Goal: Information Seeking & Learning: Learn about a topic

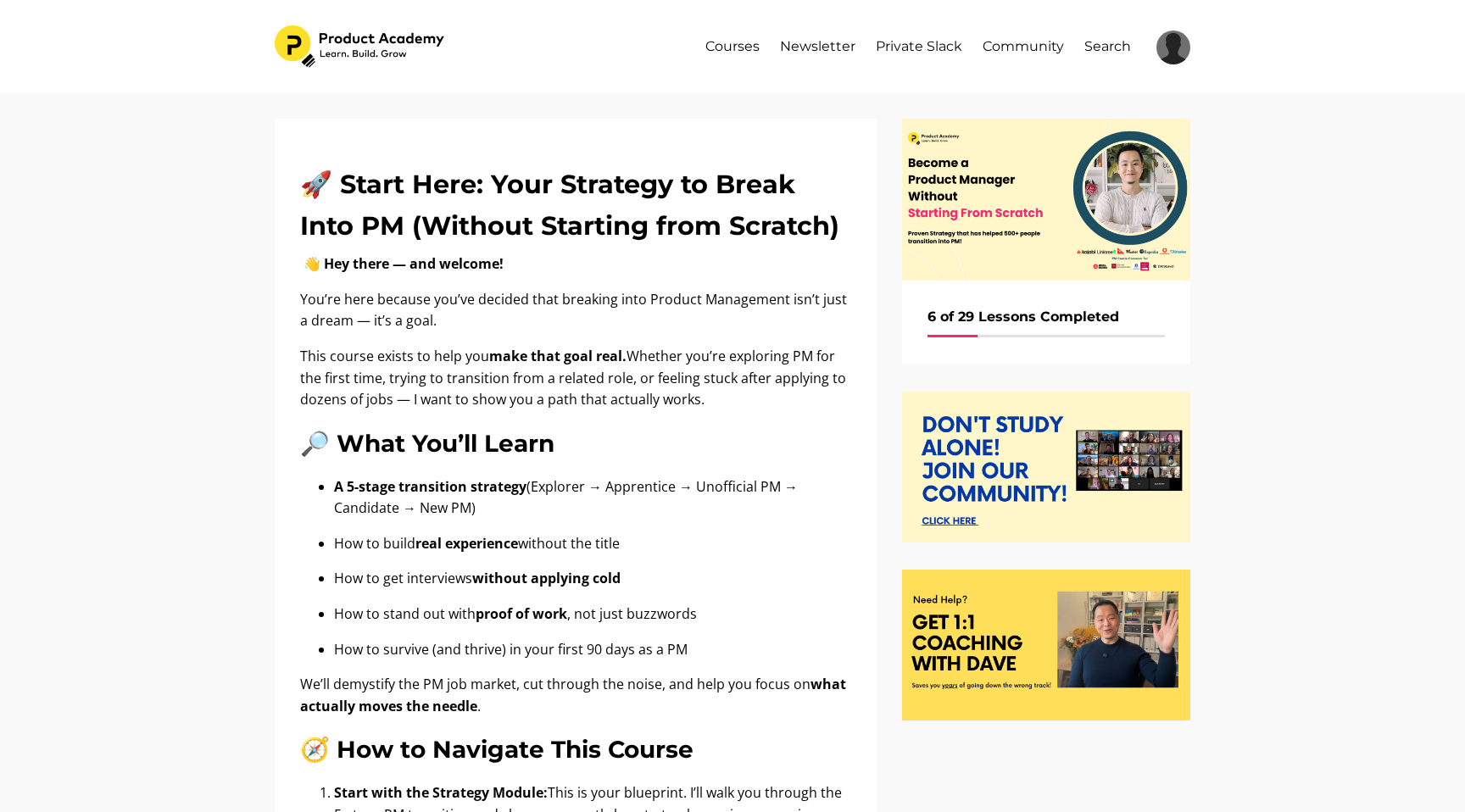
scroll to position [1036, 0]
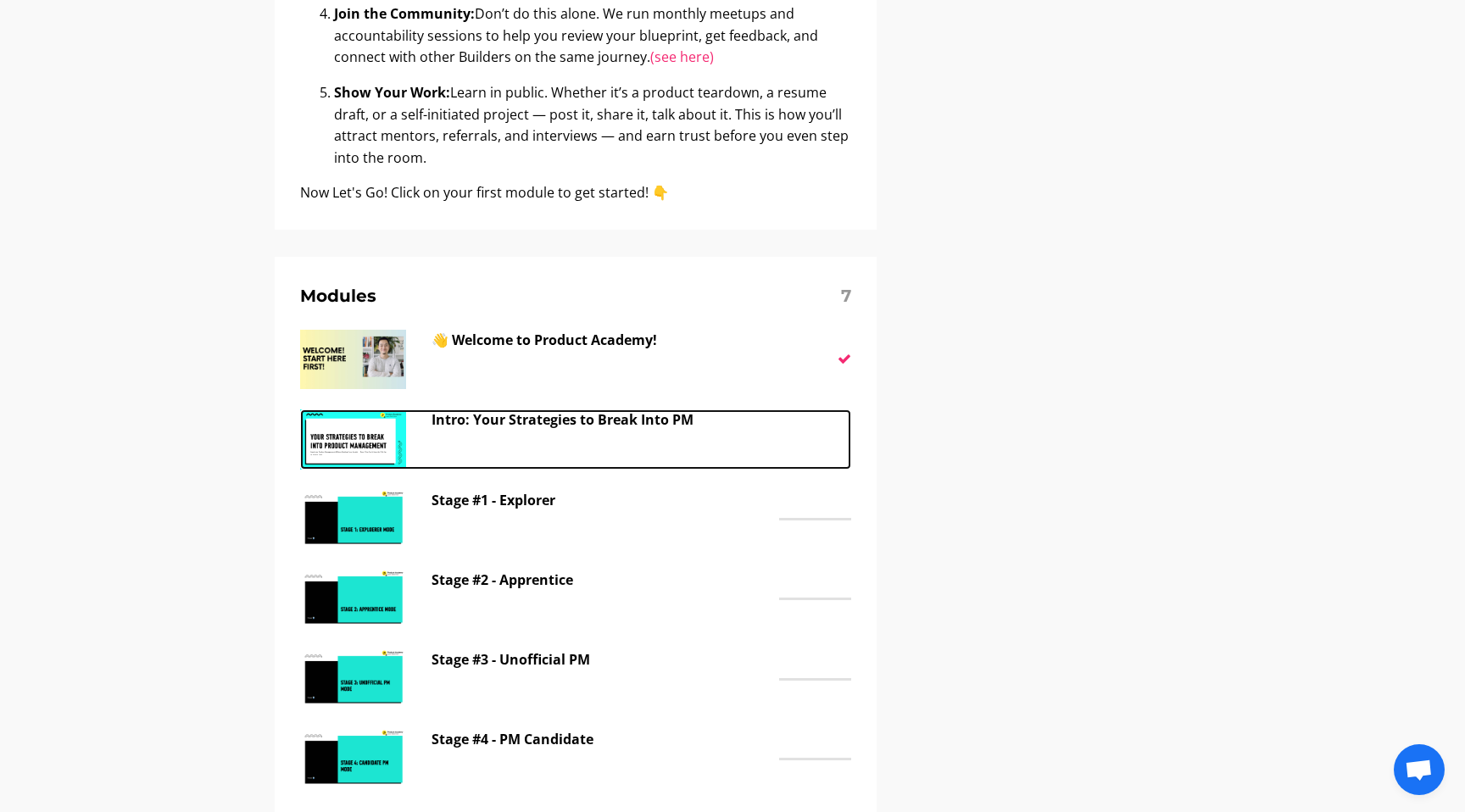
click at [455, 423] on p "Intro: Your Strategies to Break Into PM" at bounding box center [601, 420] width 339 height 22
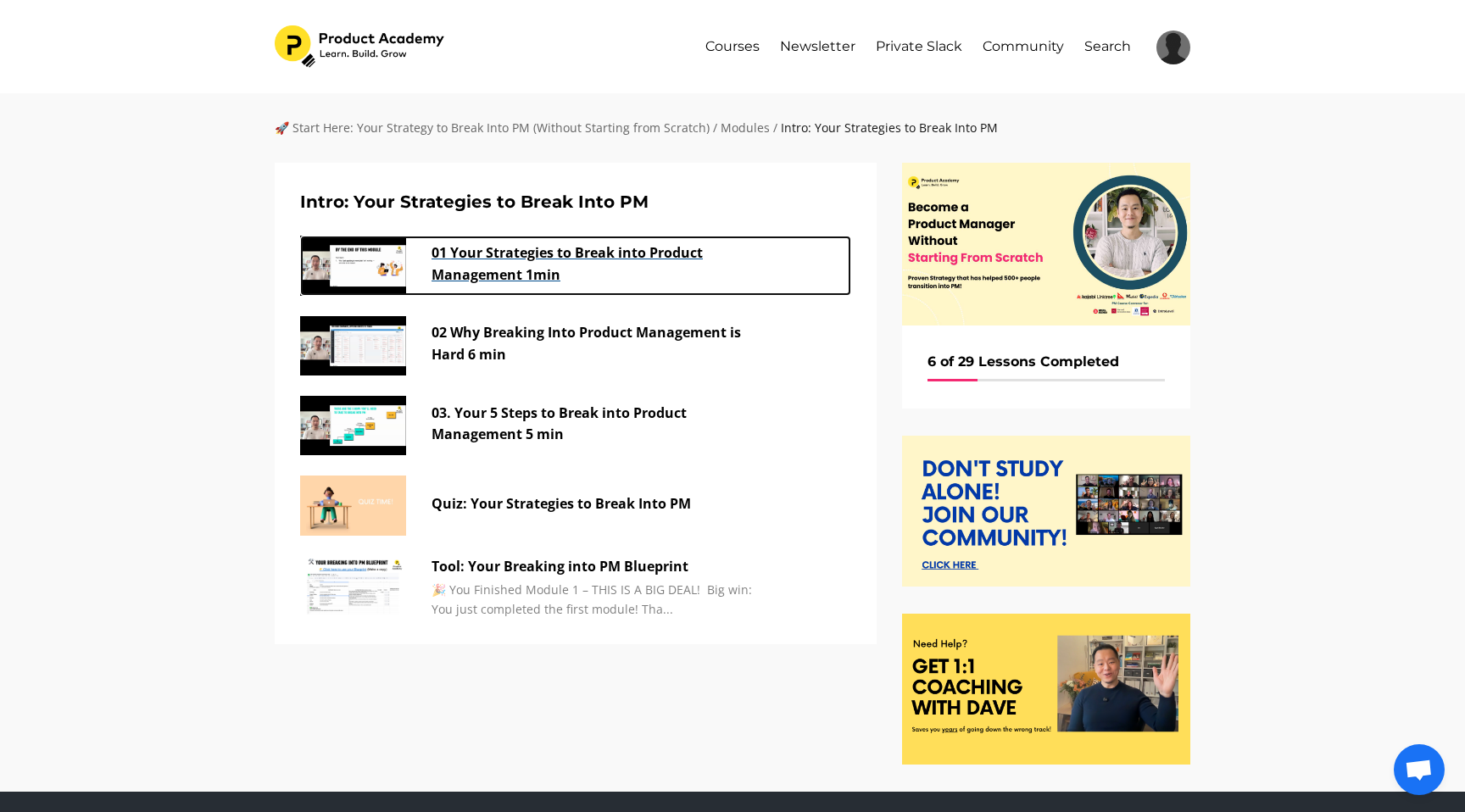
click at [446, 264] on p "01 Your Strategies to Break into Product Management 1min" at bounding box center [601, 263] width 339 height 43
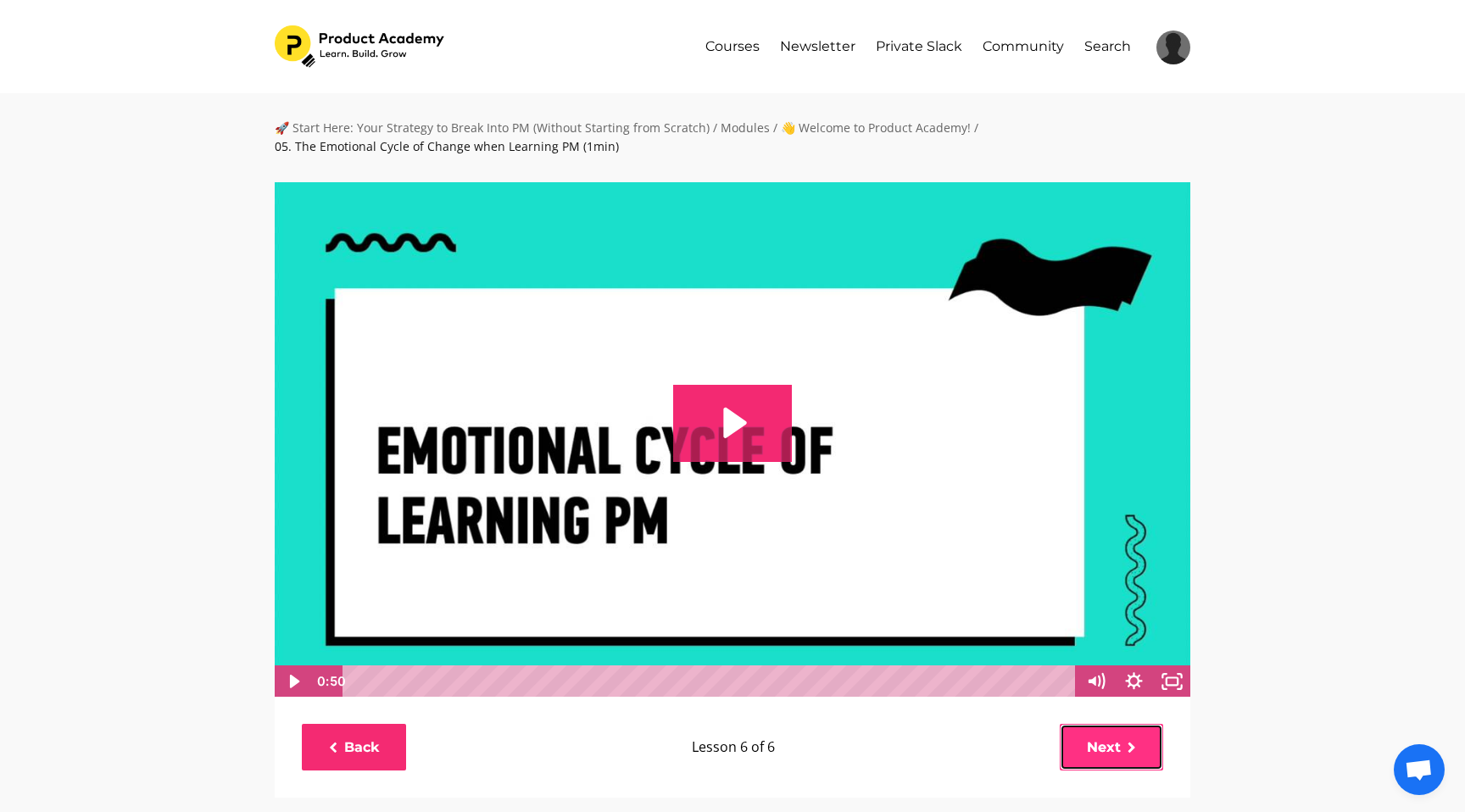
click at [1107, 740] on link "Next" at bounding box center [1111, 747] width 104 height 47
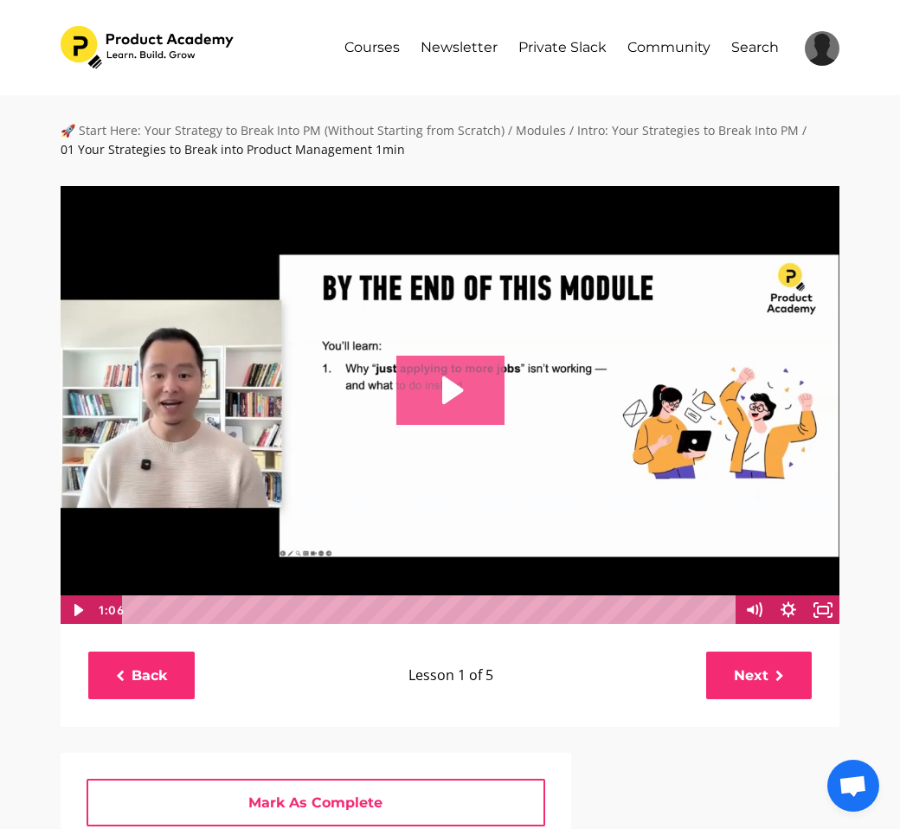
click at [439, 373] on icon "Play Video: file-uploads/sites/127338/video/d46a8-8ee-c3a-1ae7-11f517800_01_You…" at bounding box center [450, 390] width 108 height 69
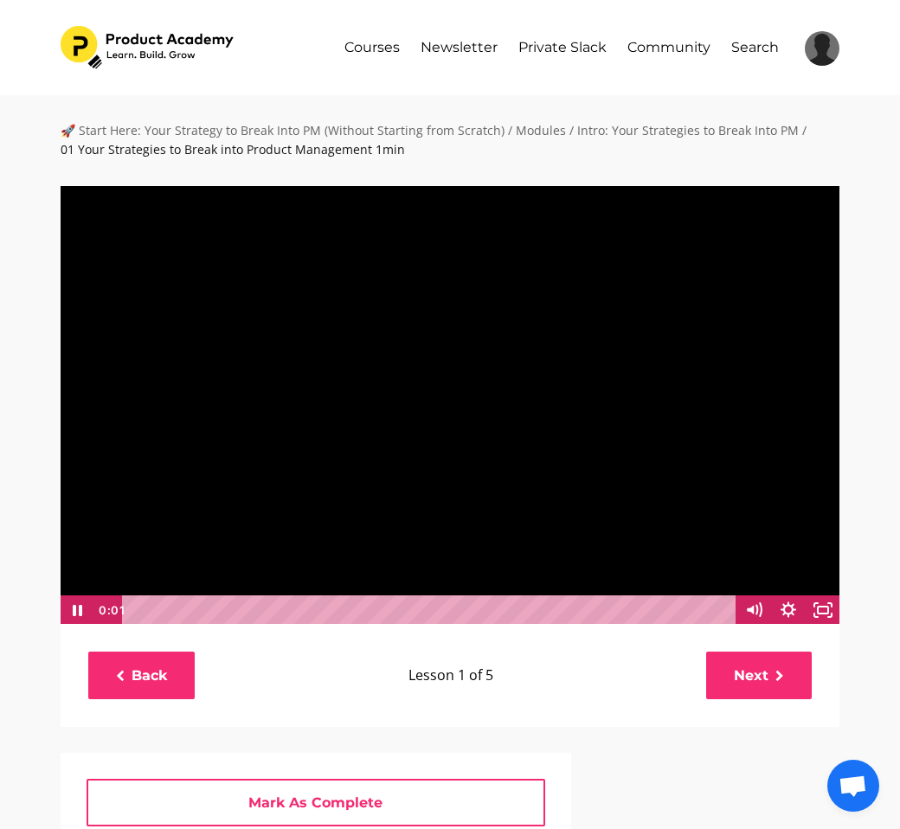
click at [592, 433] on div at bounding box center [450, 404] width 780 height 439
click at [75, 606] on icon "Play Video" at bounding box center [78, 610] width 9 height 12
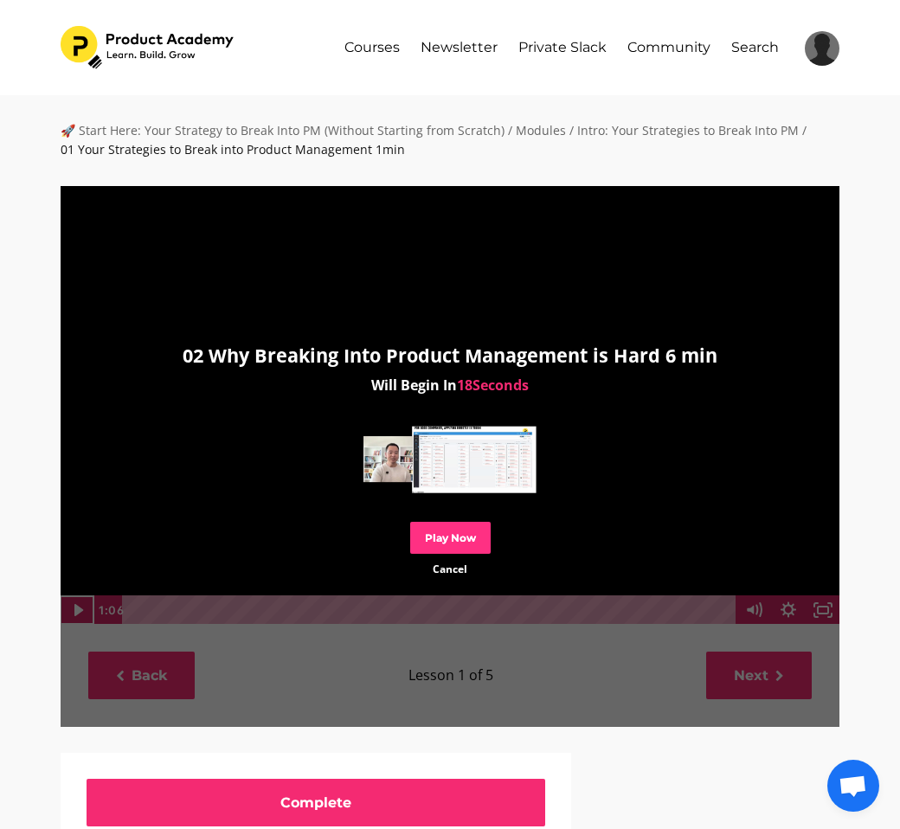
click at [453, 536] on link "Play Now" at bounding box center [450, 538] width 80 height 32
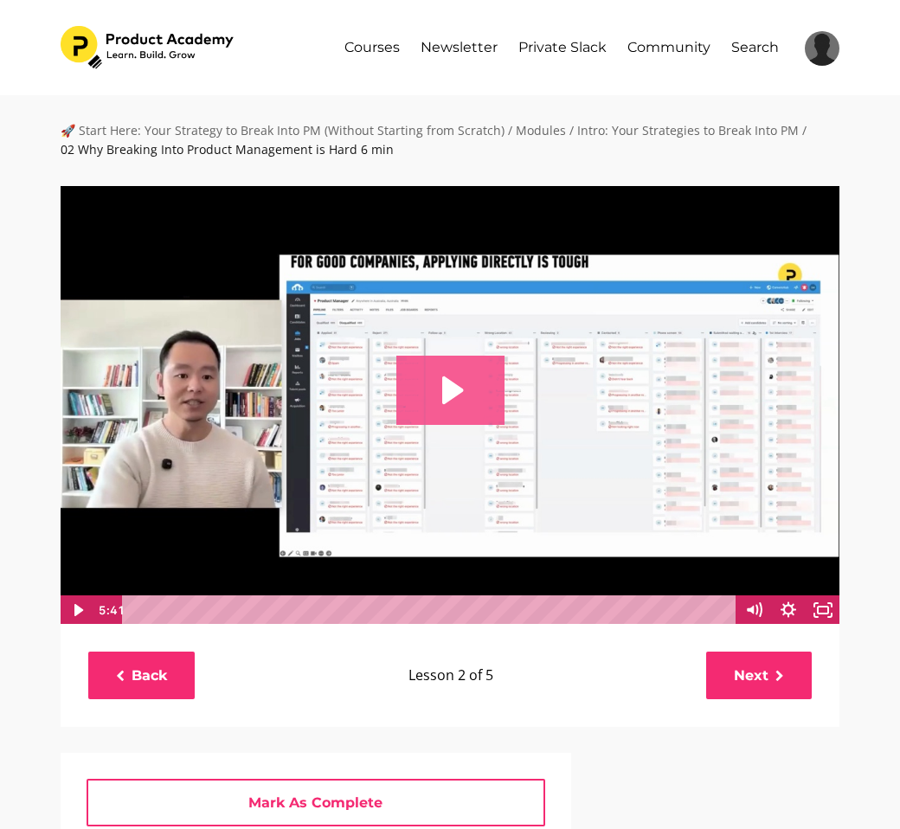
click at [448, 392] on icon "Play Video: file-uploads/sites/127338/video/0e1a6ad-216-aca-cb83-4a5c645dc6e_02…" at bounding box center [452, 390] width 21 height 28
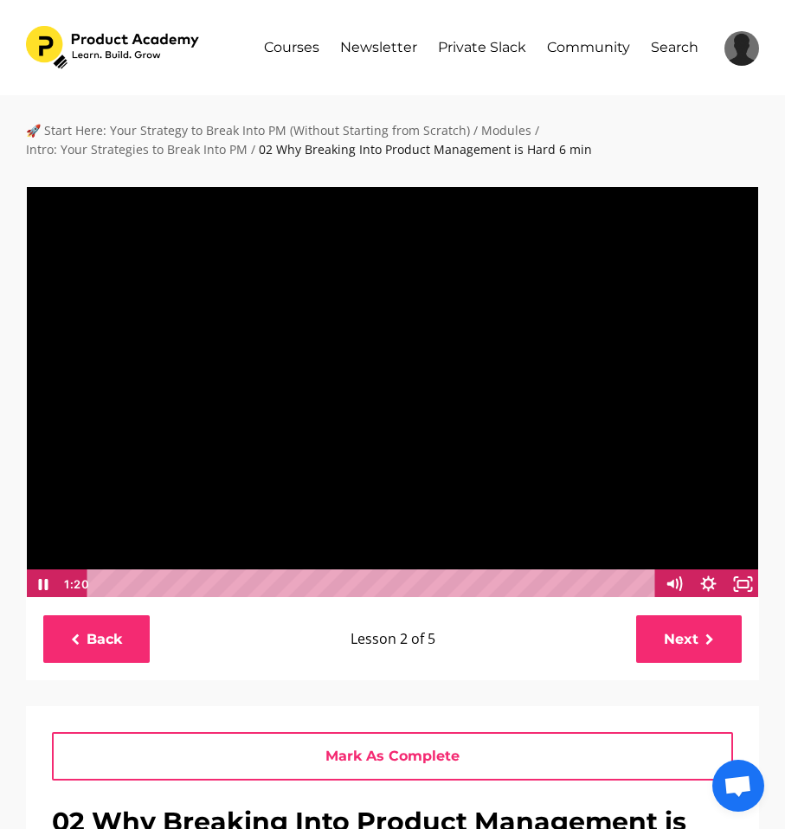
click at [384, 410] on div at bounding box center [392, 391] width 734 height 413
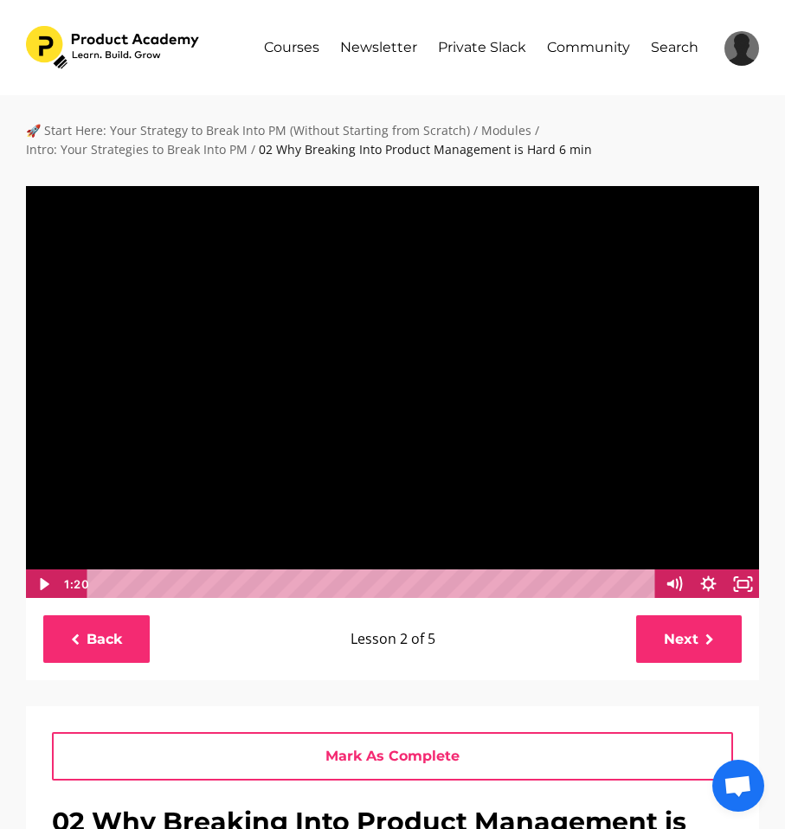
click at [430, 427] on div at bounding box center [392, 391] width 734 height 413
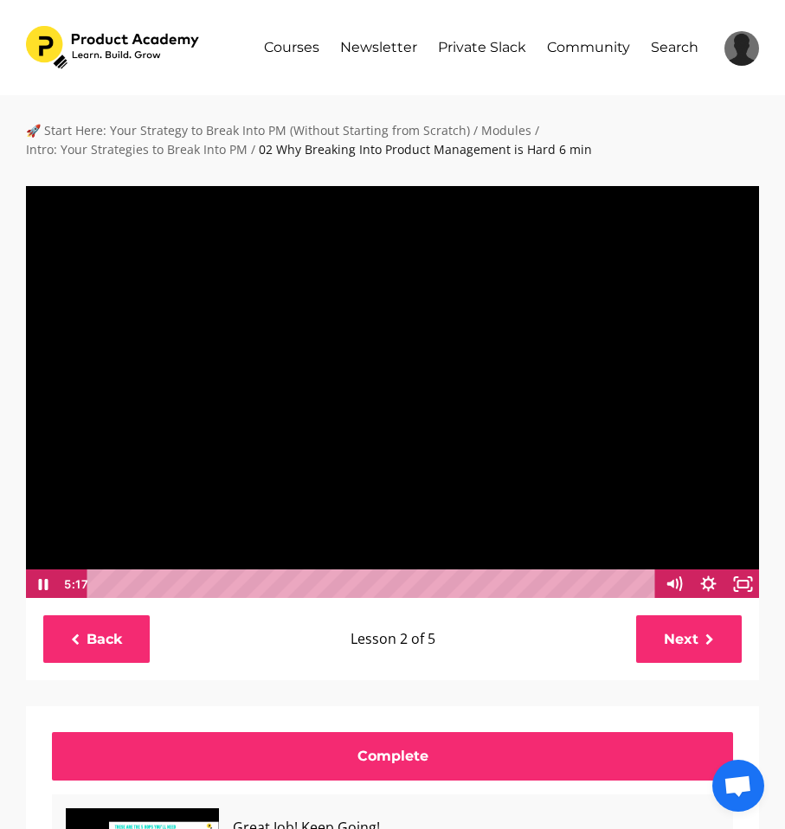
click at [554, 662] on div "Lesson 2 of 5" at bounding box center [392, 639] width 469 height 48
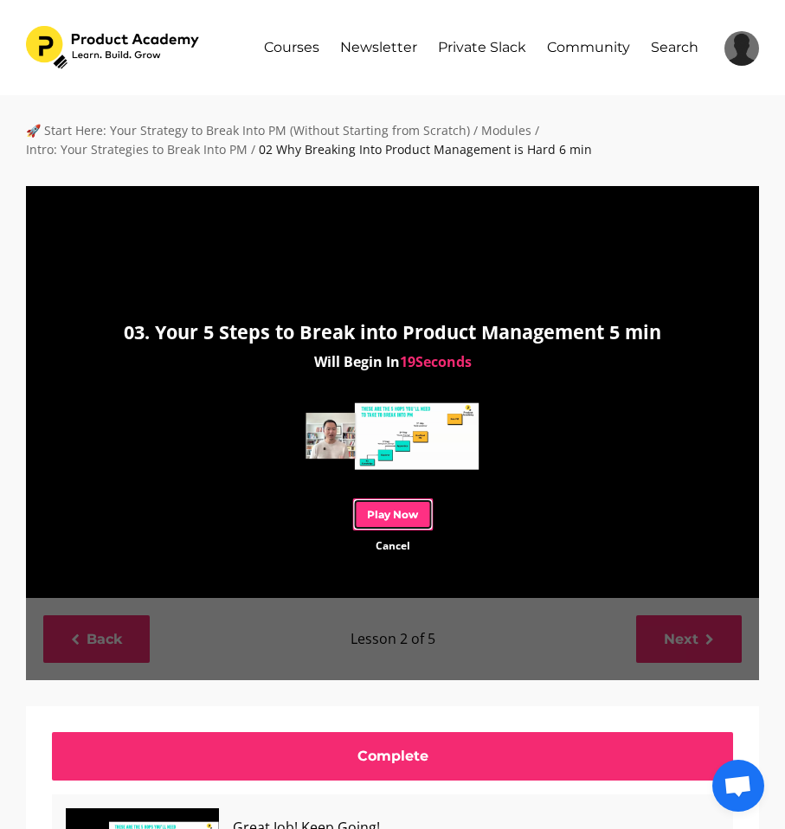
click at [395, 520] on link "Play Now" at bounding box center [392, 514] width 80 height 32
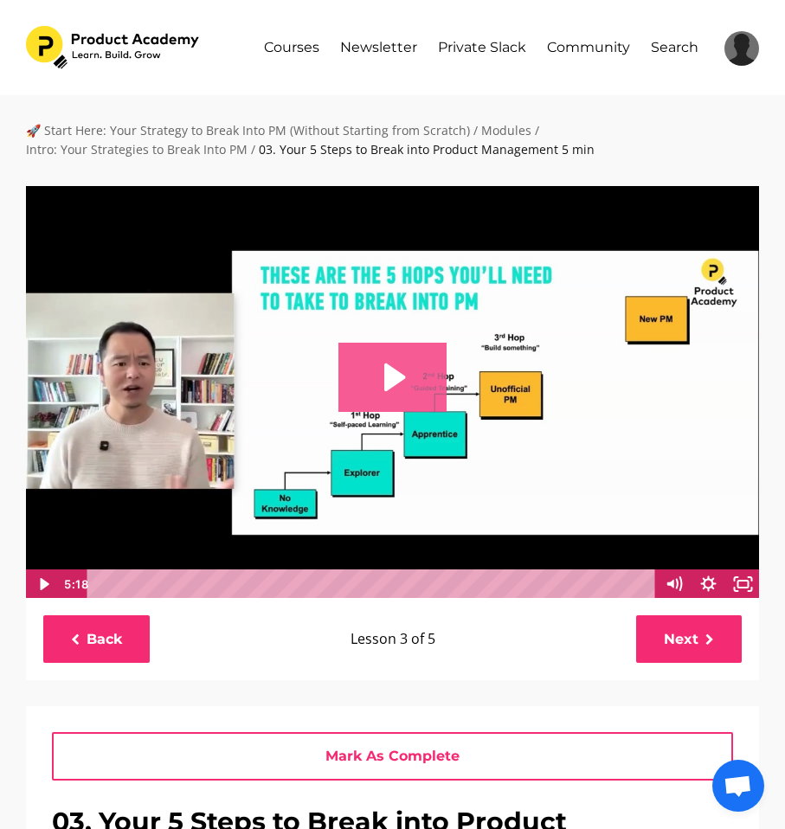
click at [410, 396] on icon "Play Video: file-uploads/sites/127338/video/7a618c-052c-3ec-7fde-b78031abcf8b_0…" at bounding box center [392, 377] width 108 height 69
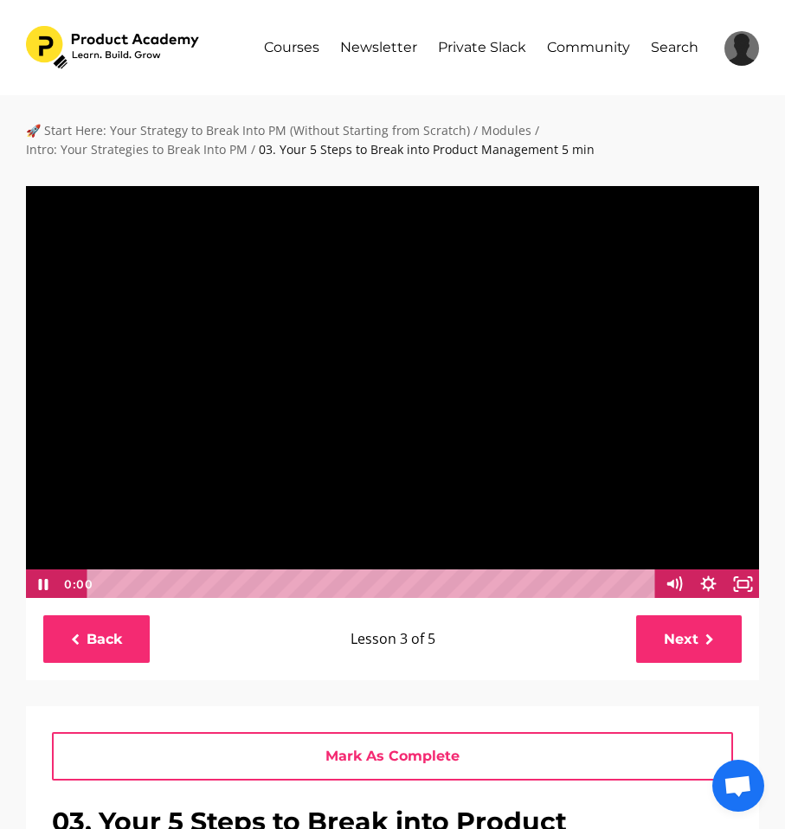
click at [410, 396] on div at bounding box center [392, 391] width 734 height 413
click at [43, 582] on icon "Play Video" at bounding box center [43, 584] width 9 height 12
click at [467, 420] on div at bounding box center [392, 391] width 734 height 413
click at [34, 591] on icon "Play Video" at bounding box center [43, 583] width 35 height 29
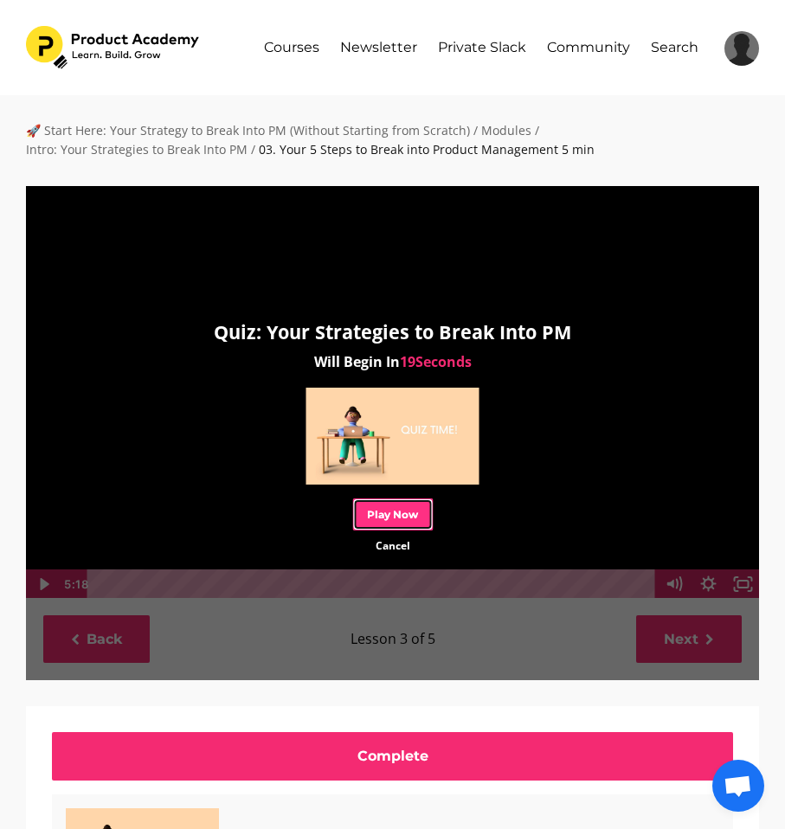
click at [413, 511] on link "Play Now" at bounding box center [392, 514] width 80 height 32
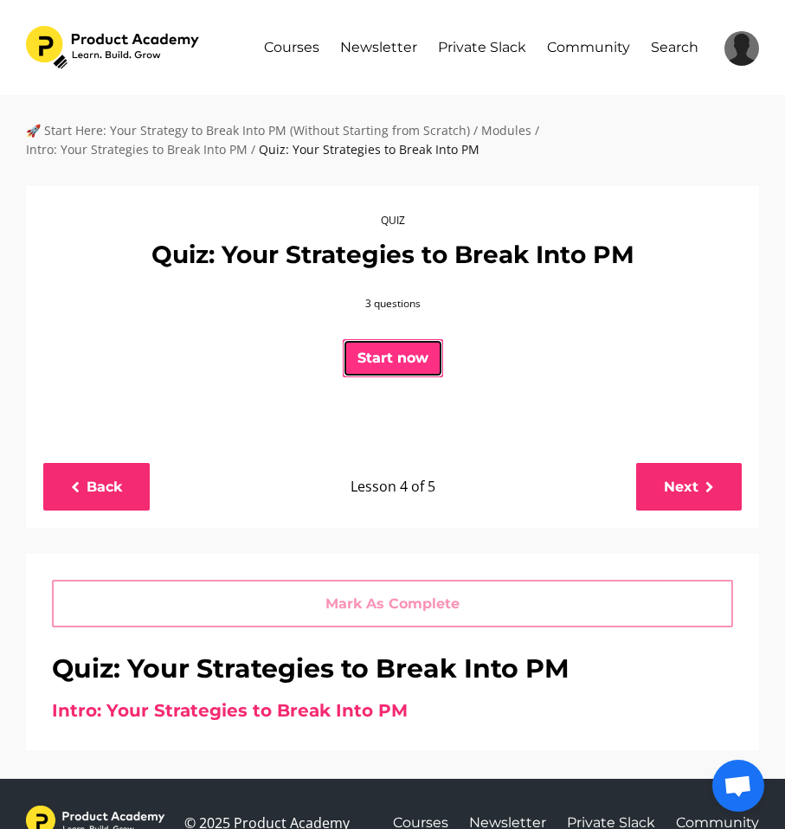
click at [389, 372] on button "Start now" at bounding box center [393, 358] width 100 height 38
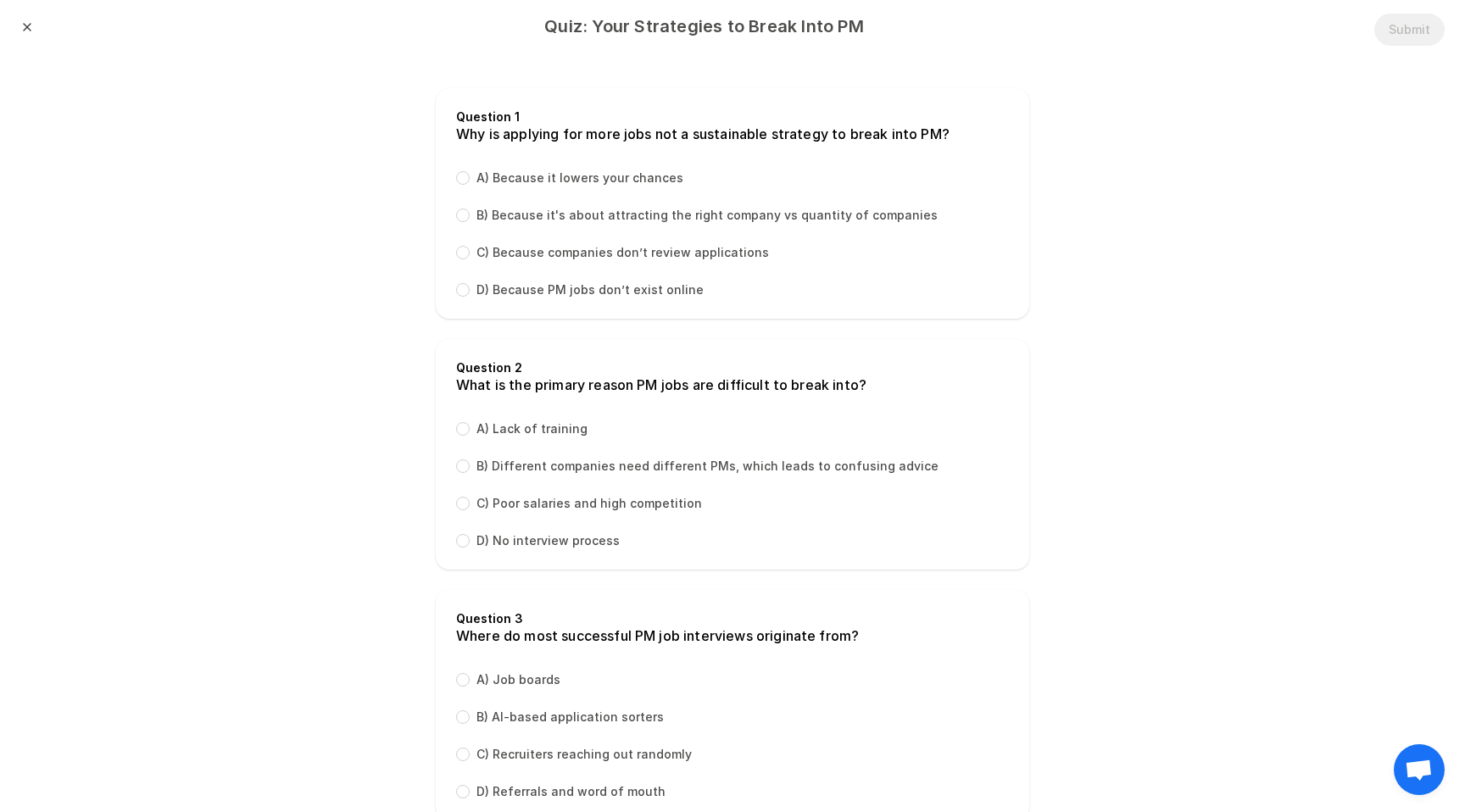
click at [625, 119] on div "Question 1" at bounding box center [732, 117] width 553 height 17
click at [568, 213] on label "B) Because it's about attracting the right company vs quantity of companies" at bounding box center [707, 215] width 462 height 17
click at [469, 213] on input "B) Because it's about attracting the right company vs quantity of companies" at bounding box center [463, 215] width 14 height 14
radio input "true"
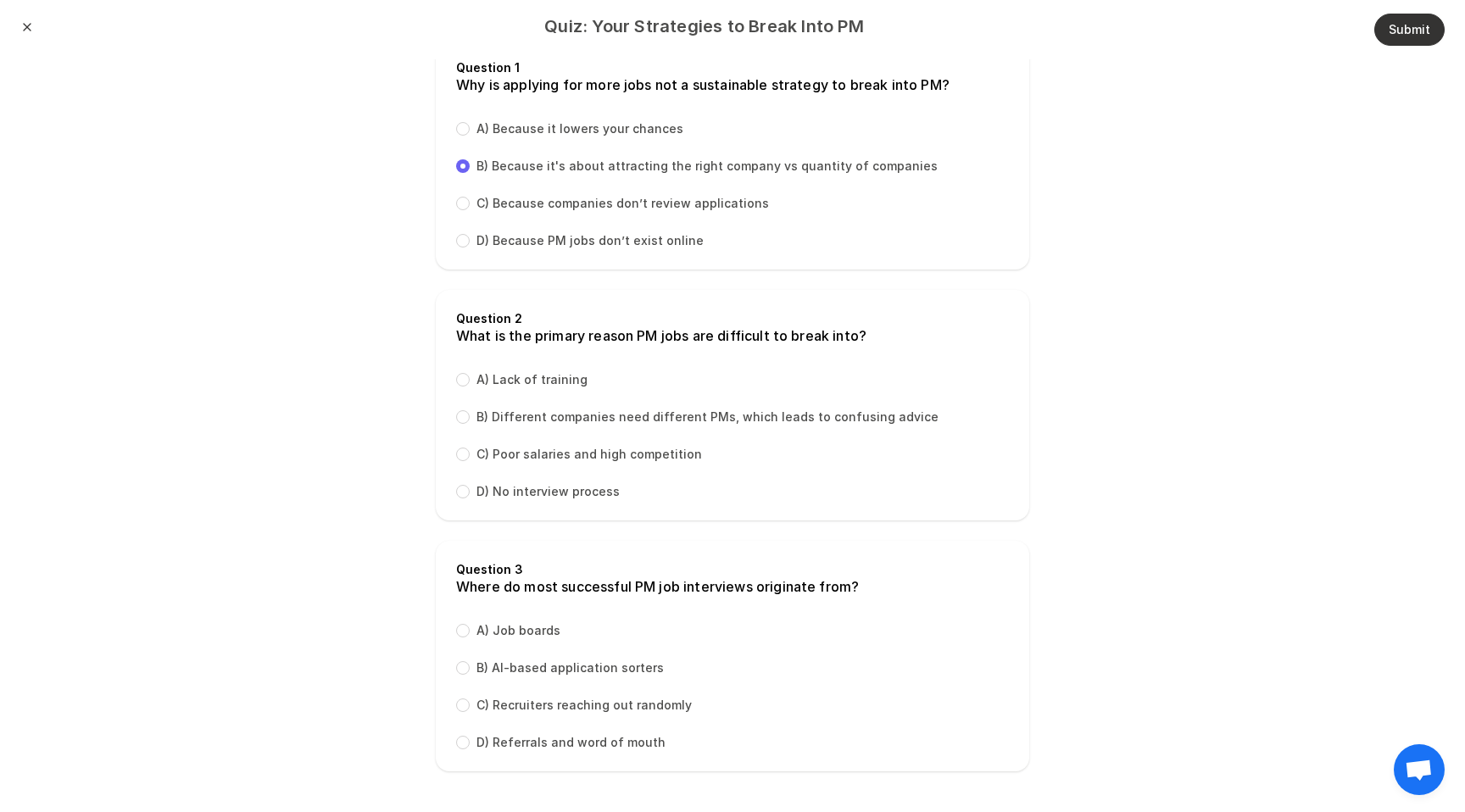
click at [587, 449] on label "C) Poor salaries and high competition" at bounding box center [589, 454] width 225 height 17
click at [469, 449] on input "C) Poor salaries and high competition" at bounding box center [463, 454] width 14 height 14
radio input "true"
click at [540, 744] on label "D) Referrals and word of mouth" at bounding box center [570, 741] width 189 height 17
click at [469, 744] on input "D) Referrals and word of mouth" at bounding box center [463, 742] width 14 height 14
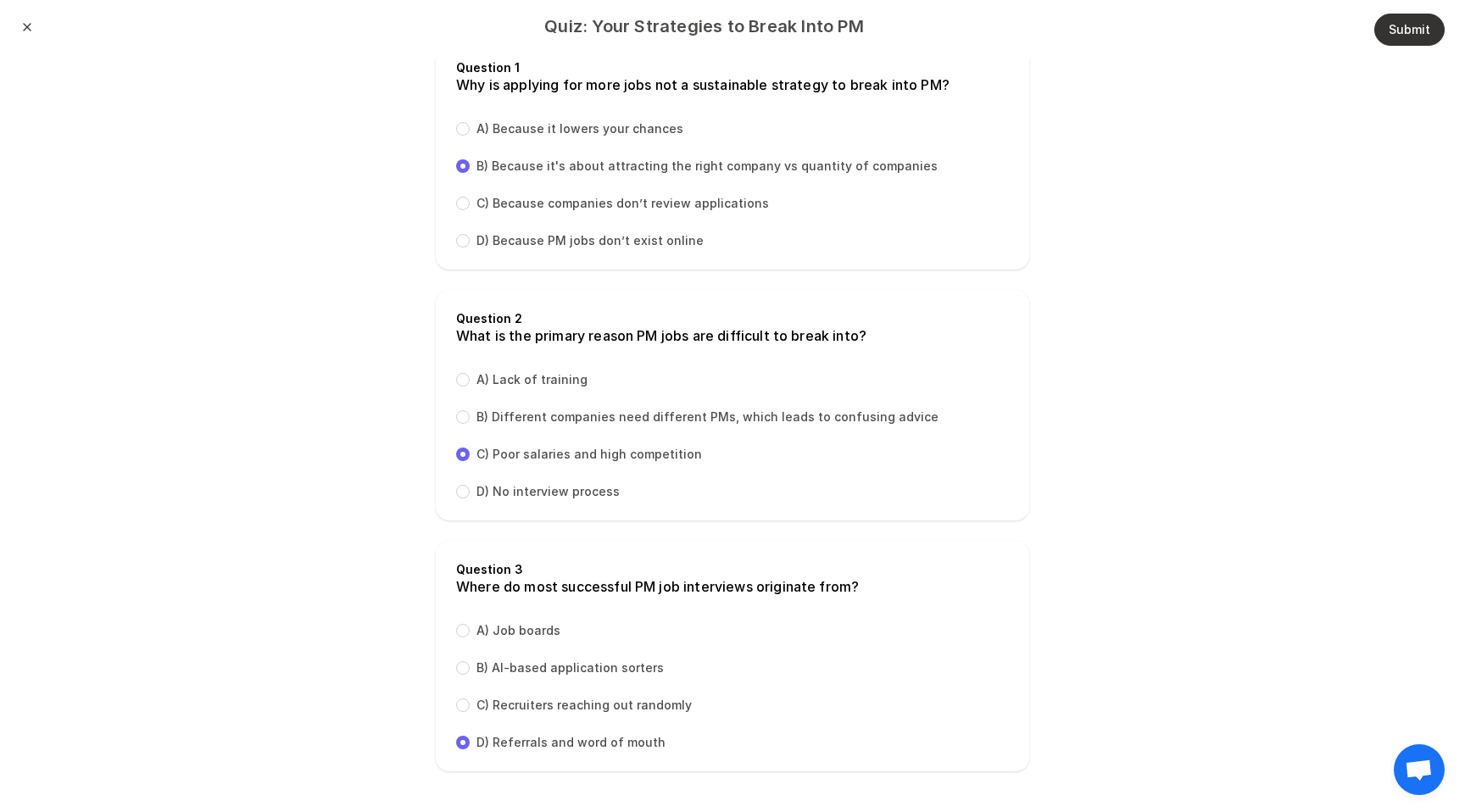
radio input "true"
click at [768, 42] on button "Submit" at bounding box center [1409, 29] width 71 height 32
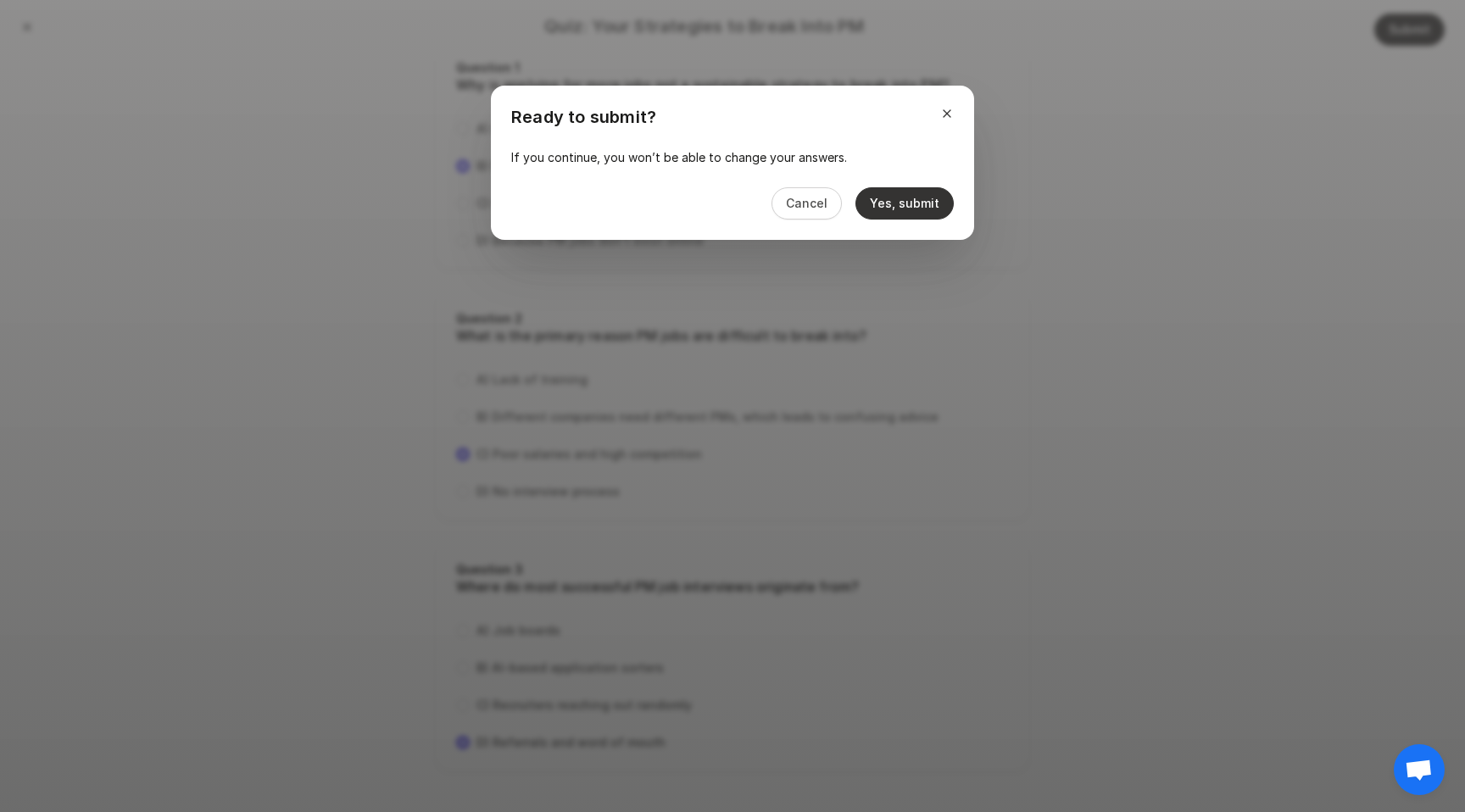
click at [768, 208] on button "Yes, submit" at bounding box center [904, 203] width 98 height 32
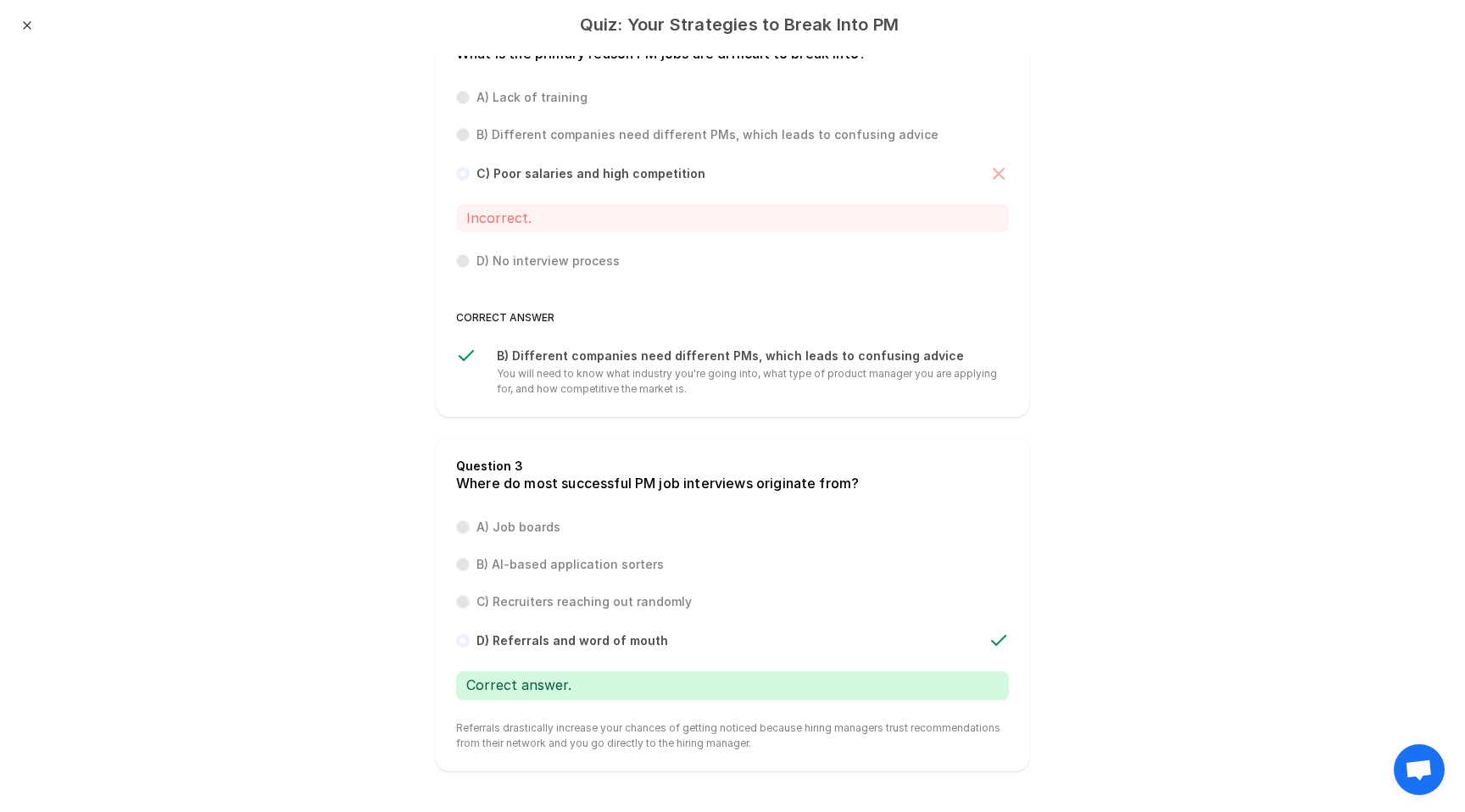
scroll to position [0, 0]
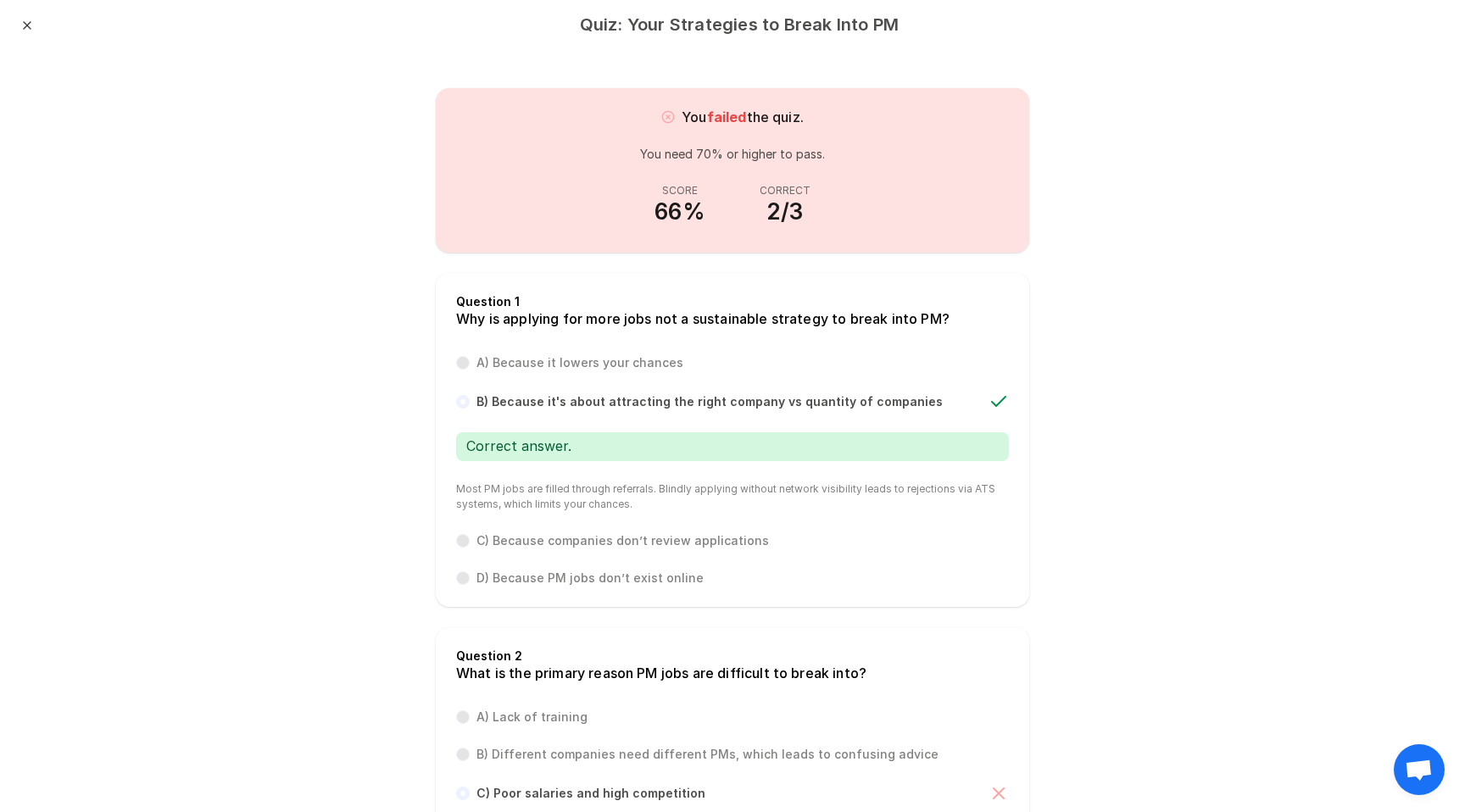
click at [24, 32] on div "Close" at bounding box center [27, 27] width 14 height 19
click at [24, 23] on button "Close" at bounding box center [27, 25] width 14 height 14
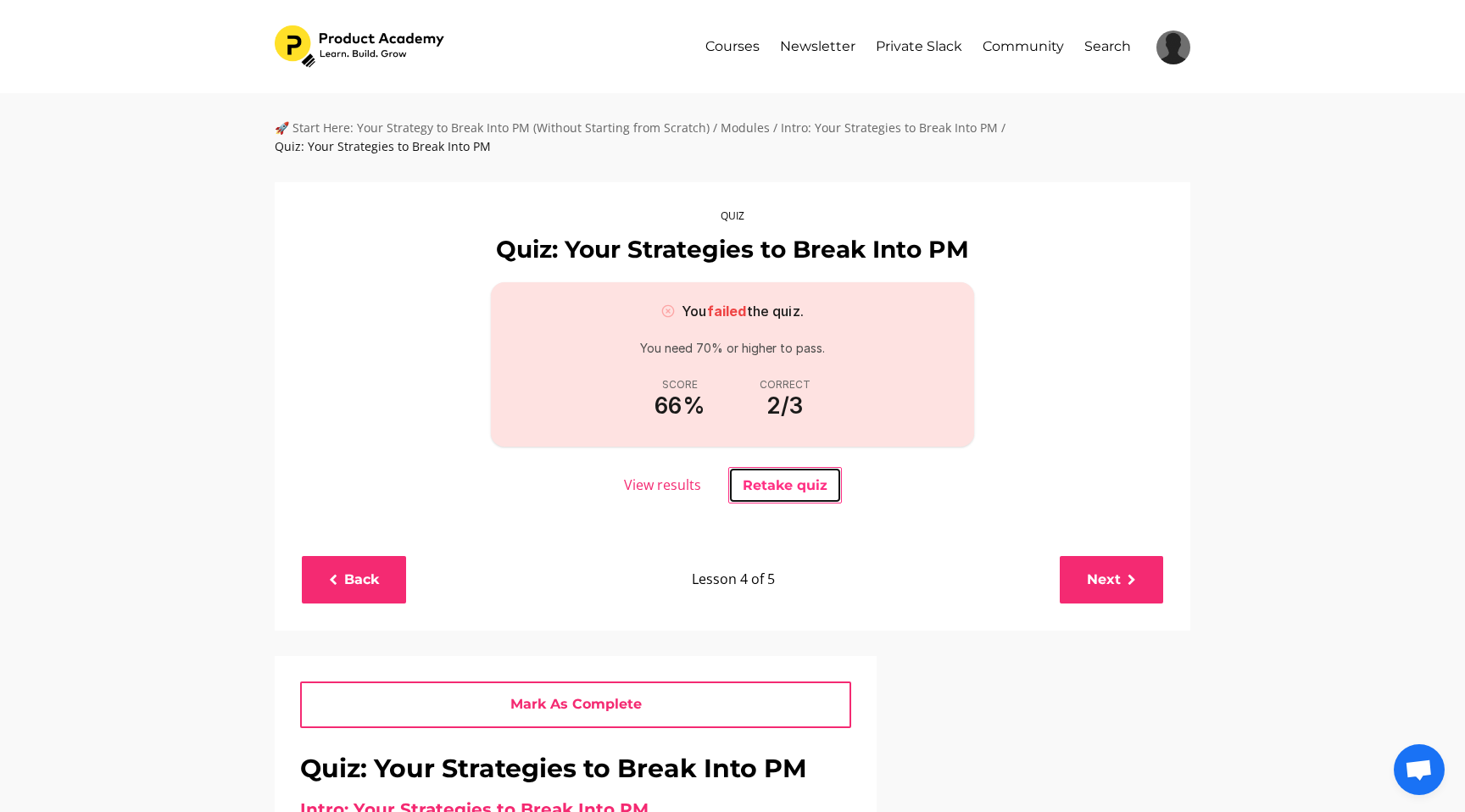
click at [768, 495] on button "Retake quiz" at bounding box center [785, 486] width 114 height 37
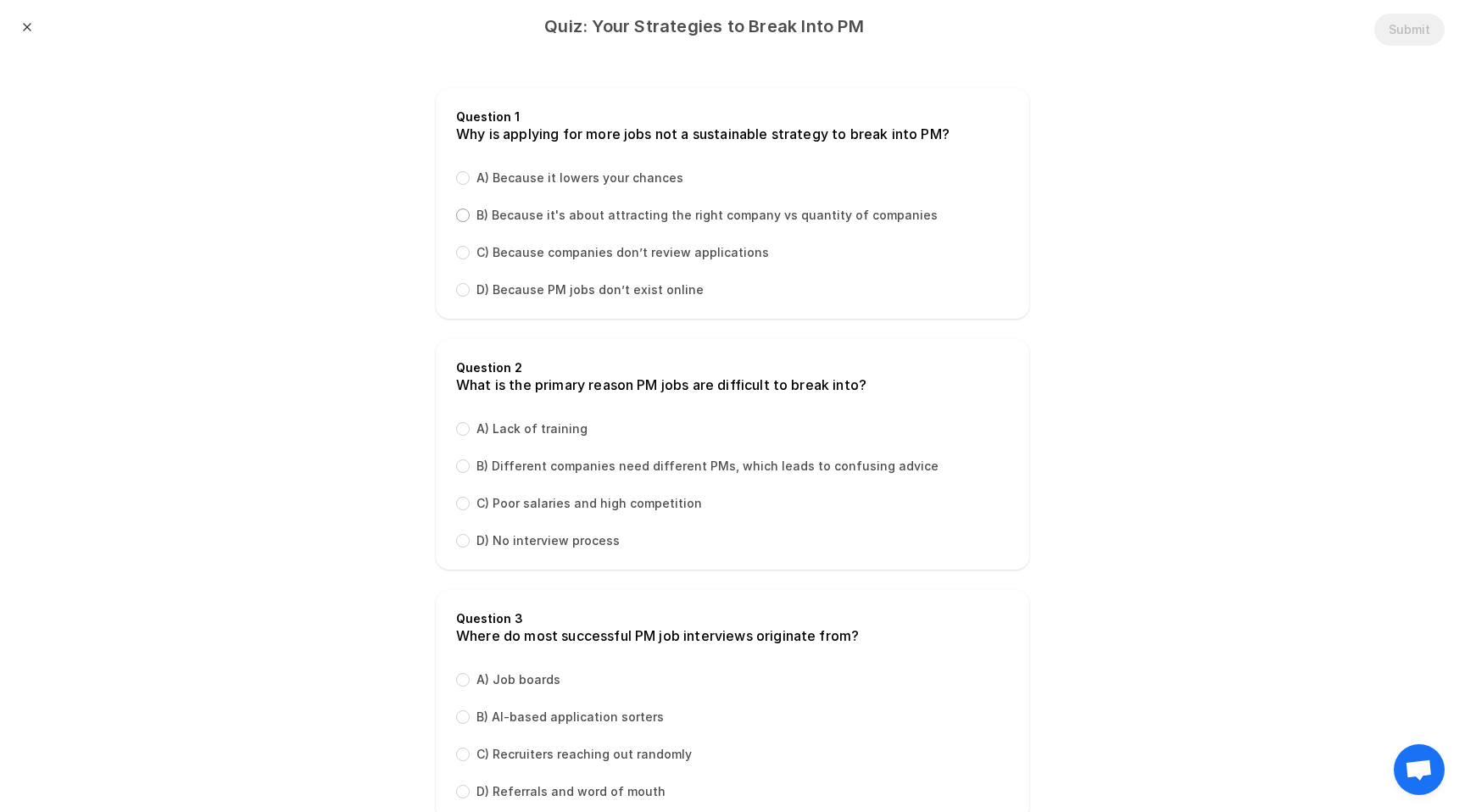
click at [464, 213] on input "B) Because it's about attracting the right company vs quantity of companies" at bounding box center [463, 215] width 14 height 14
radio input "true"
click at [458, 454] on div "Question 2 What is the primary reason PM jobs are difficult to break into? A) L…" at bounding box center [733, 454] width 594 height 230
click at [460, 466] on input "B) Different companies need different PMs, which leads to confusing advice" at bounding box center [463, 466] width 14 height 14
radio input "true"
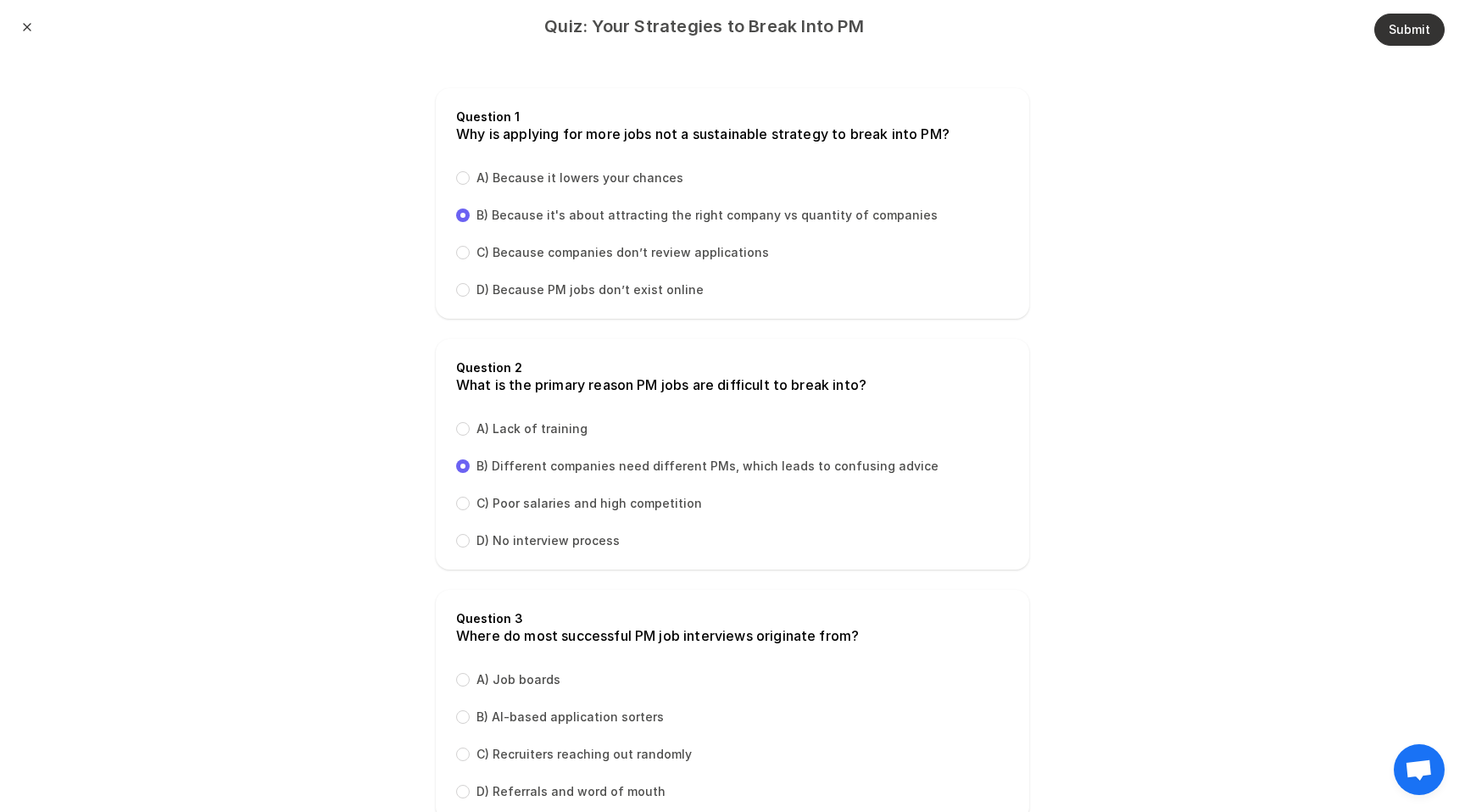
scroll to position [49, 0]
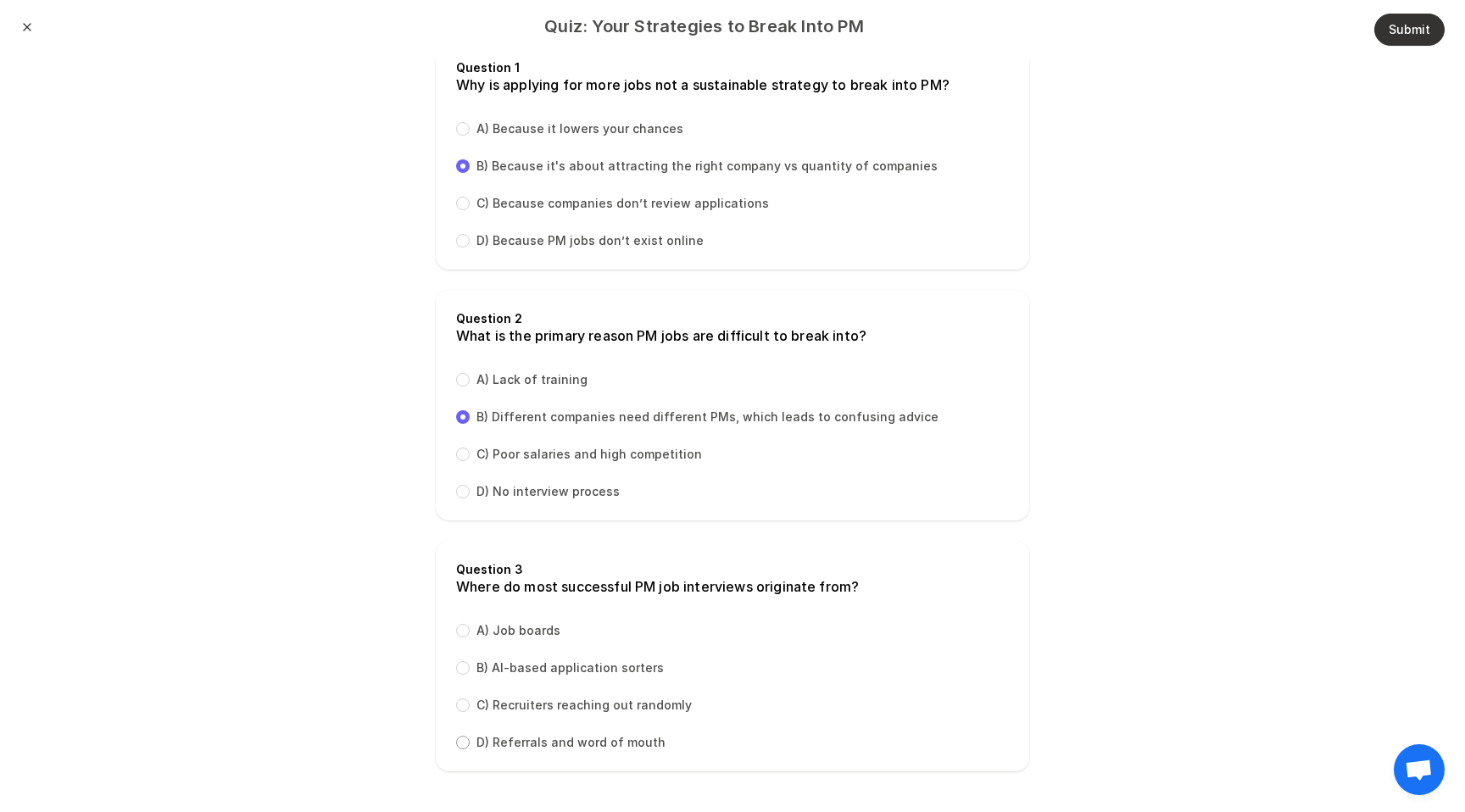
click at [463, 740] on input "D) Referrals and word of mouth" at bounding box center [463, 742] width 14 height 14
radio input "true"
click at [768, 43] on button "Submit" at bounding box center [1409, 29] width 71 height 32
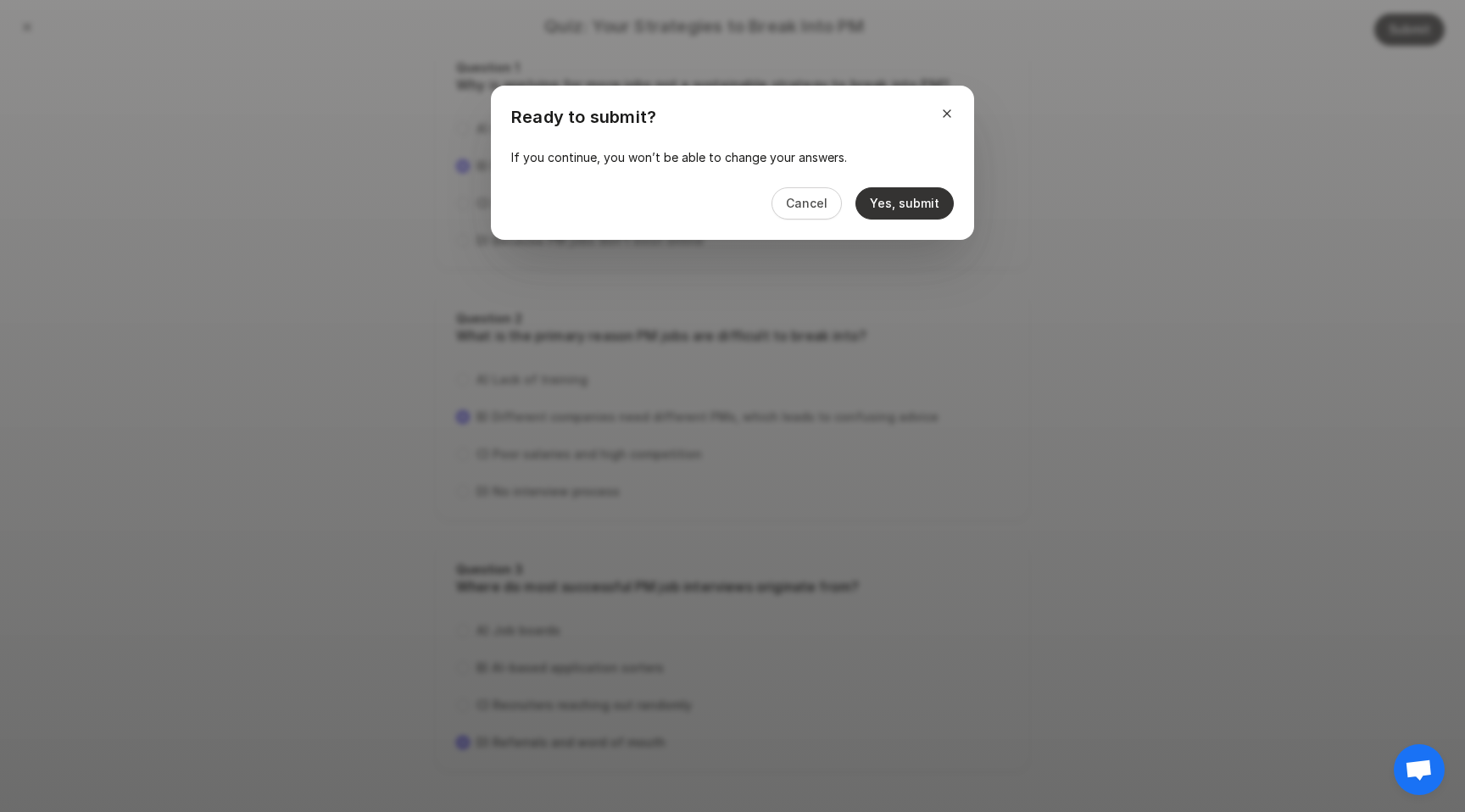
click at [768, 217] on button "Yes, submit" at bounding box center [904, 203] width 98 height 32
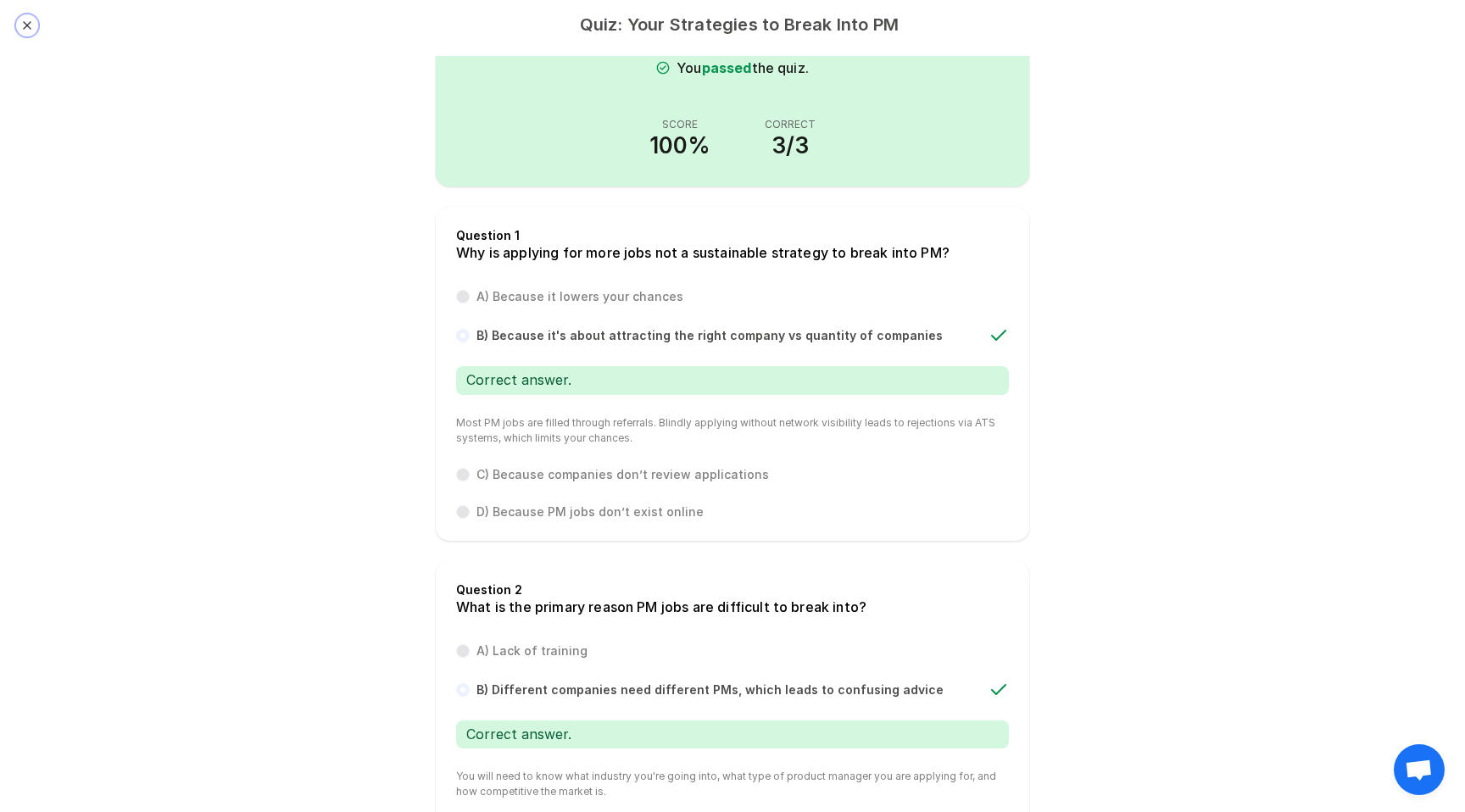
click at [28, 28] on button "Close" at bounding box center [27, 25] width 14 height 14
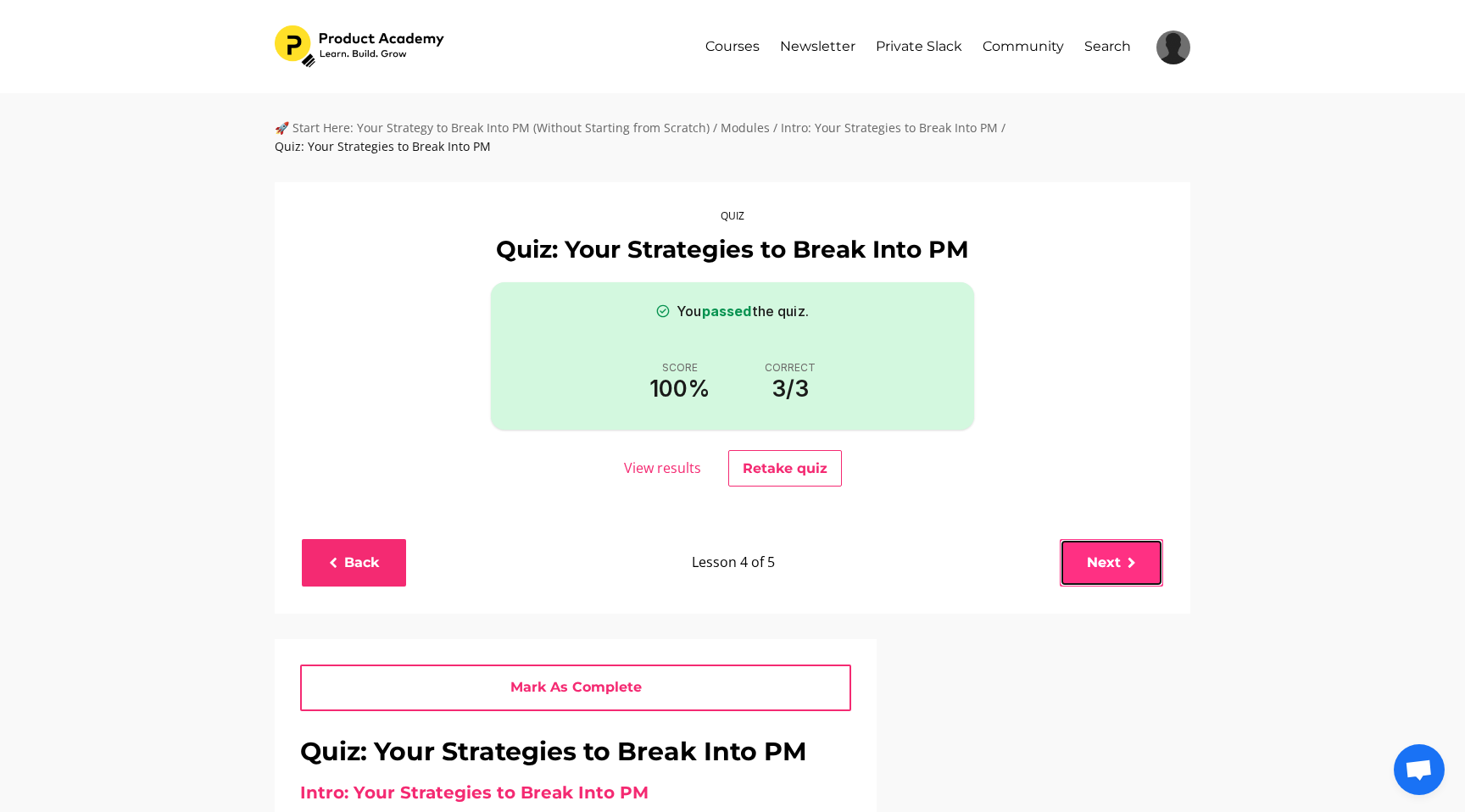
click at [768, 564] on link "Next" at bounding box center [1111, 562] width 104 height 47
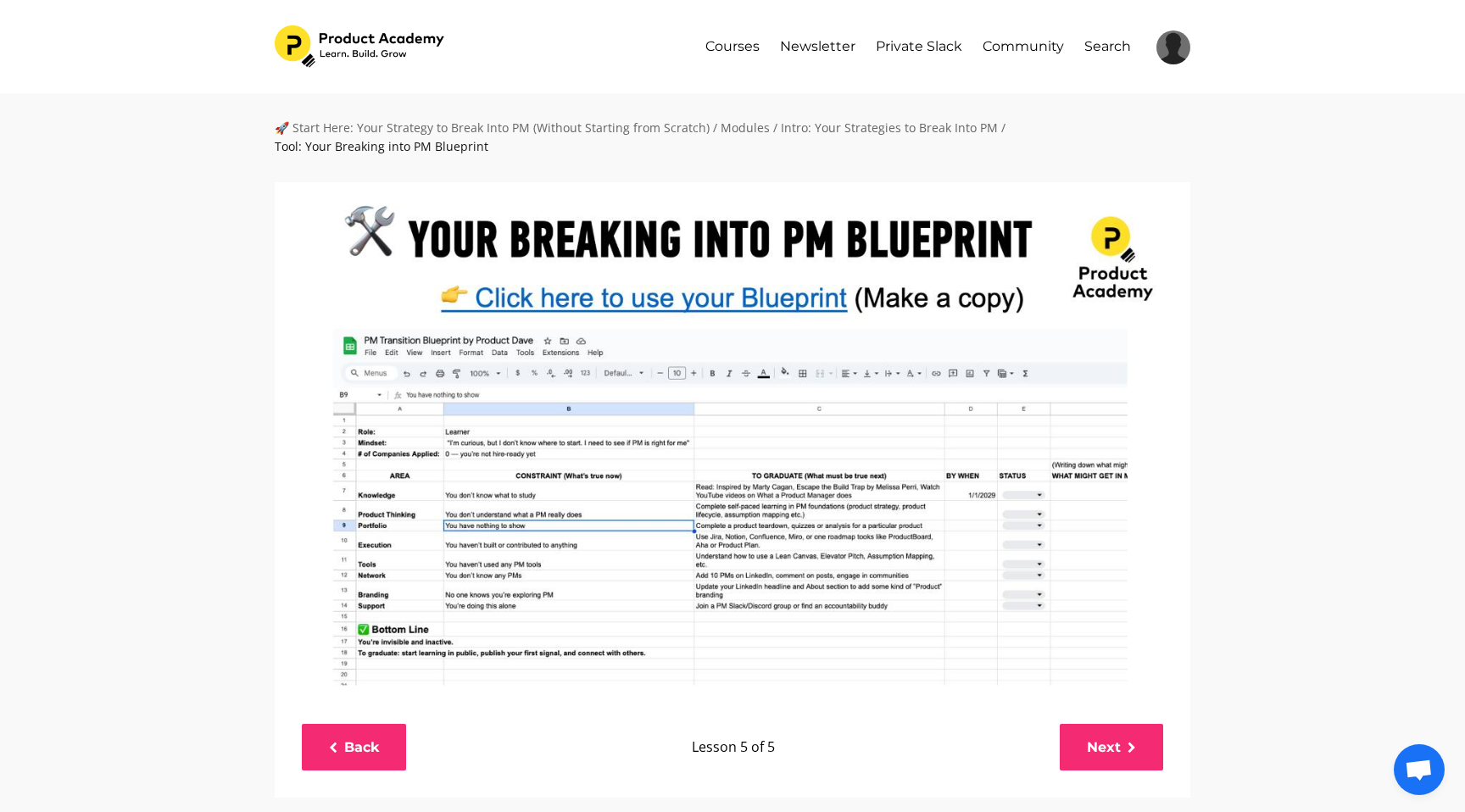
click at [637, 301] on img at bounding box center [732, 440] width 915 height 515
click at [654, 321] on img at bounding box center [732, 440] width 915 height 515
click at [645, 268] on img at bounding box center [732, 440] width 915 height 515
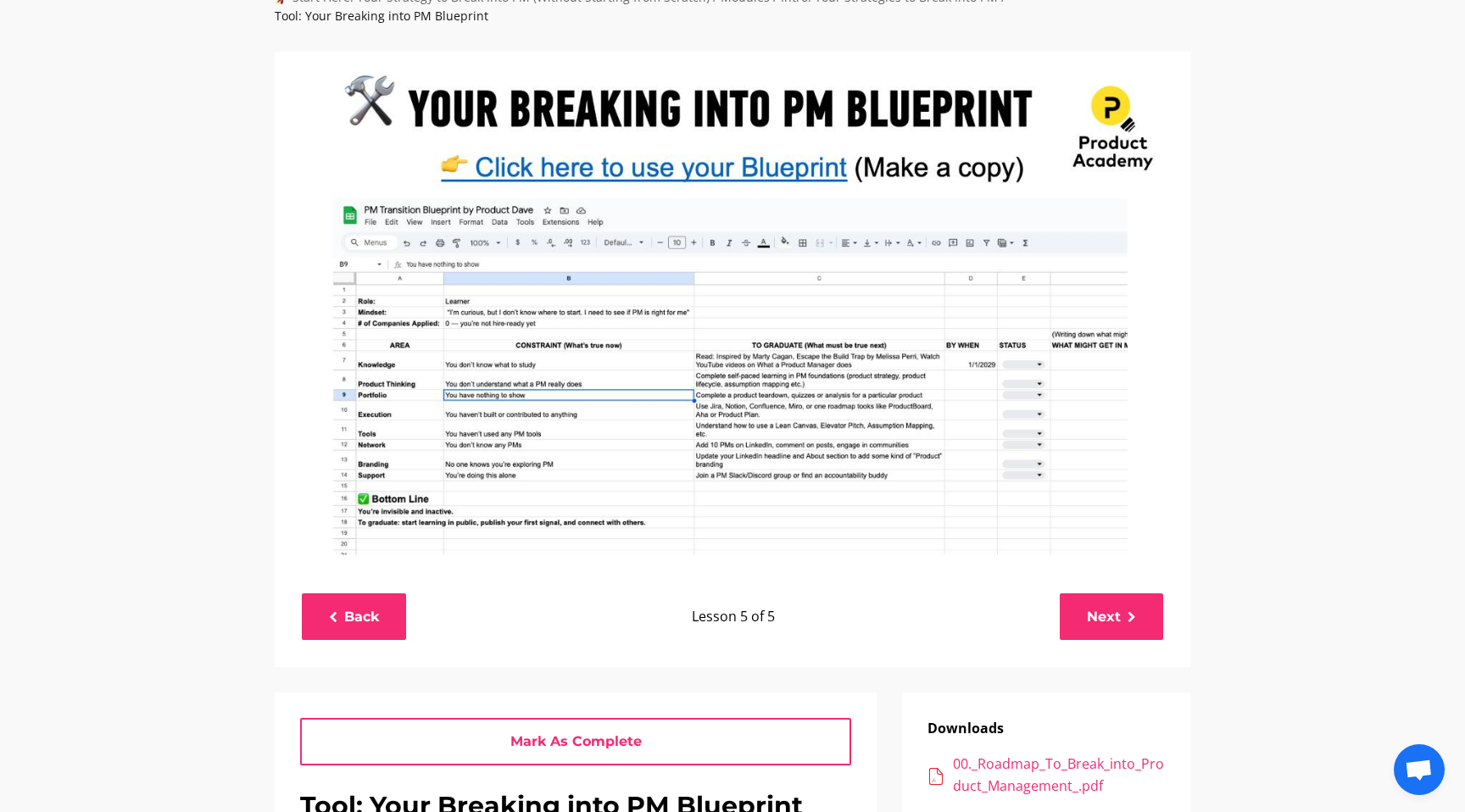
scroll to position [134, 0]
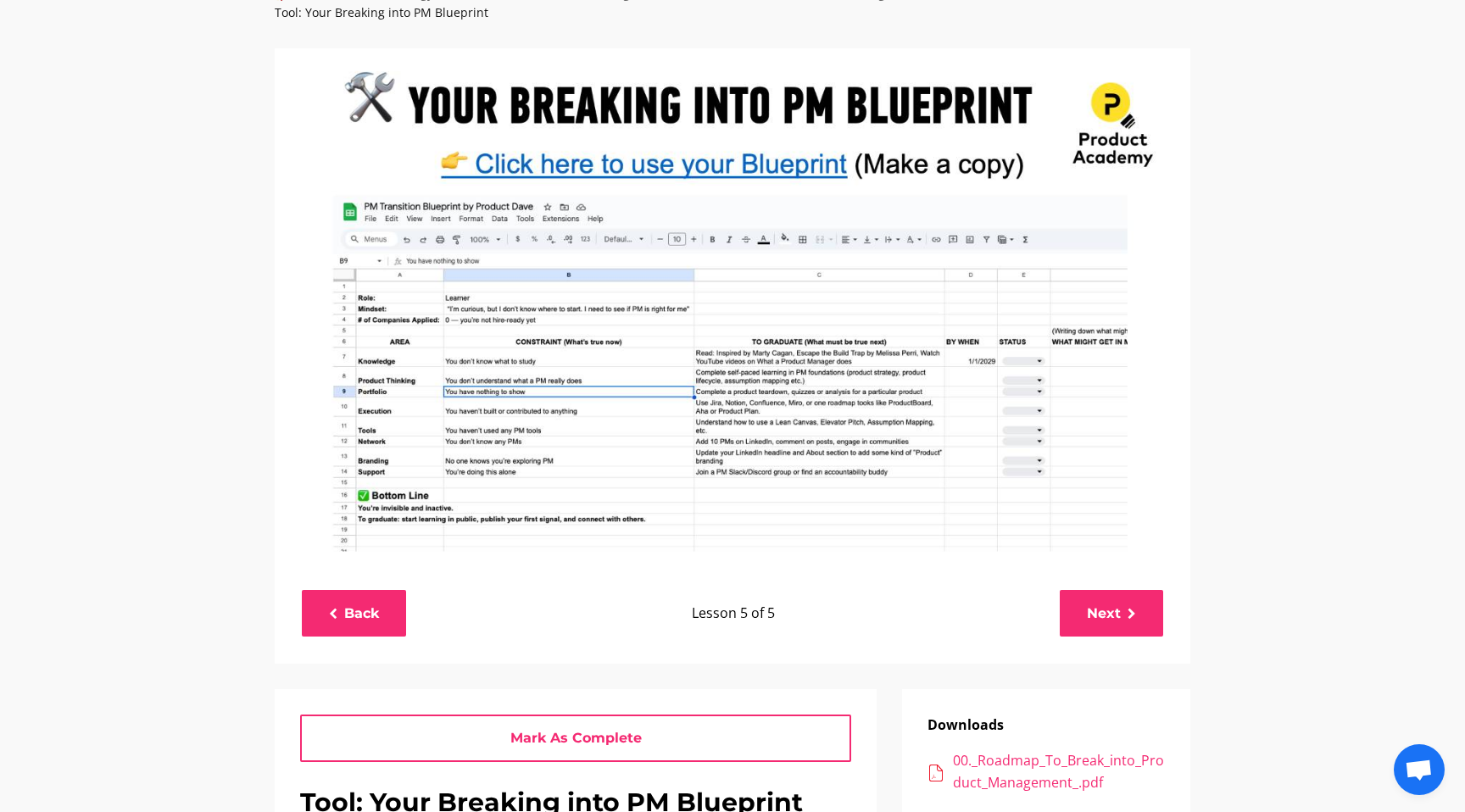
click at [711, 400] on img at bounding box center [732, 306] width 915 height 515
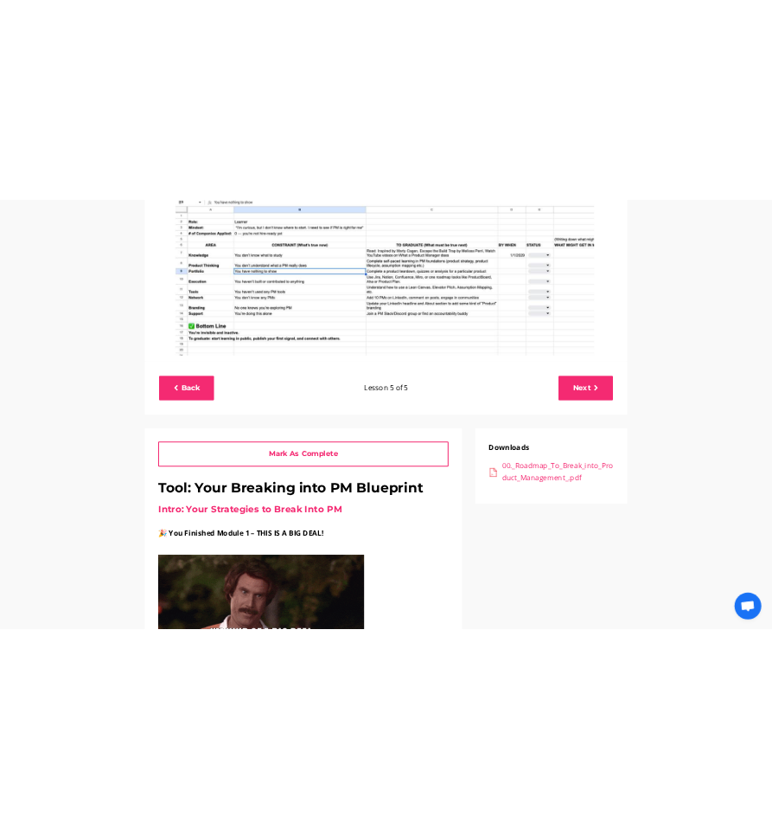
scroll to position [545, 0]
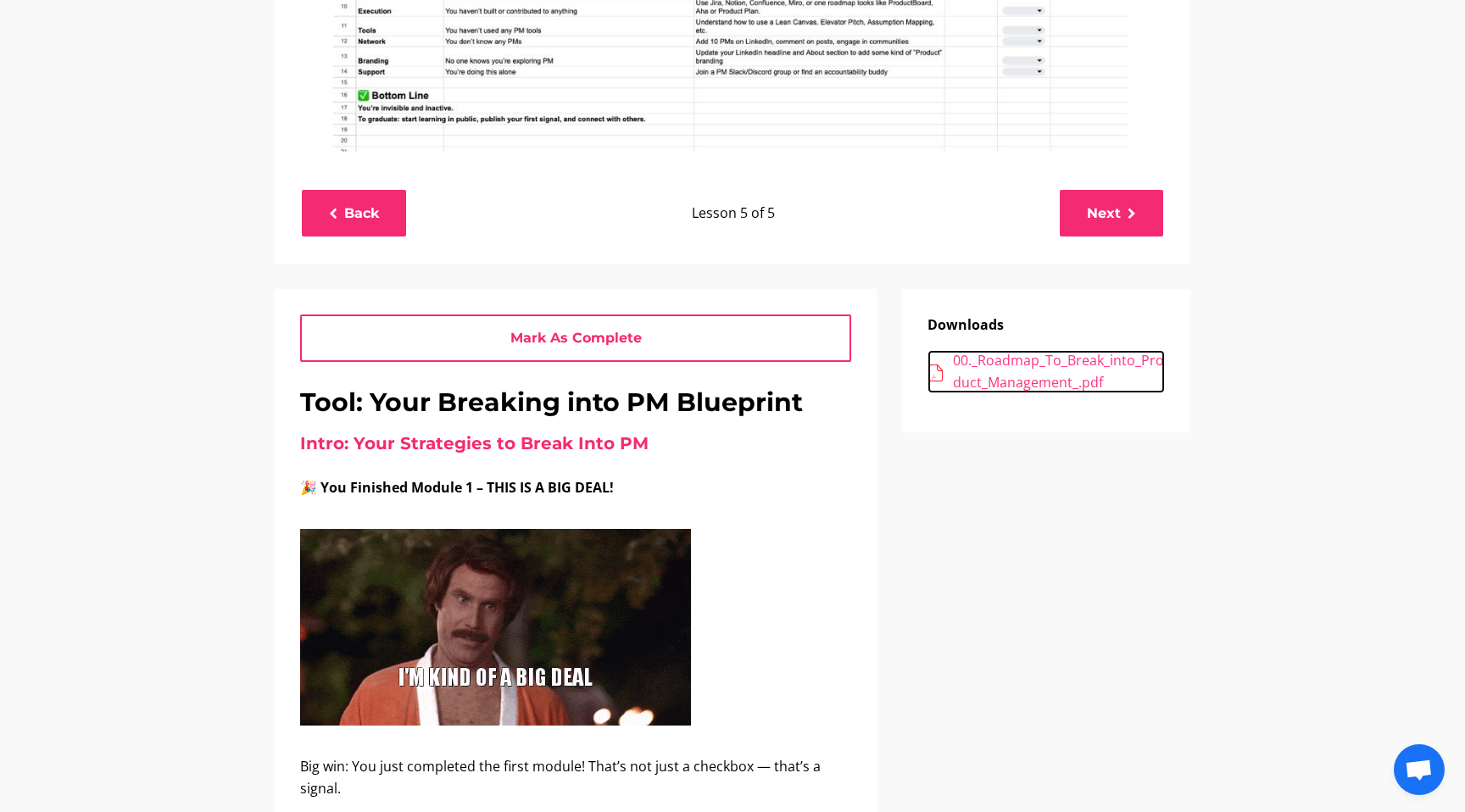
click at [964, 368] on div "00._Roadmap_To_Break_into_Product_Management_.pdf" at bounding box center [1058, 371] width 212 height 43
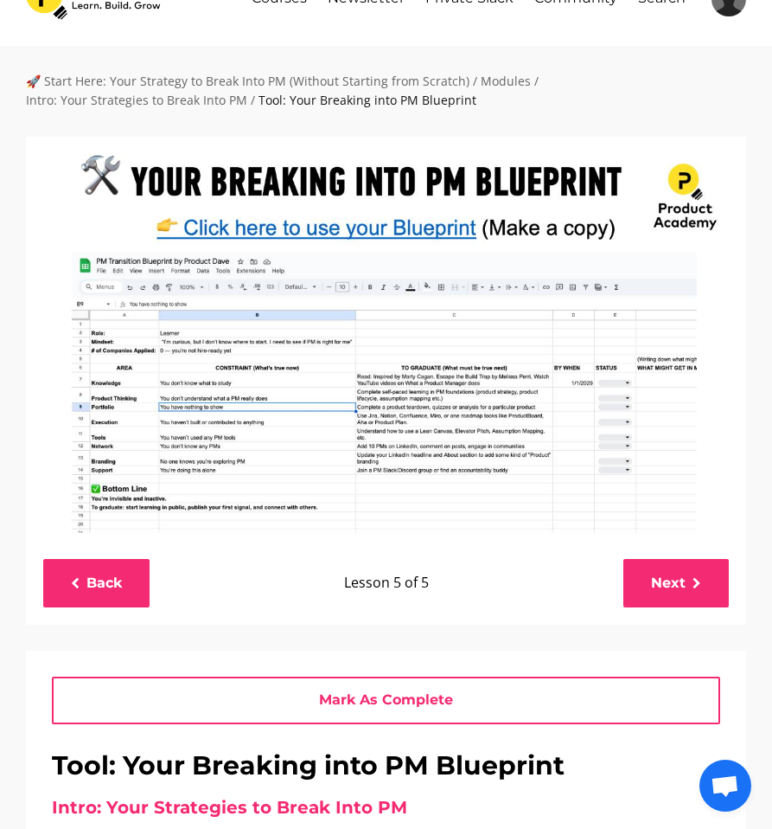
scroll to position [0, 0]
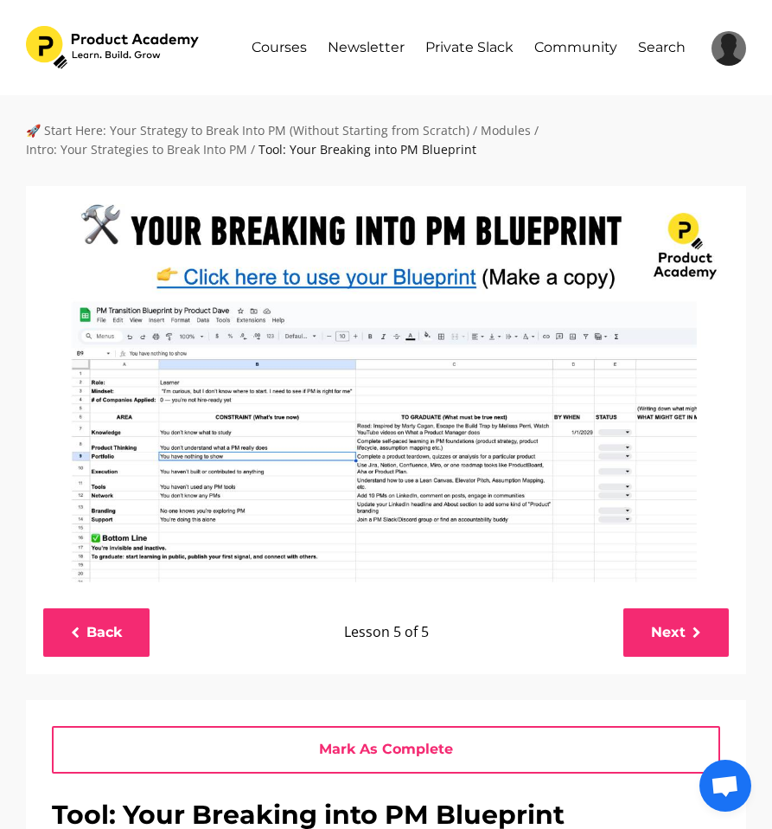
click at [408, 468] on img at bounding box center [386, 389] width 721 height 406
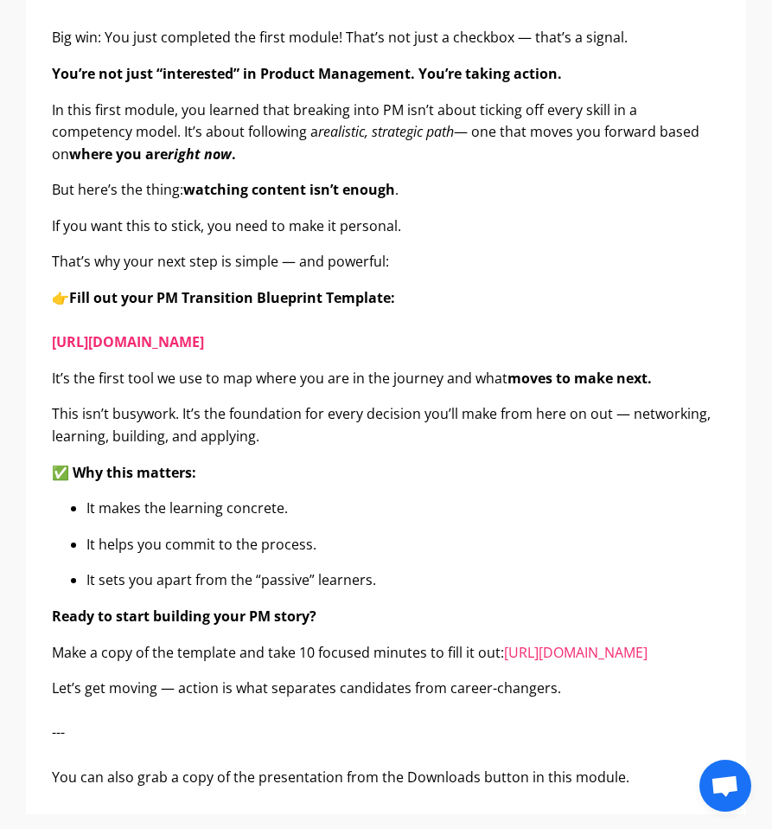
scroll to position [1150, 0]
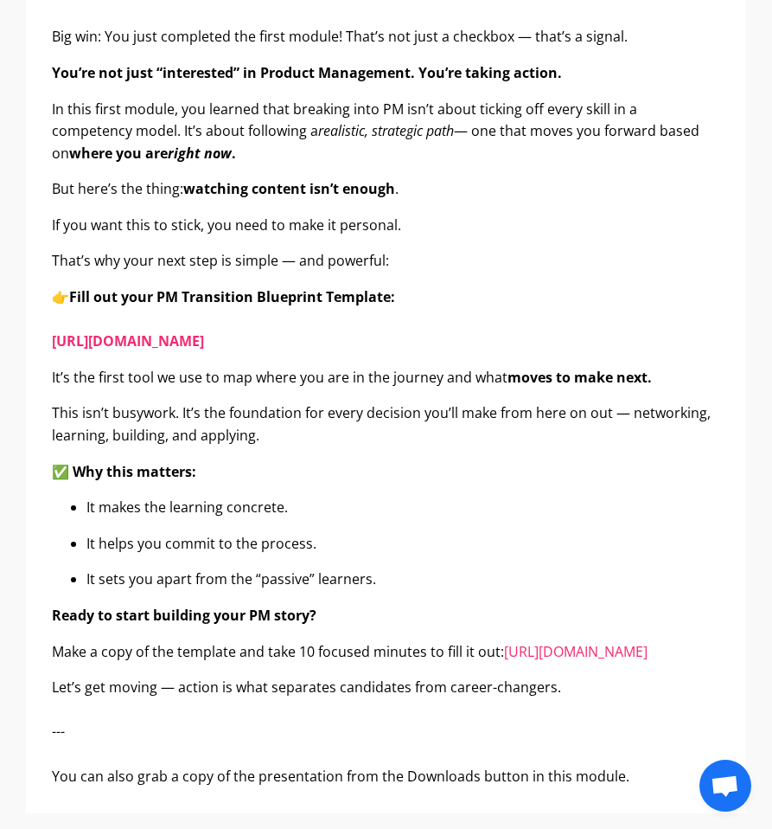
click at [184, 73] on strong "You’re not just “interested” in Product Management. You’re taking action." at bounding box center [307, 72] width 510 height 19
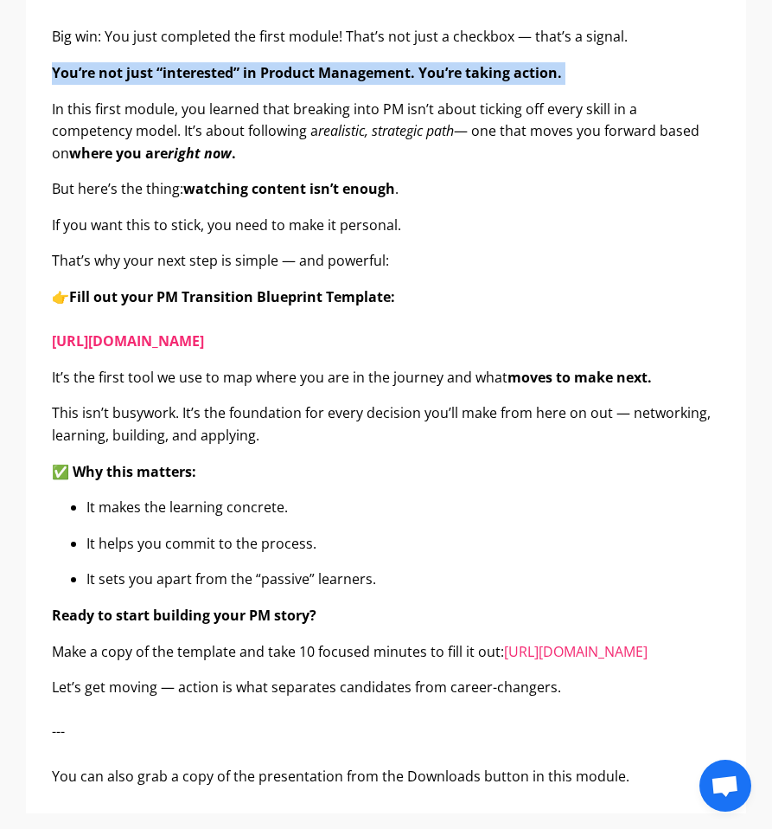
click at [189, 124] on p "In this first module, you learned that breaking into PM isn’t about ticking off…" at bounding box center [386, 132] width 669 height 67
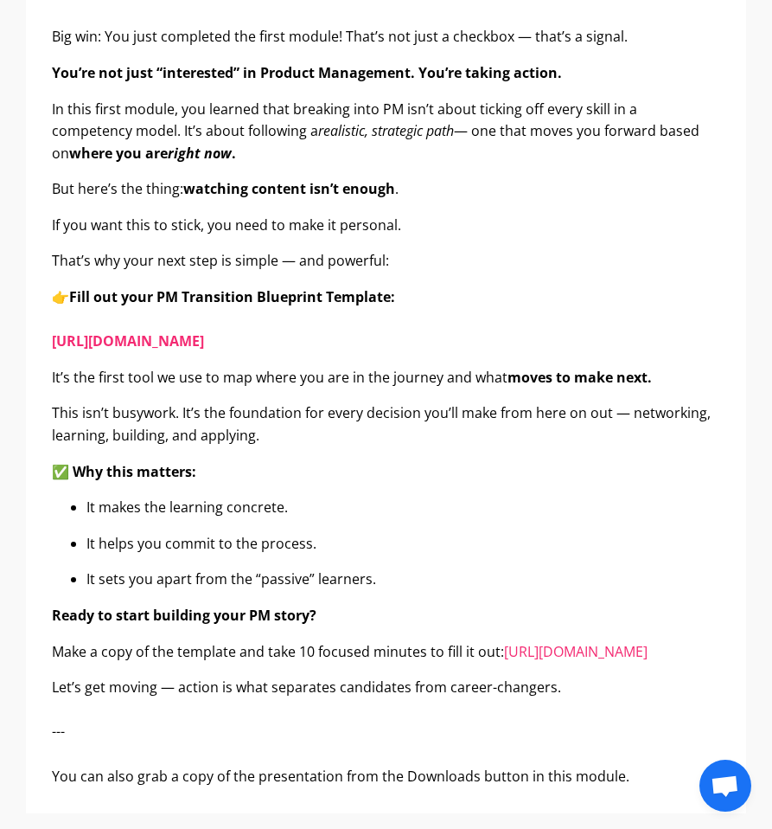
click at [189, 124] on p "In this first module, you learned that breaking into PM isn’t about ticking off…" at bounding box center [386, 132] width 669 height 67
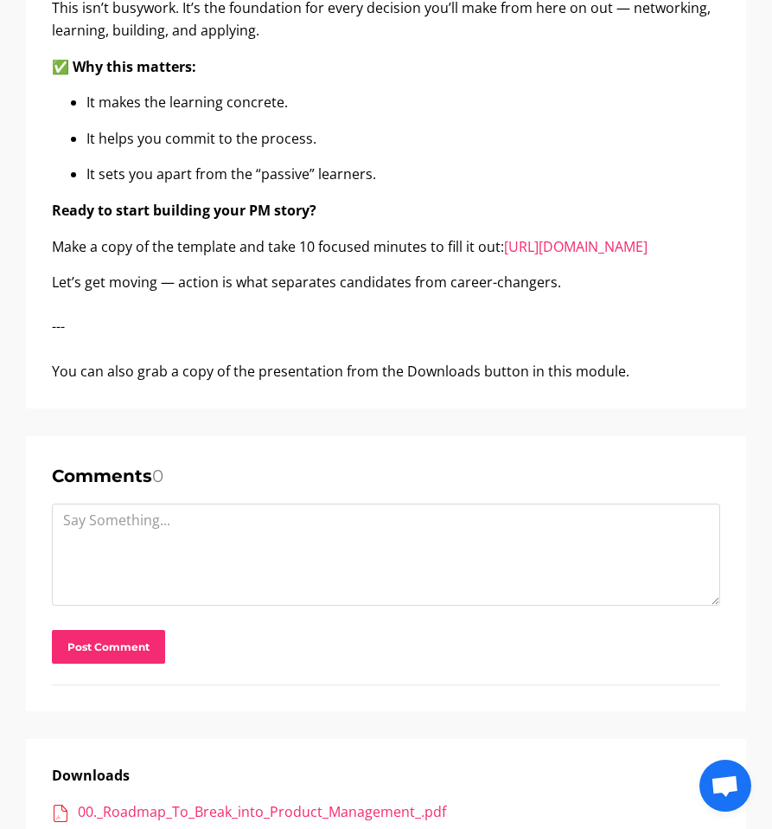
scroll to position [1544, 0]
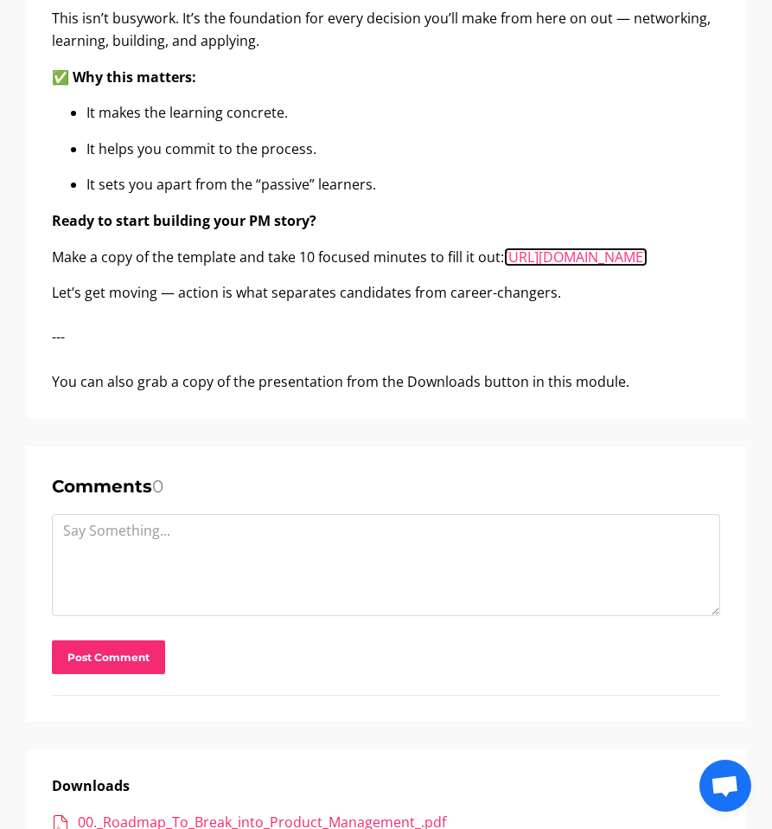
click at [504, 266] on link "https://docs.google.com/spreadsheets/d/1s1YgZ7MR0IfBnOB0iucMKHmkIZy4zczS1s7MGeX…" at bounding box center [576, 256] width 144 height 19
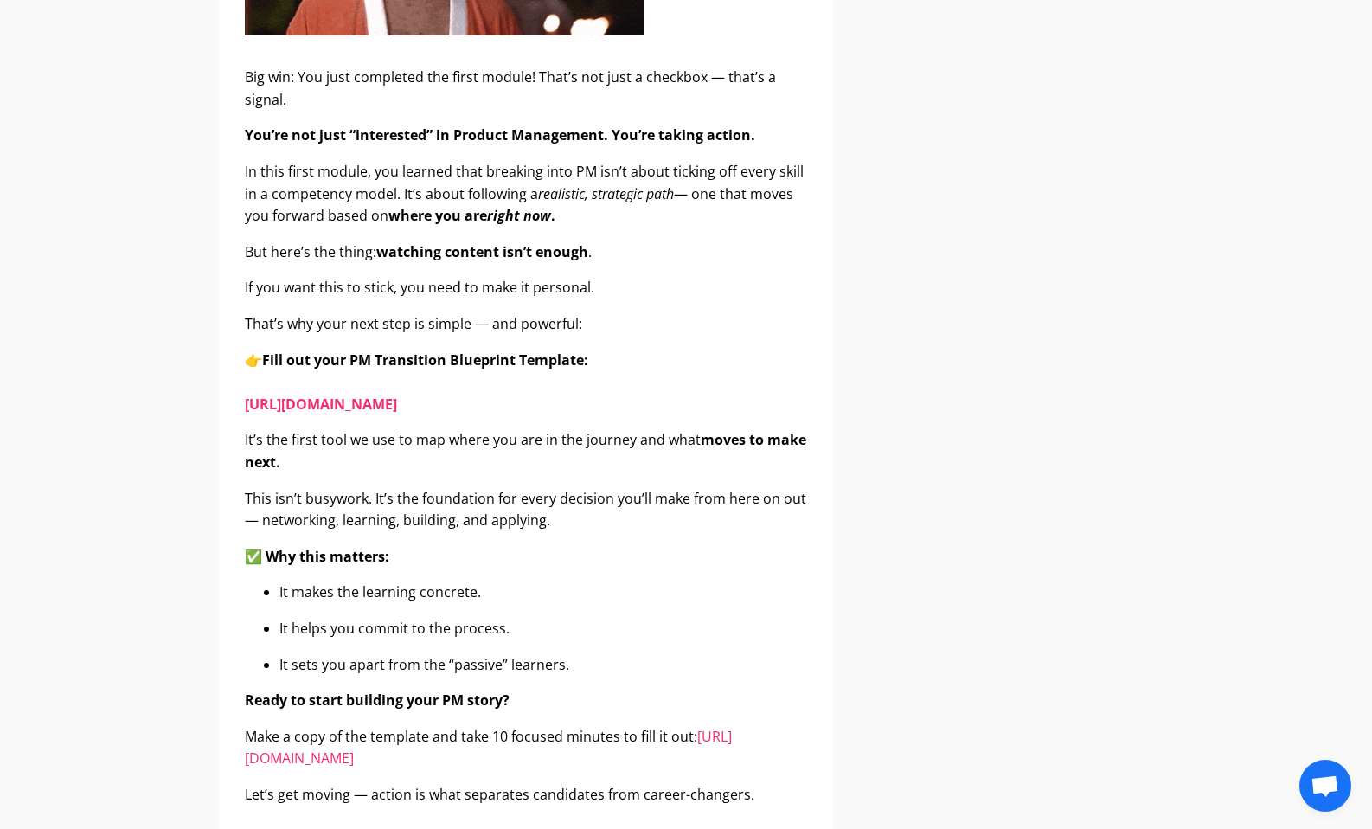
scroll to position [1450, 0]
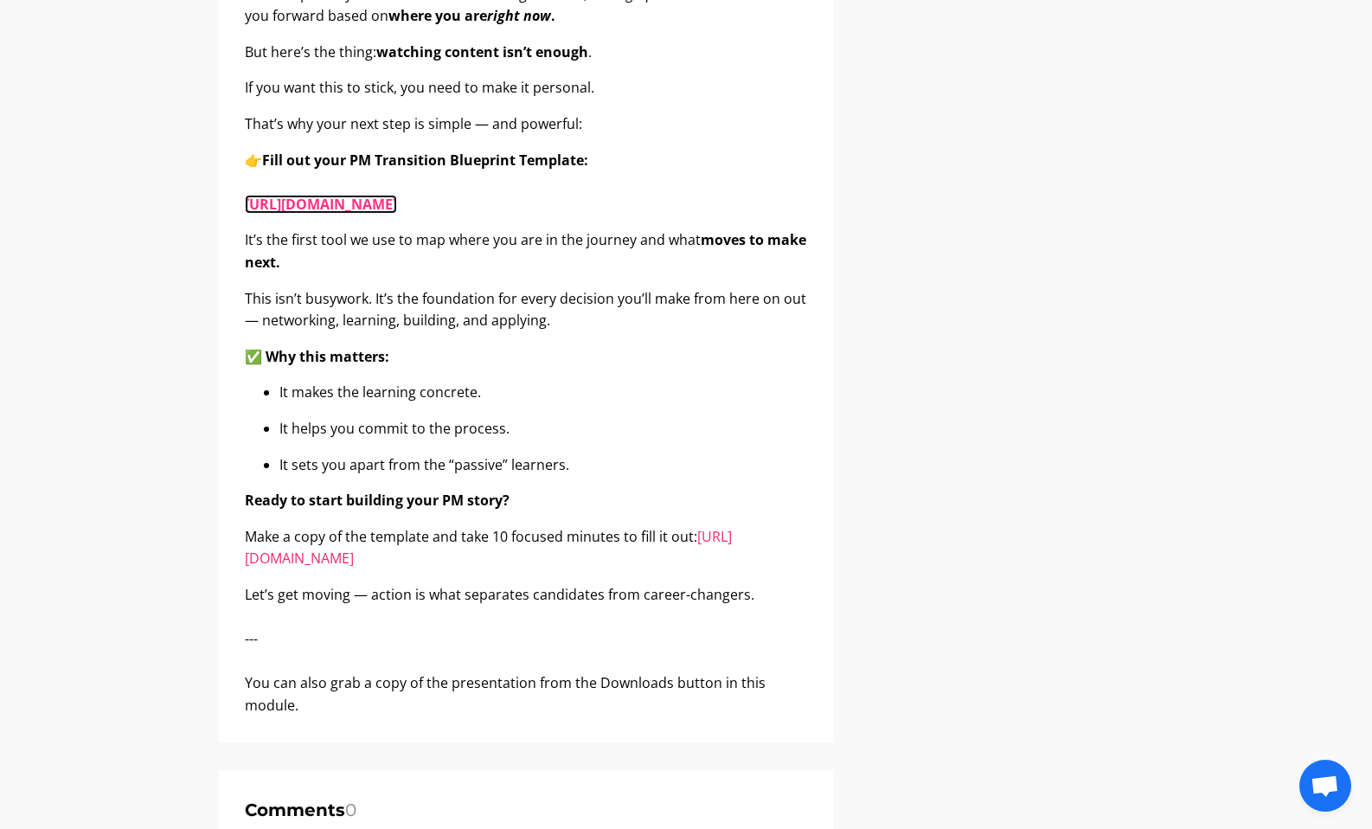
click at [397, 214] on link "https://docs.google.com/spreadsheets/d/1s1YgZ7MR0IfBnOB0iucMKHmkIZy4zczS1s7MGeX…" at bounding box center [321, 204] width 152 height 19
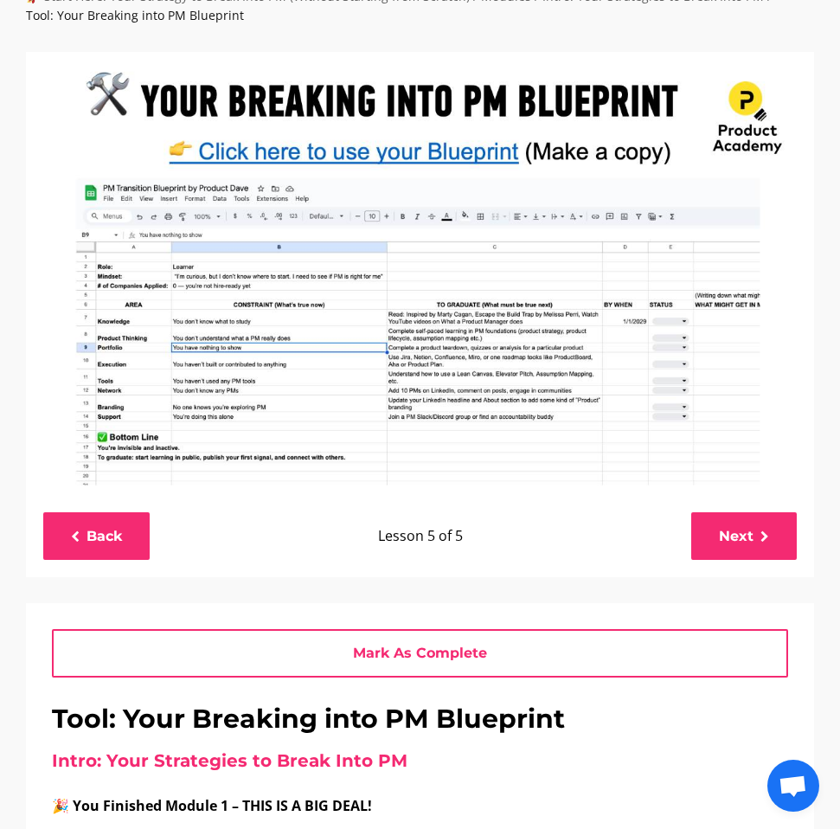
scroll to position [142, 0]
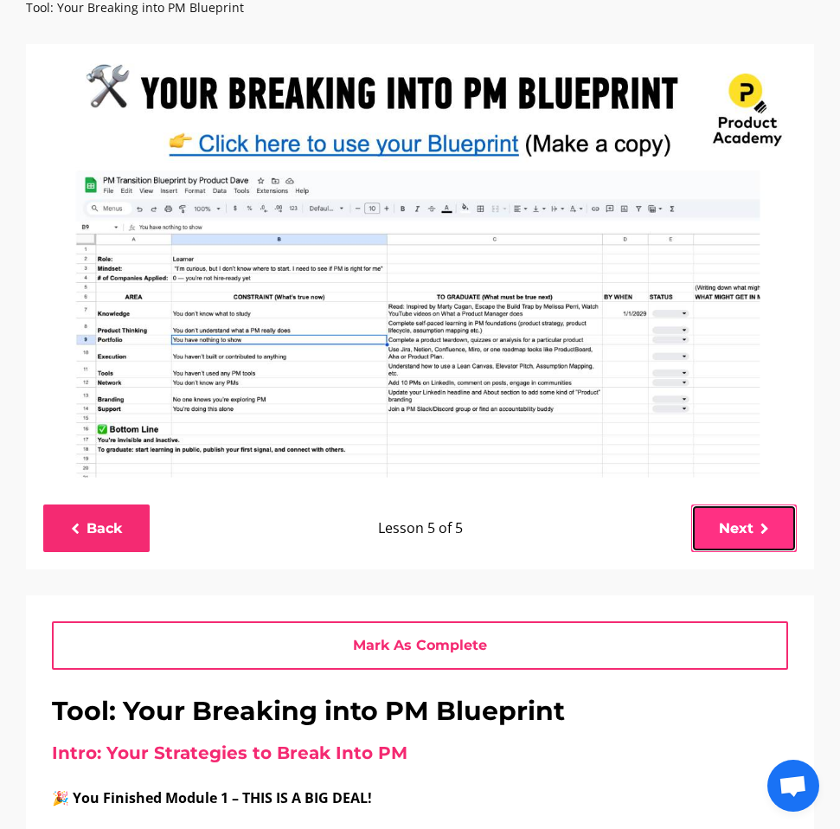
click at [763, 518] on link "Next" at bounding box center [744, 528] width 106 height 48
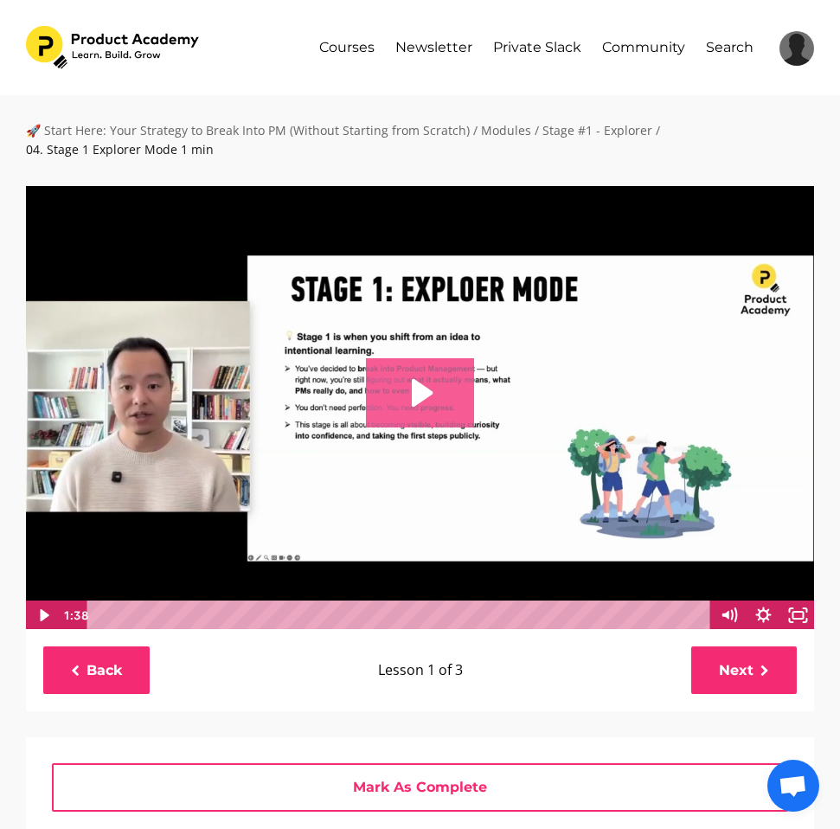
click at [431, 400] on icon "Play Video: file-uploads/sites/127338/video/4d200e-bb7b-166-371c-c4886b2b7dc3_0…" at bounding box center [420, 392] width 108 height 69
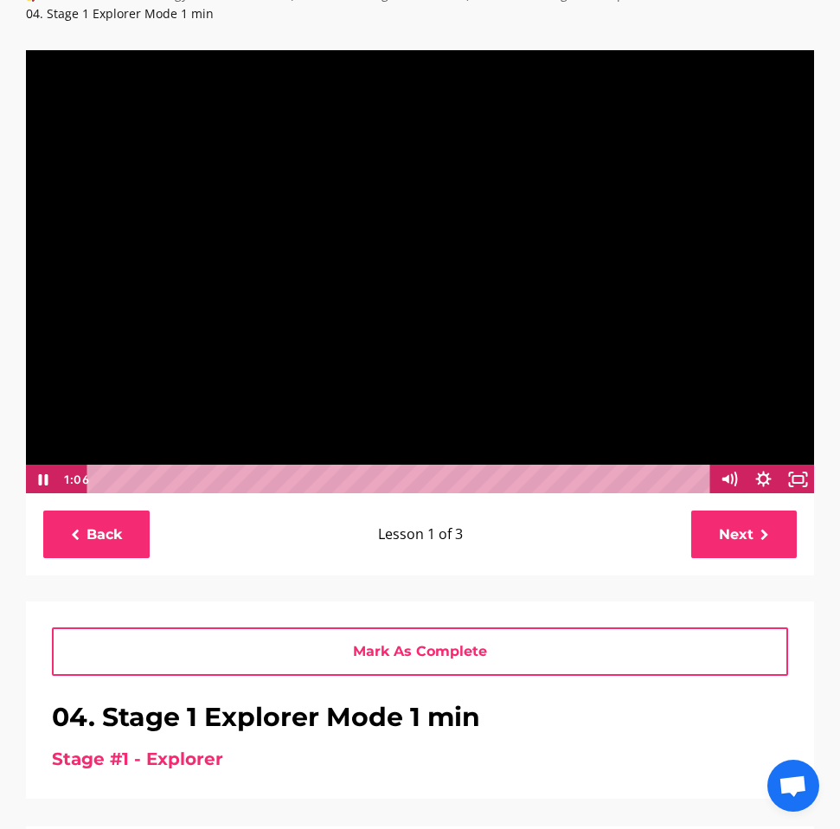
scroll to position [132, 0]
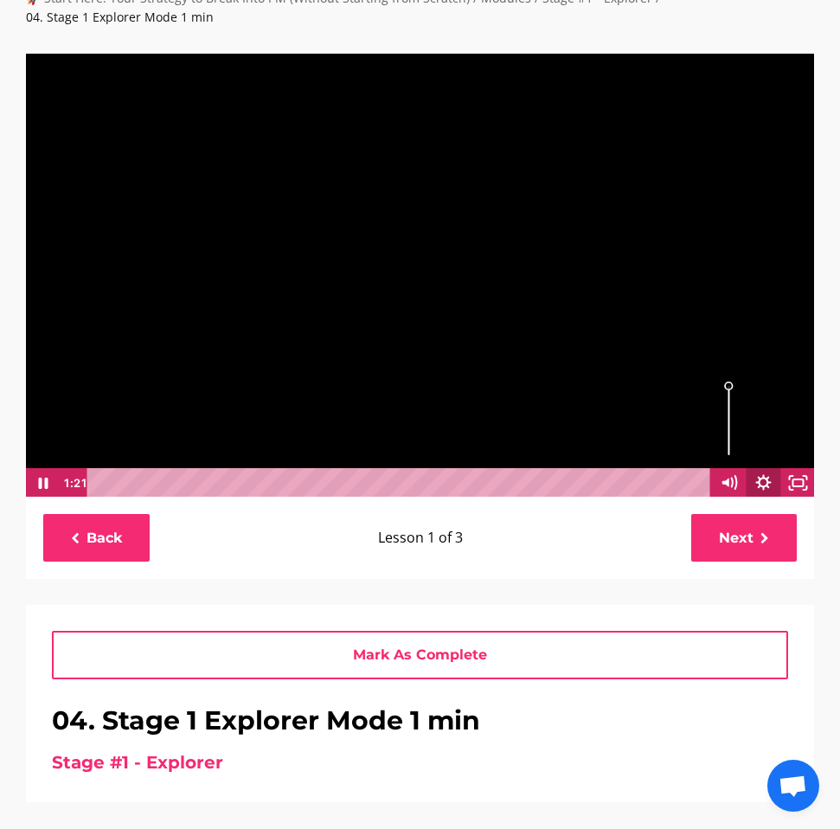
click at [762, 483] on icon "Show settings menu" at bounding box center [763, 482] width 35 height 29
click at [732, 420] on div "Volume" at bounding box center [728, 420] width 35 height 95
click at [762, 423] on span "1x" at bounding box center [776, 423] width 61 height 29
click at [729, 361] on label "1.5x" at bounding box center [745, 365] width 138 height 30
click at [677, 351] on input "1.5x" at bounding box center [676, 350] width 1 height 1
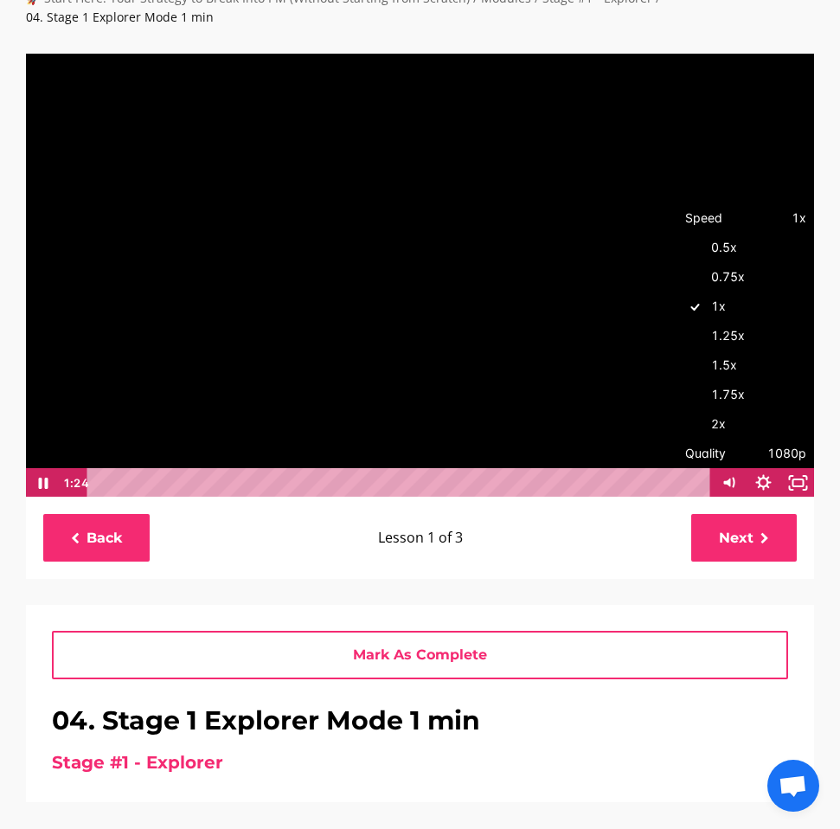
radio input "true"
click at [733, 480] on icon "Mute" at bounding box center [735, 482] width 4 height 4
click at [729, 474] on icon "Unmute" at bounding box center [729, 482] width 42 height 35
click at [729, 472] on icon "Mute" at bounding box center [728, 482] width 35 height 29
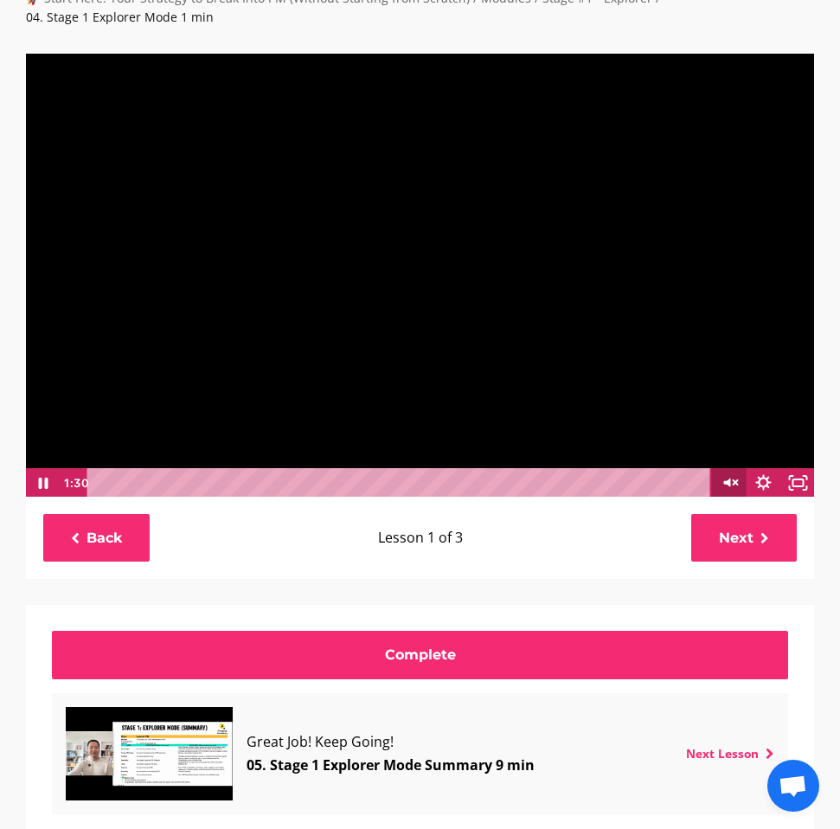
click at [729, 472] on icon "Unmute" at bounding box center [728, 482] width 35 height 29
drag, startPoint x: 728, startPoint y: 420, endPoint x: 728, endPoint y: 401, distance: 19.0
click at [728, 401] on div "Volume" at bounding box center [727, 400] width 13 height 13
drag, startPoint x: 728, startPoint y: 401, endPoint x: 728, endPoint y: 387, distance: 13.8
click at [728, 387] on div "Volume" at bounding box center [727, 386] width 13 height 13
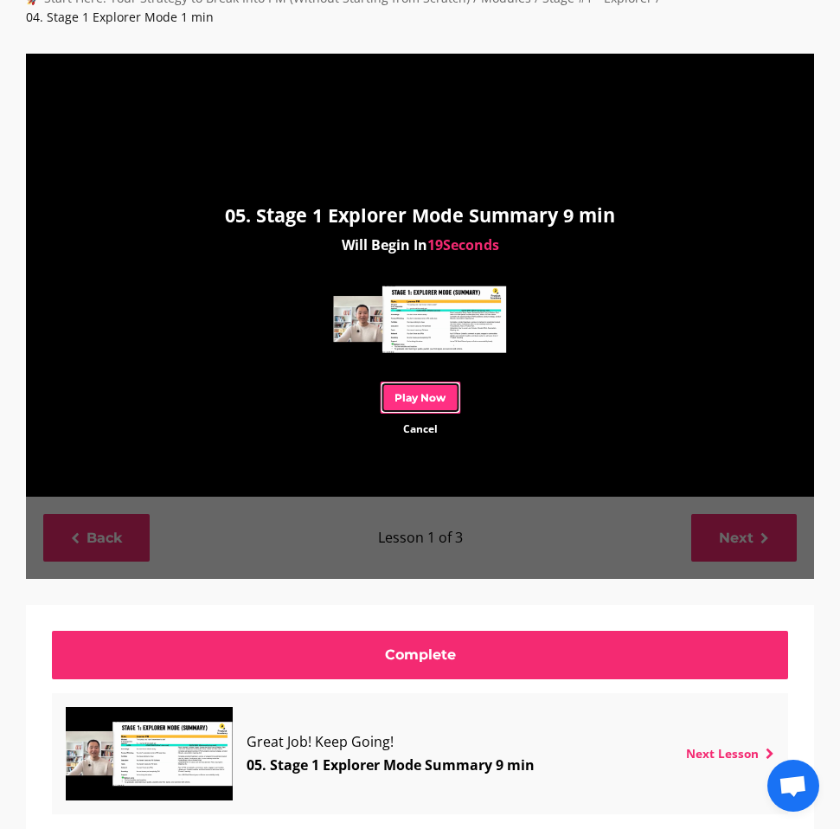
click at [415, 403] on link "Play Now" at bounding box center [420, 397] width 80 height 32
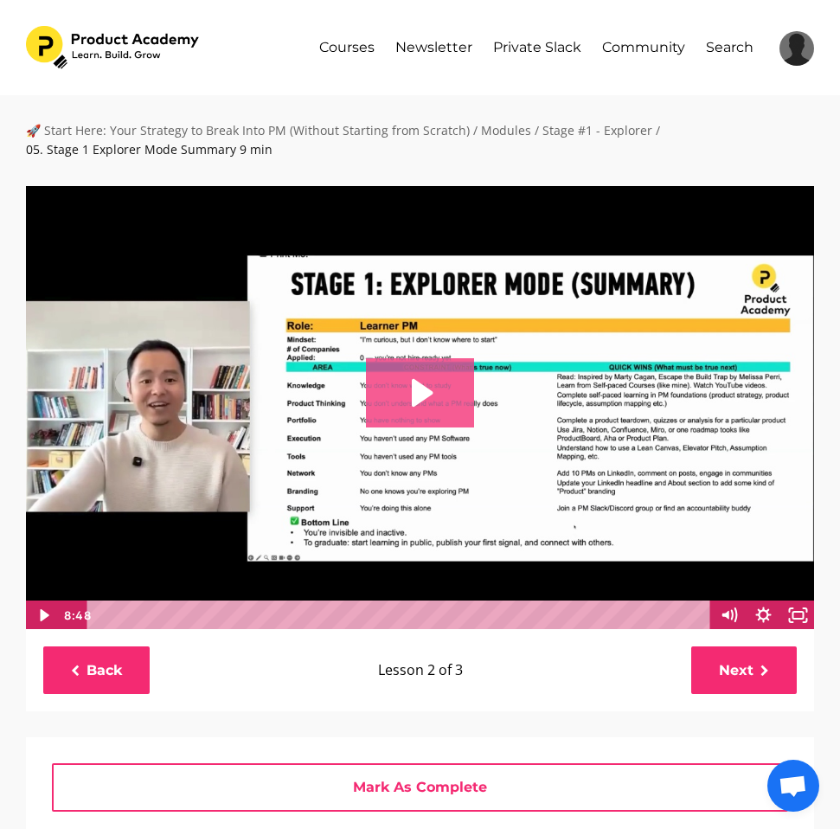
click at [417, 391] on icon "Play Video: file-uploads/sites/127338/video/2c34234-e81c-c488-84f4-aae82356aa43…" at bounding box center [422, 393] width 21 height 28
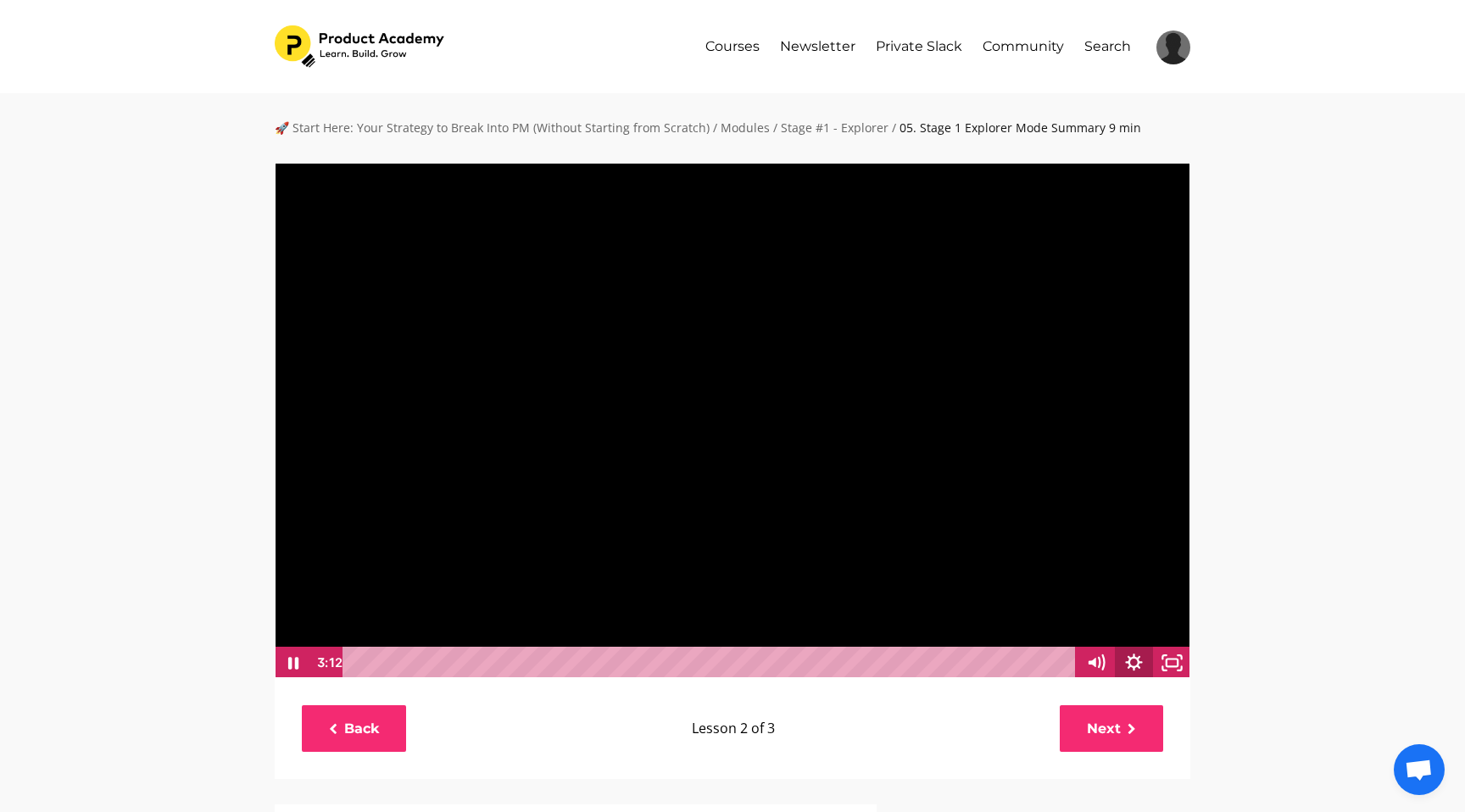
click at [822, 649] on icon "Show settings menu" at bounding box center [1134, 662] width 38 height 32
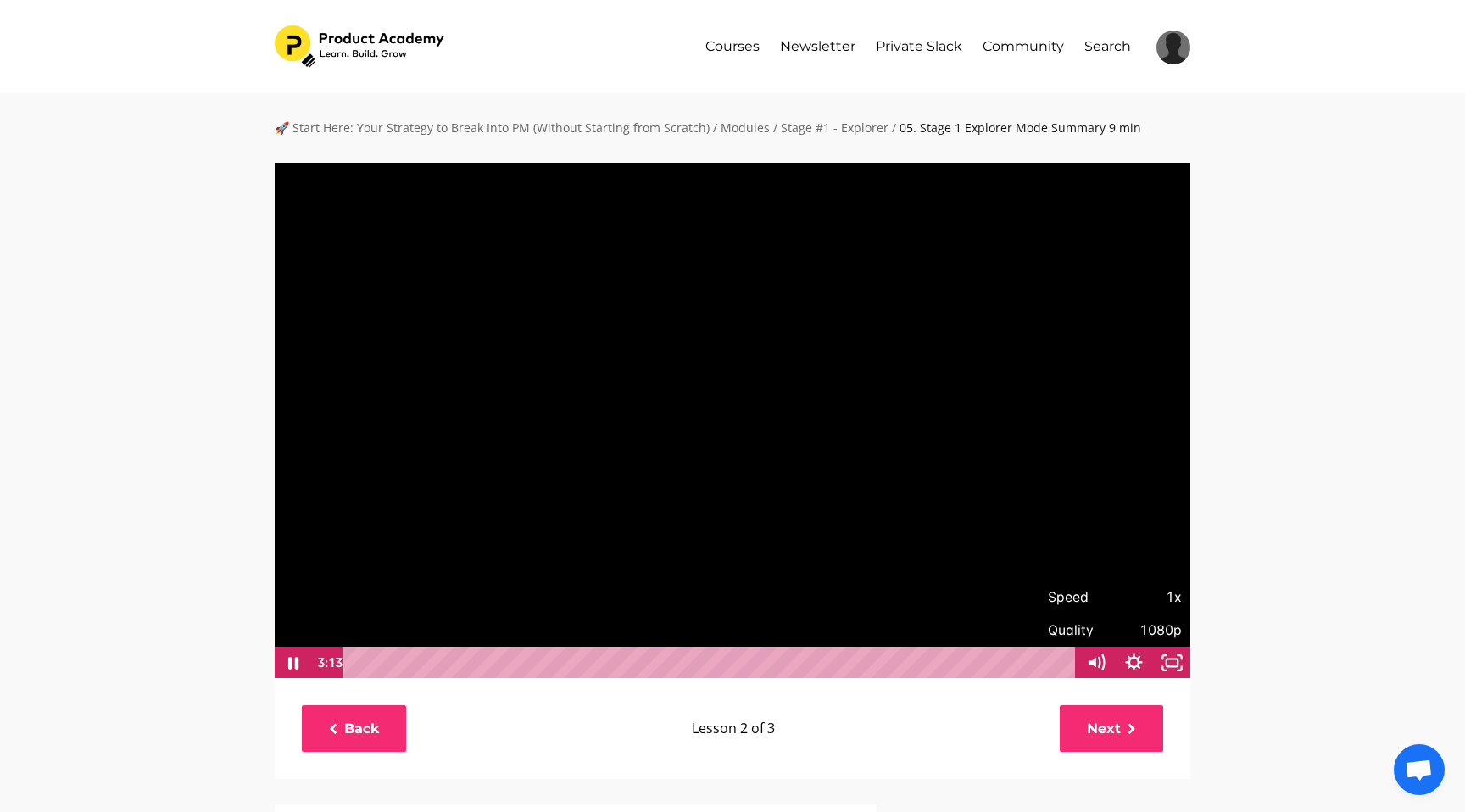
click at [822, 595] on span "1x" at bounding box center [1148, 597] width 67 height 32
click at [822, 524] on label "1.5x" at bounding box center [1115, 534] width 153 height 33
click at [822, 518] on input "1.5x" at bounding box center [1039, 517] width 1 height 1
radio input "true"
click at [822, 549] on div "🚀 Start Here: Your Strategy to Break Into PM (Without Starting from Scratch) / …" at bounding box center [732, 775] width 1465 height 1364
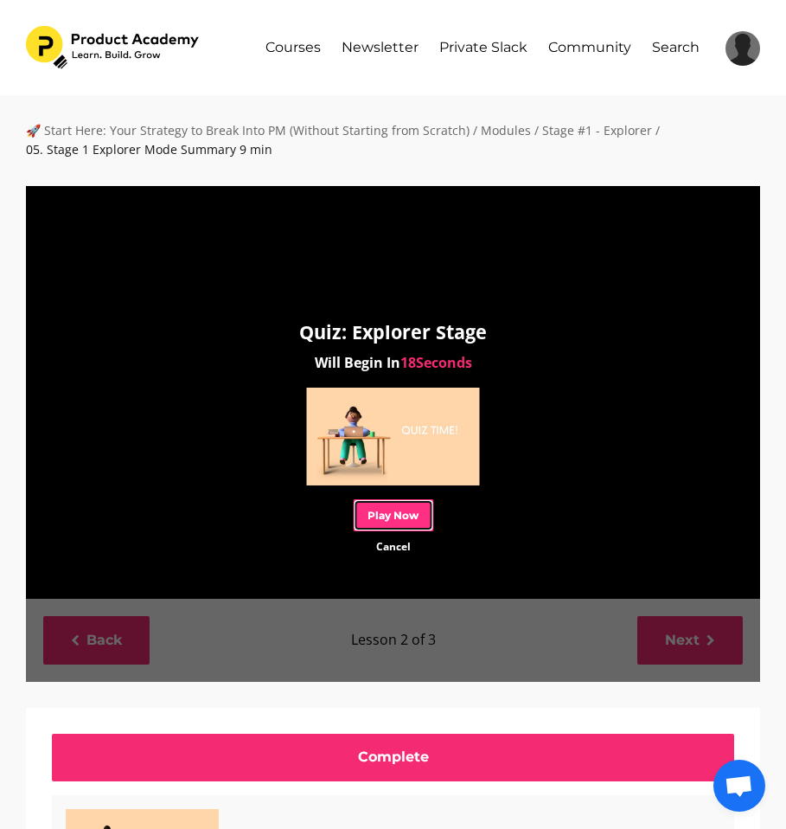
click at [401, 508] on link "Play Now" at bounding box center [393, 515] width 80 height 32
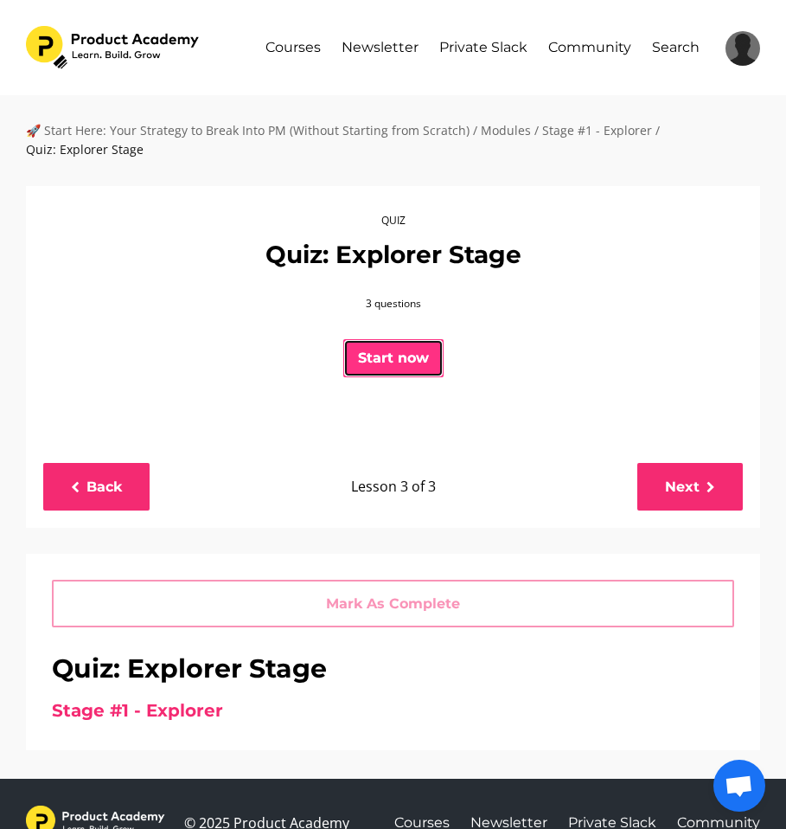
click at [420, 354] on button "Start now" at bounding box center [393, 358] width 100 height 38
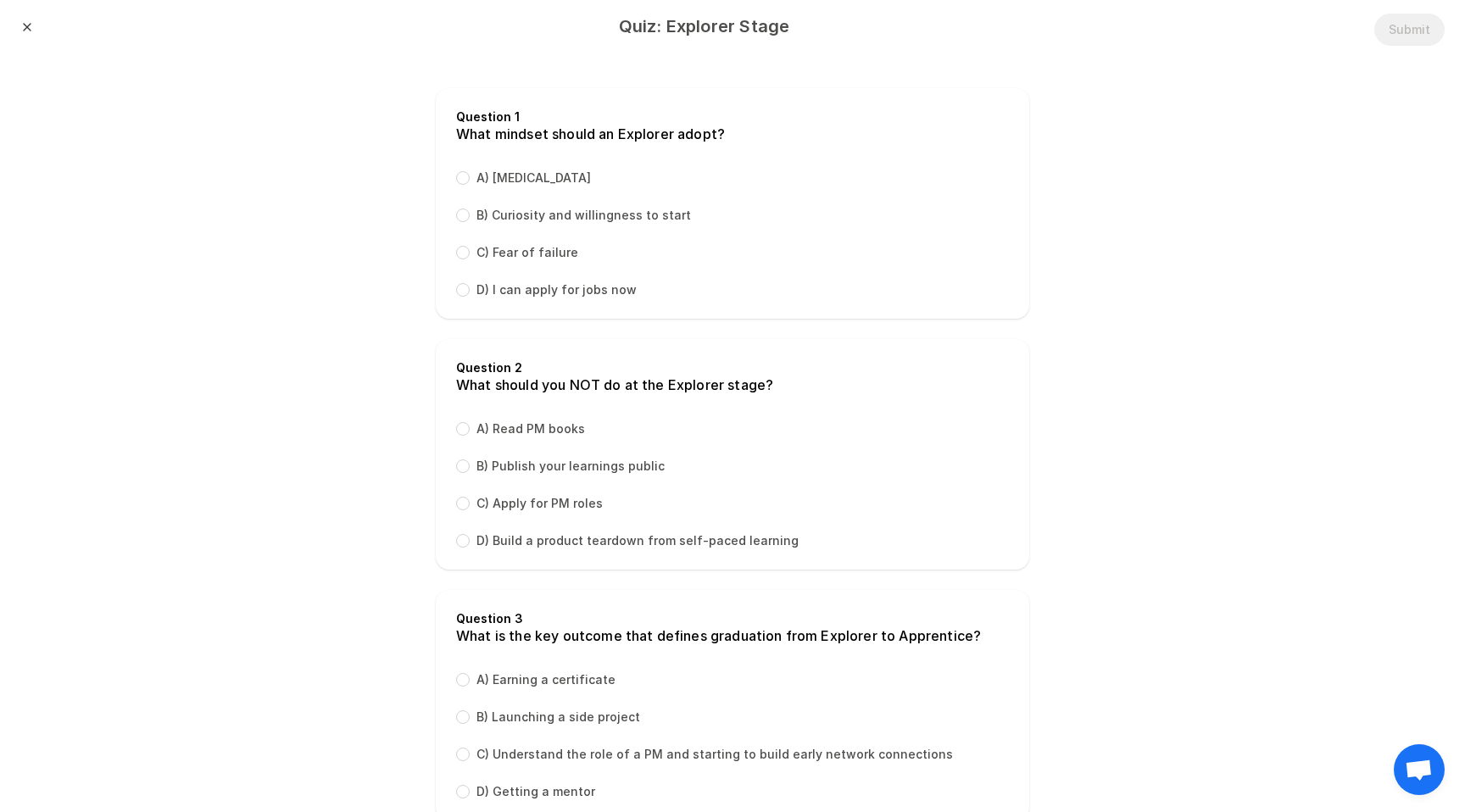
click at [521, 214] on label "B) Curiosity and willingness to start" at bounding box center [583, 215] width 215 height 17
click at [469, 214] on input "B) Curiosity and willingness to start" at bounding box center [463, 215] width 14 height 14
radio input "true"
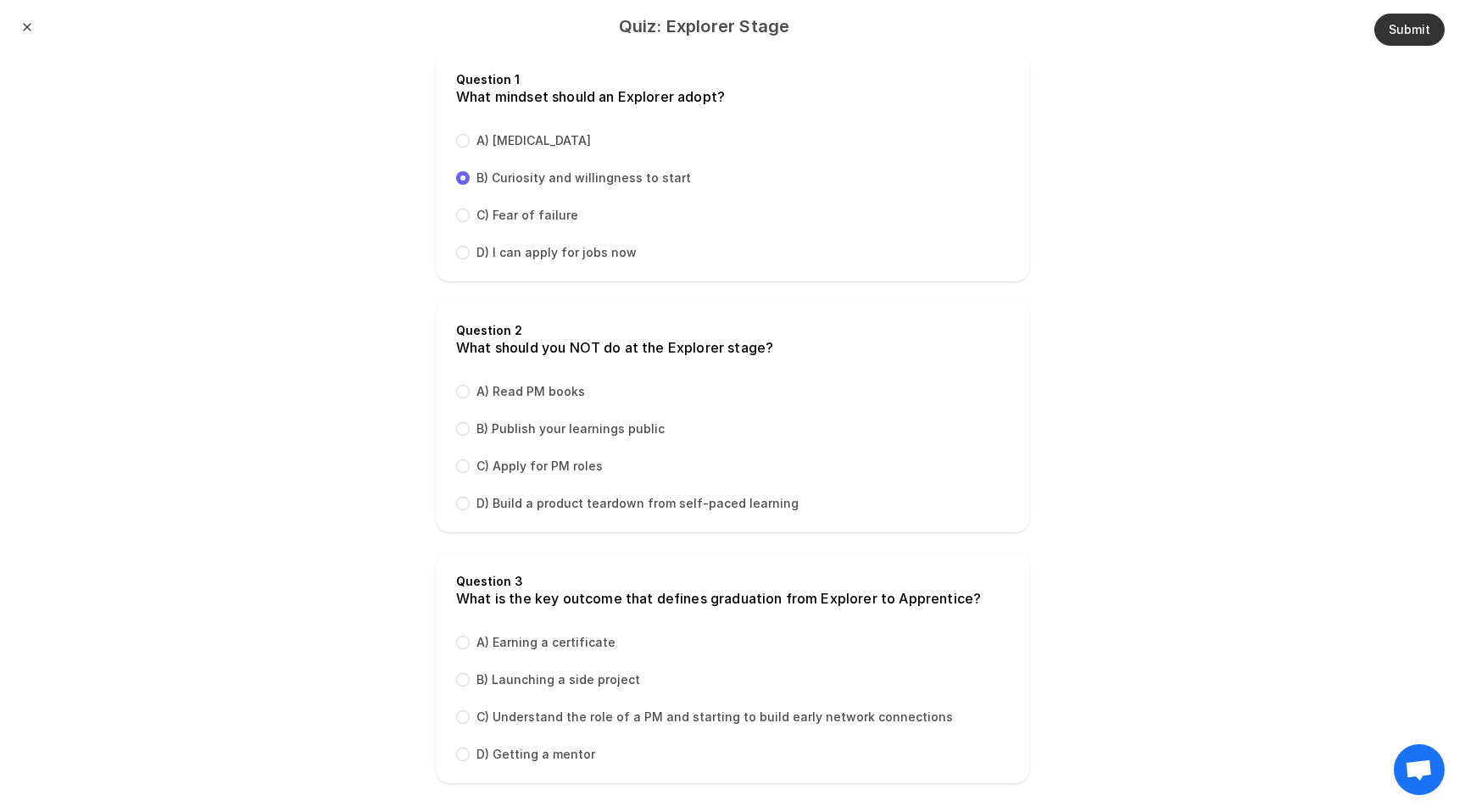
scroll to position [49, 0]
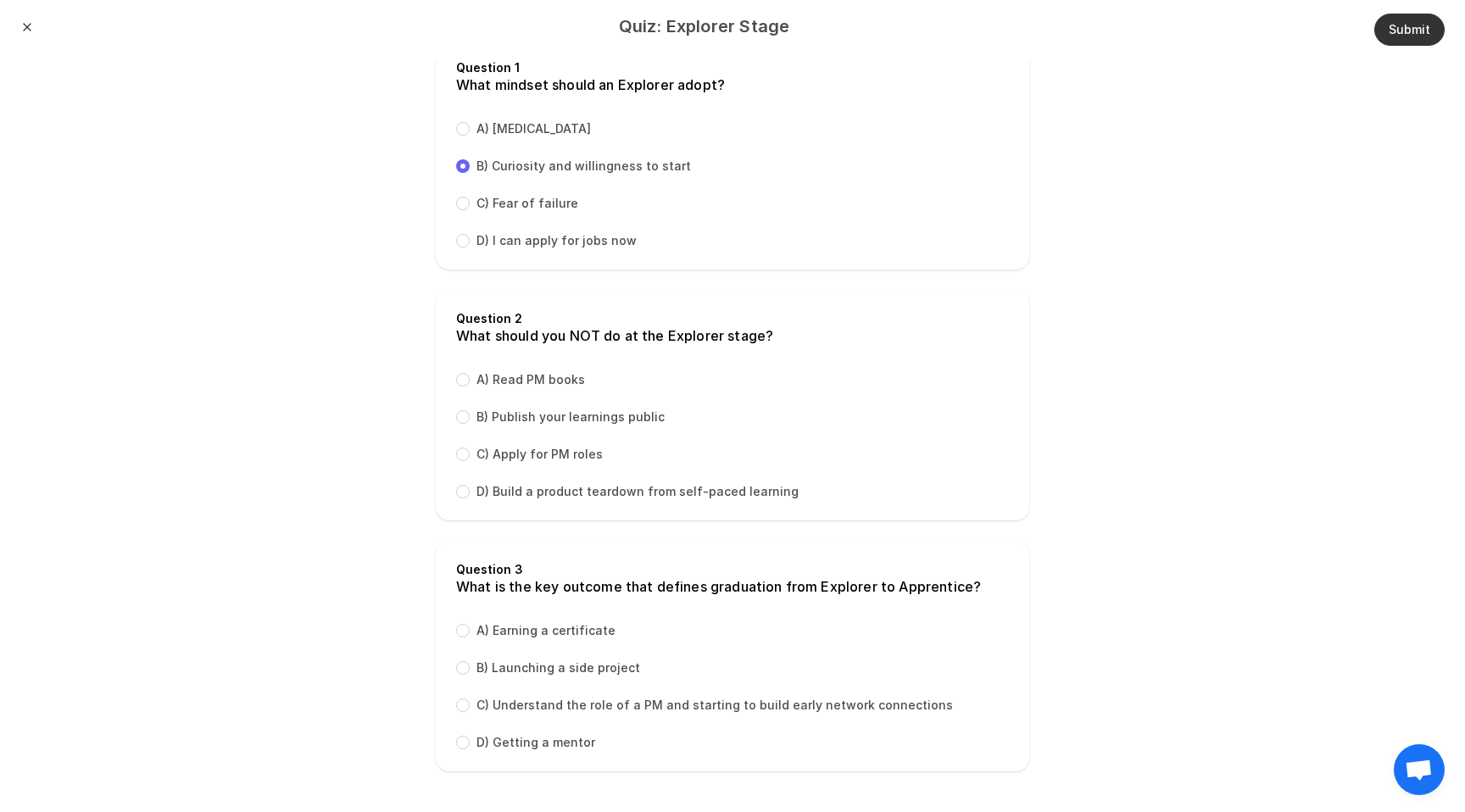
click at [527, 454] on label "C) Apply for PM roles" at bounding box center [539, 454] width 126 height 17
click at [469, 454] on input "C) Apply for PM roles" at bounding box center [463, 454] width 14 height 14
radio input "true"
click at [547, 706] on label "C) Understand the role of a PM and starting to build early network connections" at bounding box center [714, 704] width 476 height 17
click at [469, 706] on input "C) Understand the role of a PM and starting to build early network connections" at bounding box center [463, 705] width 14 height 14
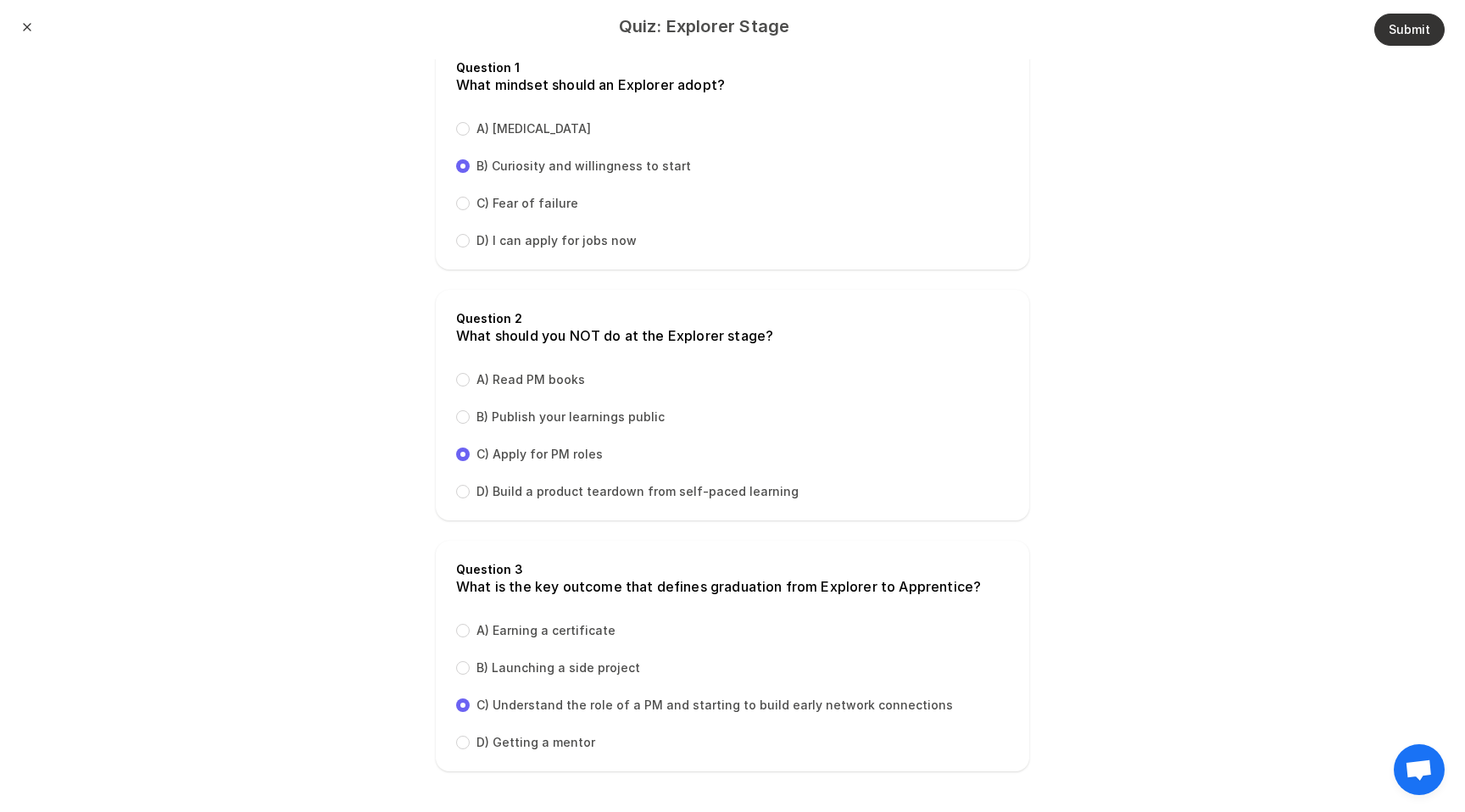
radio input "true"
click at [769, 22] on button "Submit" at bounding box center [1409, 29] width 71 height 32
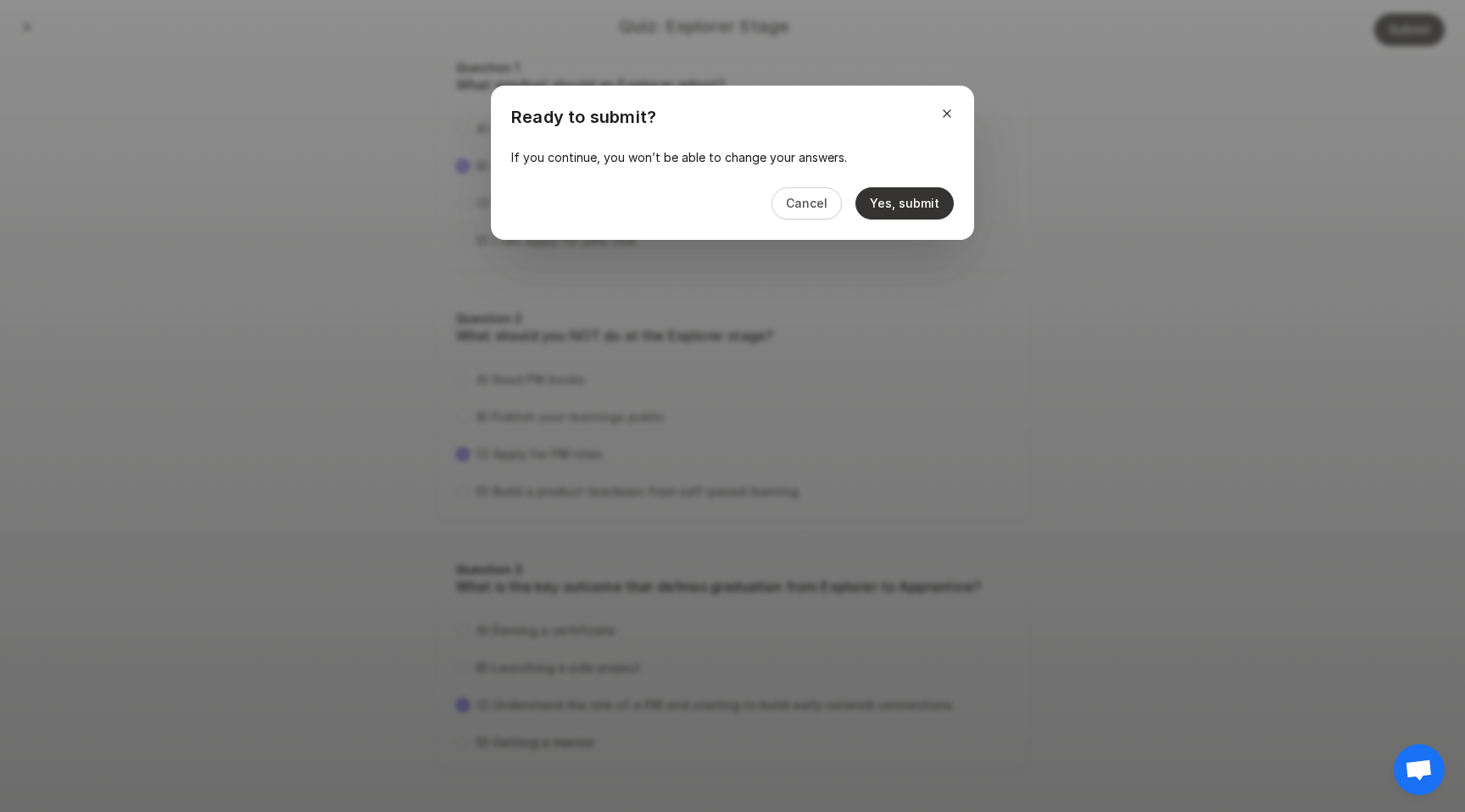
click at [769, 207] on button "Yes, submit" at bounding box center [904, 203] width 98 height 32
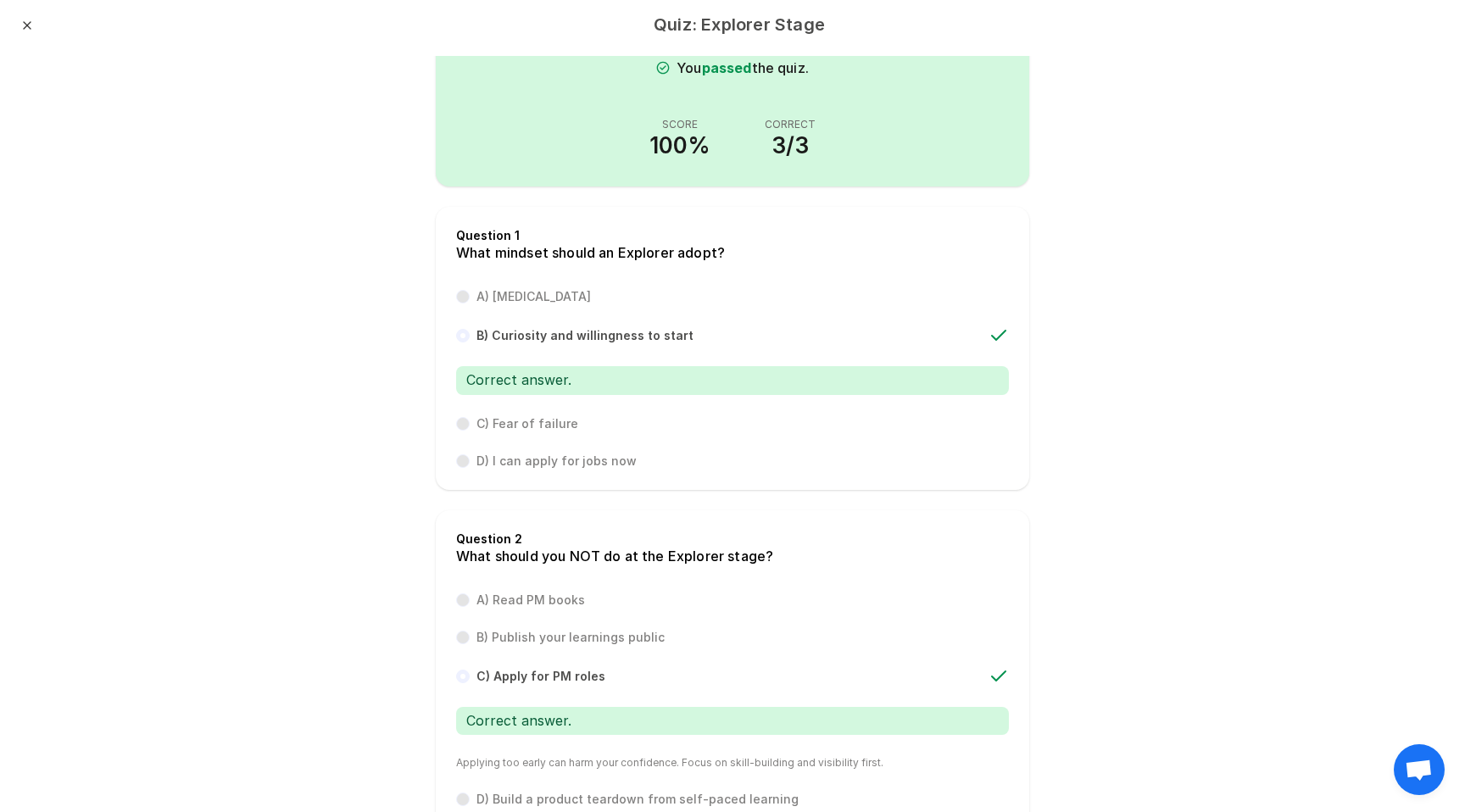
click at [15, 31] on header "Quiz: Explorer Stage Close" at bounding box center [732, 27] width 1465 height 56
click at [31, 30] on div "Close" at bounding box center [27, 27] width 14 height 19
click at [28, 24] on button "Close" at bounding box center [27, 25] width 14 height 14
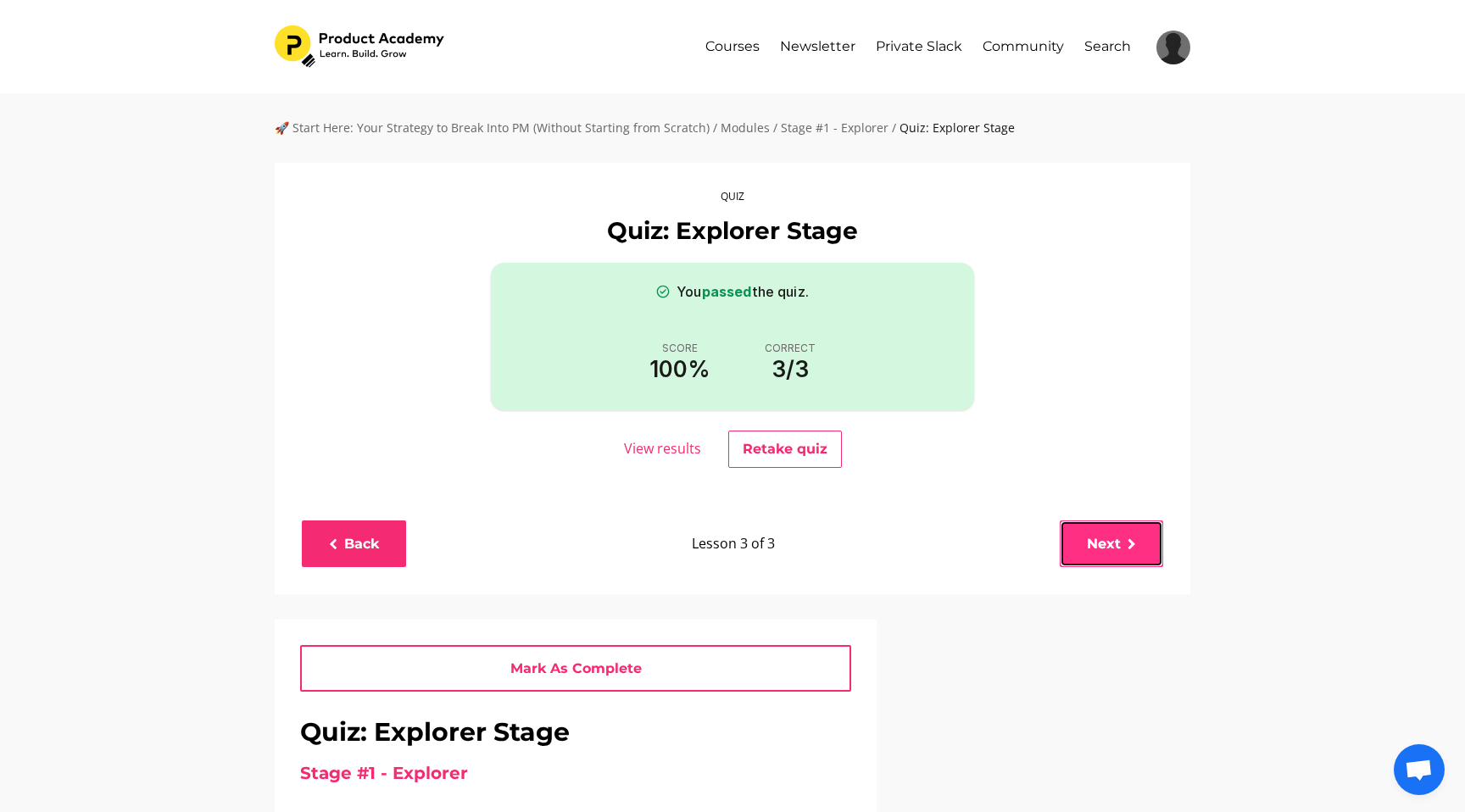
click at [769, 549] on link "Next" at bounding box center [1111, 544] width 104 height 47
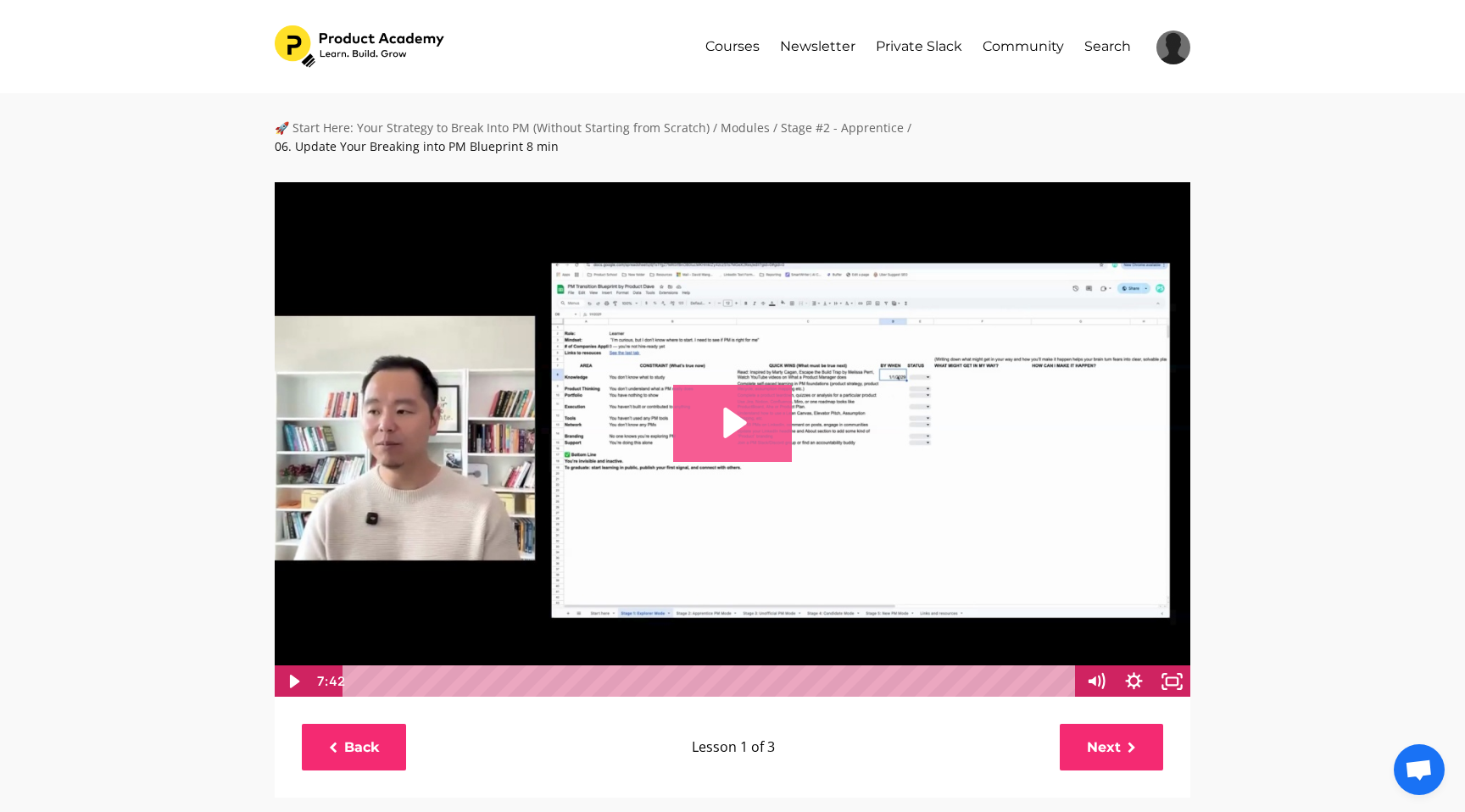
click at [724, 407] on icon "Play Video: file-uploads/sites/127338/video/2a34fb3-0def-e31d-6736-171a6a723a3e…" at bounding box center [735, 422] width 24 height 30
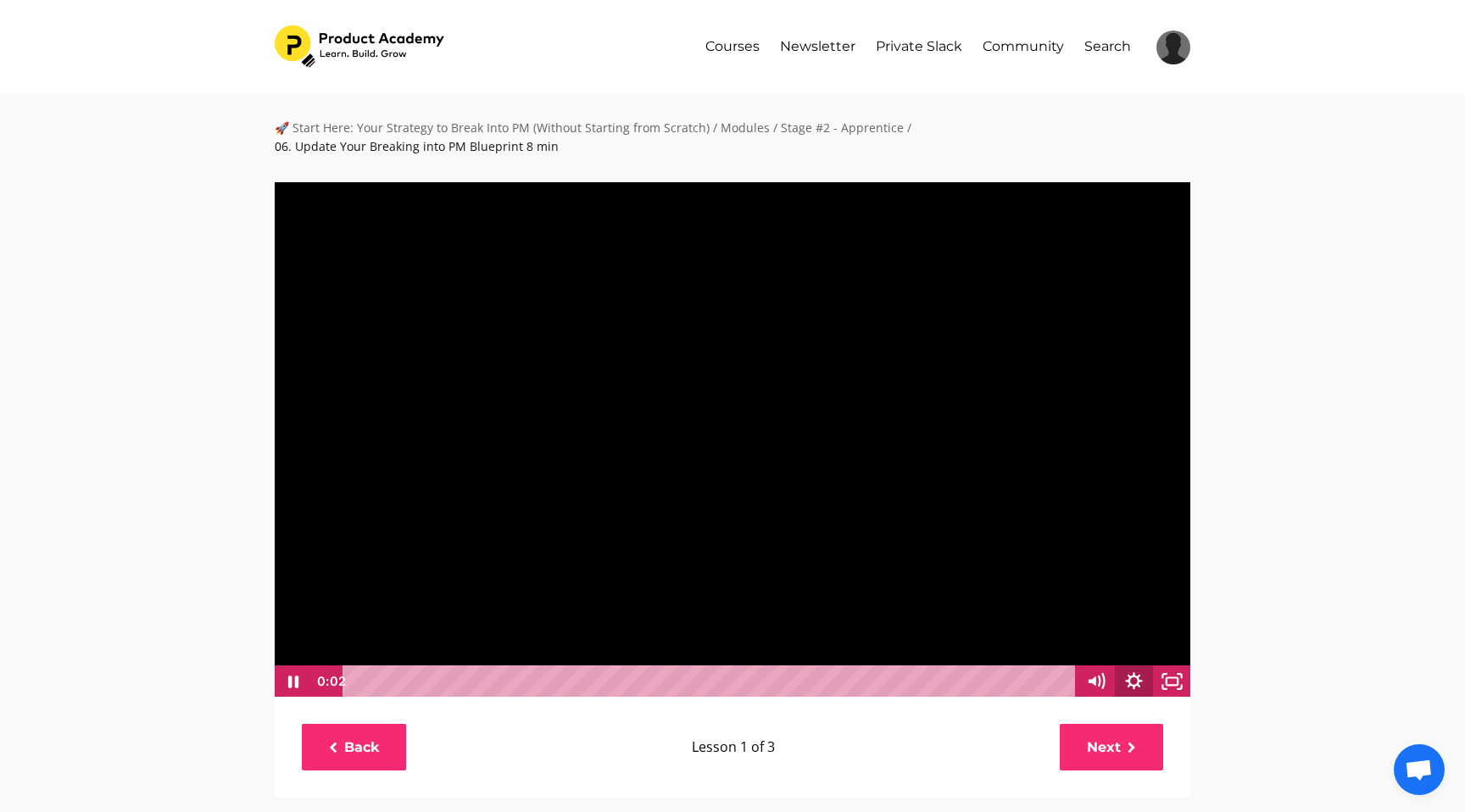
click at [1134, 673] on icon "Show settings menu" at bounding box center [1133, 681] width 17 height 17
click at [1169, 600] on span "1x" at bounding box center [1148, 616] width 67 height 32
click at [1123, 536] on label "1.5x" at bounding box center [1115, 552] width 153 height 33
click at [1040, 536] on input "1.5x" at bounding box center [1039, 536] width 1 height 1
radio input "true"
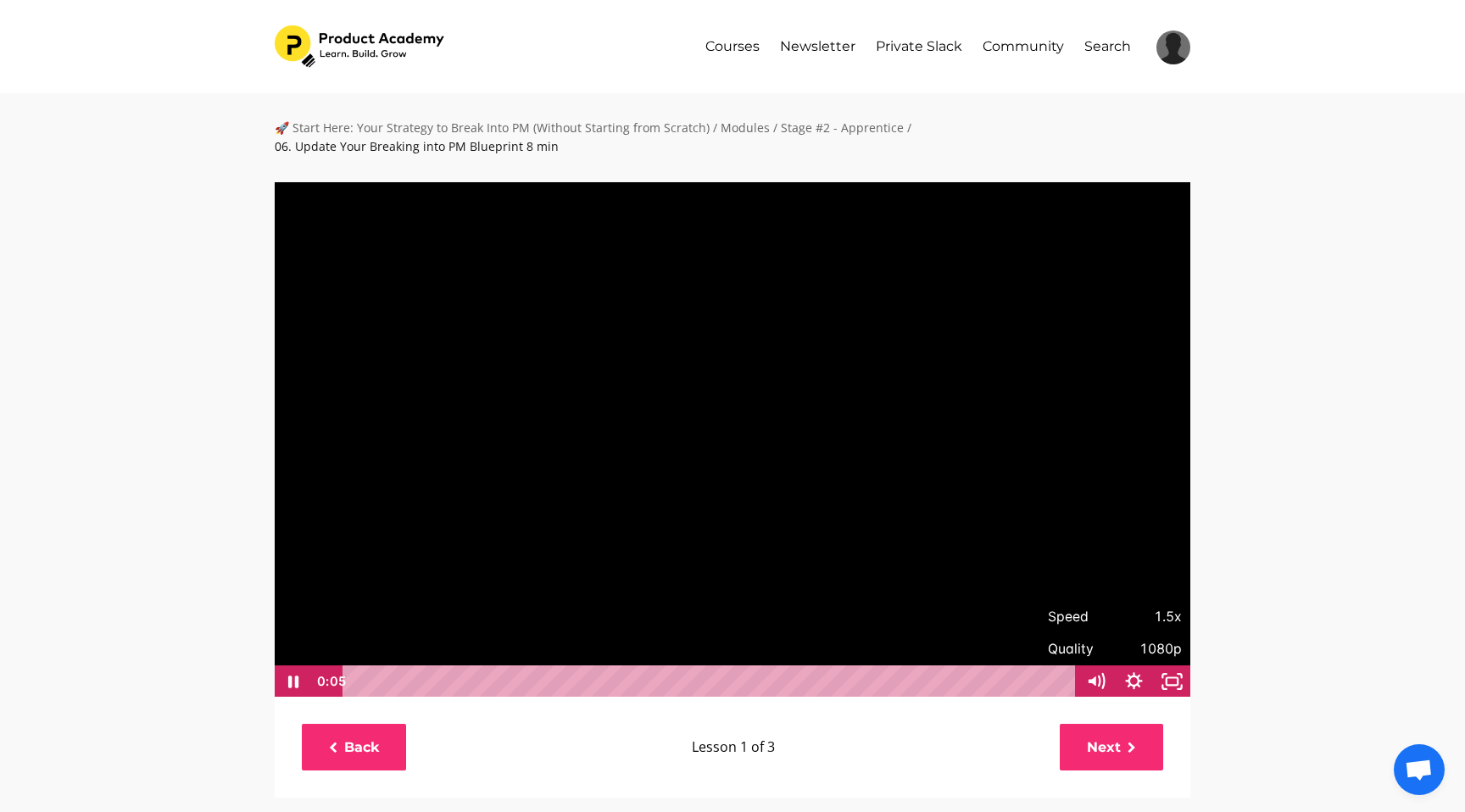
click at [1161, 633] on span "1080p" at bounding box center [1148, 648] width 67 height 32
click at [1228, 601] on div "🚀 Start Here: Your Strategy to Break Into PM (Without Starting from Scratch) / …" at bounding box center [732, 737] width 1465 height 1287
click at [1167, 665] on icon "Fullscreen" at bounding box center [1171, 681] width 38 height 32
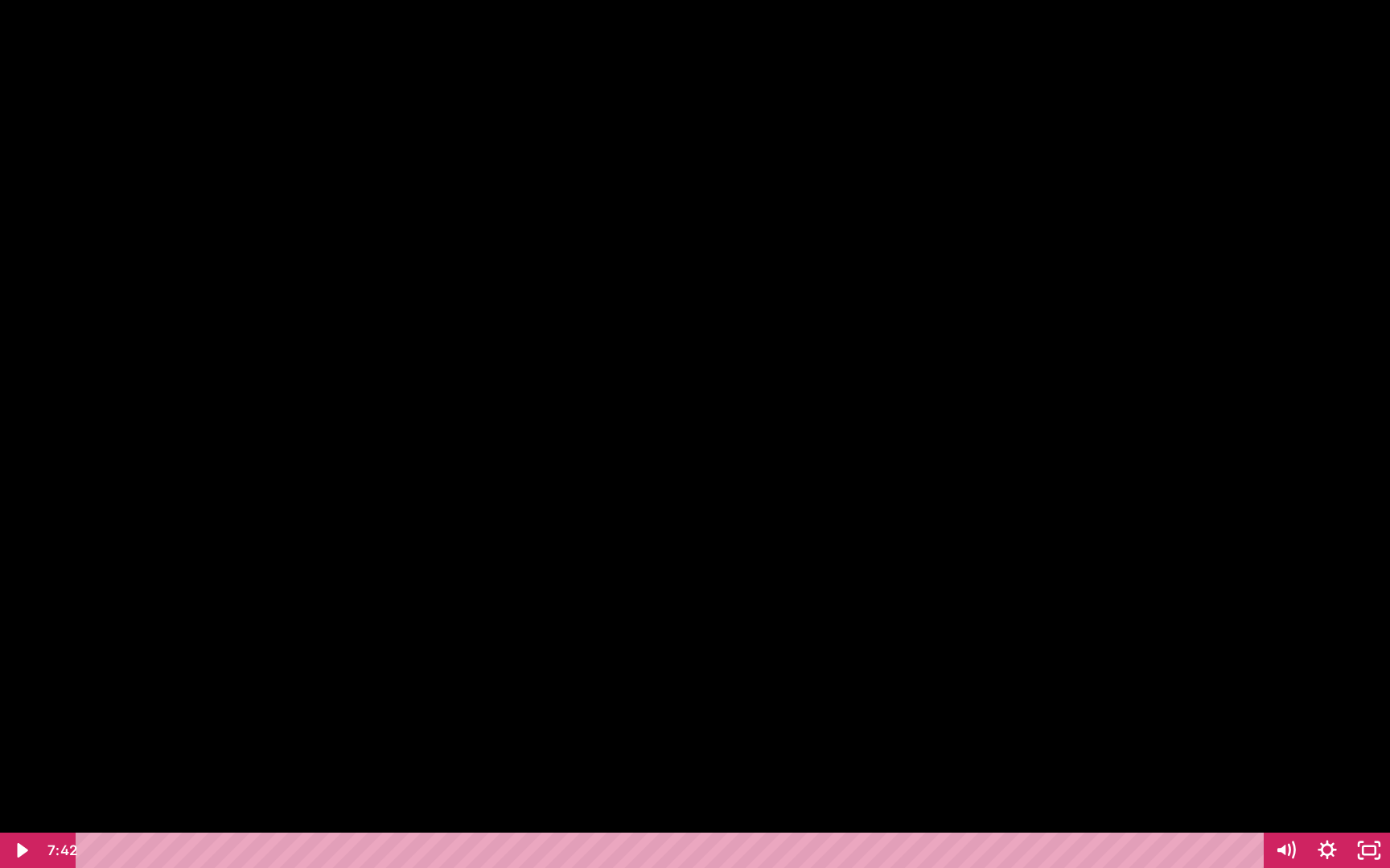
click at [1237, 754] on div at bounding box center [695, 434] width 1390 height 868
click at [1361, 769] on icon "Unfullscreen" at bounding box center [1369, 850] width 42 height 35
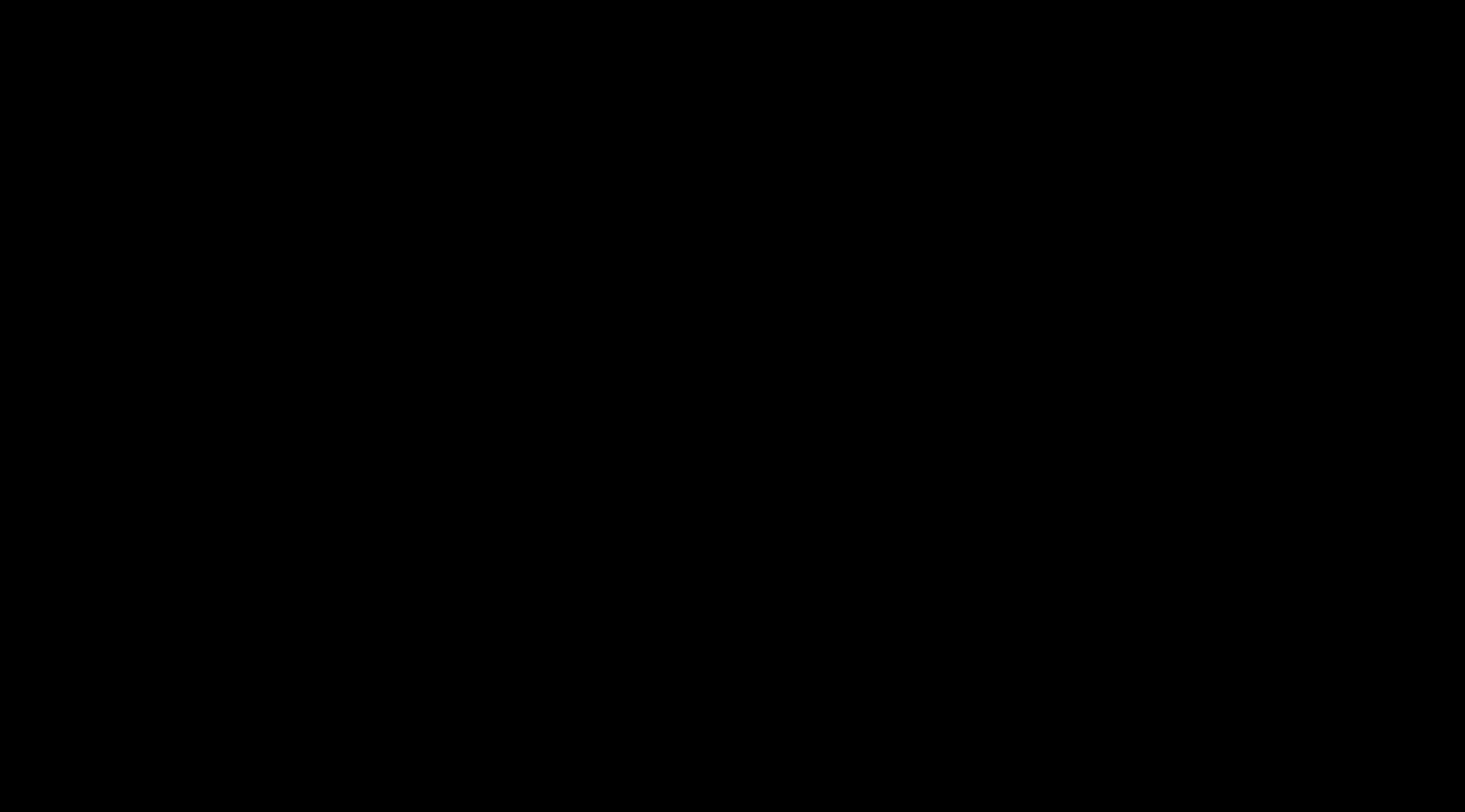
scroll to position [63, 0]
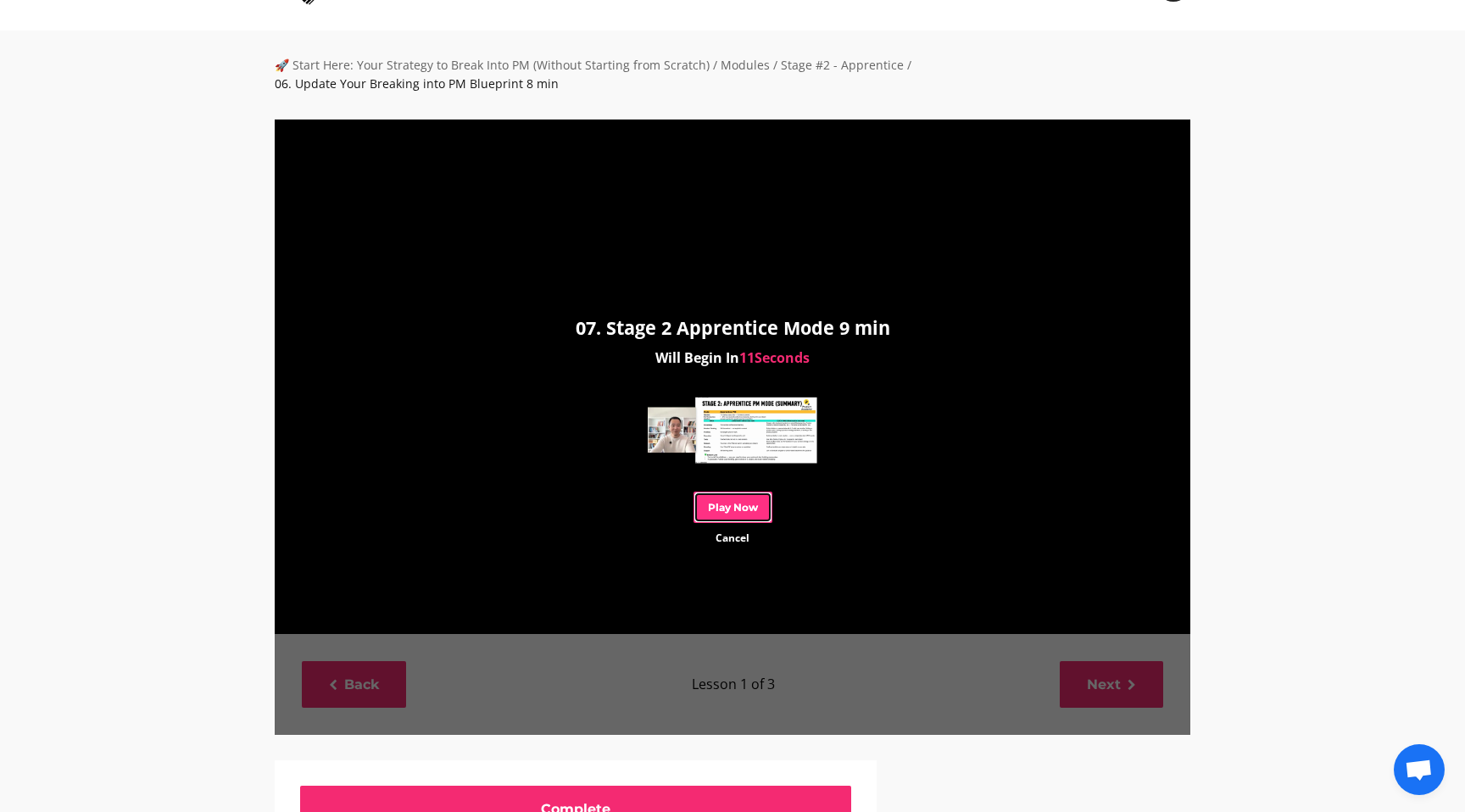
click at [746, 492] on link "Play Now" at bounding box center [733, 507] width 78 height 31
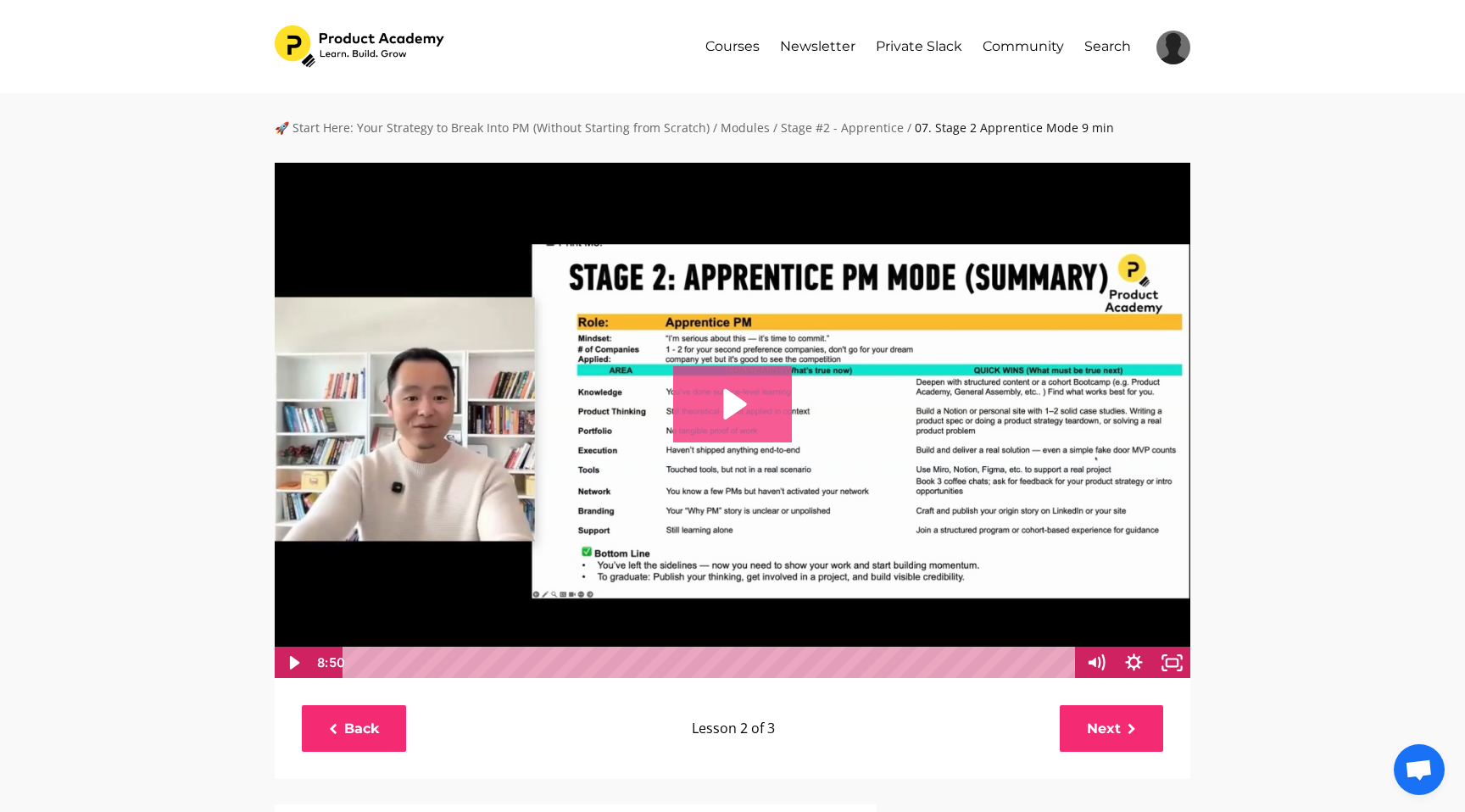
click at [725, 415] on icon "Play Video: file-uploads/sites/127338/video/28a024-f20c-337e-f070-255dce5152b_0…" at bounding box center [735, 404] width 24 height 30
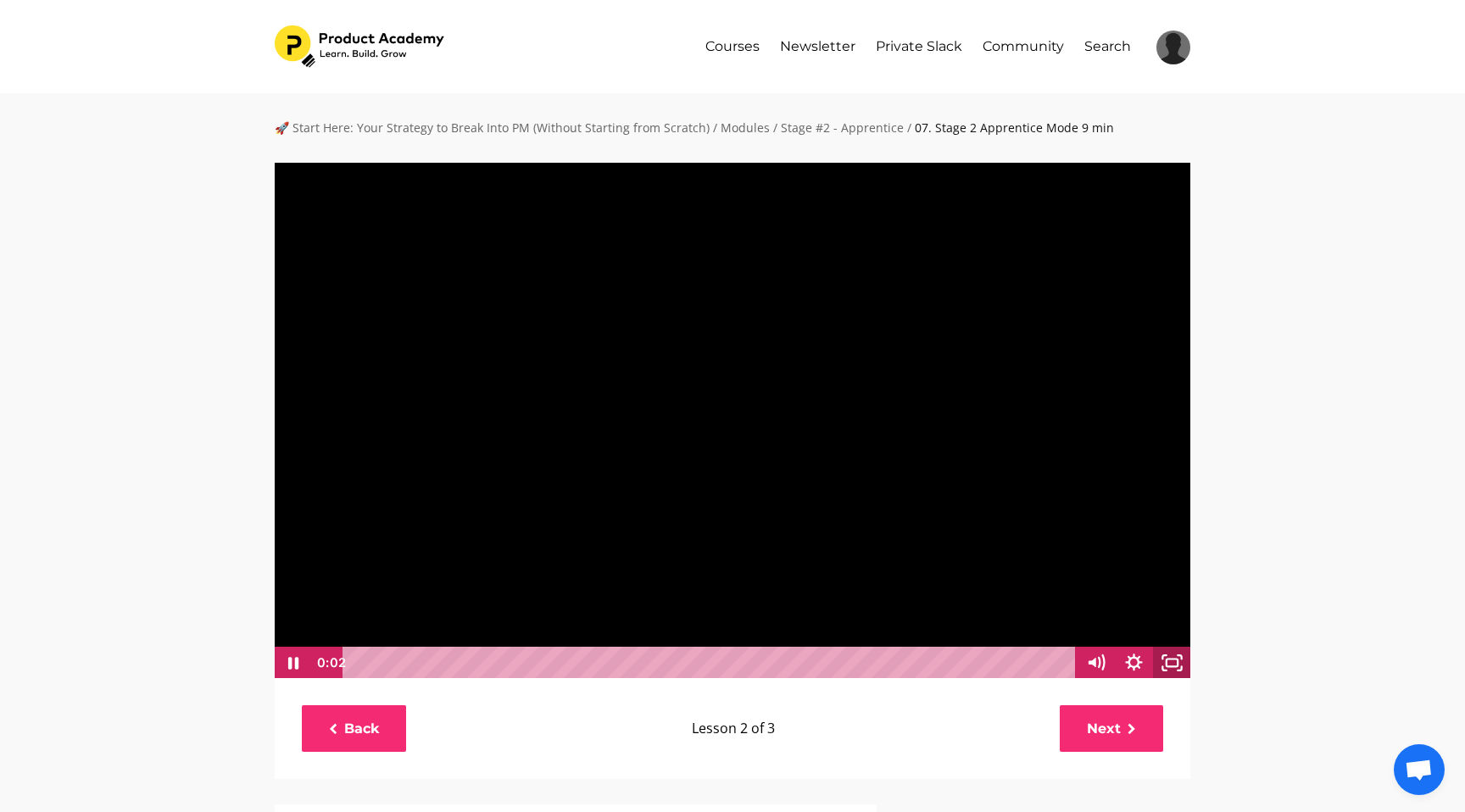
click at [1179, 662] on icon "Fullscreen" at bounding box center [1171, 662] width 38 height 32
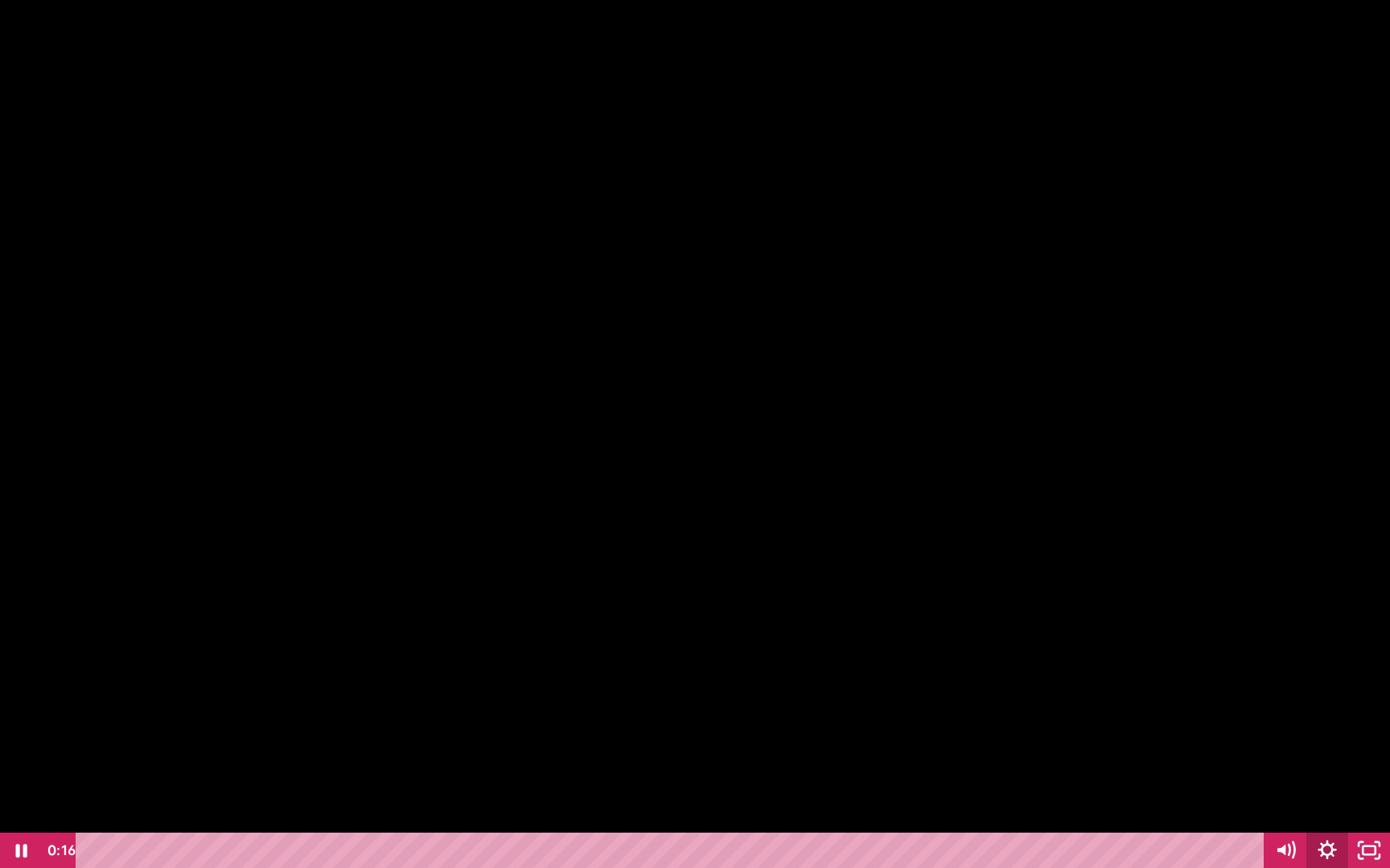
click at [1346, 769] on icon "Show settings menu" at bounding box center [1327, 850] width 42 height 35
click at [1277, 769] on span "Speed" at bounding box center [1269, 780] width 73 height 35
click at [1272, 697] on label "1.5x" at bounding box center [1306, 709] width 167 height 37
click at [1224, 691] on input "1.5x" at bounding box center [1223, 690] width 1 height 1
radio input "true"
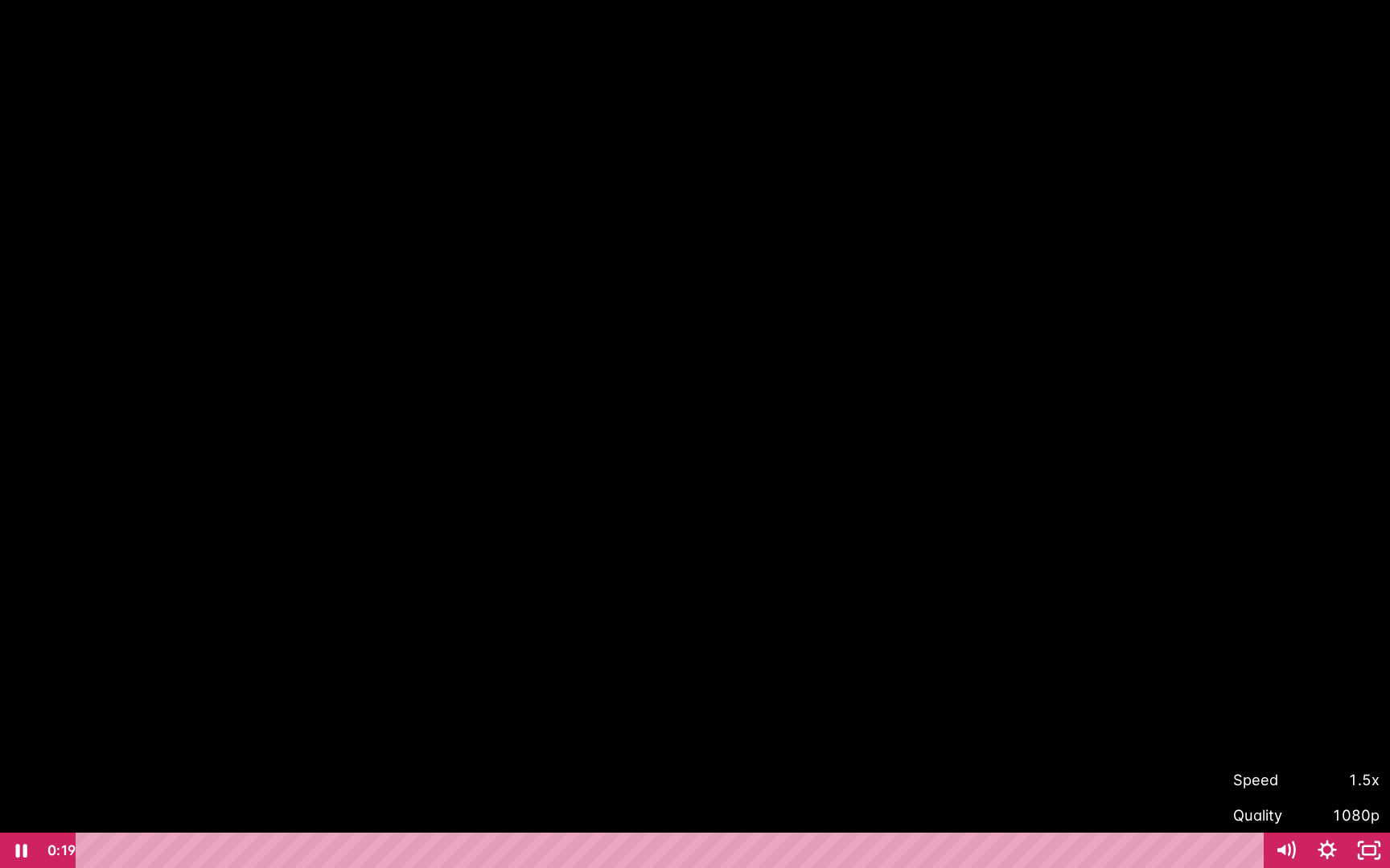
click at [1211, 595] on div at bounding box center [695, 434] width 1390 height 868
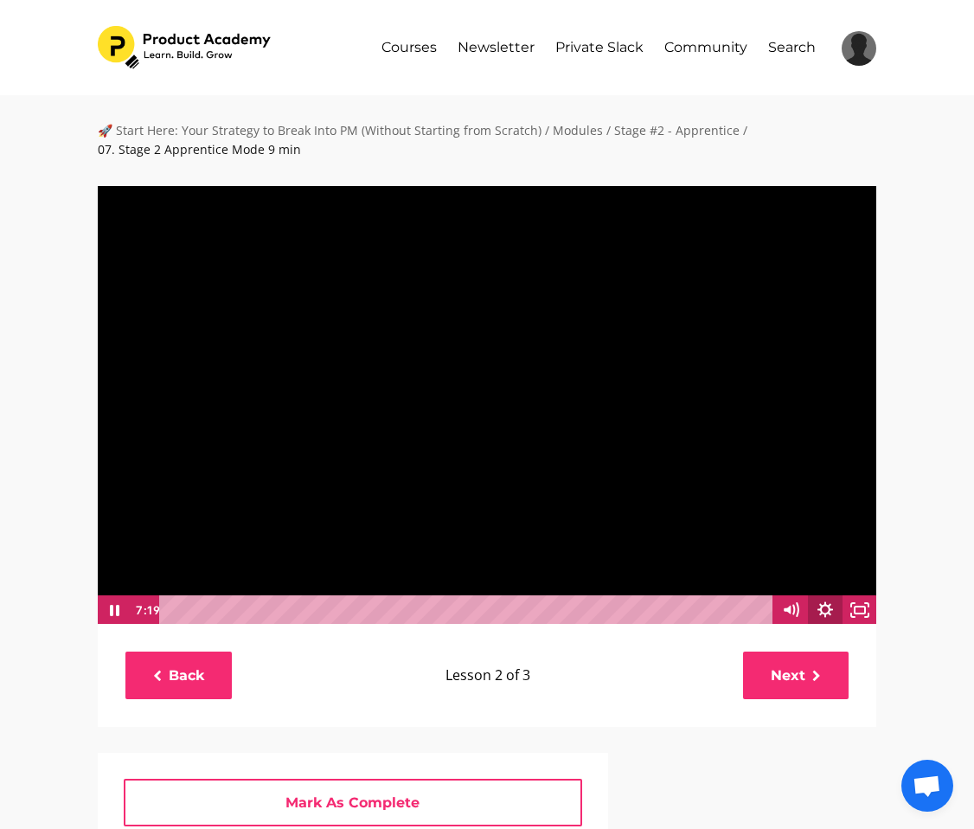
click at [818, 613] on icon "Show settings menu" at bounding box center [825, 609] width 35 height 29
click at [896, 596] on div "🚀 Start Here: Your Strategy to Break Into PM (Without Starting from Scratch) / …" at bounding box center [487, 770] width 830 height 1298
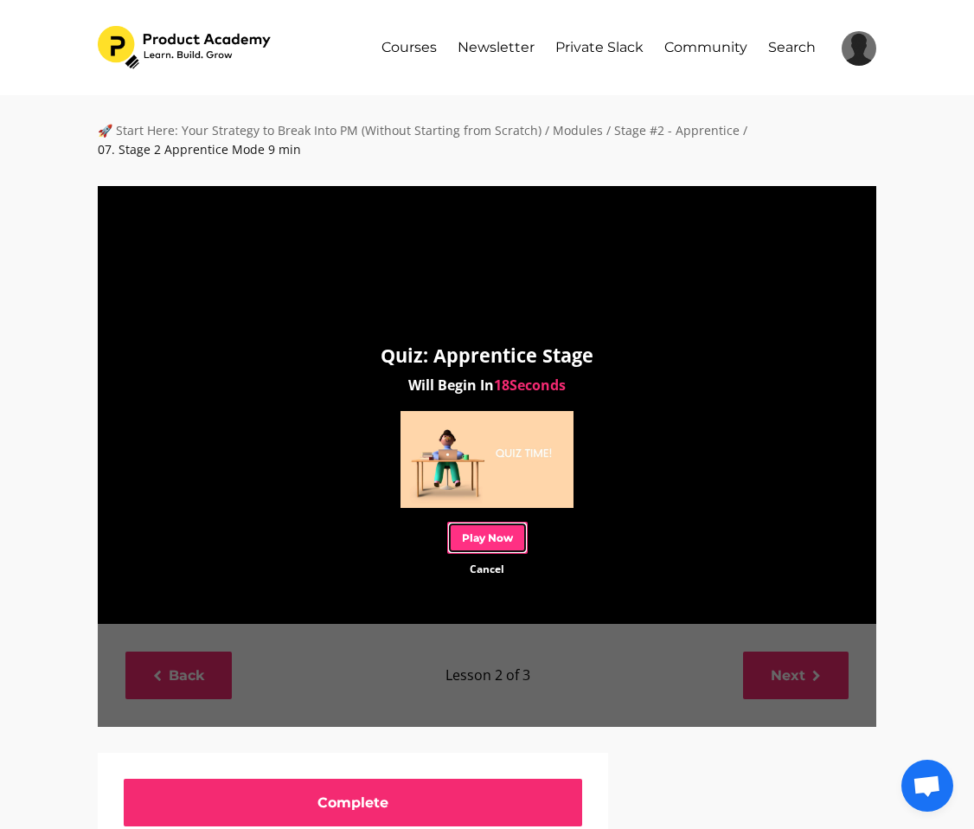
click at [475, 551] on link "Play Now" at bounding box center [487, 538] width 80 height 32
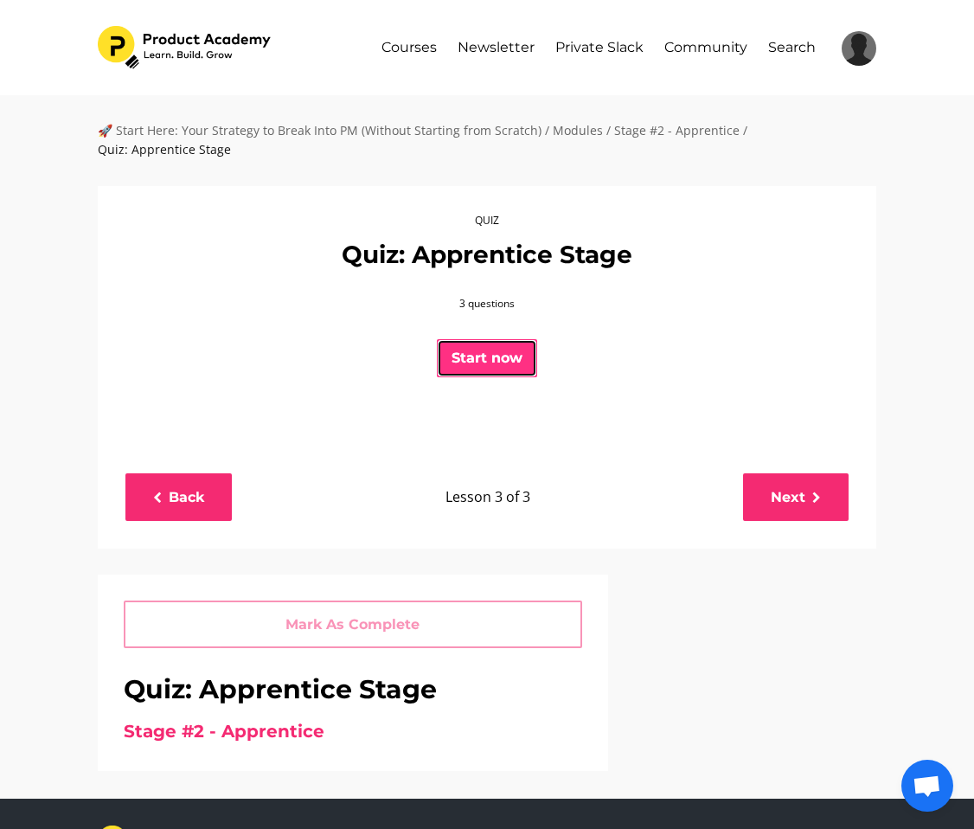
click at [506, 339] on button "Start now" at bounding box center [487, 358] width 100 height 38
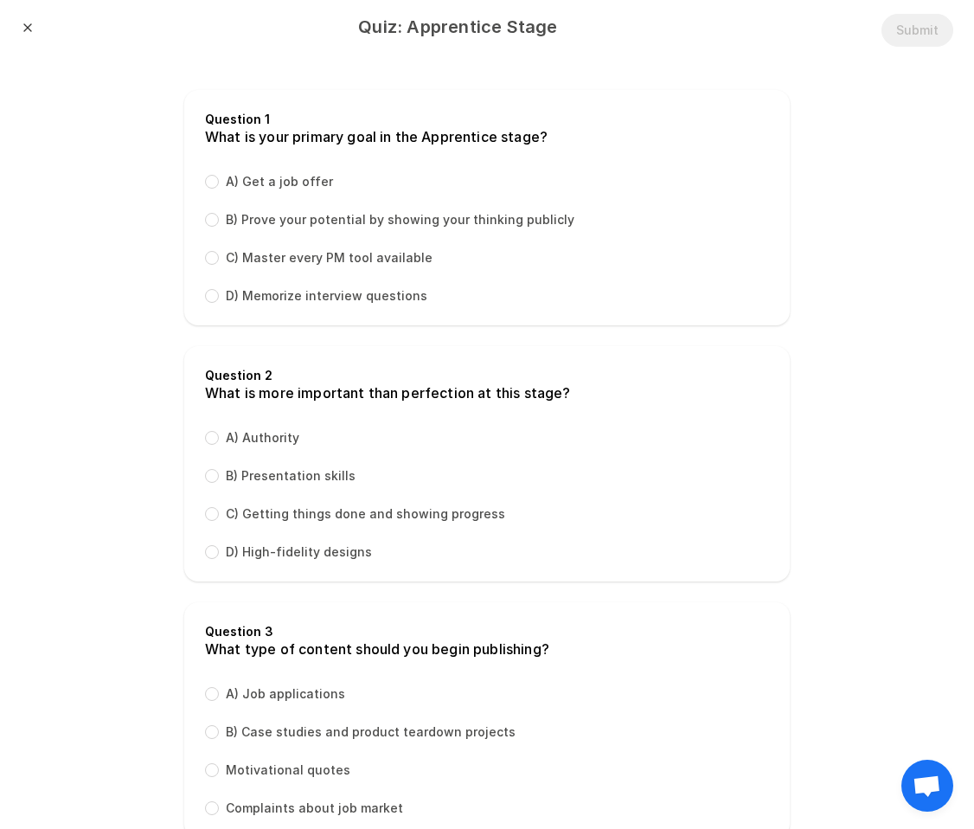
click at [399, 222] on label "B) Prove your potential by showing your thinking publicly" at bounding box center [400, 219] width 349 height 17
click at [219, 222] on input "B) Prove your potential by showing your thinking publicly" at bounding box center [212, 220] width 14 height 14
radio input "true"
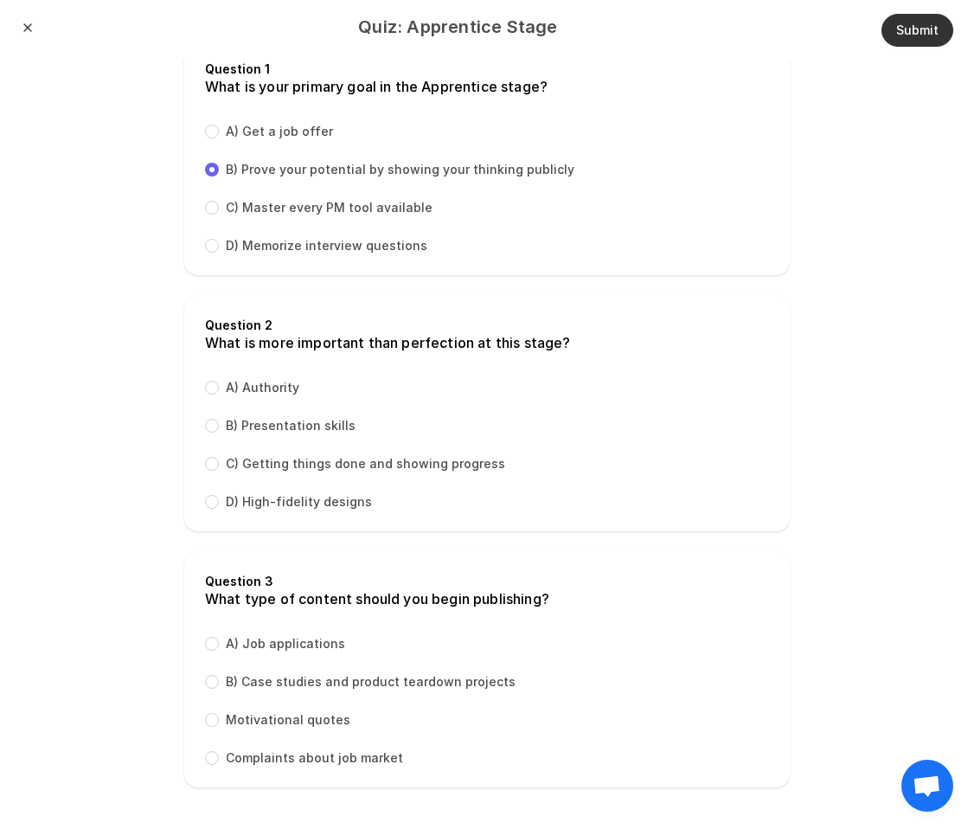
click at [385, 458] on label "C) Getting things done and showing progress" at bounding box center [365, 463] width 279 height 17
click at [219, 458] on input "C) Getting things done and showing progress" at bounding box center [212, 464] width 14 height 14
radio input "true"
click at [394, 689] on label "B) Case studies and product teardown projects" at bounding box center [371, 681] width 290 height 17
click at [219, 689] on input "B) Case studies and product teardown projects" at bounding box center [212, 682] width 14 height 14
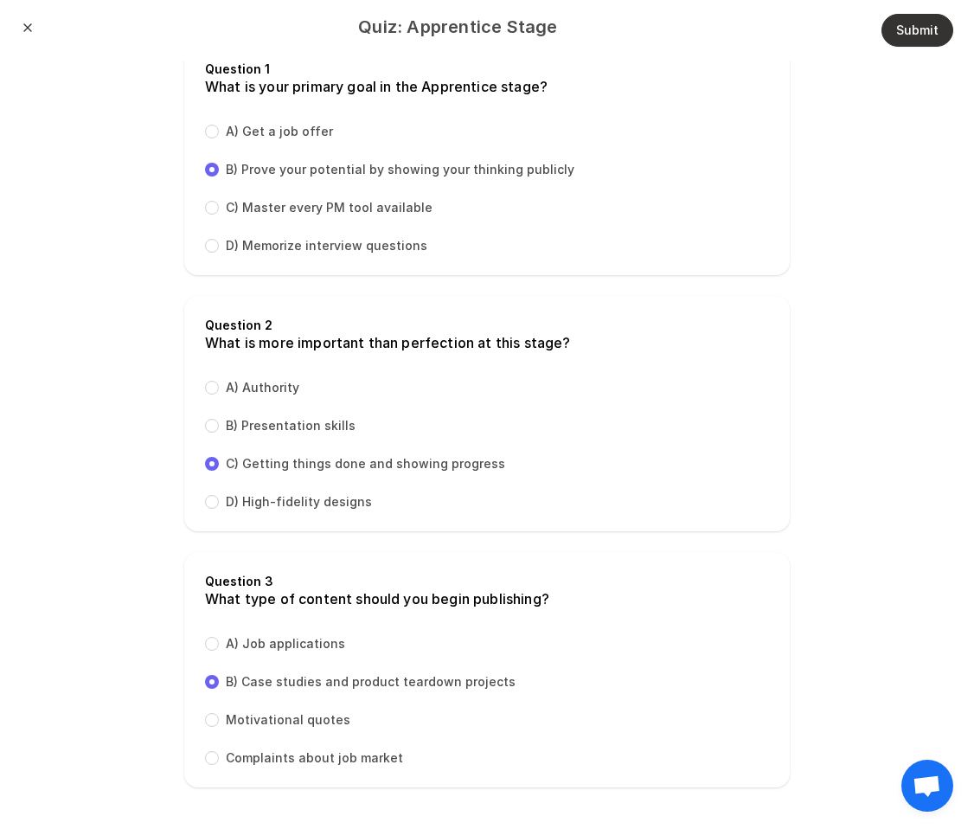
radio input "true"
click at [921, 22] on button "Submit" at bounding box center [917, 30] width 72 height 33
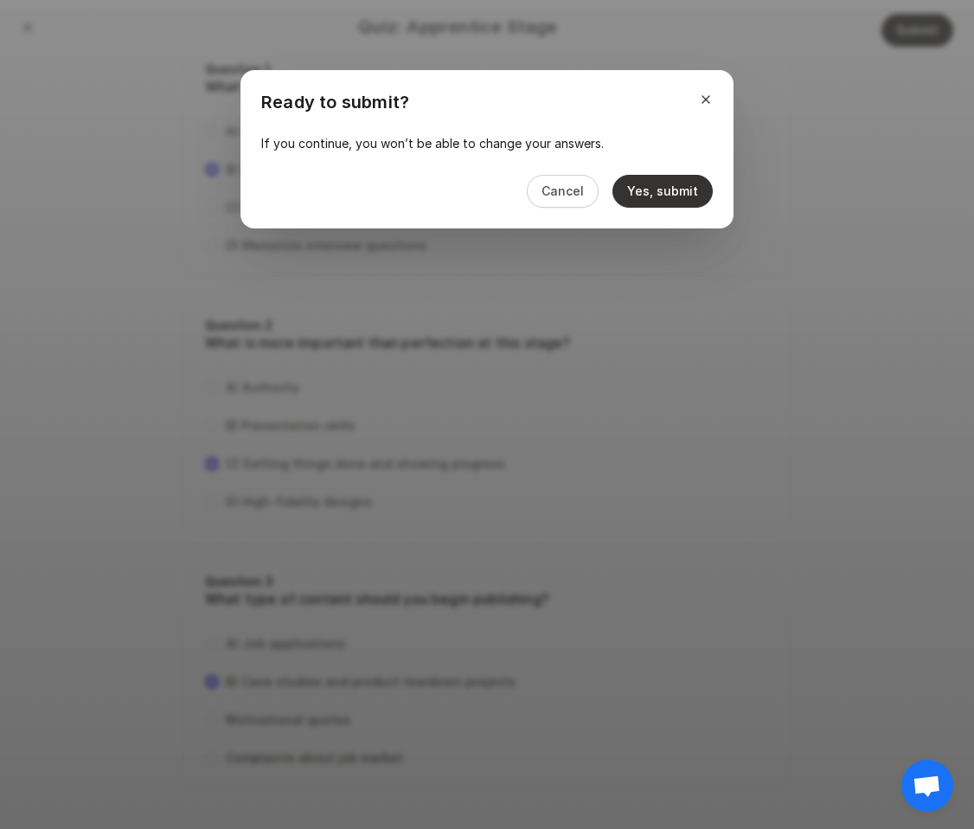
click at [670, 192] on button "Yes, submit" at bounding box center [662, 191] width 100 height 33
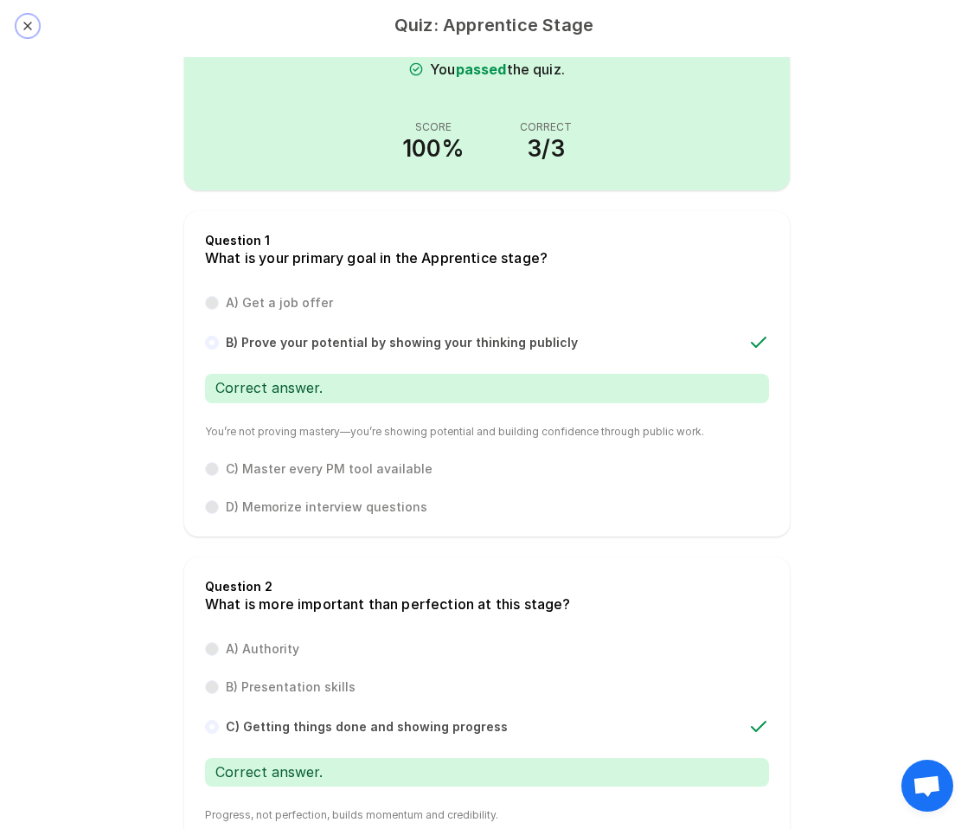
click at [23, 25] on button "Close" at bounding box center [28, 26] width 14 height 14
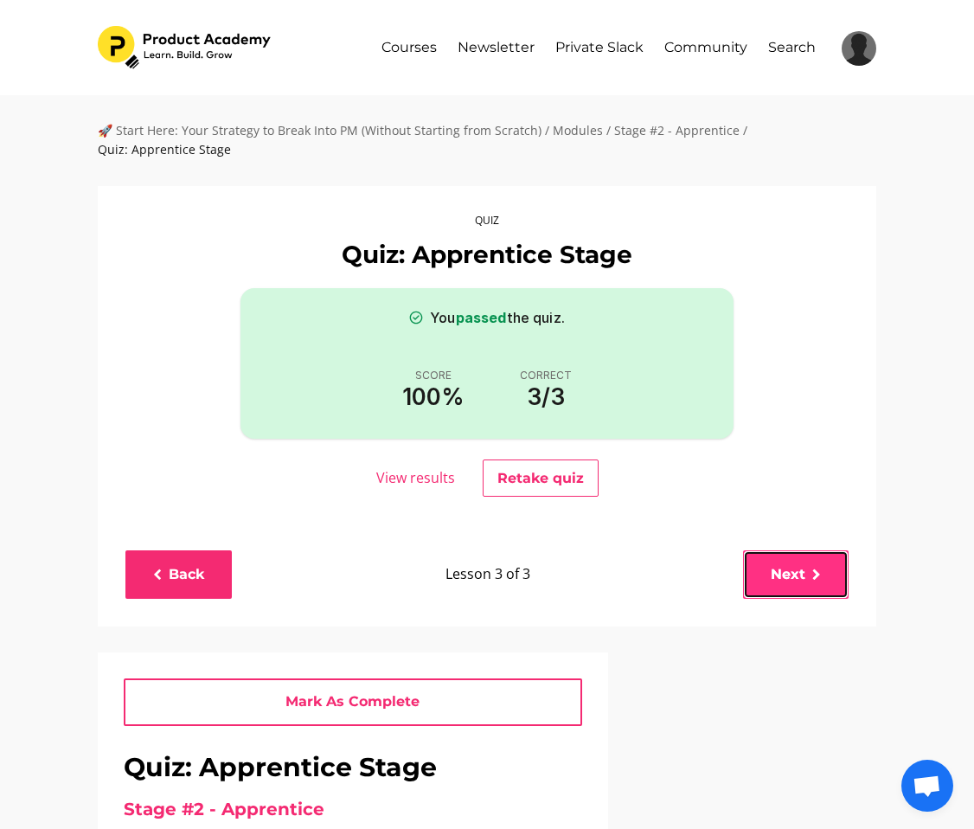
click at [802, 559] on link "Next" at bounding box center [796, 574] width 106 height 48
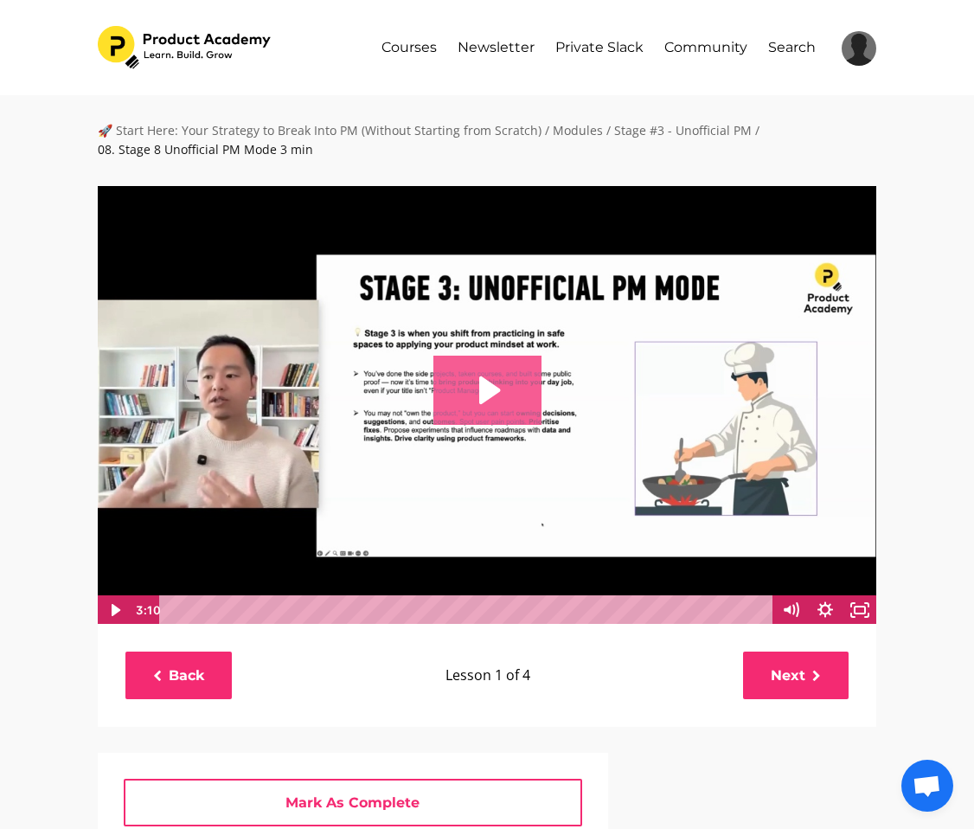
click at [479, 389] on icon "Play Video: file-uploads/sites/127338/video/c832b28-228e-6b1-7016-55d64cf1fb2a_…" at bounding box center [489, 390] width 21 height 28
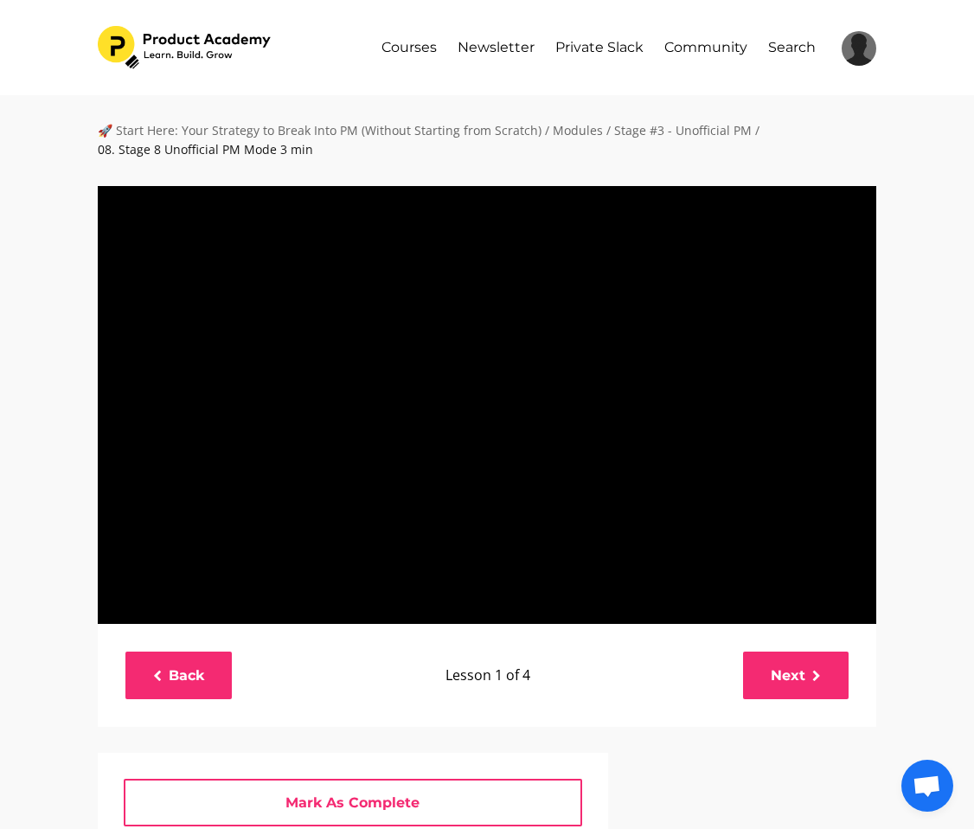
click at [692, 641] on div "Back Lesson 1 of 4 Next" at bounding box center [487, 675] width 779 height 103
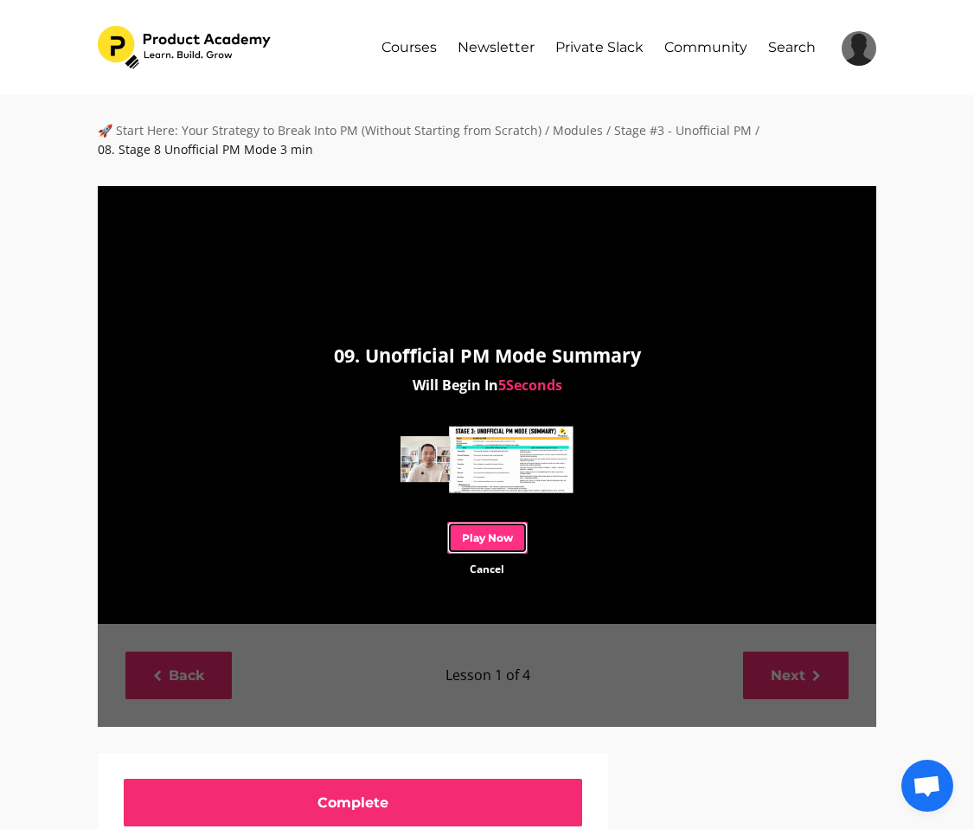
click at [468, 548] on link "Play Now" at bounding box center [487, 538] width 80 height 32
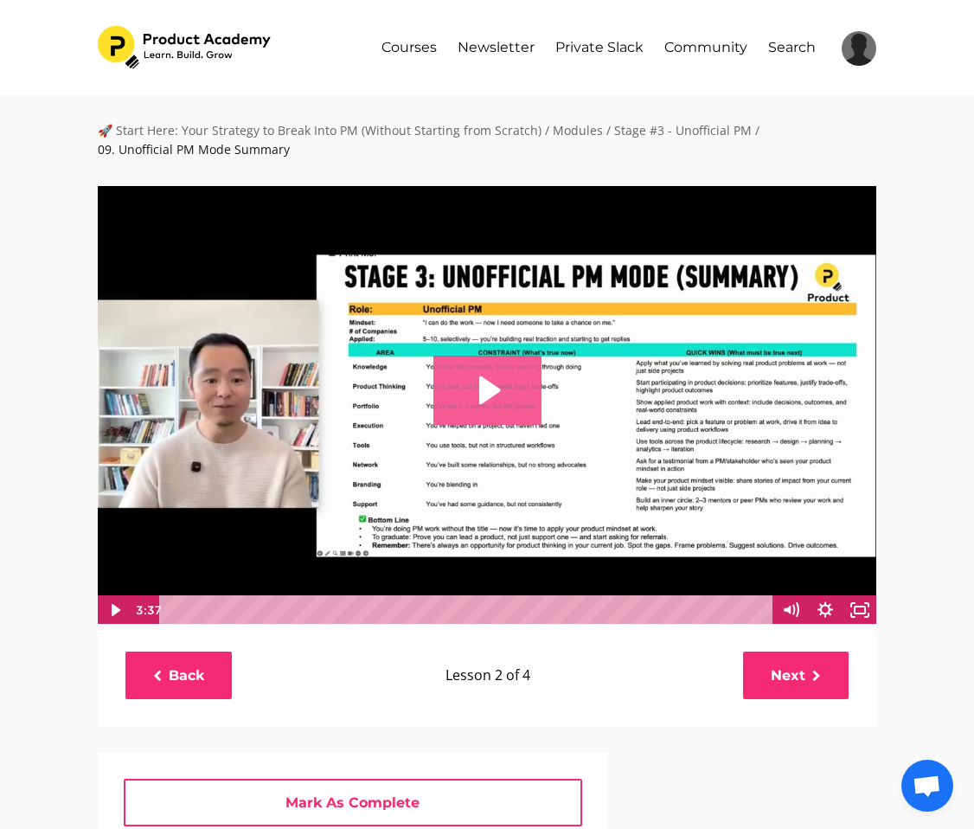
click at [481, 389] on icon "Play Video: file-uploads/sites/127338/video/13888c-5d6e-0e10-858b-68ead518223_0…" at bounding box center [489, 390] width 21 height 28
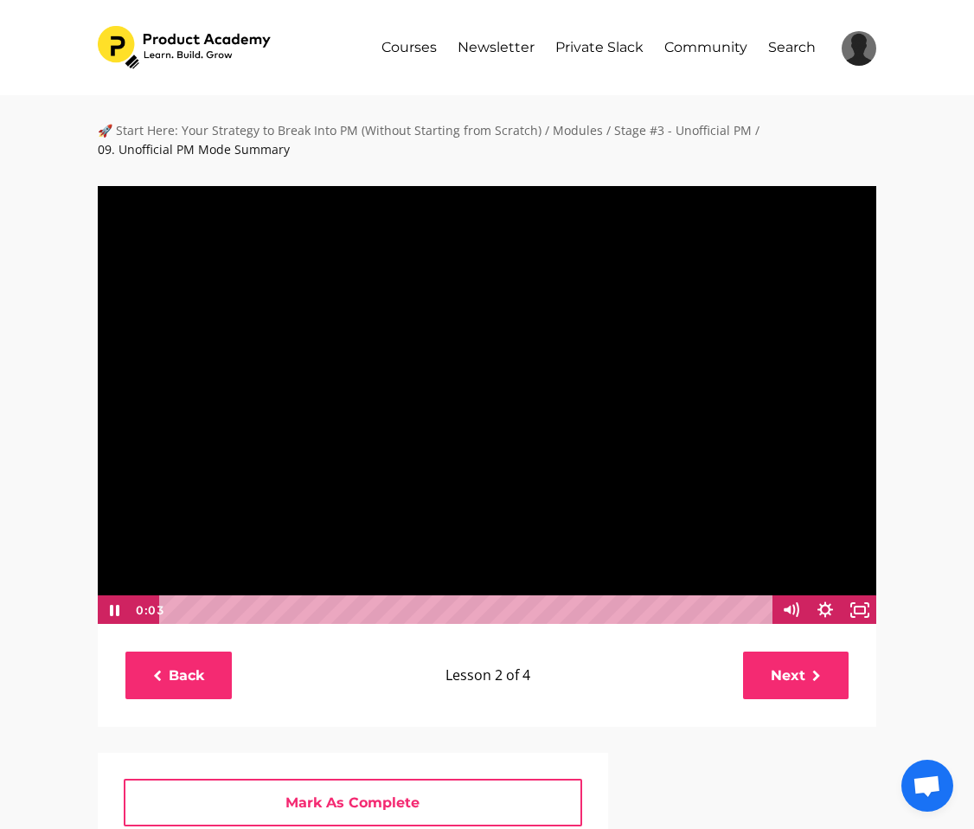
click at [755, 491] on div at bounding box center [487, 404] width 780 height 439
click at [855, 608] on icon "Fullscreen" at bounding box center [860, 609] width 35 height 29
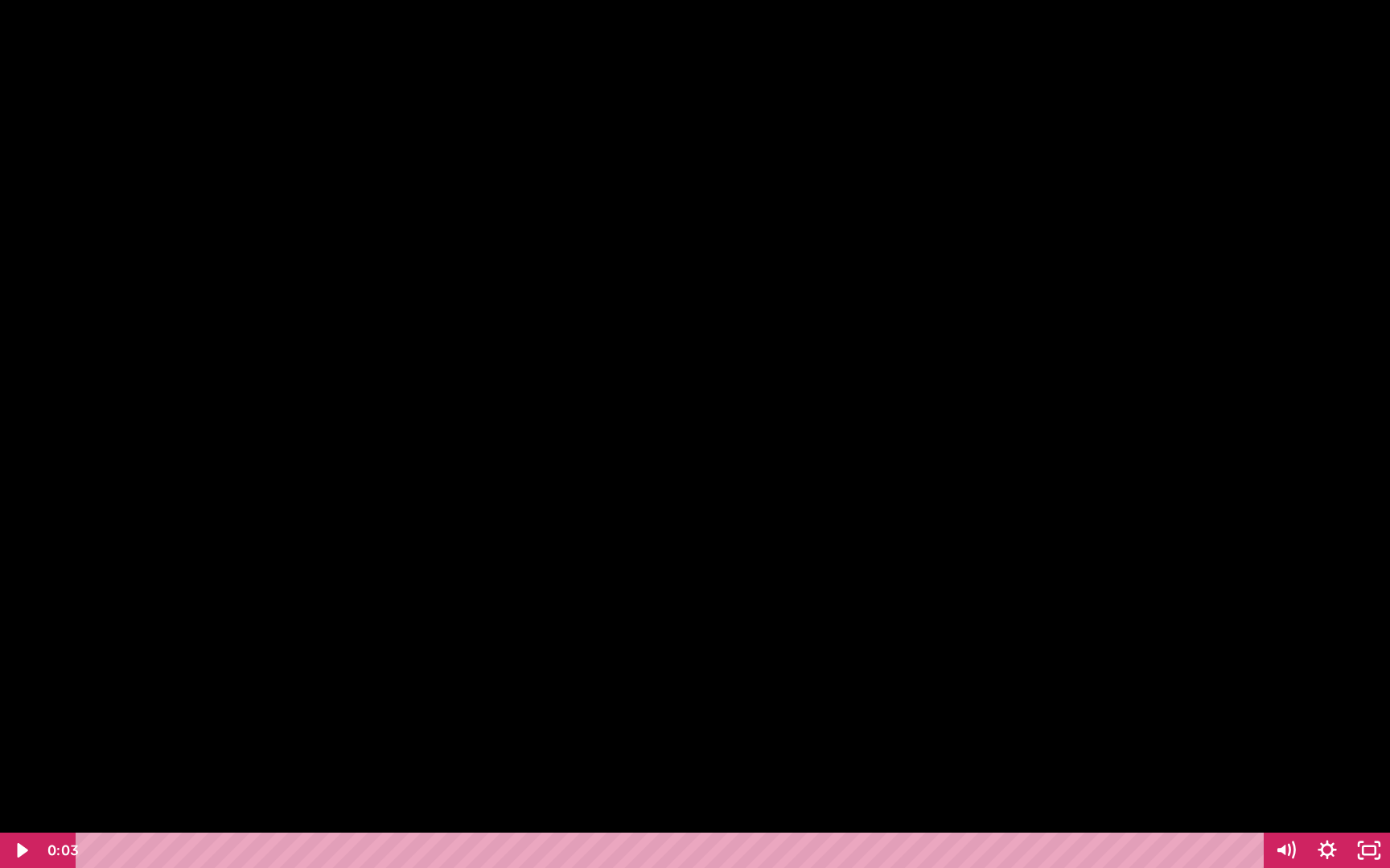
click at [778, 692] on div at bounding box center [695, 434] width 1390 height 868
click at [845, 599] on div at bounding box center [695, 434] width 1390 height 868
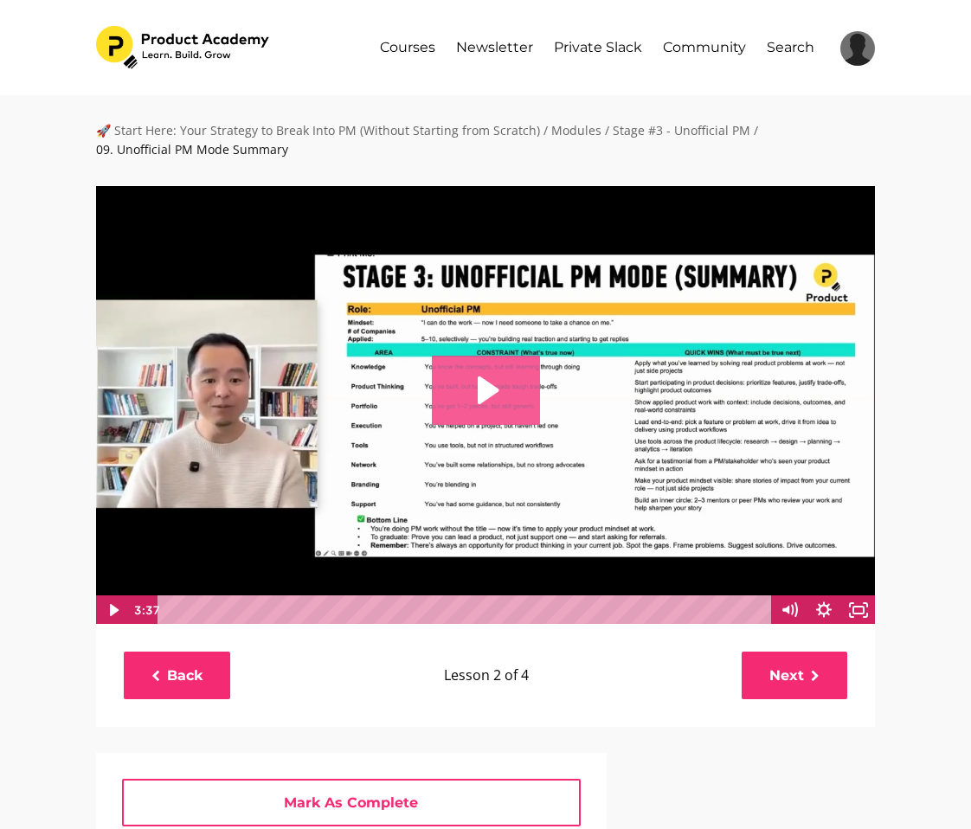
click at [488, 377] on icon "Play Video: file-uploads/sites/127338/video/13888c-5d6e-0e10-858b-68ead518223_0…" at bounding box center [486, 390] width 108 height 69
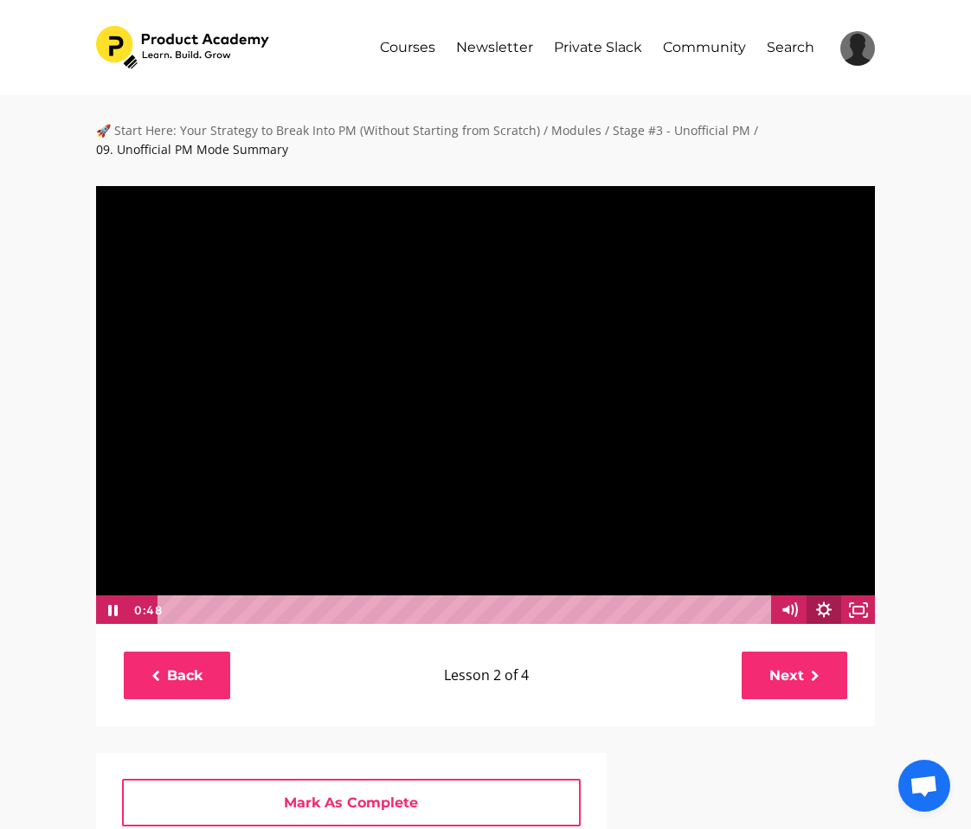
click at [816, 609] on icon "Show settings menu" at bounding box center [824, 609] width 16 height 16
click at [816, 547] on span "1x" at bounding box center [836, 550] width 61 height 29
click at [792, 490] on label "1.5x" at bounding box center [806, 493] width 138 height 30
click at [738, 478] on input "1.5x" at bounding box center [737, 478] width 1 height 1
radio input "true"
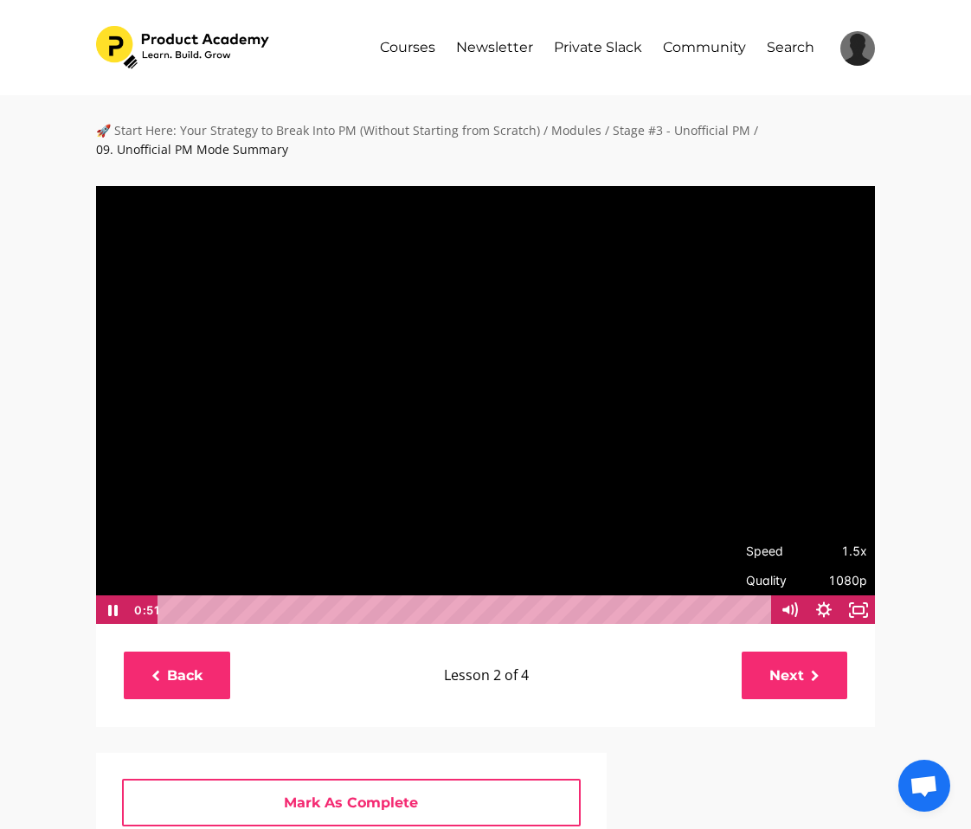
click at [30, 517] on div "🚀 Start Here: Your Strategy to Break Into PM (Without Starting from Scratch) / …" at bounding box center [485, 687] width 971 height 1185
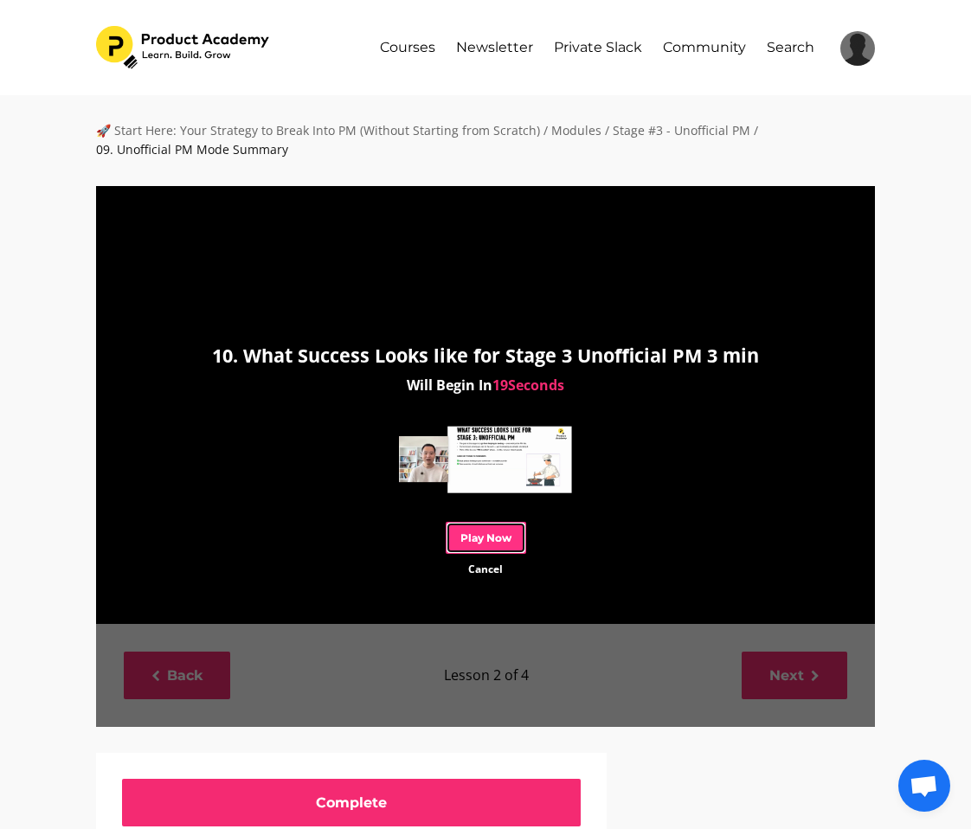
click at [481, 529] on link "Play Now" at bounding box center [486, 538] width 80 height 32
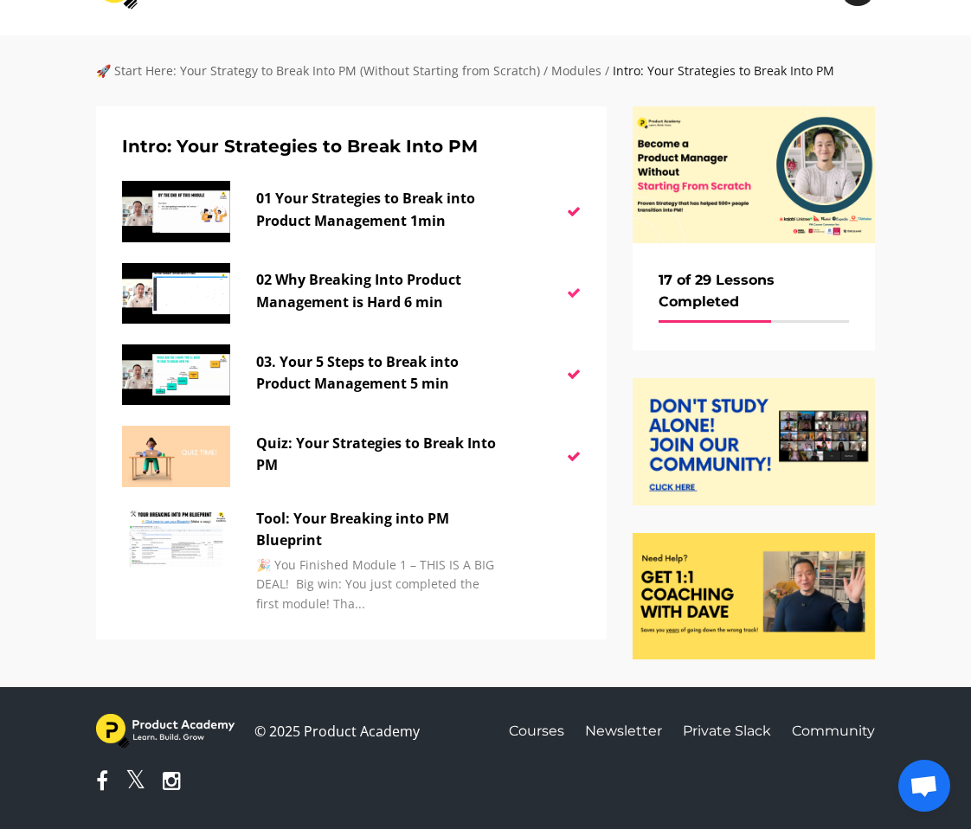
scroll to position [68, 0]
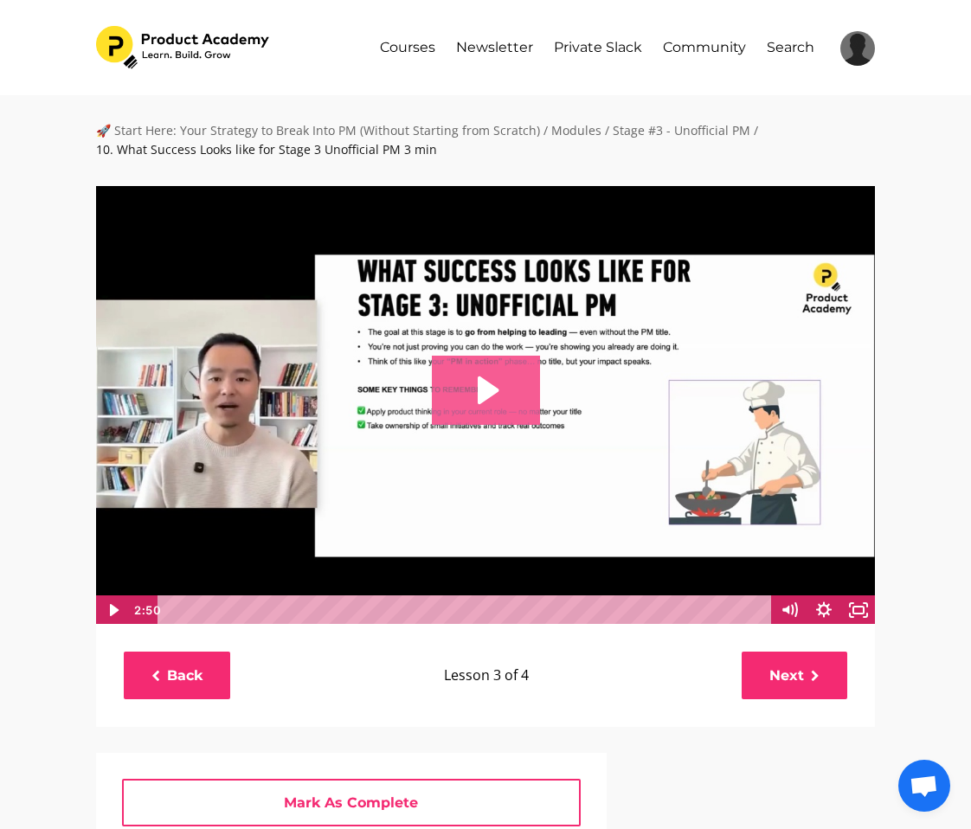
click at [497, 399] on icon "Play Video: file-uploads/sites/127338/video/a5466dc-2ced-ea2a-ed3f-e8efb0ee3c52…" at bounding box center [486, 390] width 108 height 69
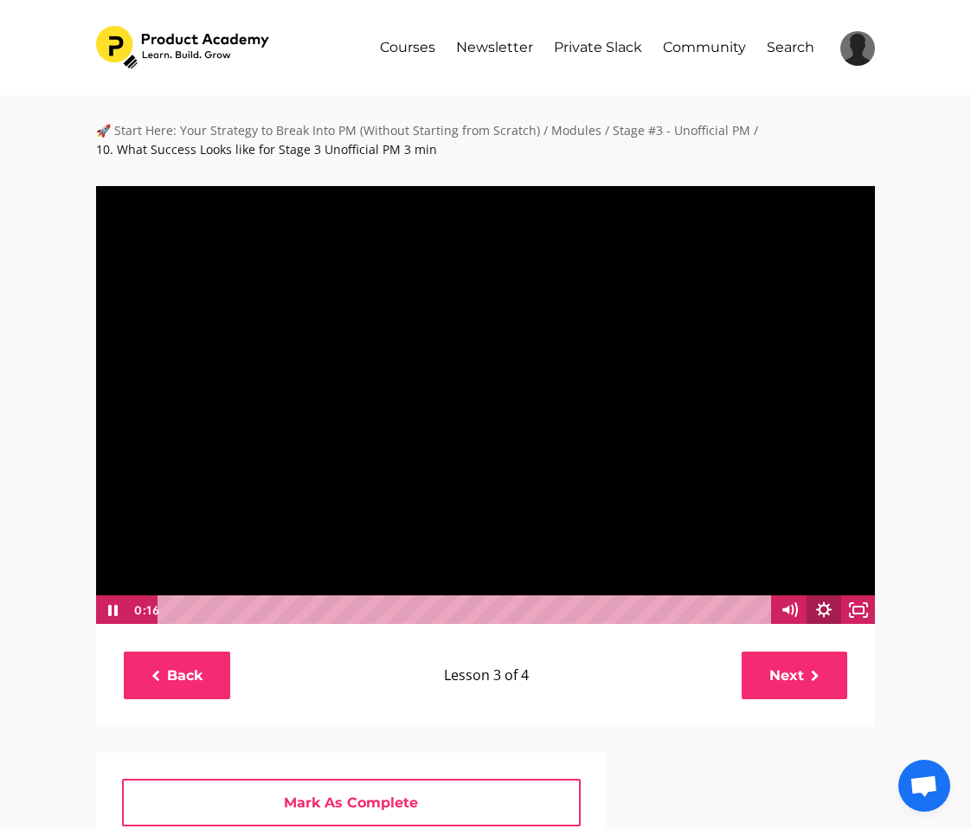
click at [830, 612] on icon "Show settings menu" at bounding box center [823, 609] width 35 height 29
click at [830, 552] on span "1x" at bounding box center [836, 550] width 61 height 29
click at [810, 504] on label "1.5x" at bounding box center [806, 493] width 138 height 30
click at [738, 478] on input "1.5x" at bounding box center [737, 478] width 1 height 1
radio input "true"
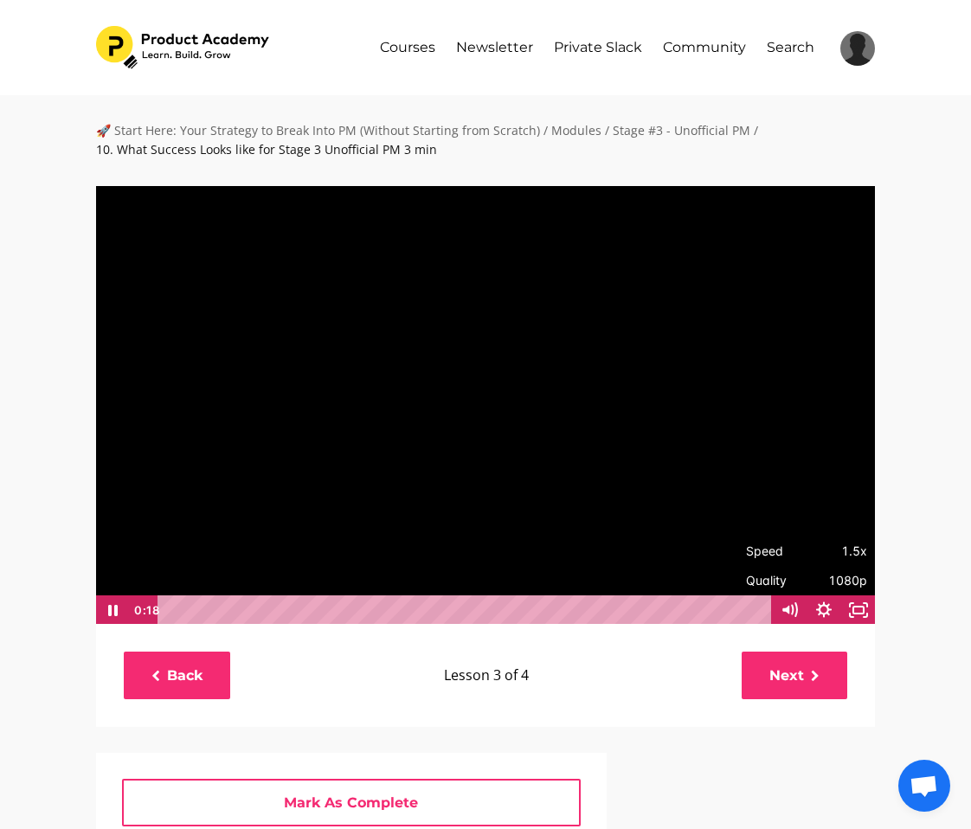
click at [944, 535] on div "🚀 Start Here: Your Strategy to Break Into PM (Without Starting from Scratch) / …" at bounding box center [485, 757] width 971 height 1324
click at [814, 606] on icon "Show settings menu" at bounding box center [823, 609] width 35 height 29
click at [815, 561] on span "1.5x" at bounding box center [836, 550] width 61 height 29
click at [811, 525] on label "1.75x" at bounding box center [806, 522] width 138 height 30
click at [738, 508] on input "1.75x" at bounding box center [737, 507] width 1 height 1
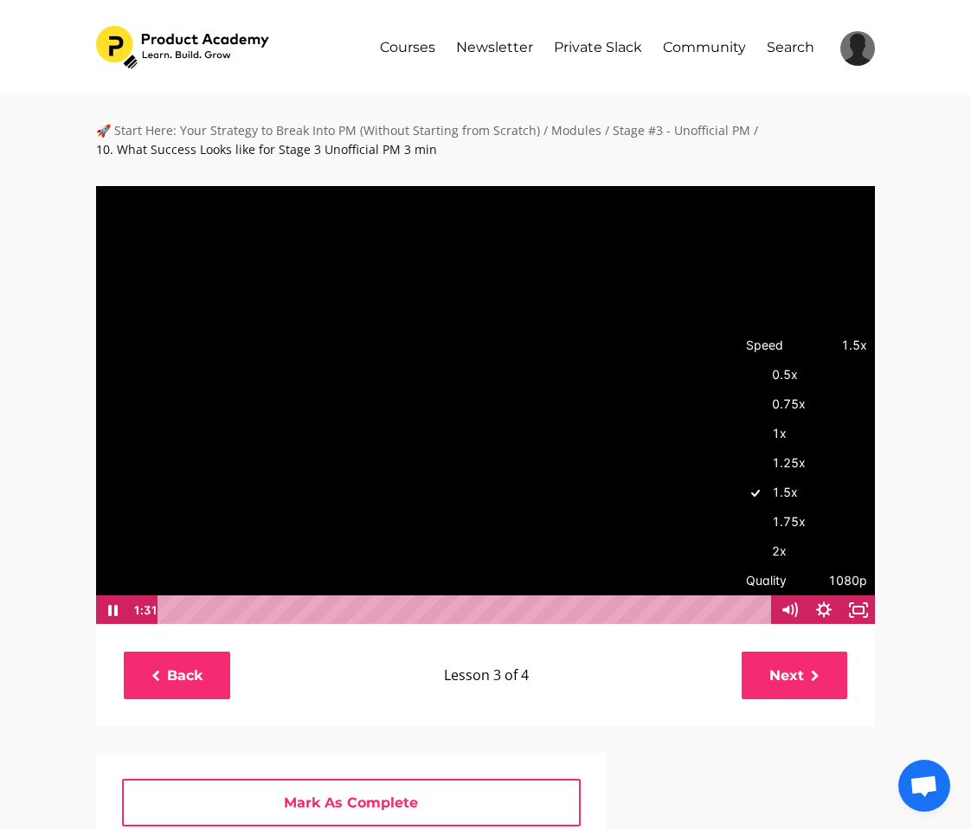
radio input "true"
click at [921, 531] on div "🚀 Start Here: Your Strategy to Break Into PM (Without Starting from Scratch) / …" at bounding box center [485, 757] width 971 height 1324
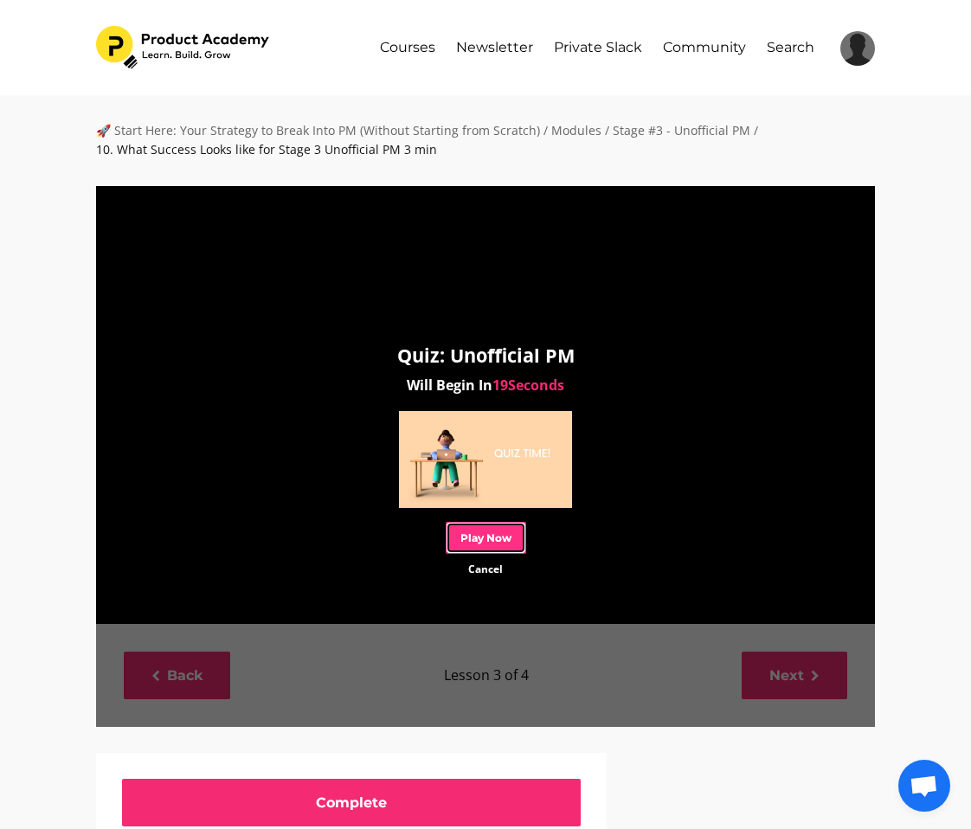
click at [491, 538] on link "Play Now" at bounding box center [486, 538] width 80 height 32
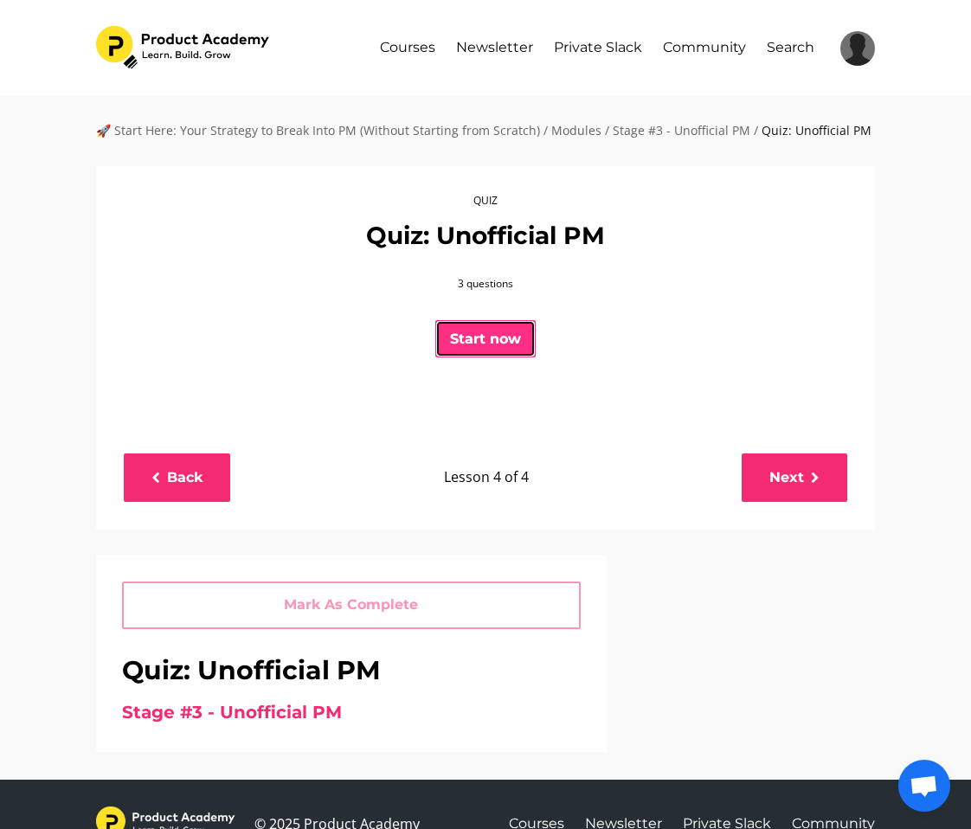
click at [494, 337] on button "Start now" at bounding box center [485, 339] width 100 height 38
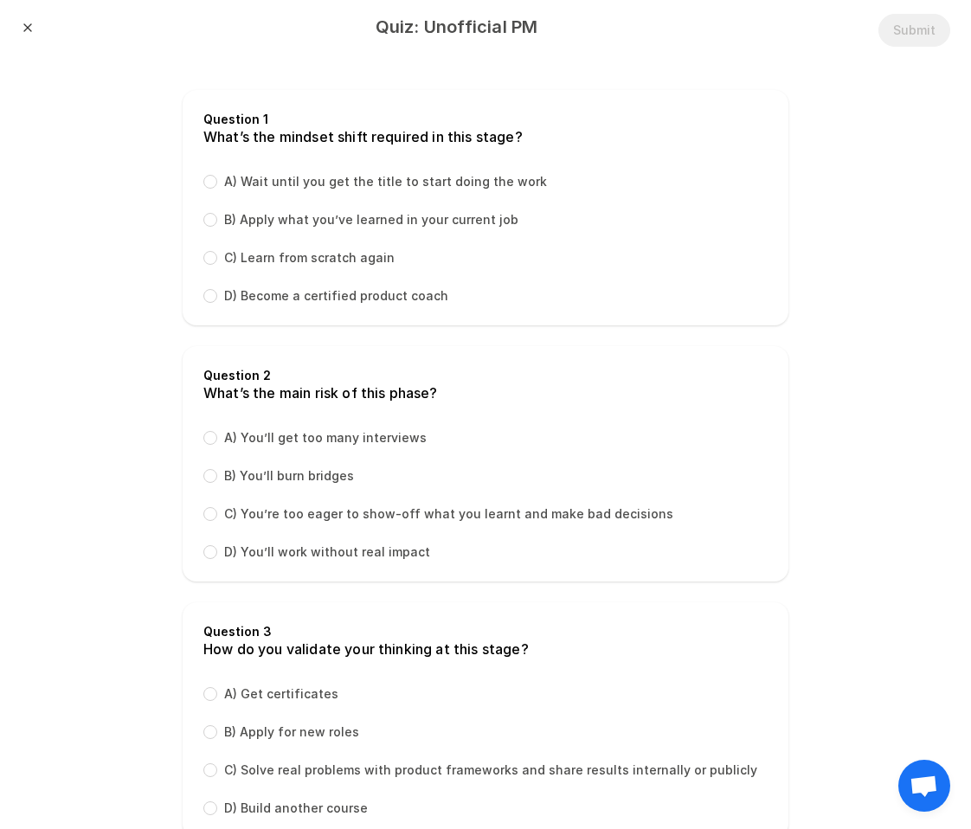
click at [394, 219] on label "B) Apply what you’ve learned in your current job" at bounding box center [371, 219] width 294 height 17
click at [217, 219] on input "B) Apply what you’ve learned in your current job" at bounding box center [210, 220] width 14 height 14
radio input "true"
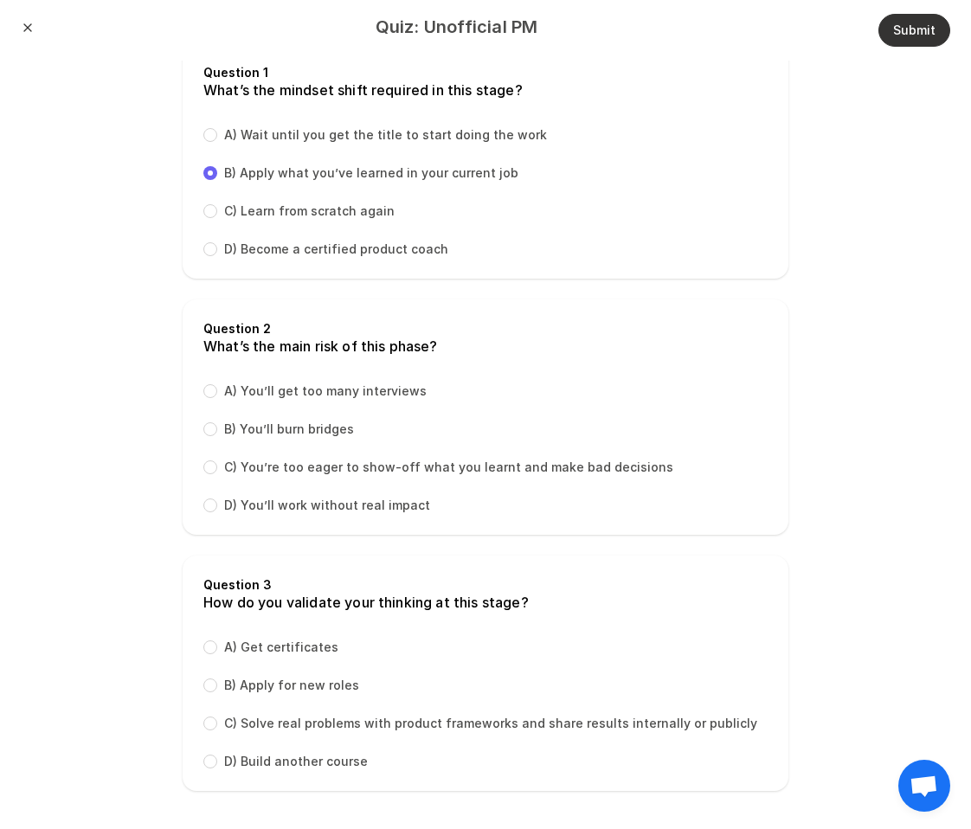
scroll to position [50, 0]
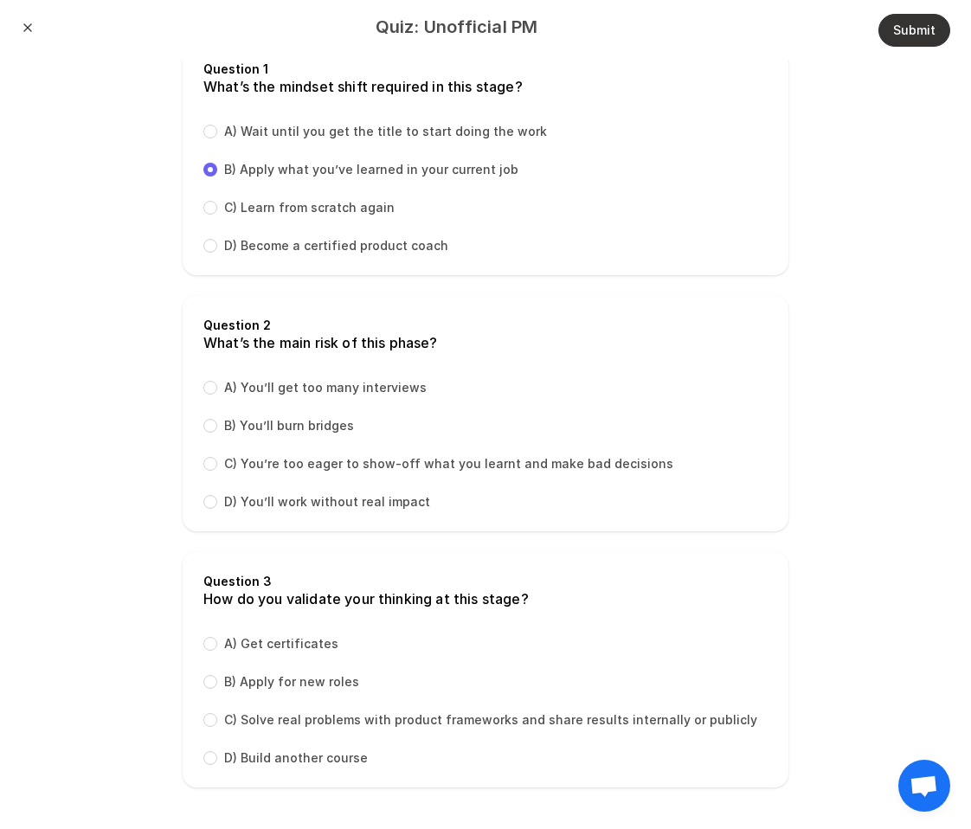
click at [389, 507] on label "D) You’ll work without real impact" at bounding box center [327, 501] width 206 height 17
click at [217, 507] on input "D) You’ll work without real impact" at bounding box center [210, 502] width 14 height 14
radio input "true"
click at [349, 720] on label "C) Solve real problems with product frameworks and share results internally or …" at bounding box center [490, 719] width 533 height 17
click at [217, 720] on input "C) Solve real problems with product frameworks and share results internally or …" at bounding box center [210, 720] width 14 height 14
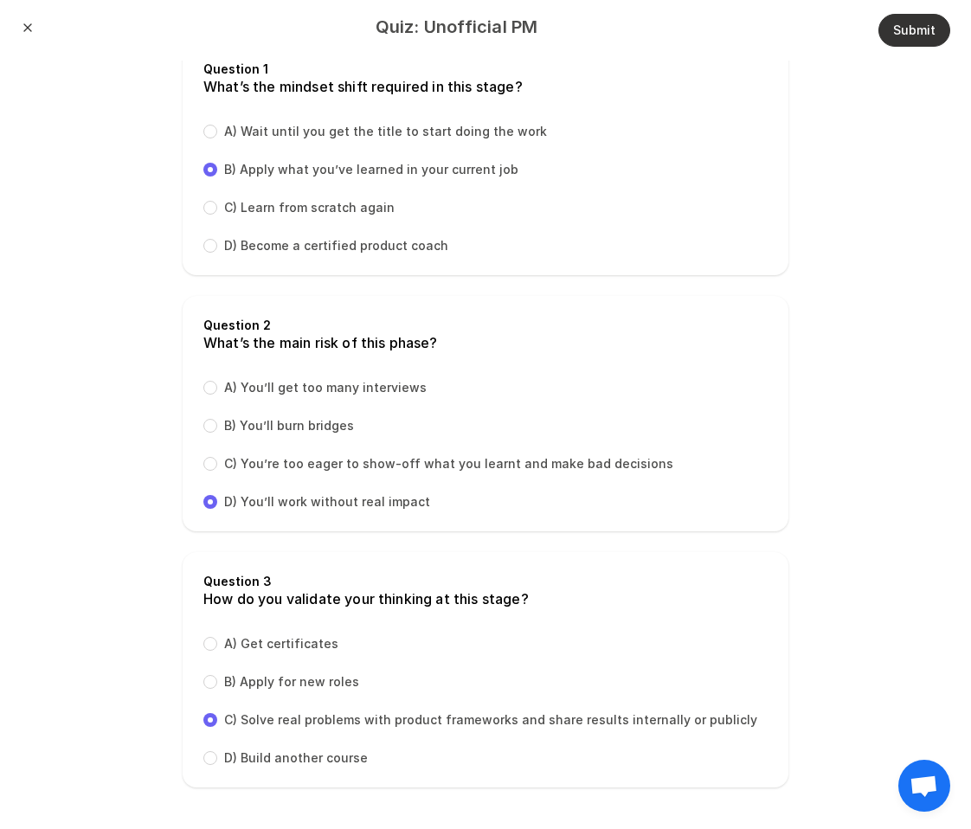
radio input "true"
click at [924, 29] on button "Submit" at bounding box center [914, 30] width 72 height 33
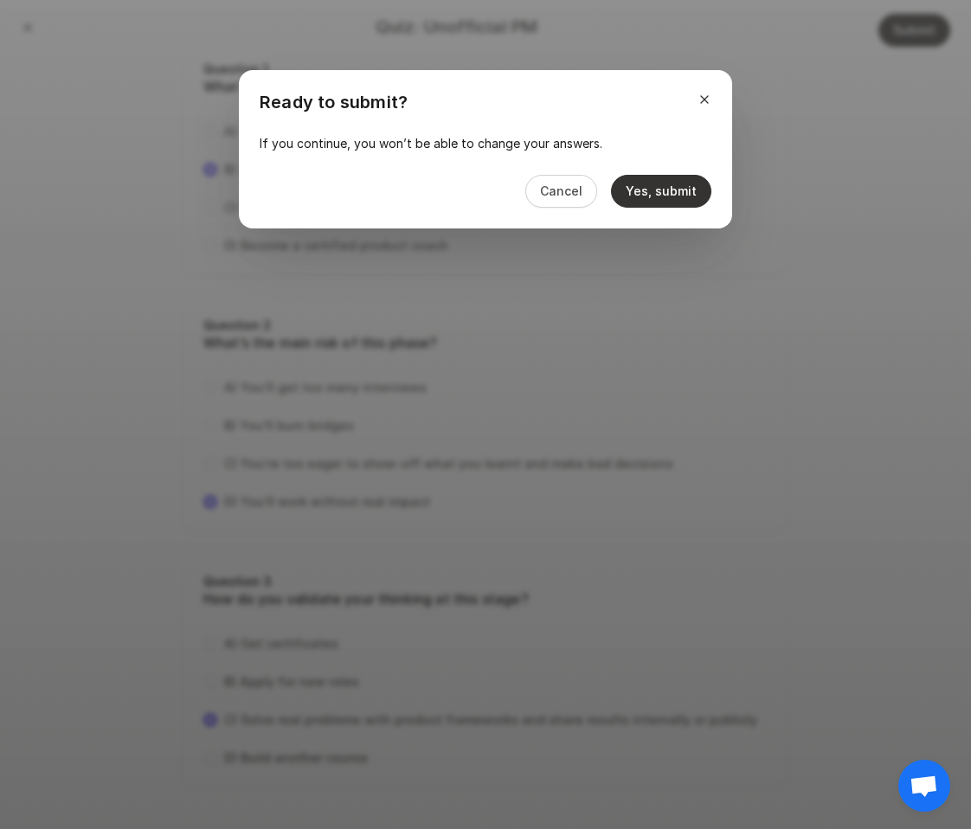
click at [634, 189] on button "Yes, submit" at bounding box center [661, 191] width 100 height 33
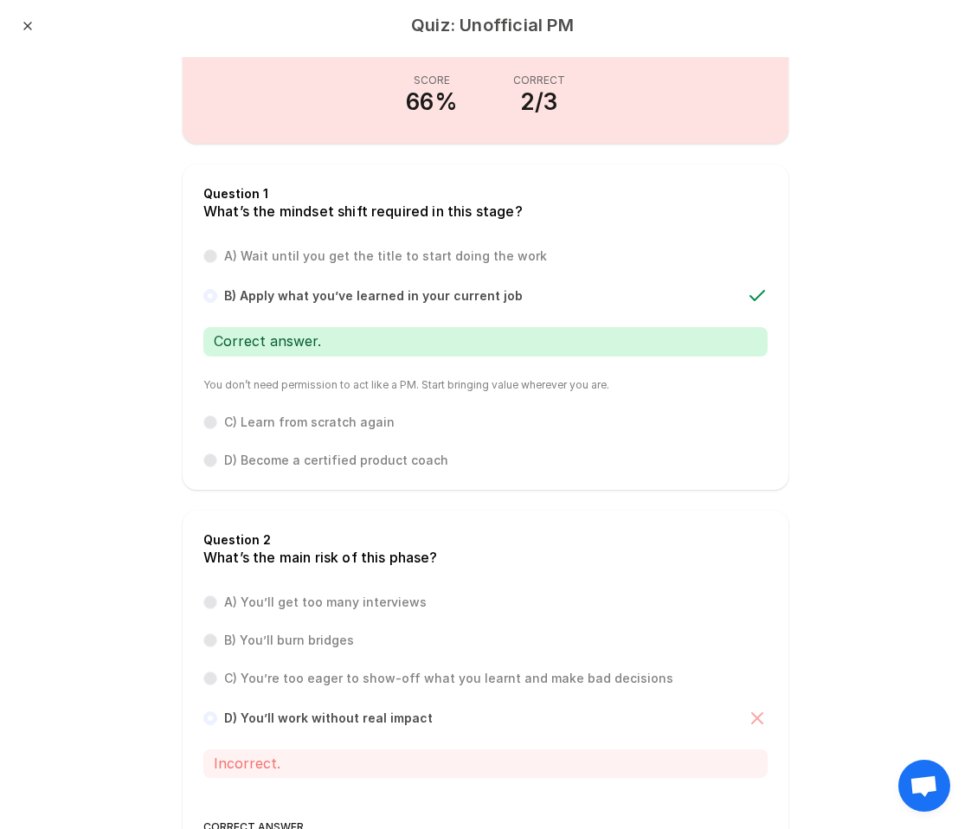
scroll to position [0, 0]
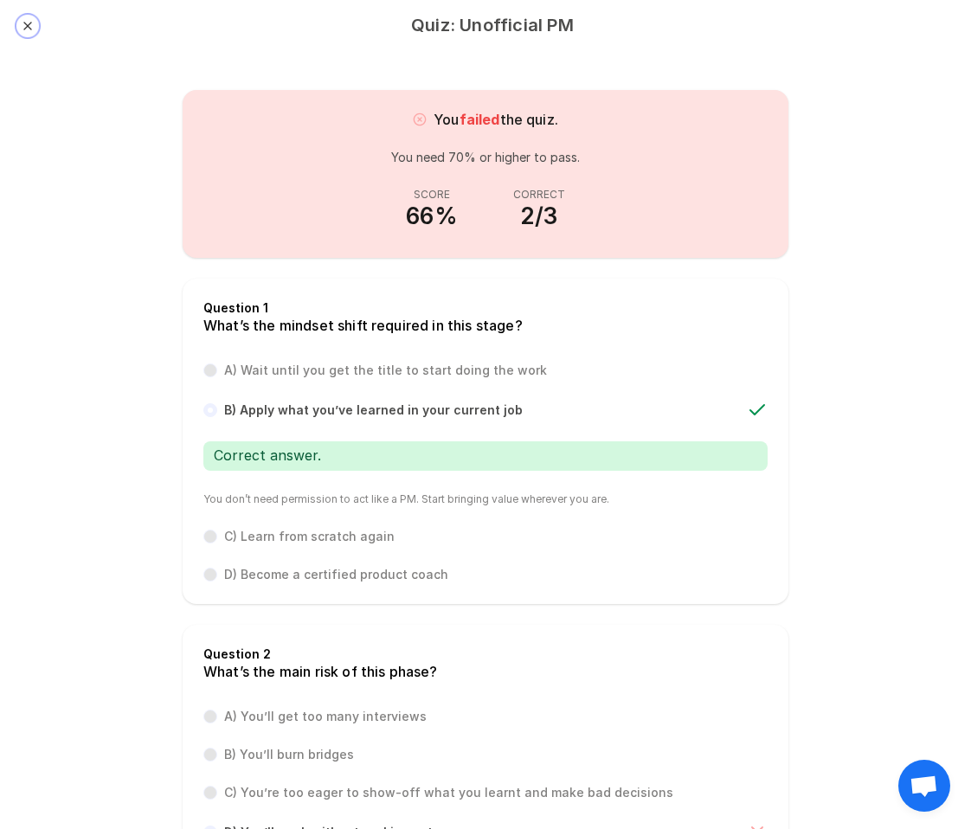
click at [28, 22] on button "Close" at bounding box center [28, 26] width 14 height 14
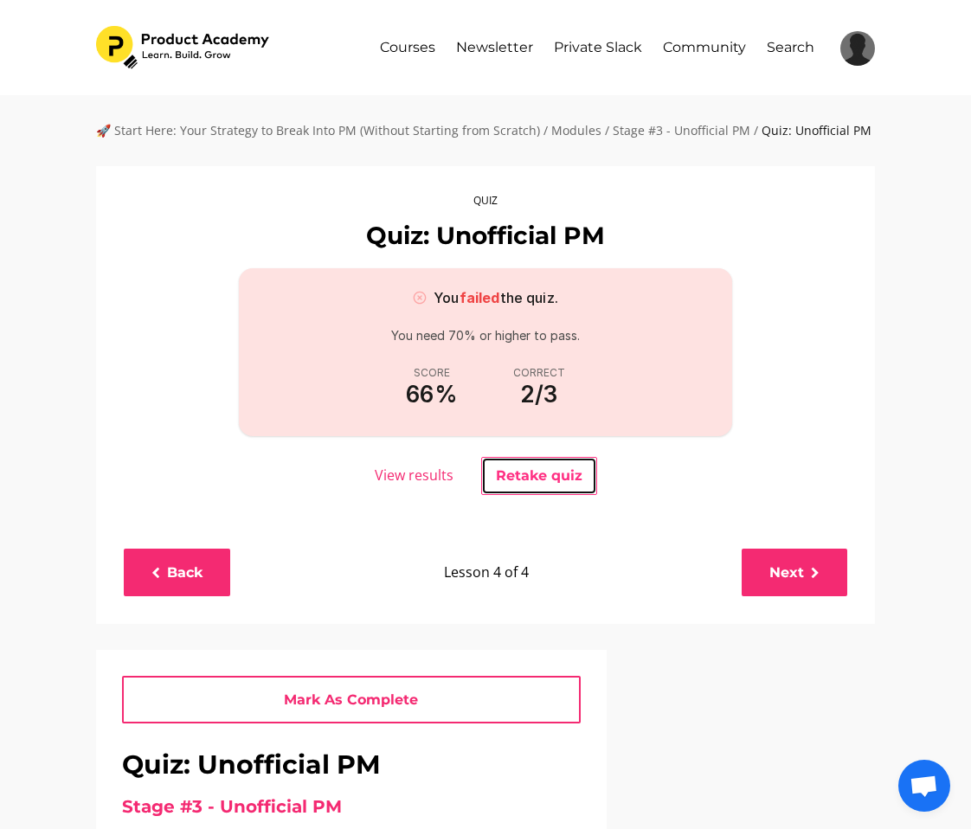
click at [547, 469] on button "Retake quiz" at bounding box center [539, 476] width 116 height 38
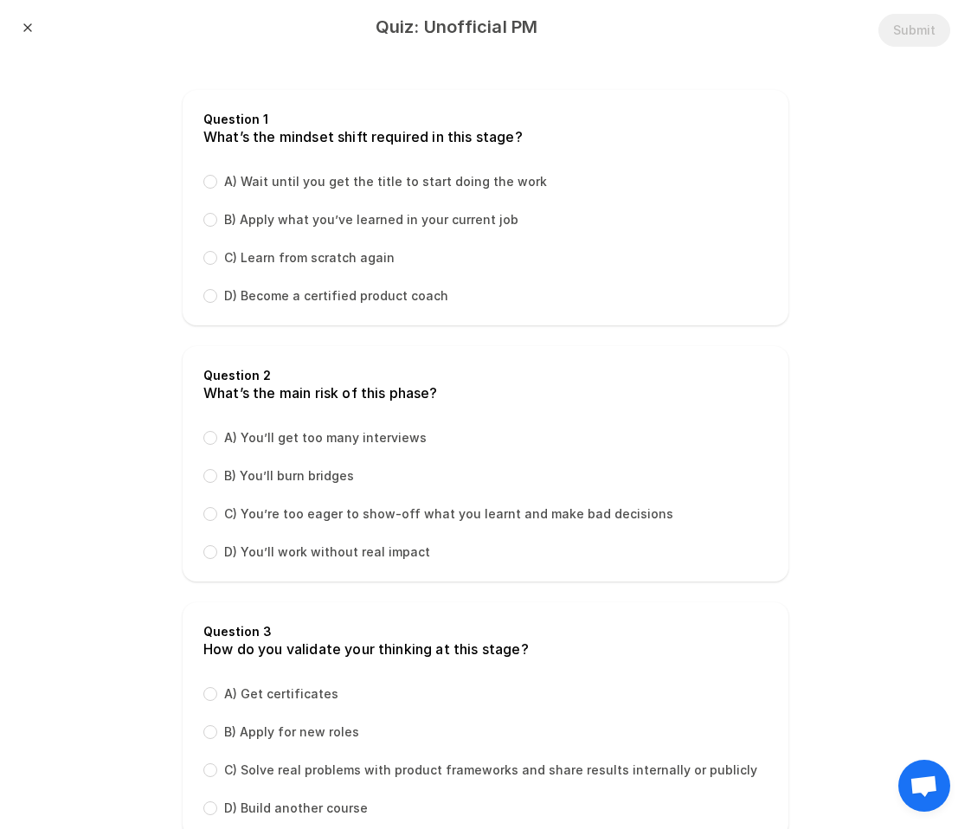
click at [268, 212] on label "B) Apply what you’ve learned in your current job" at bounding box center [371, 219] width 294 height 17
click at [217, 213] on input "B) Apply what you’ve learned in your current job" at bounding box center [210, 220] width 14 height 14
radio input "true"
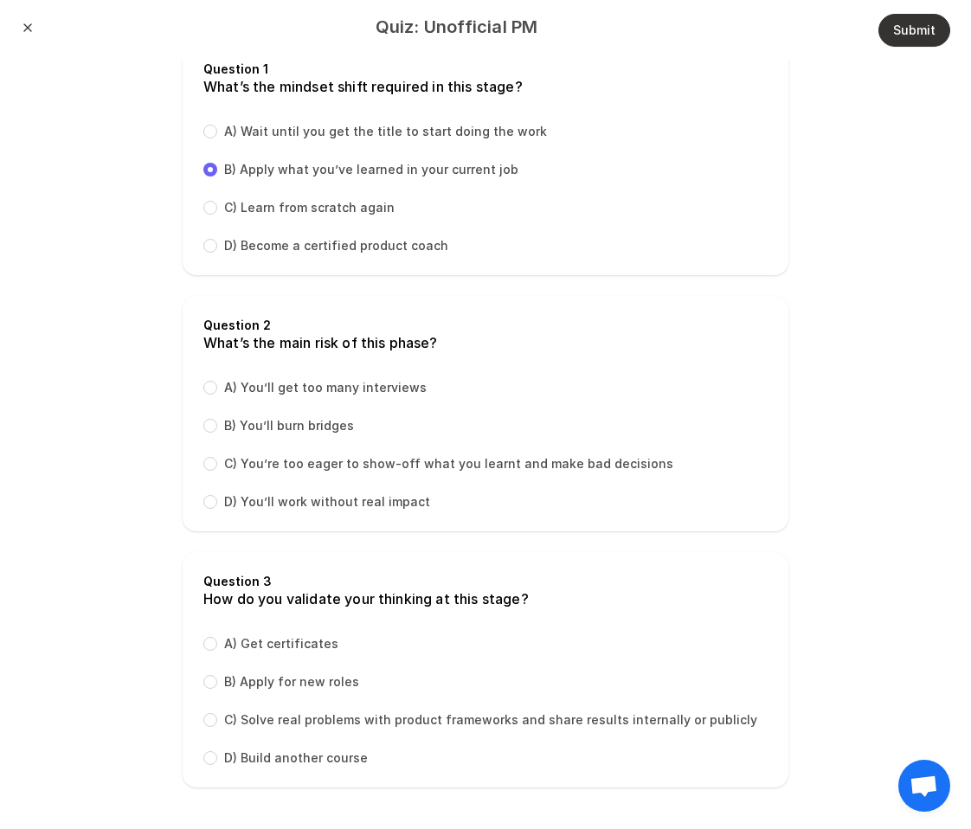
click at [305, 463] on label "C) You’re too eager to show-off what you learnt and make bad decisions" at bounding box center [448, 463] width 449 height 17
click at [217, 463] on input "C) You’re too eager to show-off what you learnt and make bad decisions" at bounding box center [210, 464] width 14 height 14
radio input "true"
click at [336, 717] on label "C) Solve real problems with product frameworks and share results internally or …" at bounding box center [490, 719] width 533 height 17
click at [217, 717] on input "C) Solve real problems with product frameworks and share results internally or …" at bounding box center [210, 720] width 14 height 14
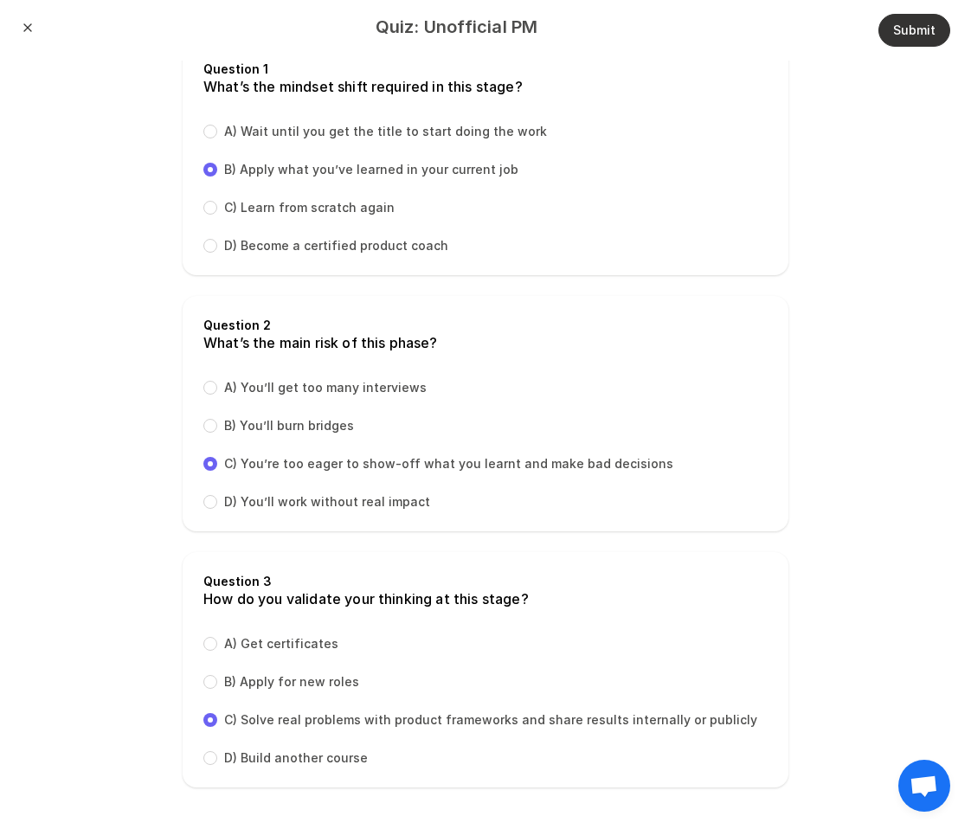
radio input "true"
click at [903, 18] on button "Submit" at bounding box center [914, 30] width 72 height 33
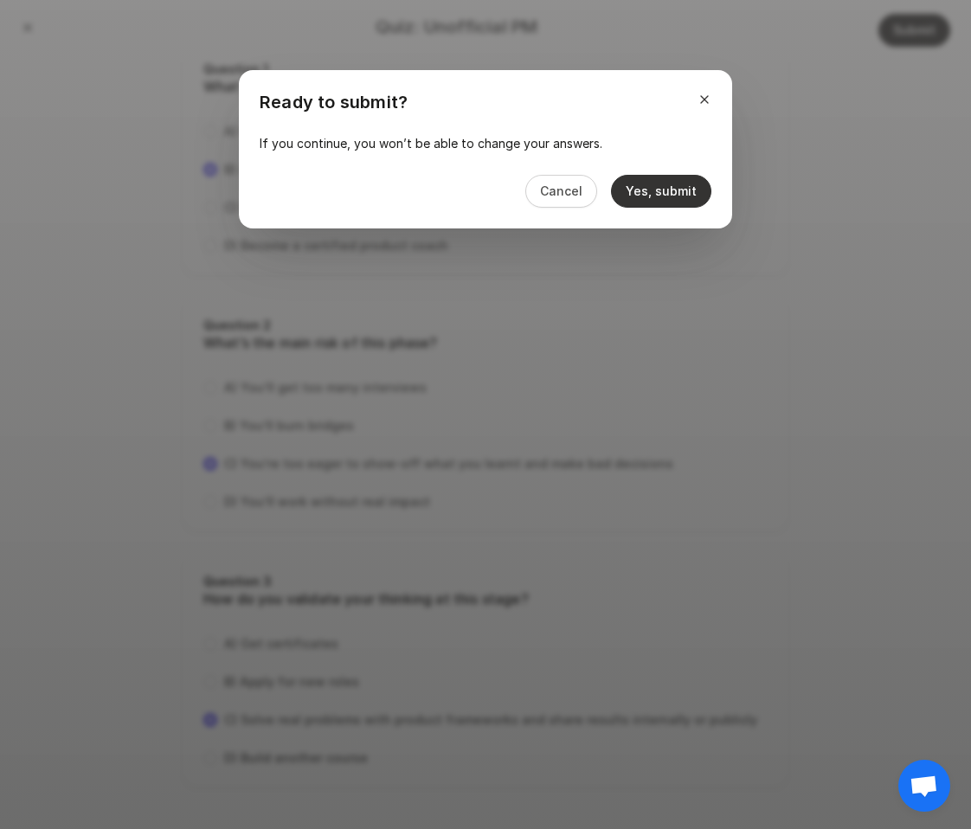
click at [651, 198] on button "Yes, submit" at bounding box center [661, 191] width 100 height 33
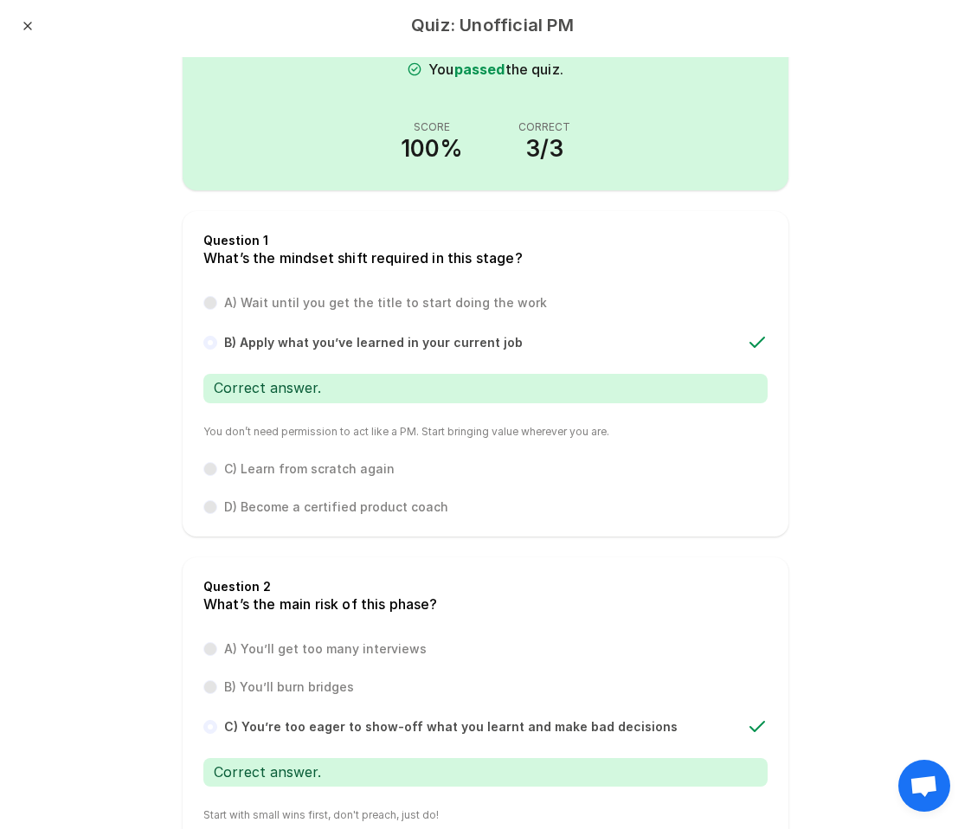
click at [33, 20] on div "Close" at bounding box center [28, 28] width 14 height 19
click at [29, 28] on button "Close" at bounding box center [28, 26] width 14 height 14
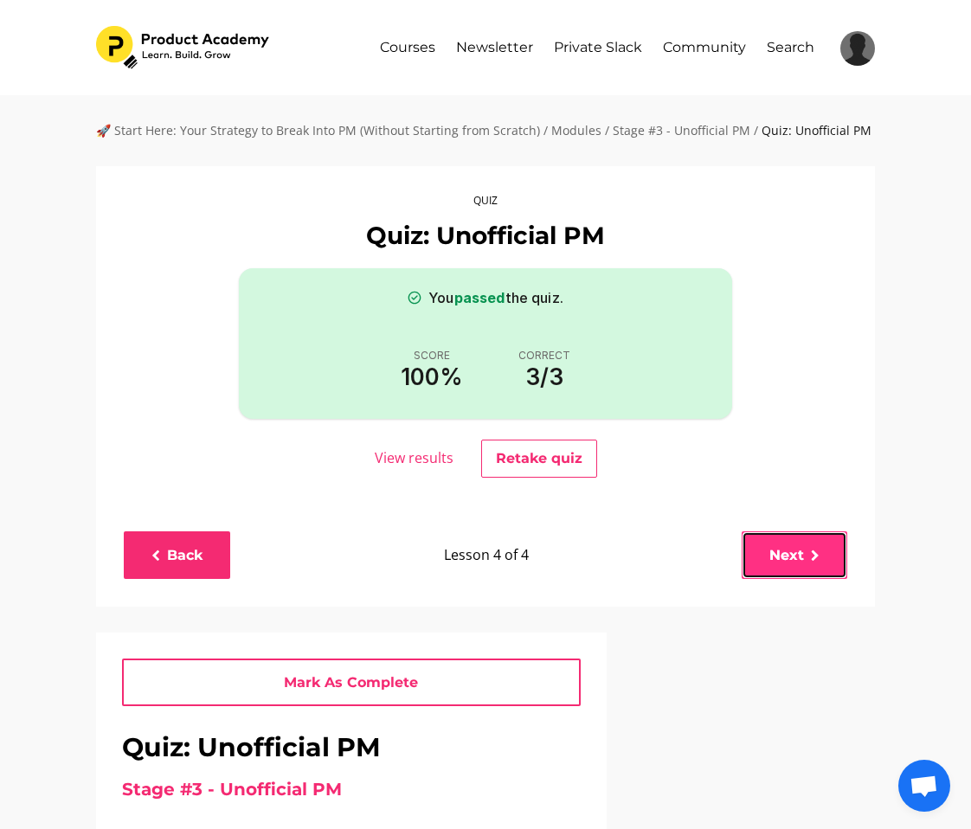
click at [782, 535] on link "Next" at bounding box center [794, 555] width 106 height 48
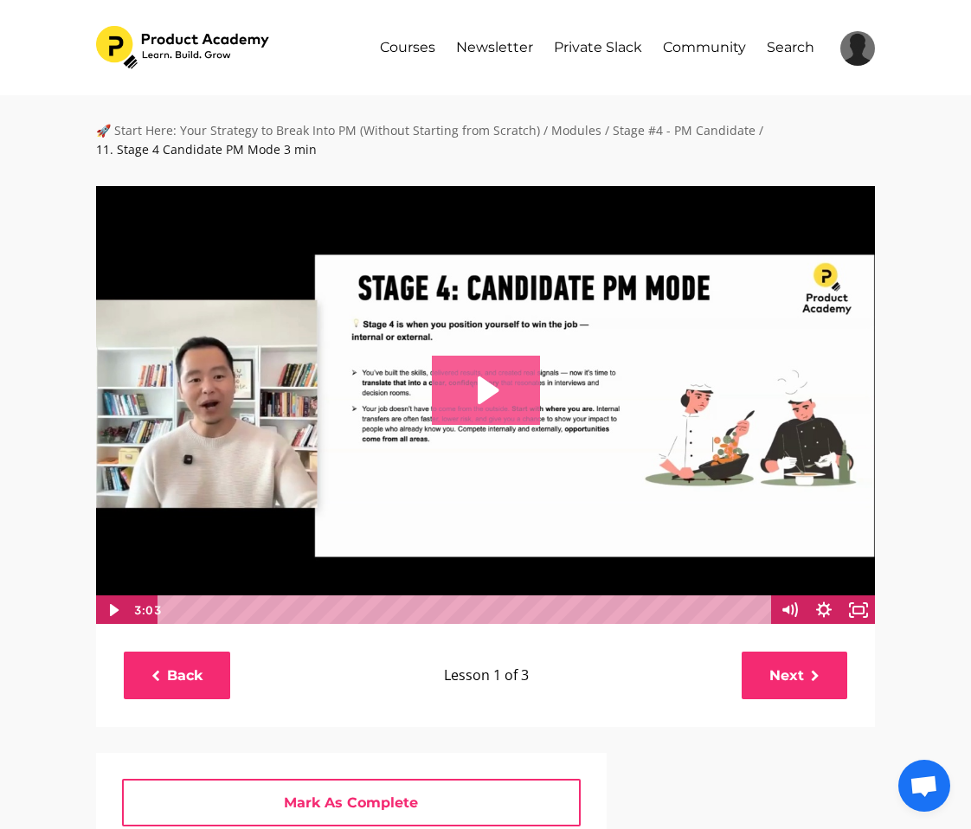
click at [483, 371] on icon "Play Video: file-uploads/sites/127338/video/36000-ef5f-af42-1daa-453556b1cbb8_1…" at bounding box center [486, 390] width 108 height 69
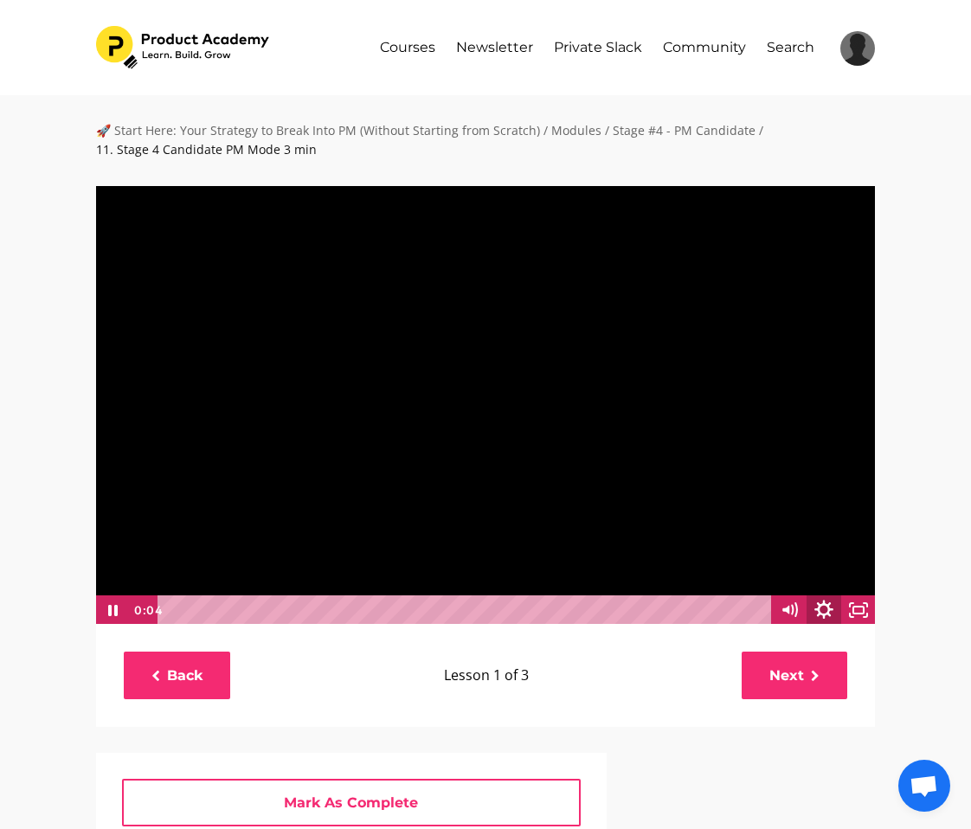
click at [820, 614] on icon "Show settings menu" at bounding box center [824, 610] width 42 height 35
click at [830, 550] on span "1x" at bounding box center [836, 550] width 61 height 29
click at [791, 503] on label "1.5x" at bounding box center [806, 493] width 138 height 30
click at [738, 478] on input "1.5x" at bounding box center [737, 478] width 1 height 1
radio input "true"
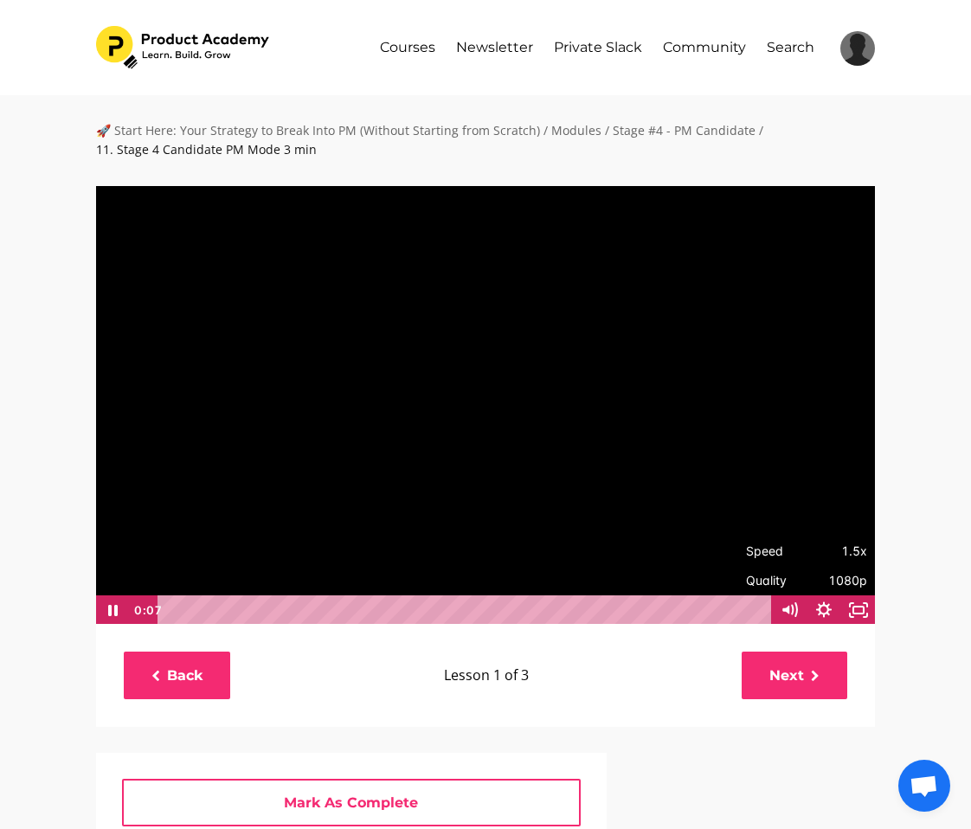
click at [929, 548] on div "🚀 Start Here: Your Strategy to Break Into PM (Without Starting from Scratch) / …" at bounding box center [485, 708] width 971 height 1227
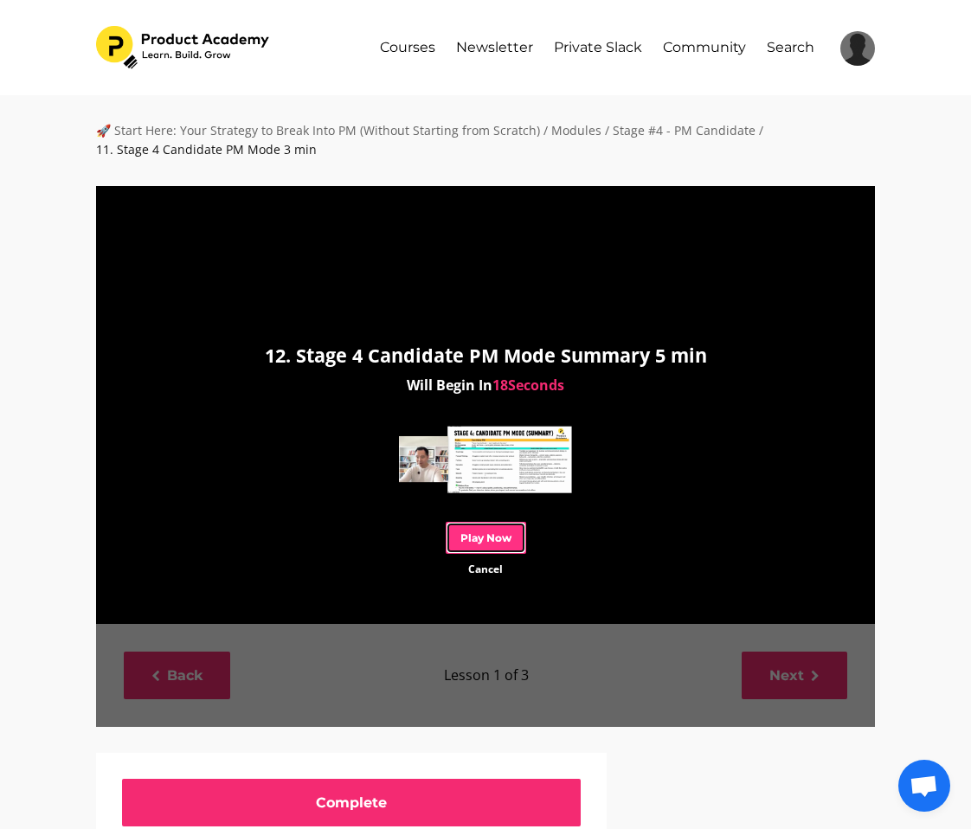
click at [496, 539] on link "Play Now" at bounding box center [486, 538] width 80 height 32
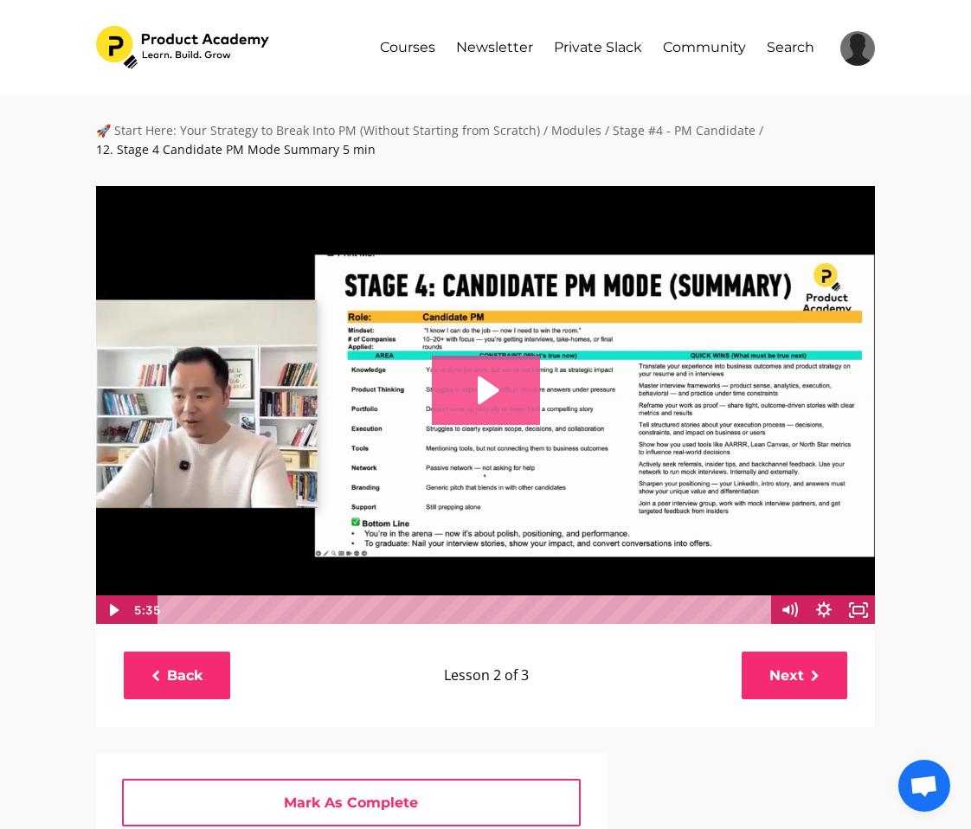
click at [494, 378] on icon "Play Video: file-uploads/sites/127338/video/626452-34d5-8da3-4bc2-ccb78a3726ed_…" at bounding box center [486, 390] width 108 height 69
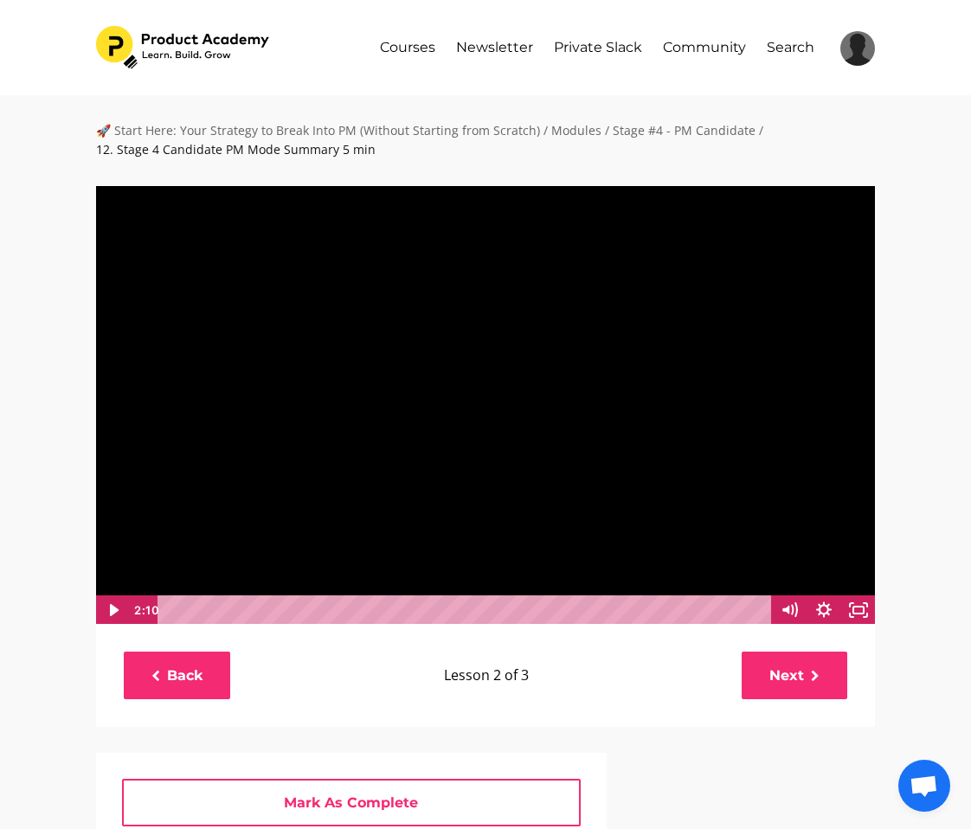
click at [494, 378] on div at bounding box center [485, 404] width 780 height 439
click at [171, 608] on div "Playbar" at bounding box center [466, 609] width 593 height 29
click at [821, 603] on icon "Show settings menu" at bounding box center [824, 609] width 42 height 35
click at [823, 543] on span "1x" at bounding box center [836, 549] width 61 height 29
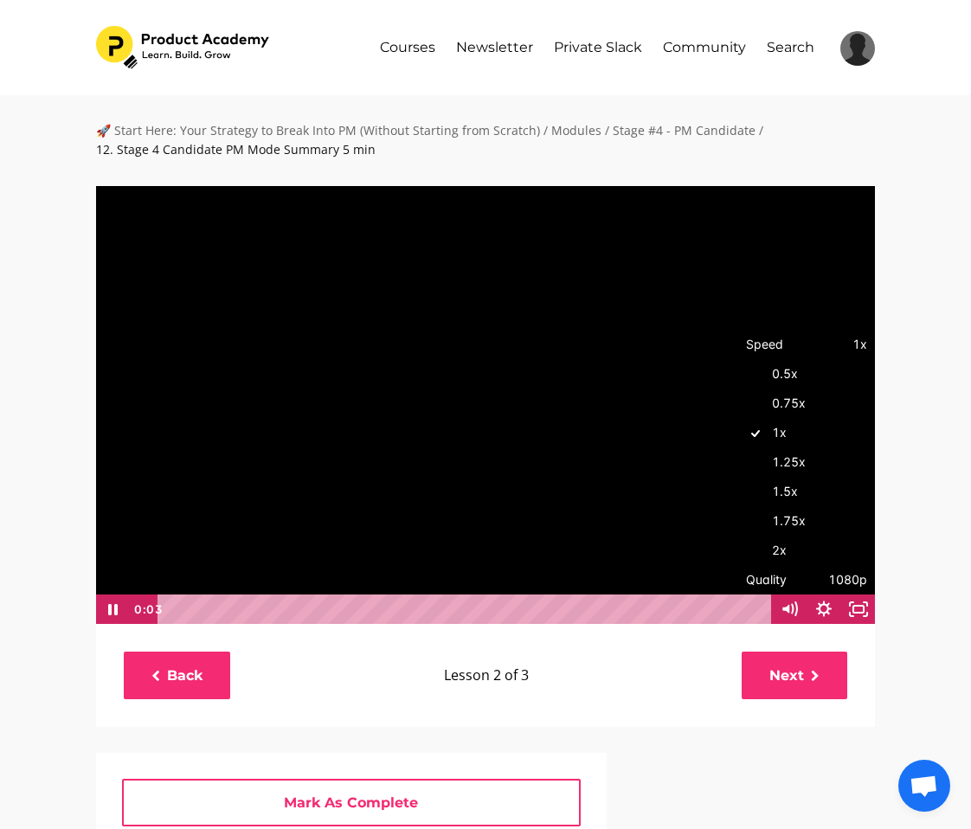
click at [795, 495] on label "1.5x" at bounding box center [806, 492] width 138 height 30
click at [738, 478] on input "1.5x" at bounding box center [737, 477] width 1 height 1
radio input "true"
click at [920, 461] on div "🚀 Start Here: Your Strategy to Break Into PM (Without Starting from Scratch) / …" at bounding box center [485, 757] width 971 height 1324
click at [865, 600] on icon "Fullscreen" at bounding box center [858, 608] width 35 height 29
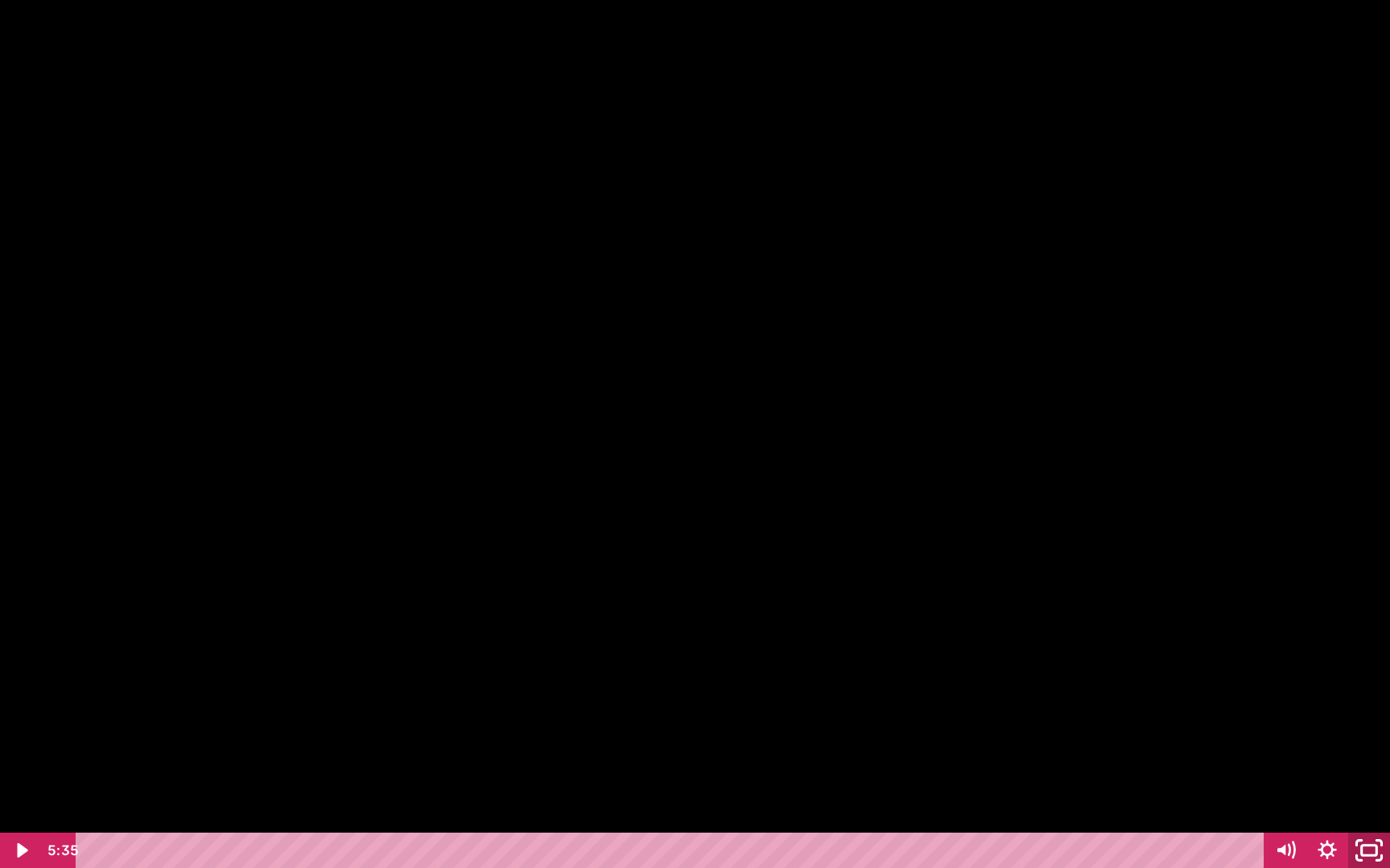
click at [902, 769] on icon "Unfullscreen" at bounding box center [1370, 851] width 50 height 43
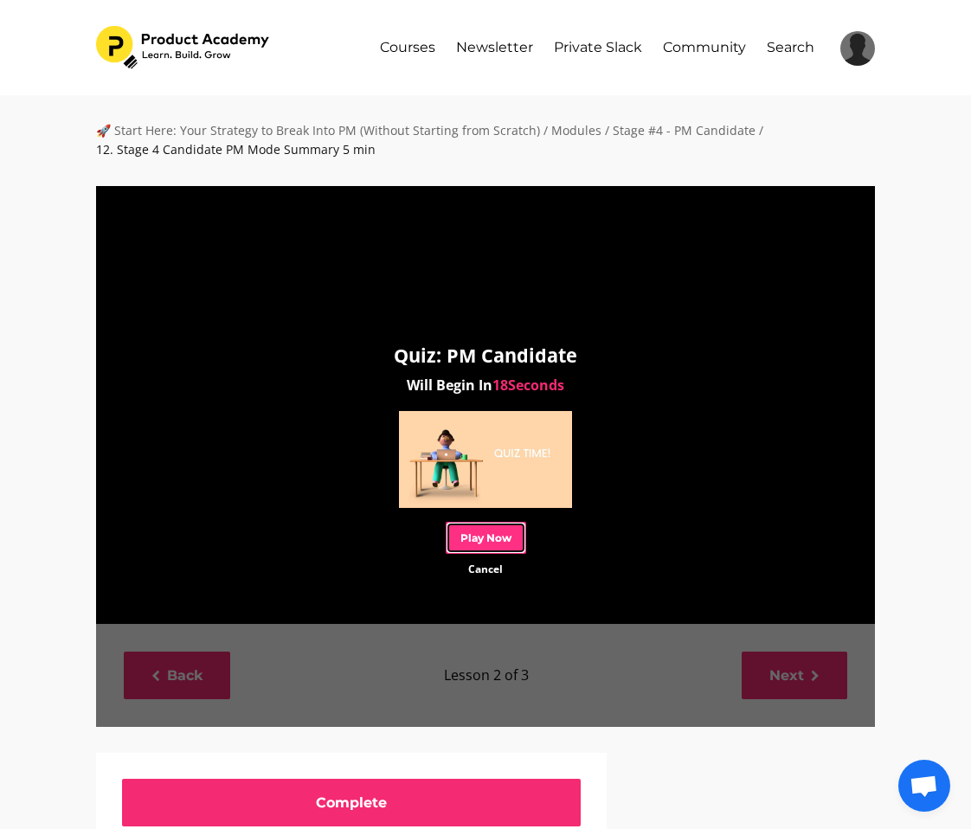
click at [472, 534] on link "Play Now" at bounding box center [486, 538] width 80 height 32
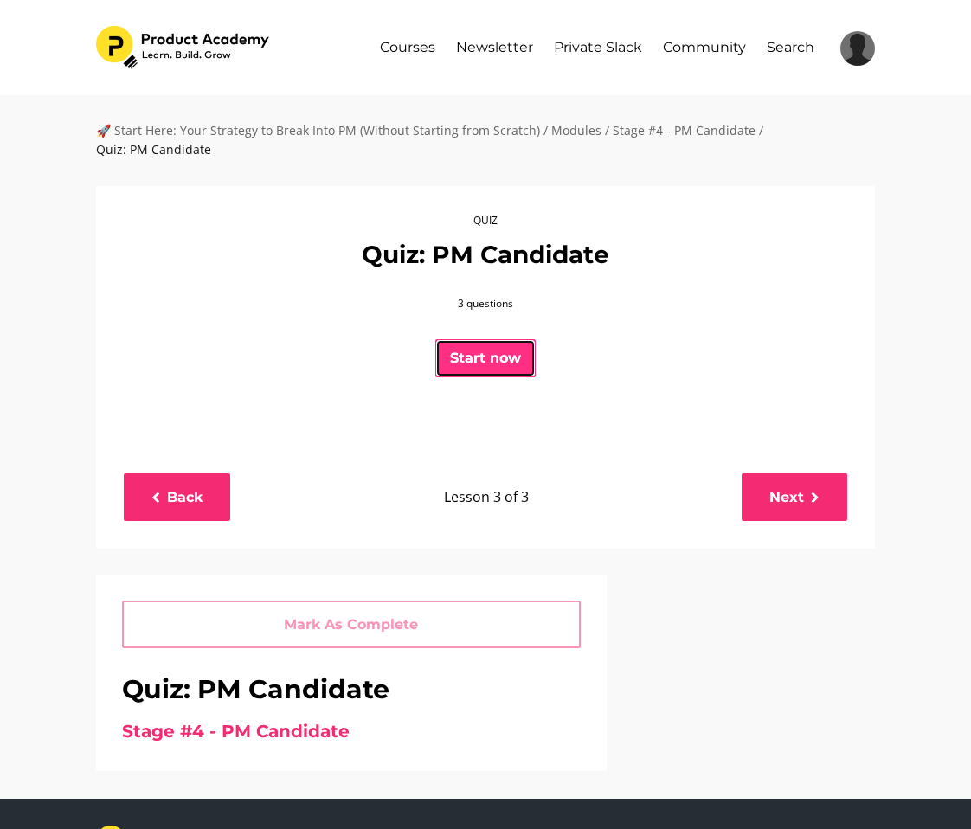
click at [475, 349] on button "Start now" at bounding box center [485, 358] width 100 height 38
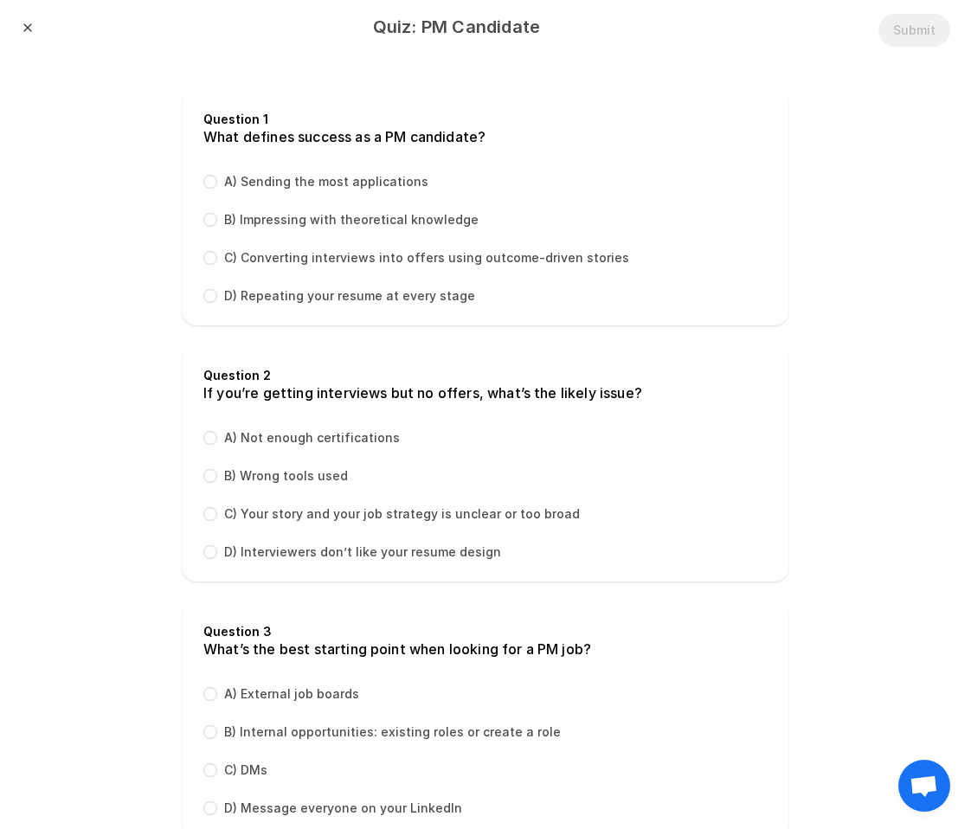
click at [414, 259] on label "C) Converting interviews into offers using outcome-driven stories" at bounding box center [426, 257] width 405 height 17
click at [217, 259] on input "C) Converting interviews into offers using outcome-driven stories" at bounding box center [210, 258] width 14 height 14
radio input "true"
click at [397, 519] on label "C) Your story and your job strategy is unclear or too broad" at bounding box center [402, 513] width 356 height 17
click at [217, 519] on input "C) Your story and your job strategy is unclear or too broad" at bounding box center [210, 514] width 14 height 14
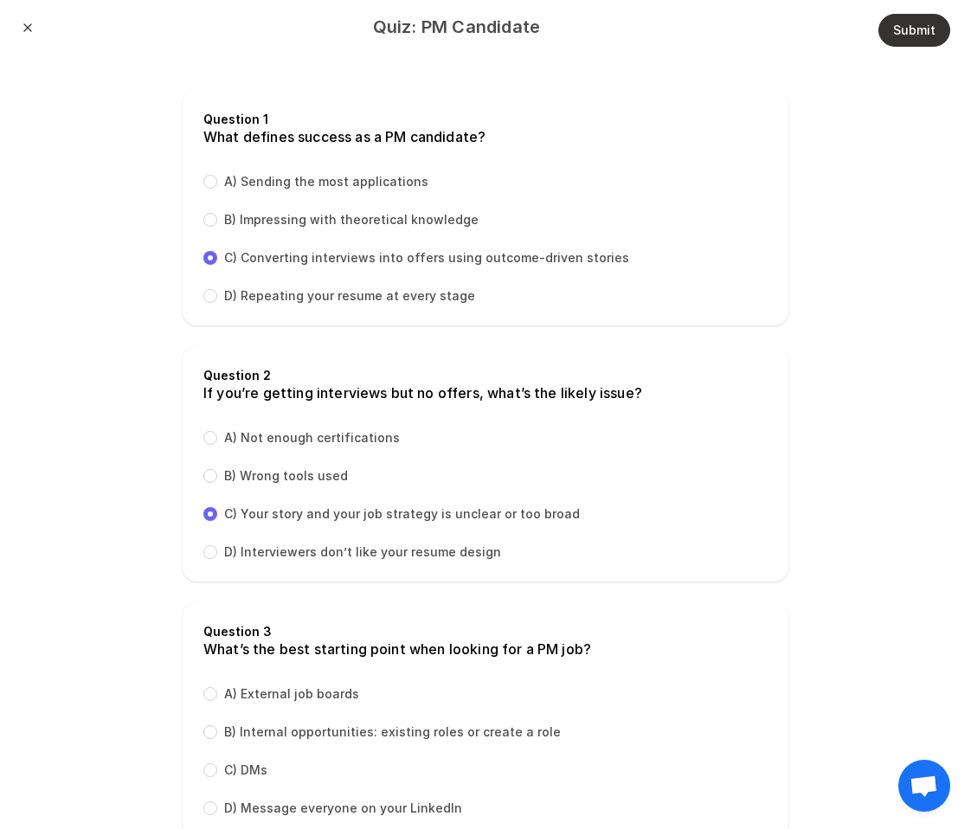
radio input "true"
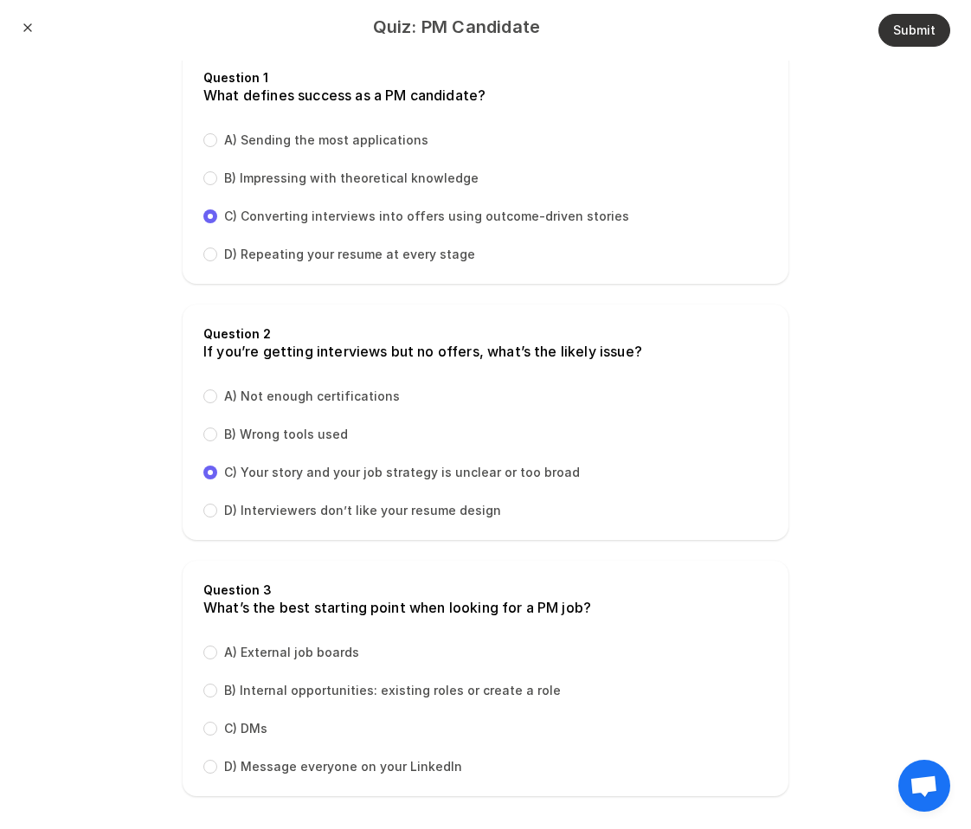
scroll to position [50, 0]
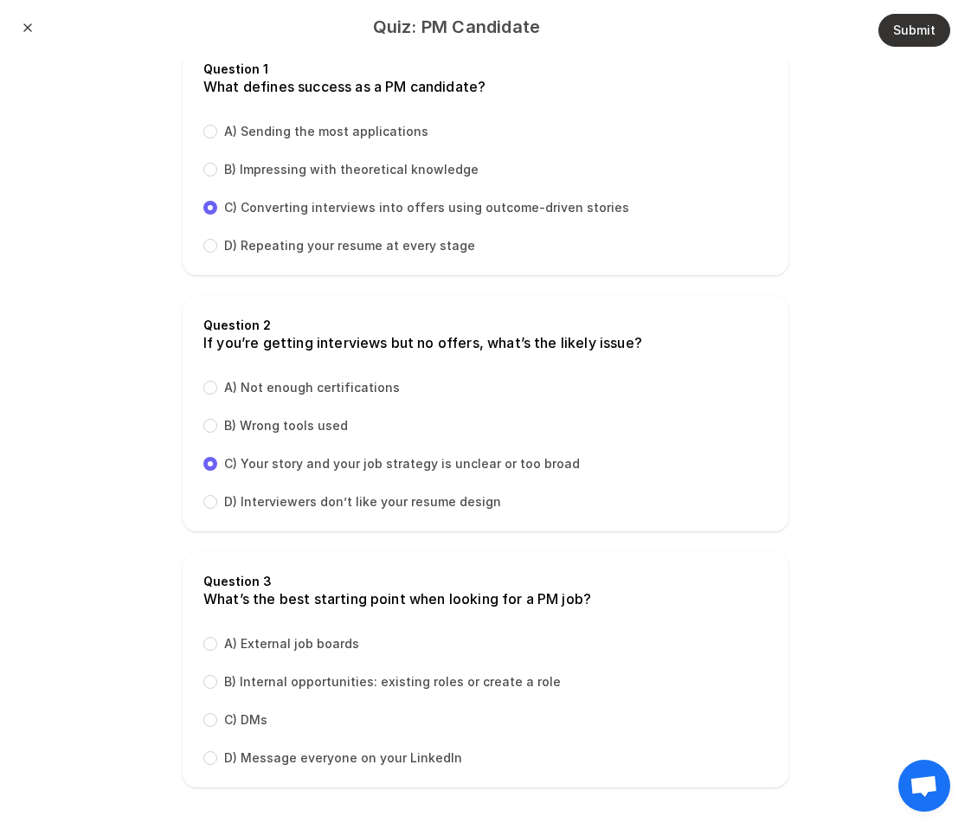
click at [404, 685] on label "B) Internal opportunities: existing roles or create a role" at bounding box center [392, 681] width 337 height 17
click at [217, 685] on input "B) Internal opportunities: existing roles or create a role" at bounding box center [210, 682] width 14 height 14
radio input "true"
click at [897, 47] on header "Quiz: PM Candidate Submit Close" at bounding box center [485, 30] width 971 height 61
click at [901, 36] on button "Submit" at bounding box center [914, 30] width 72 height 33
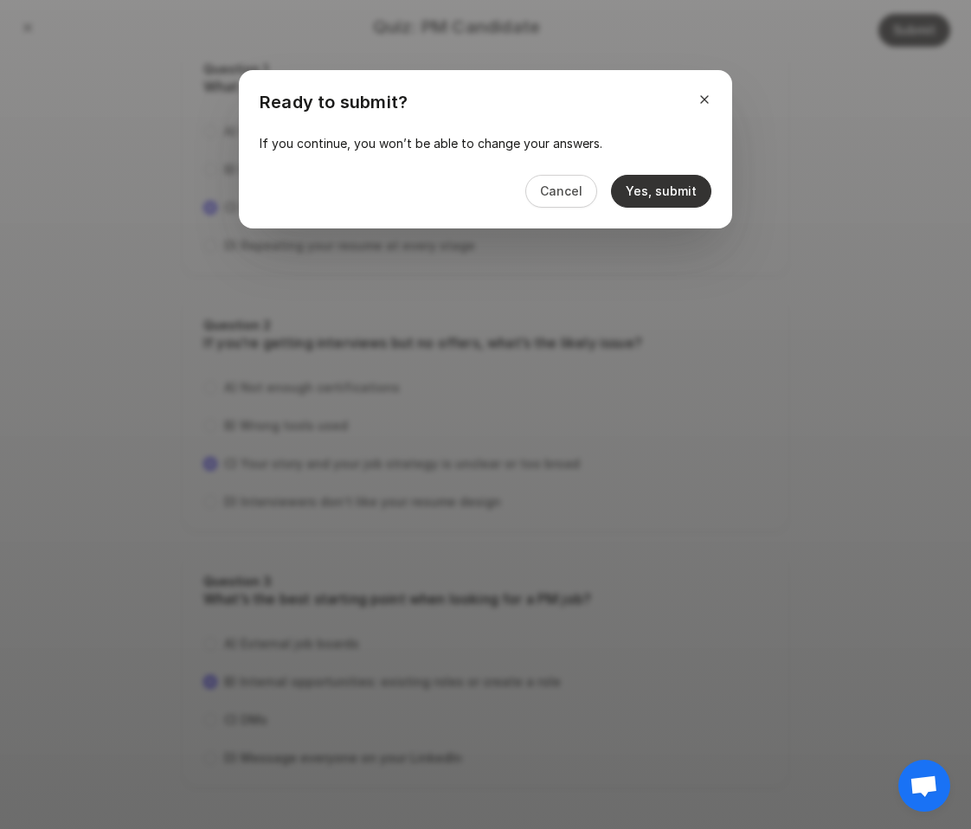
click at [677, 200] on button "Yes, submit" at bounding box center [661, 191] width 100 height 33
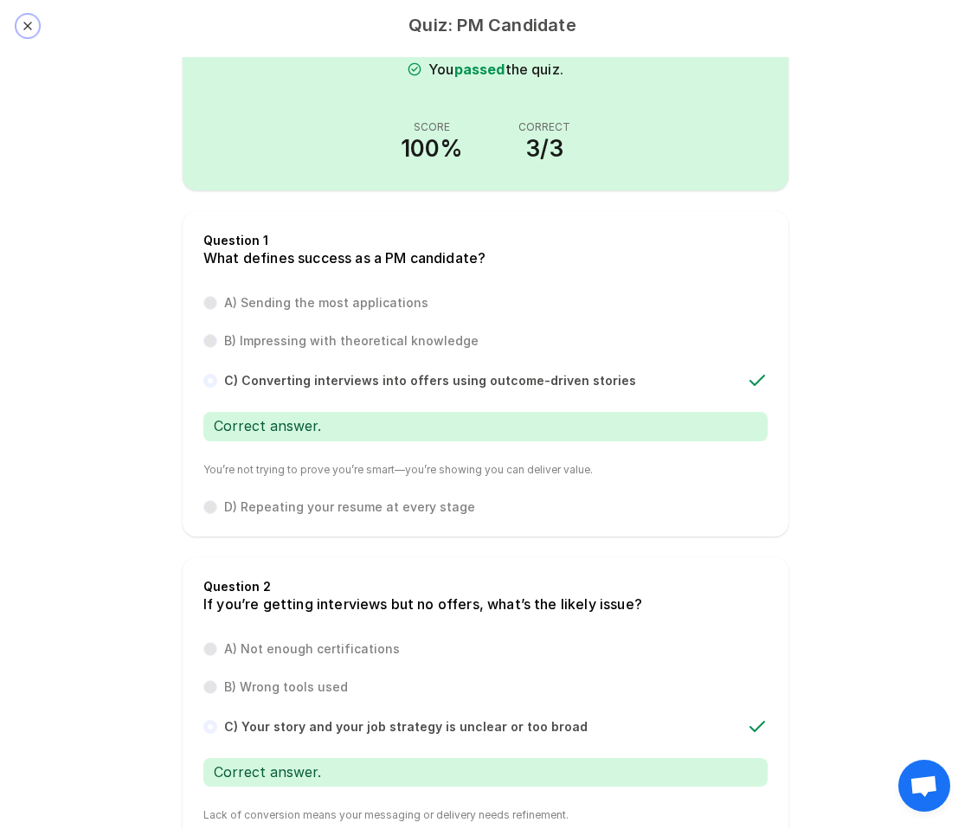
click at [29, 26] on button "Close" at bounding box center [28, 26] width 14 height 14
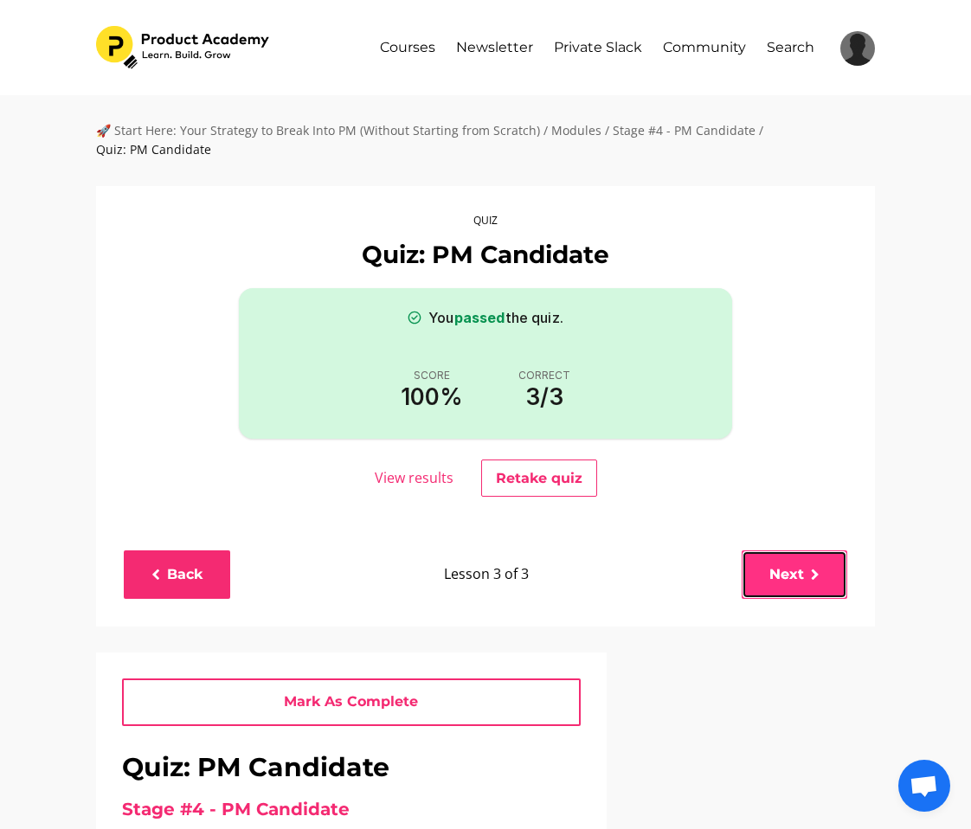
click at [798, 555] on link "Next" at bounding box center [794, 574] width 106 height 48
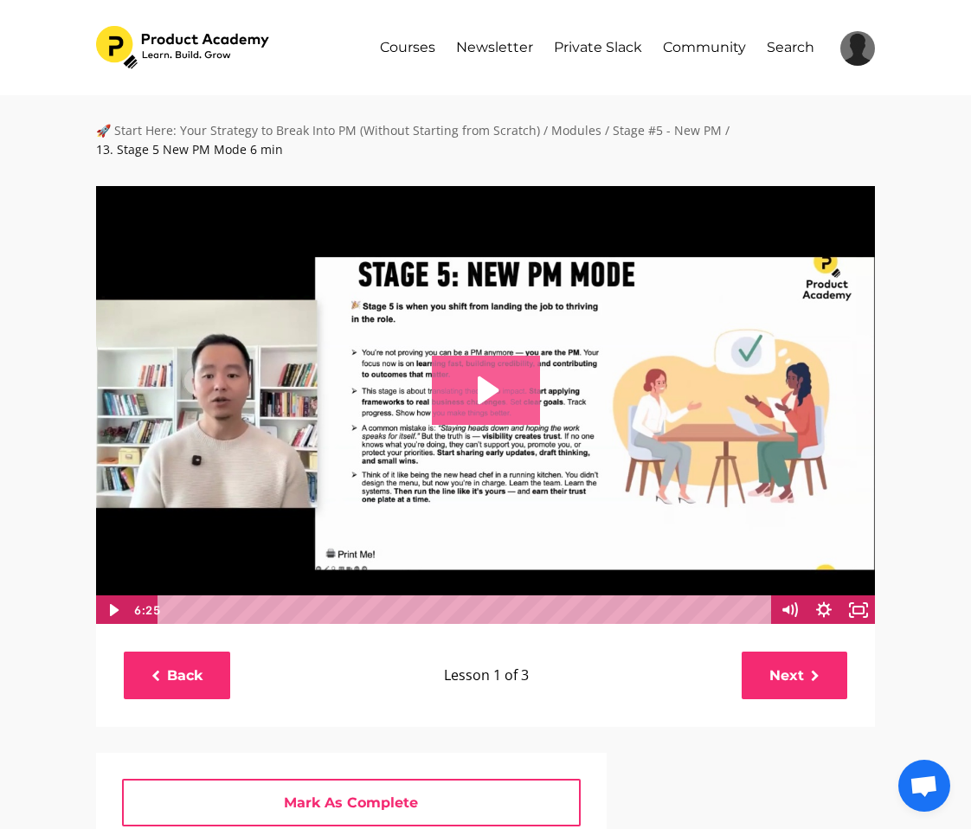
click at [485, 407] on icon "Play Video: file-uploads/sites/127338/video/70efbe-dfd4-81c-a50d-5ceb5113071a_1…" at bounding box center [486, 390] width 108 height 69
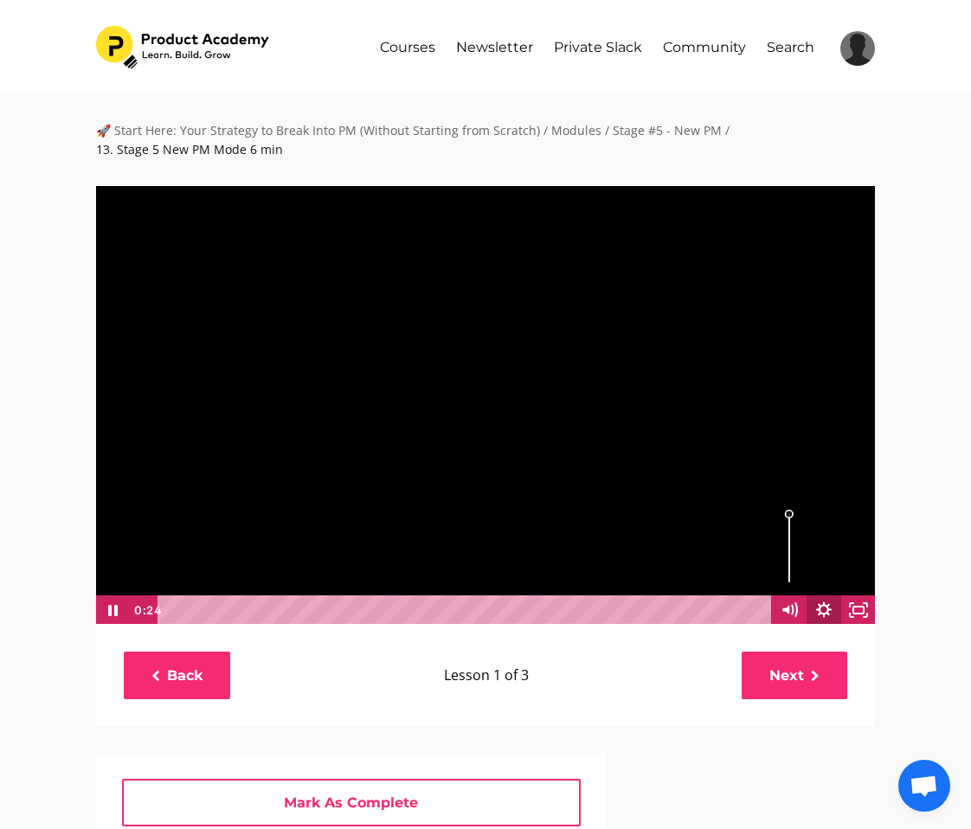
click at [822, 606] on icon "Show settings menu" at bounding box center [823, 609] width 35 height 29
click at [803, 553] on span "Speed" at bounding box center [776, 550] width 61 height 29
click at [778, 490] on label "1.5x" at bounding box center [806, 493] width 138 height 30
click at [738, 478] on input "1.5x" at bounding box center [737, 478] width 1 height 1
radio input "true"
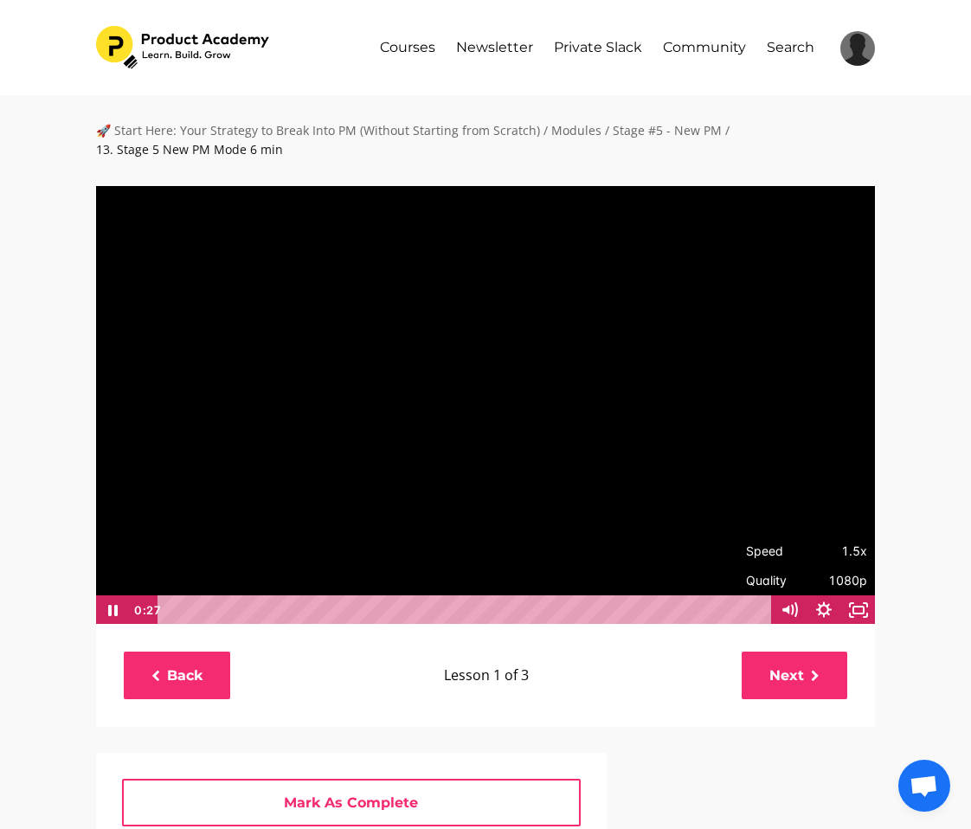
click at [918, 499] on div "🚀 Start Here: Your Strategy to Break Into PM (Without Starting from Scratch) / …" at bounding box center [485, 687] width 971 height 1185
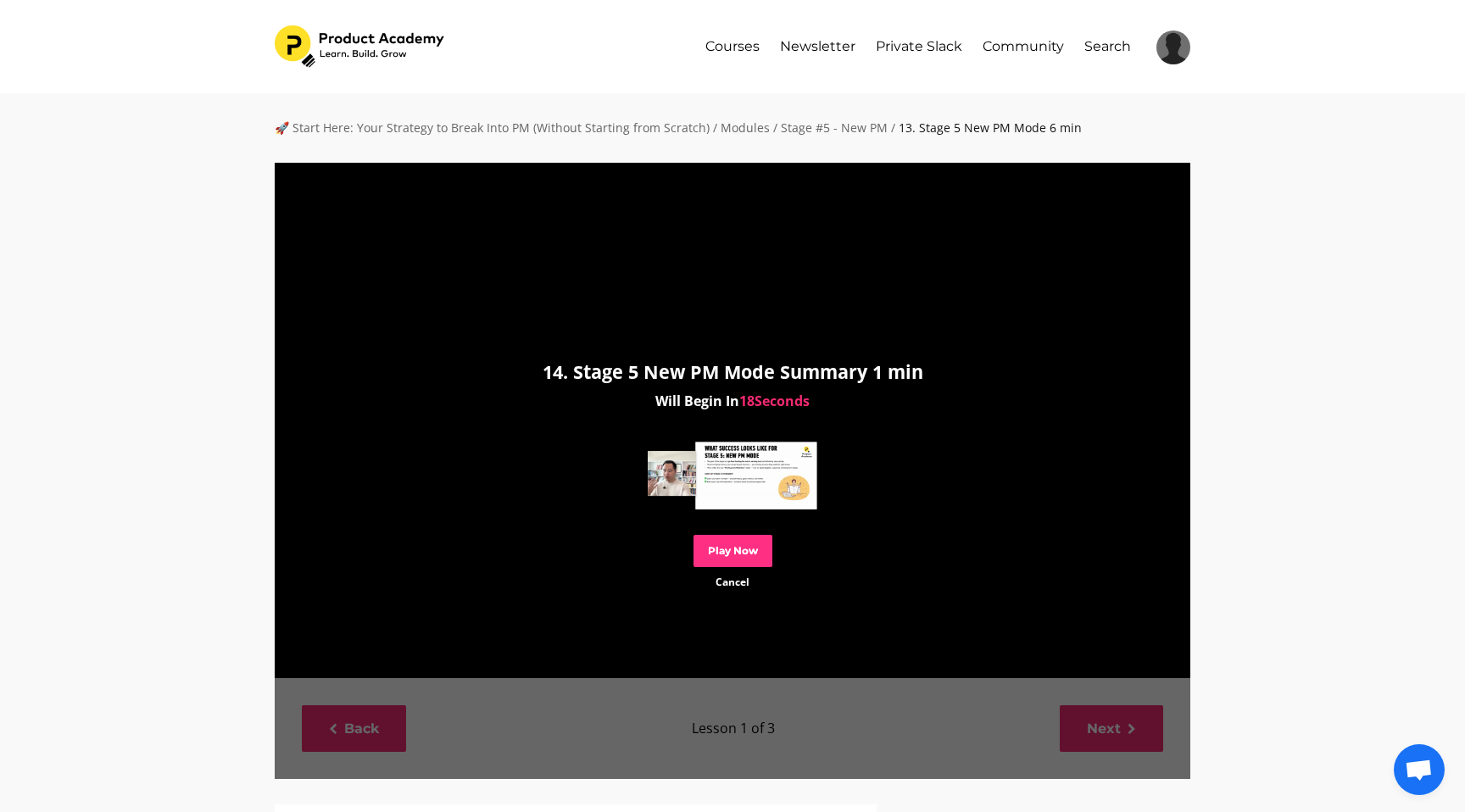
click at [733, 549] on link "Play Now" at bounding box center [733, 550] width 78 height 31
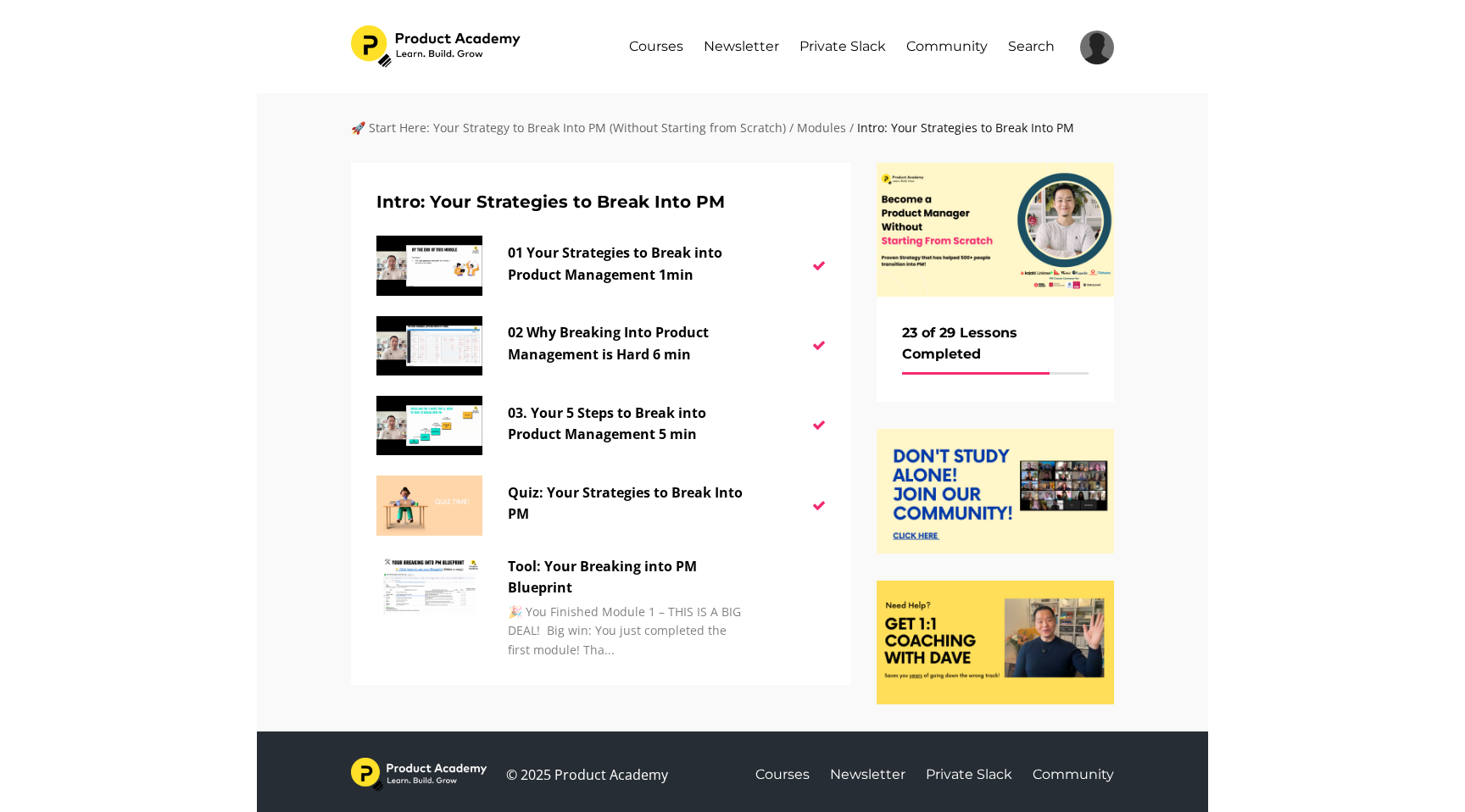
scroll to position [67, 0]
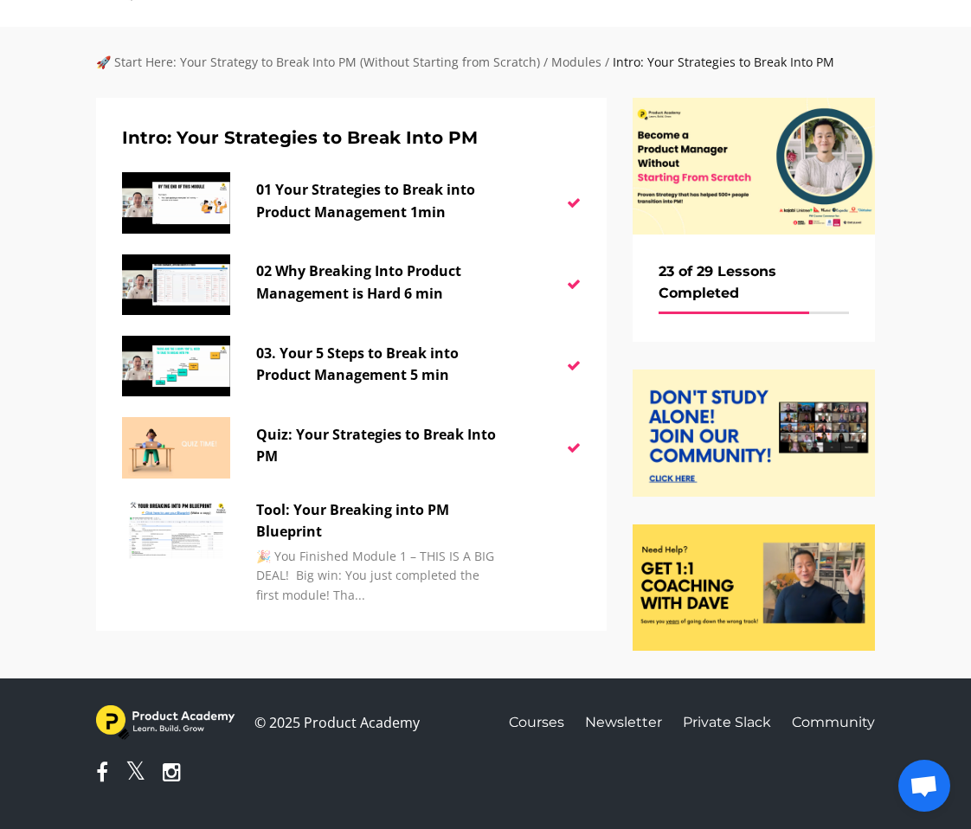
click at [696, 267] on h6 "23 of 29 Lessons Completed" at bounding box center [753, 282] width 190 height 44
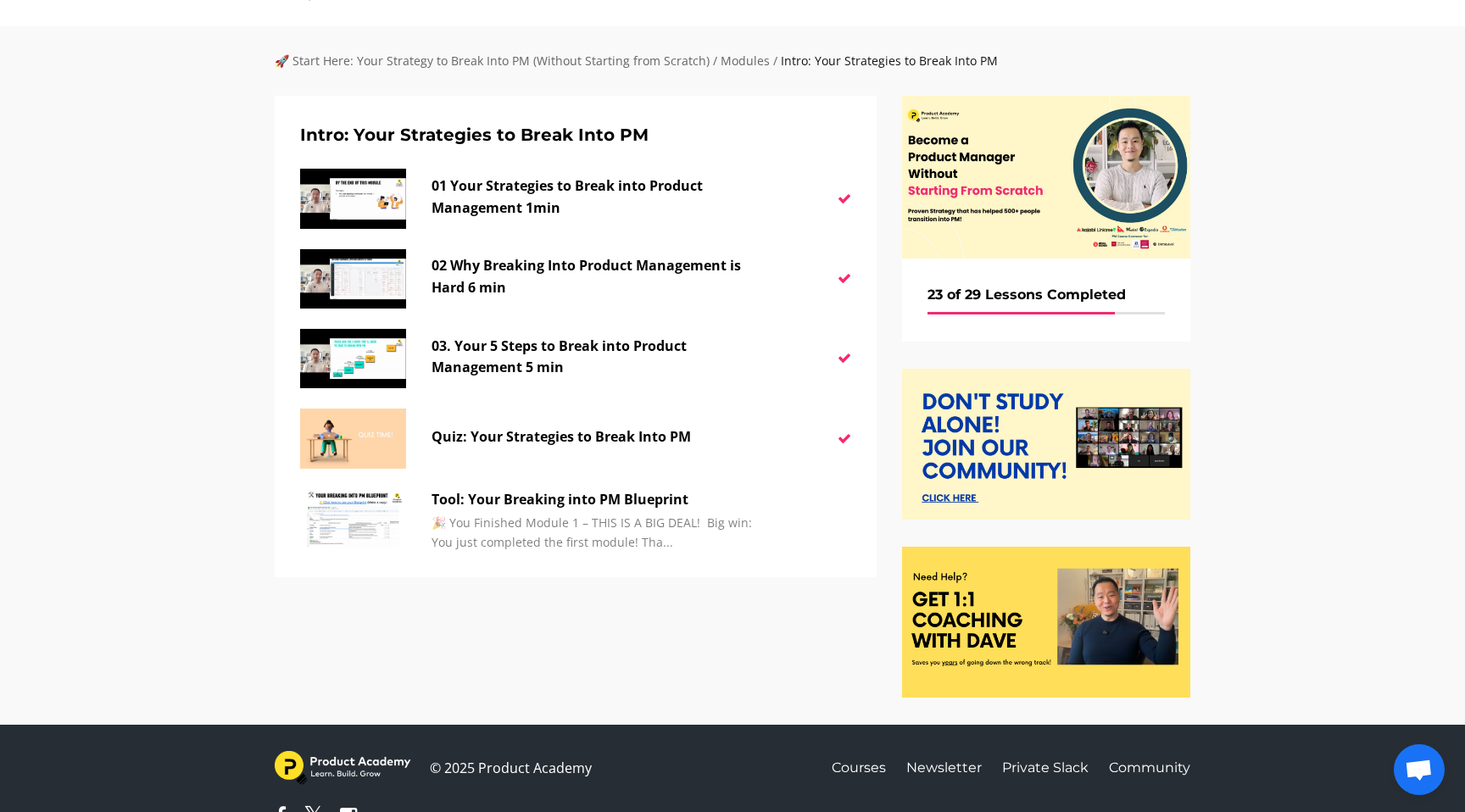
scroll to position [0, 0]
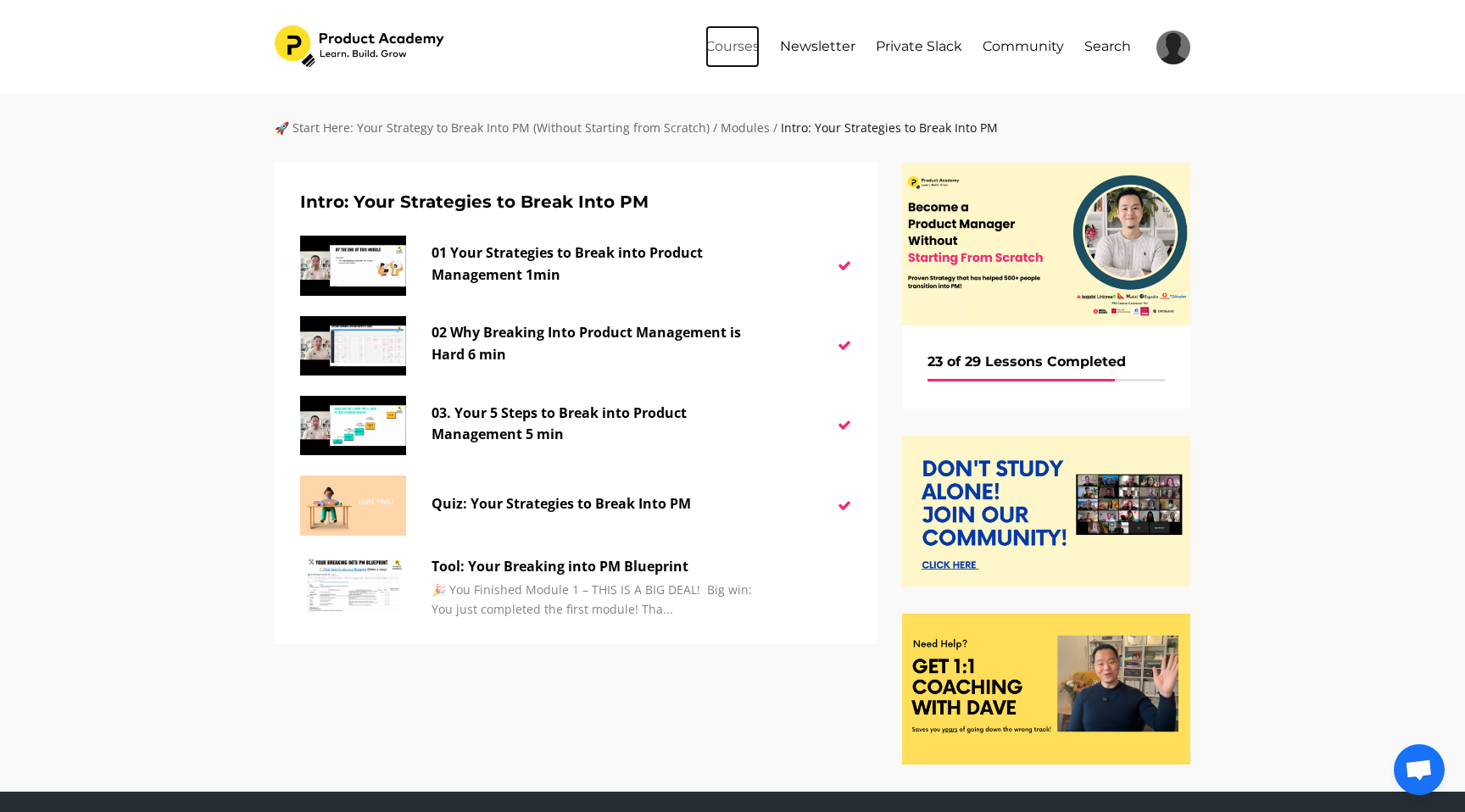
click at [736, 55] on link "Courses" at bounding box center [732, 46] width 54 height 42
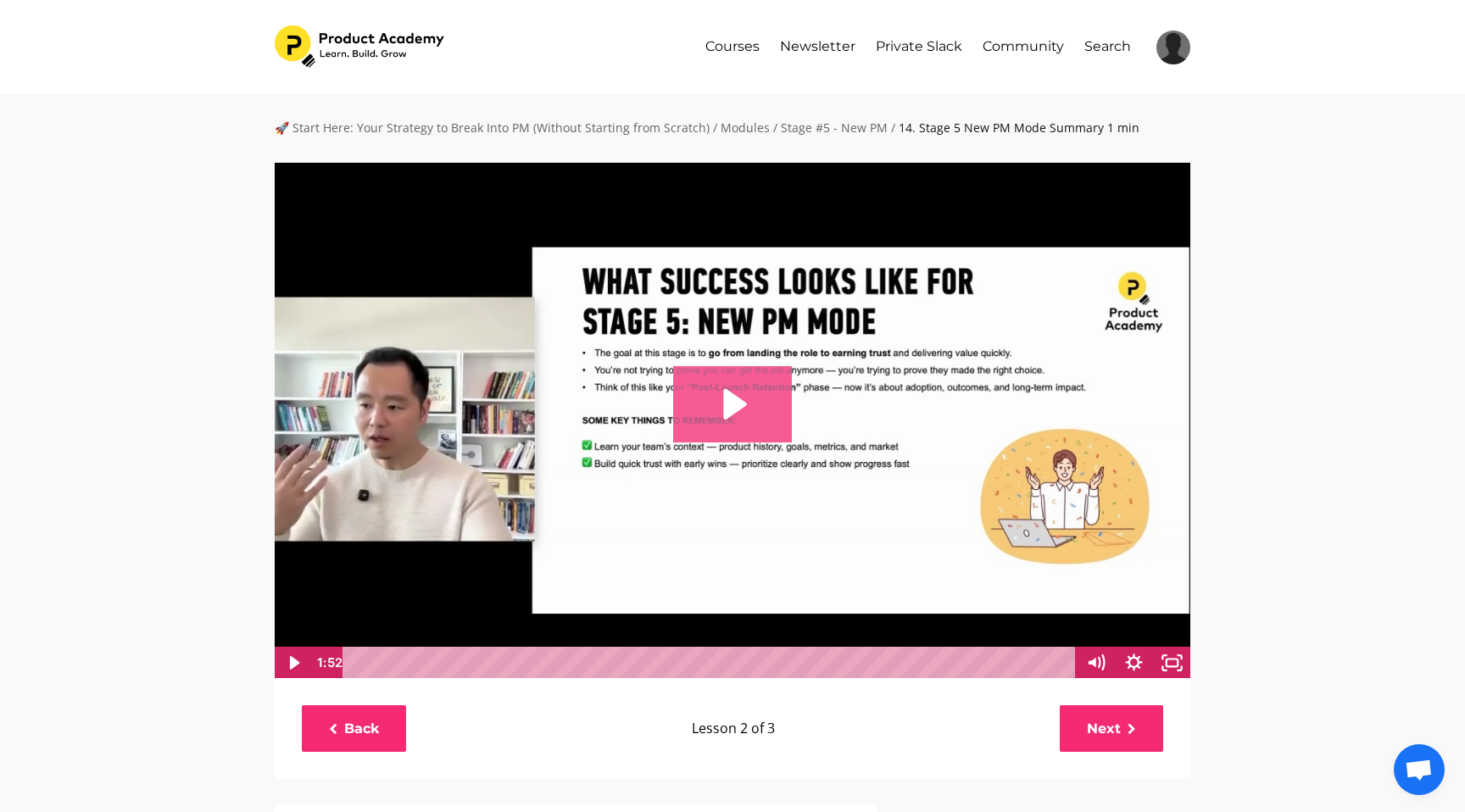
click at [714, 439] on icon "Play Video: file-uploads/sites/127338/video/afa762-ab-df0d-3575-828db86acad_14.…" at bounding box center [733, 405] width 120 height 76
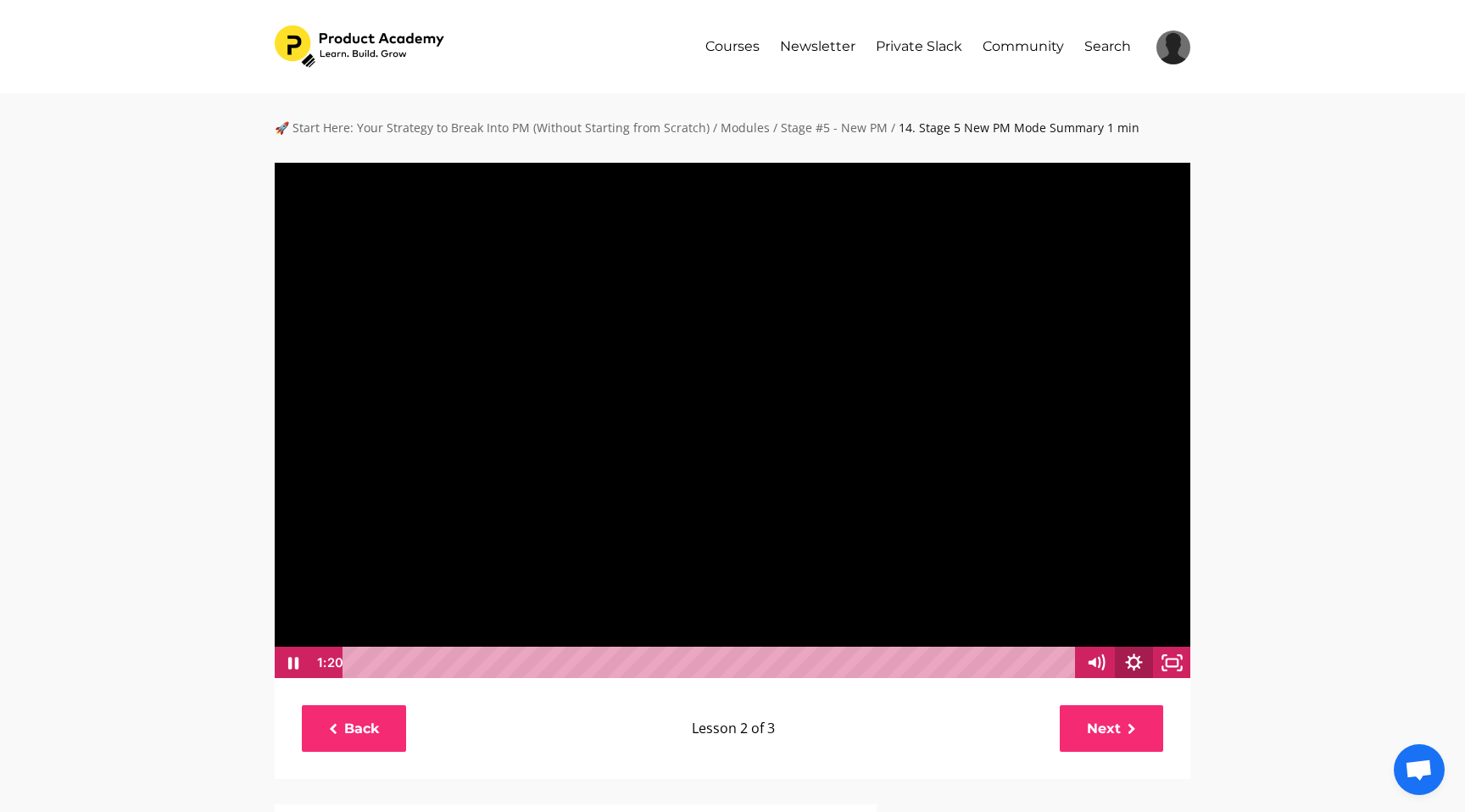
click at [1127, 657] on icon "Show settings menu" at bounding box center [1134, 662] width 38 height 32
click at [1095, 595] on span "Speed" at bounding box center [1081, 597] width 67 height 32
click at [1090, 531] on label "1.5x" at bounding box center [1115, 534] width 153 height 33
click at [1040, 518] on input "1.5x" at bounding box center [1039, 517] width 1 height 1
radio input "true"
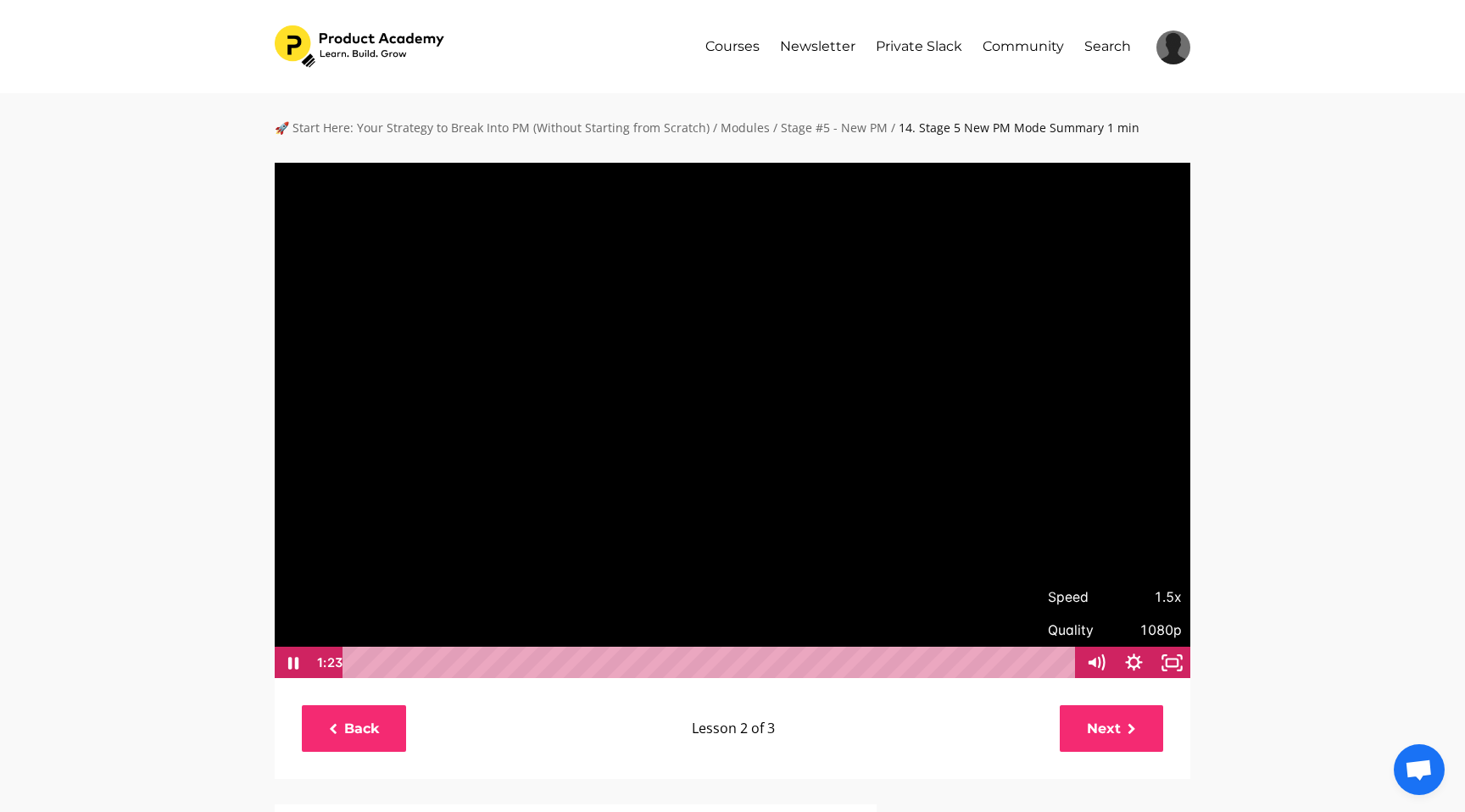
click at [1268, 535] on div "🚀 Start Here: Your Strategy to Break Into PM (Without Starting from Scratch) / …" at bounding box center [732, 754] width 1465 height 1323
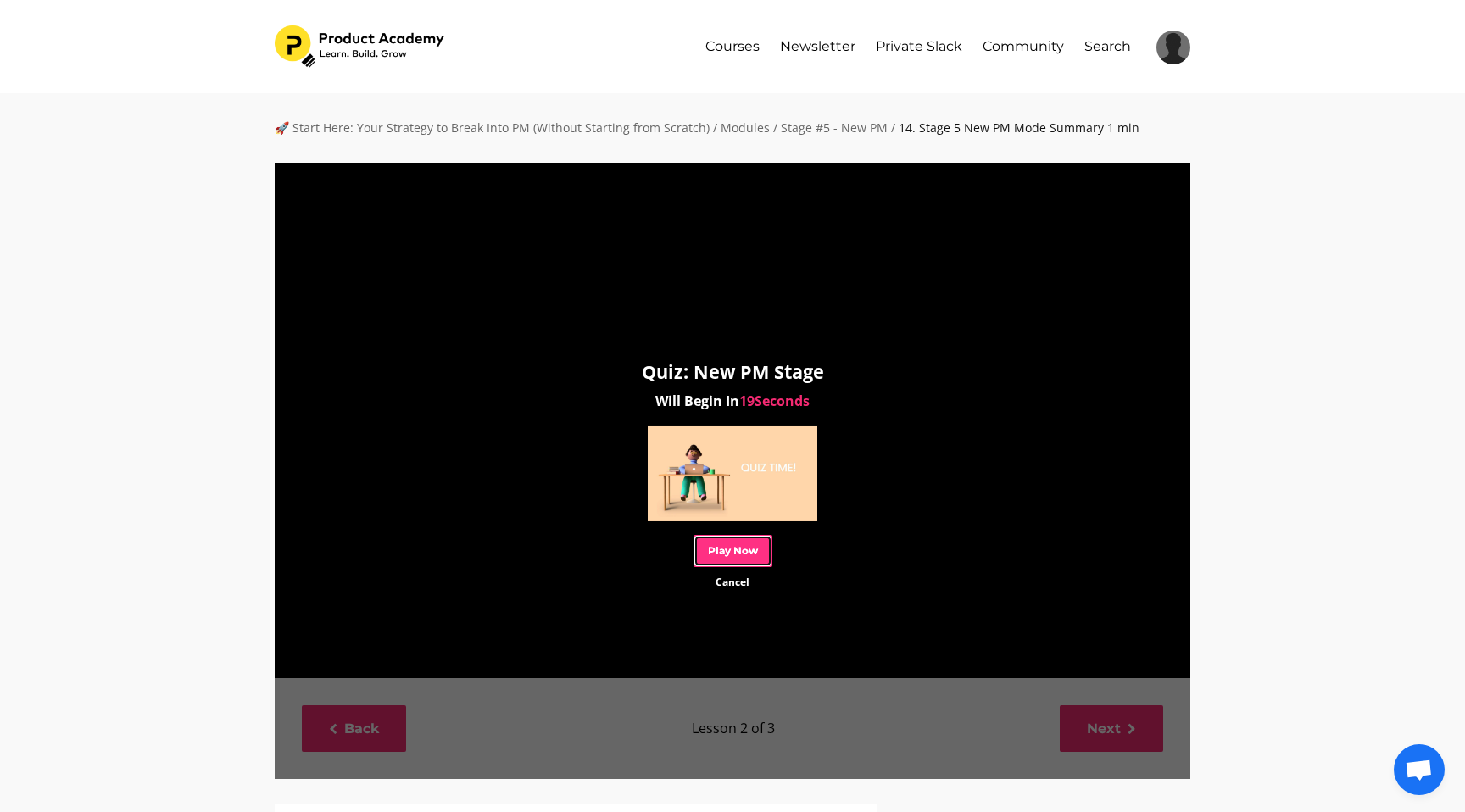
click at [716, 539] on link "Play Now" at bounding box center [733, 550] width 78 height 31
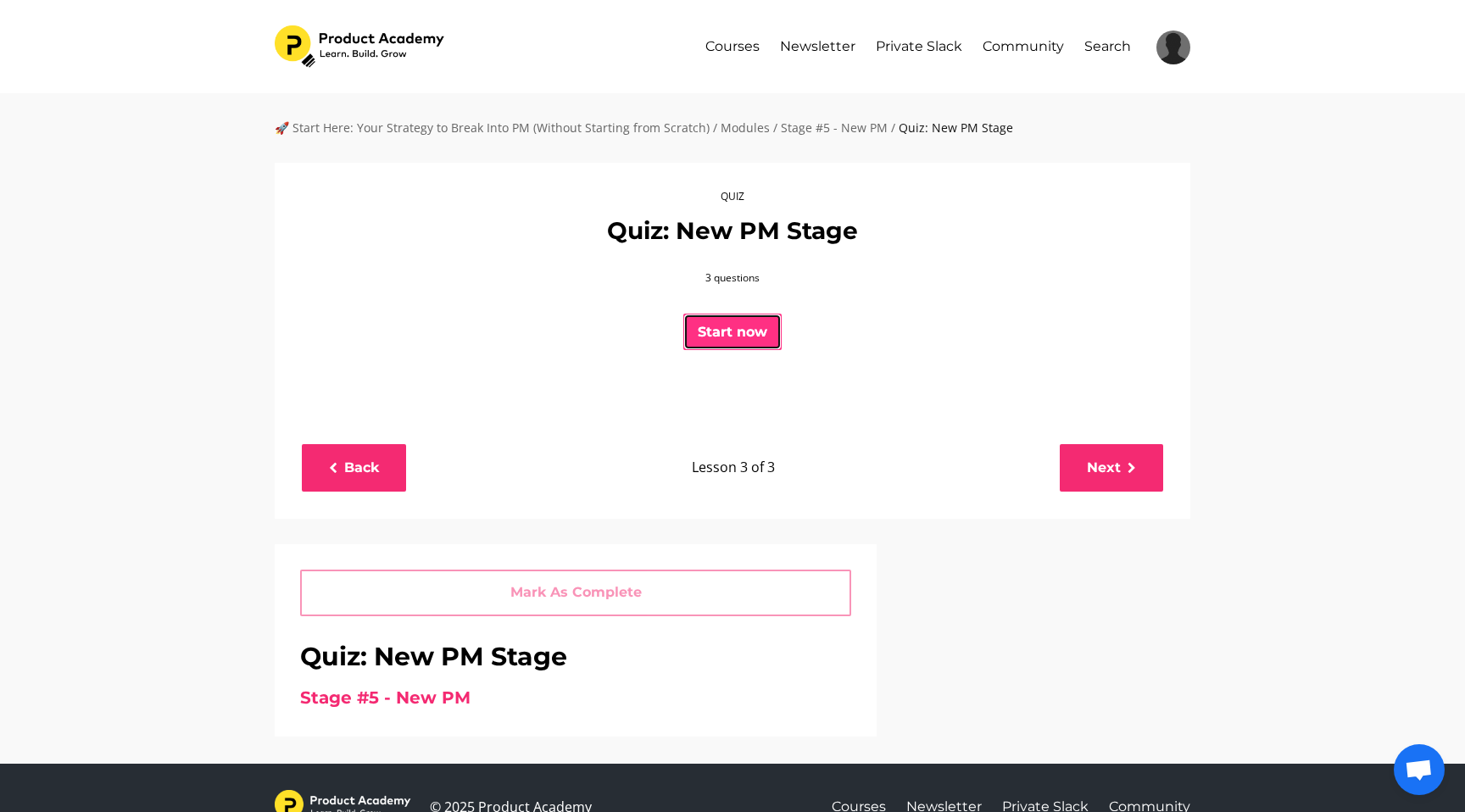
click at [723, 327] on button "Start now" at bounding box center [732, 332] width 98 height 37
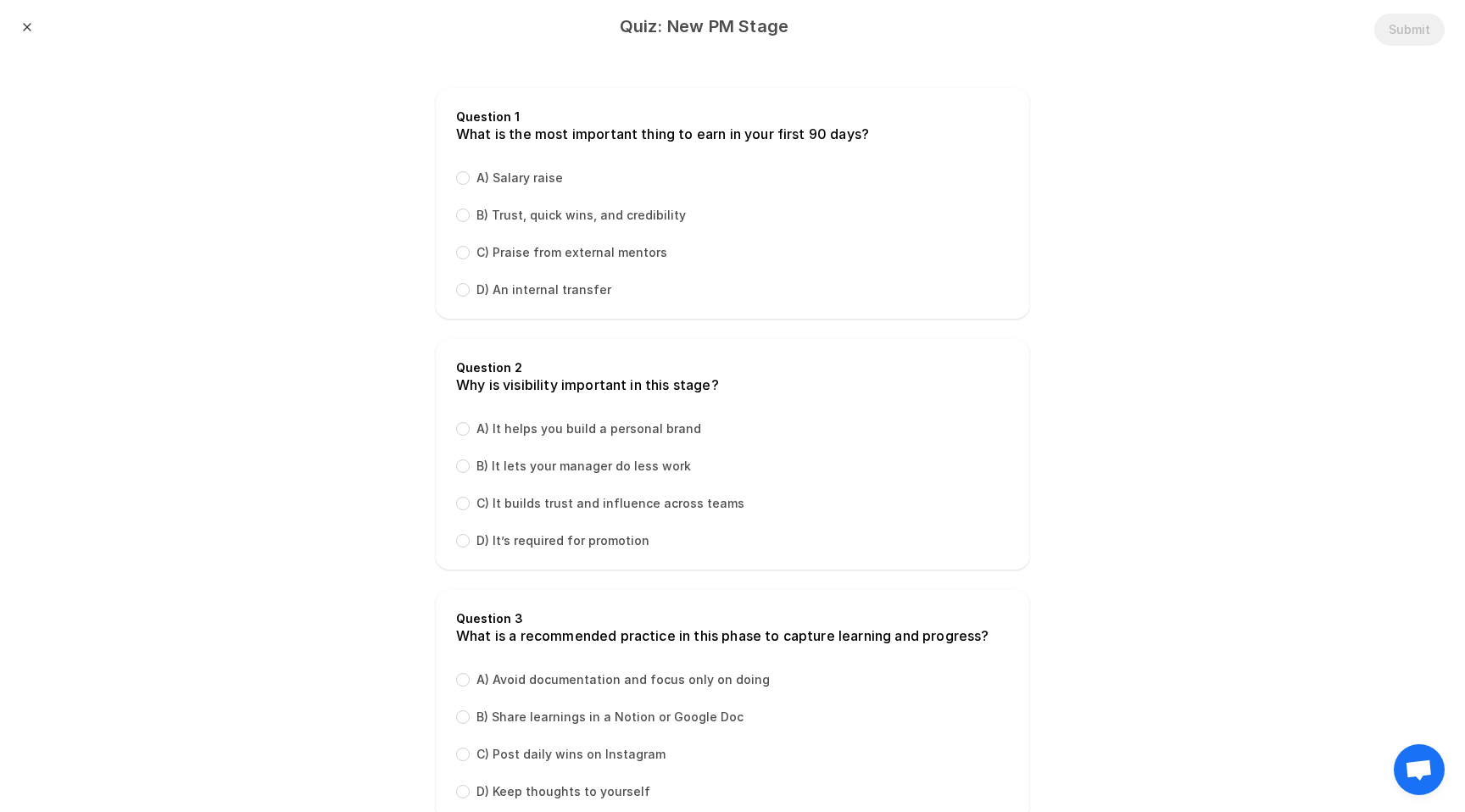
click at [536, 211] on label "B) Trust, quick wins, and credibility" at bounding box center [581, 215] width 210 height 17
click at [469, 211] on input "B) Trust, quick wins, and credibility" at bounding box center [463, 215] width 14 height 14
radio input "true"
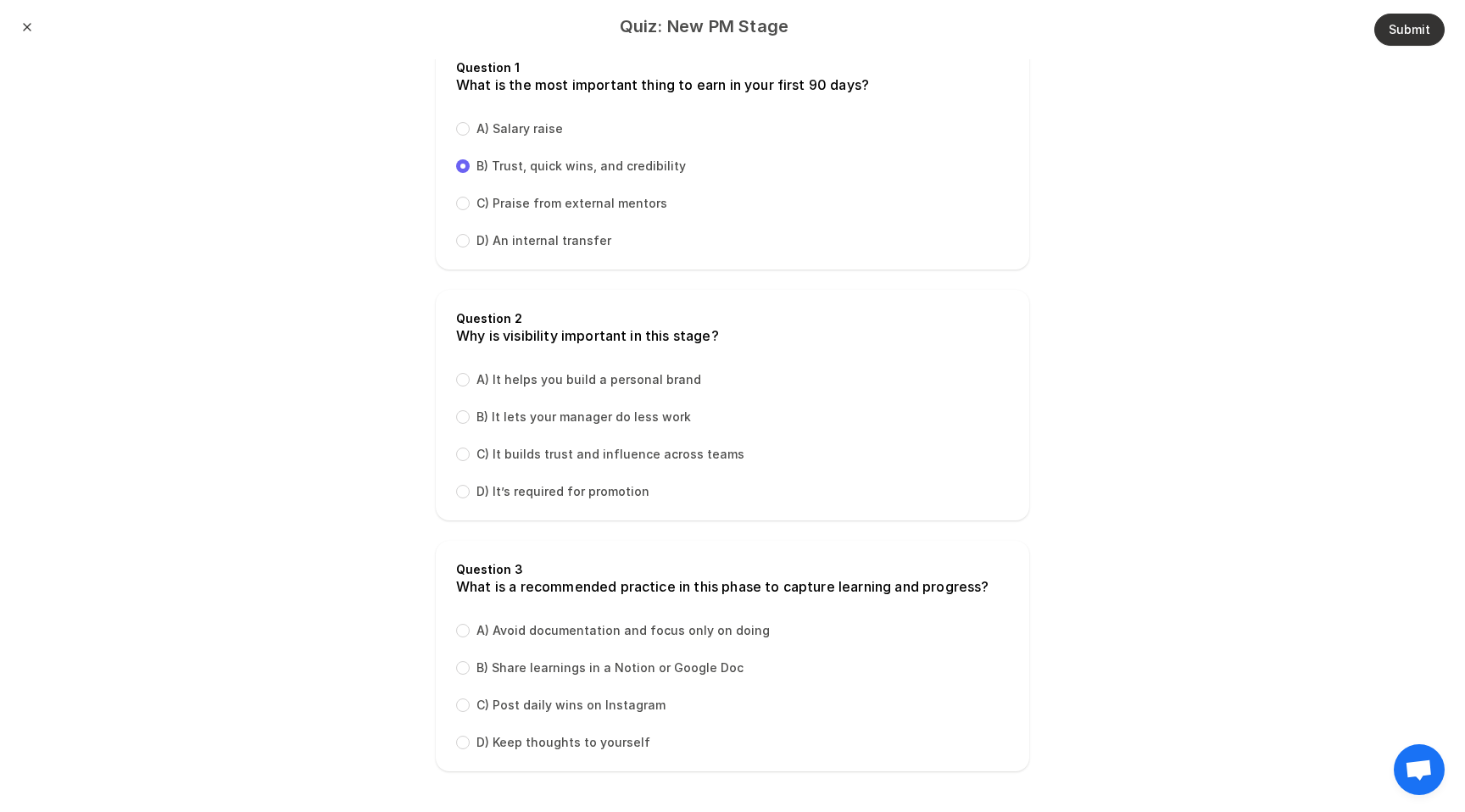
click at [573, 462] on div "Question 2 Why is visibility important in this stage? A) It helps you build a p…" at bounding box center [733, 405] width 594 height 230
click at [573, 449] on label "C) It builds trust and influence across teams" at bounding box center [610, 454] width 268 height 17
click at [469, 449] on input "C) It builds trust and influence across teams" at bounding box center [463, 454] width 14 height 14
radio input "true"
click at [578, 667] on label "B) Share learnings in a Notion or Google Doc" at bounding box center [610, 667] width 267 height 17
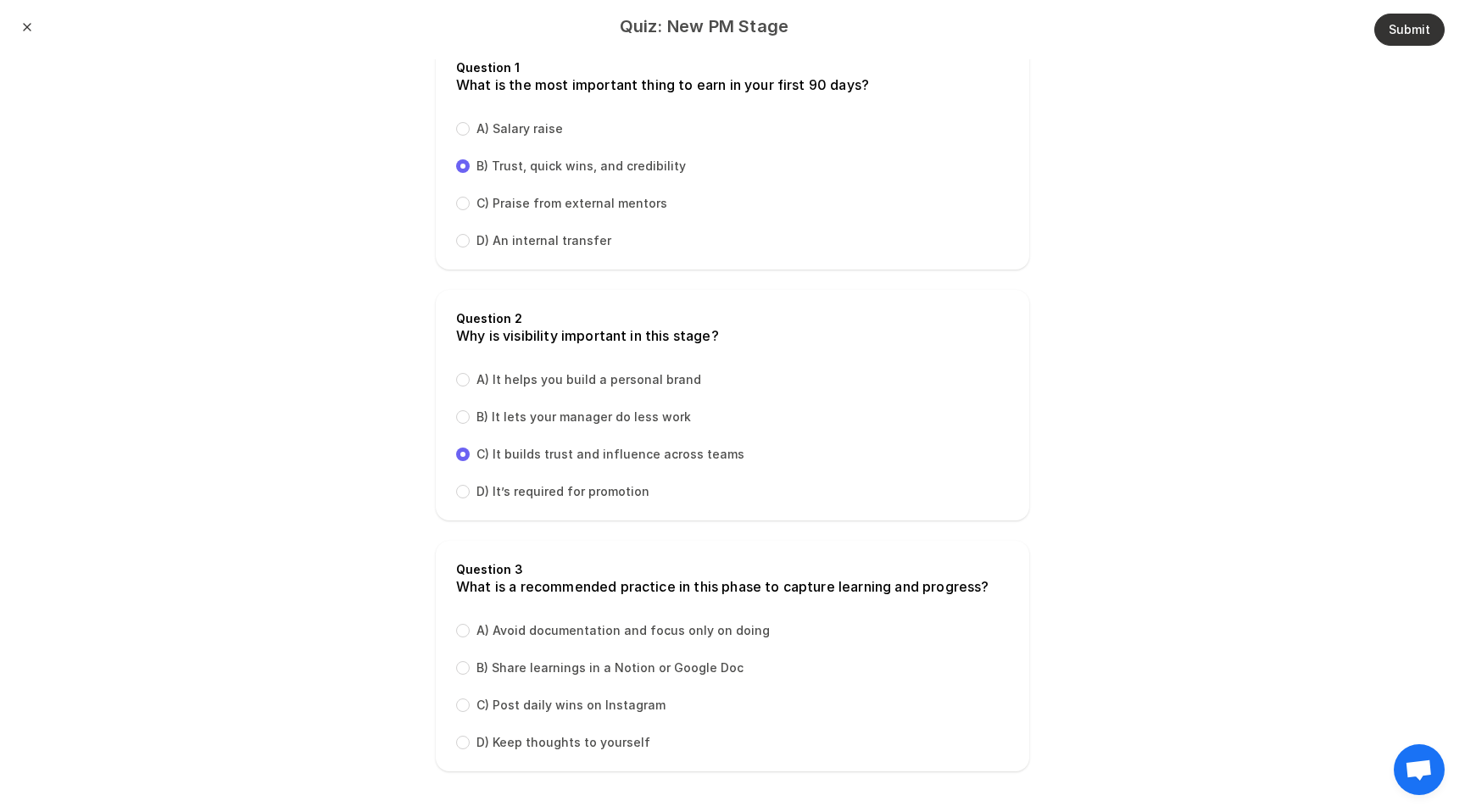
click at [469, 667] on input "B) Share learnings in a Notion or Google Doc" at bounding box center [463, 668] width 14 height 14
radio input "true"
click at [1387, 18] on button "Submit" at bounding box center [1409, 29] width 71 height 32
click at [1390, 18] on button "Submit" at bounding box center [1409, 29] width 71 height 32
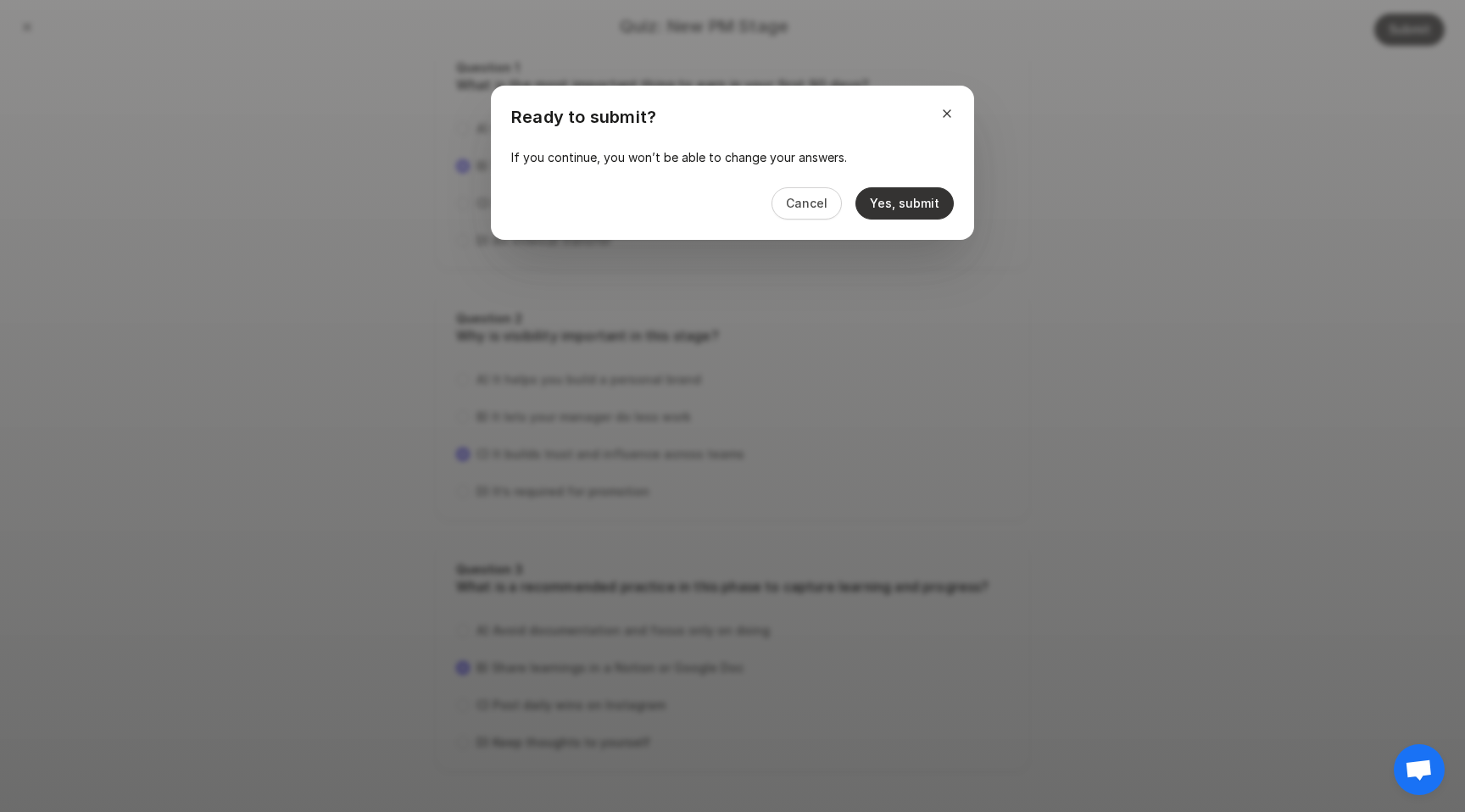
click at [876, 193] on button "Yes, submit" at bounding box center [904, 203] width 98 height 32
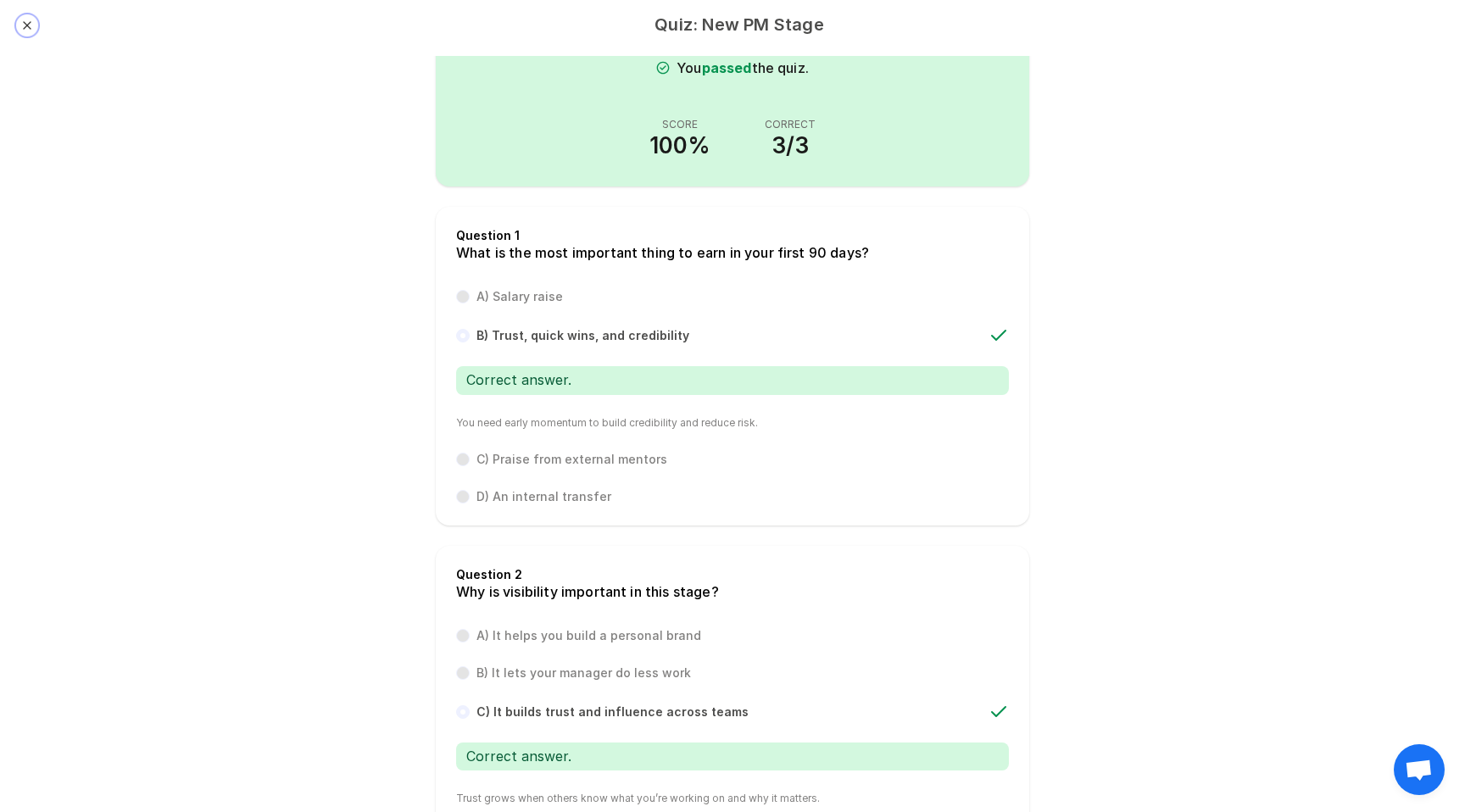
click at [24, 22] on button "Close" at bounding box center [27, 25] width 14 height 14
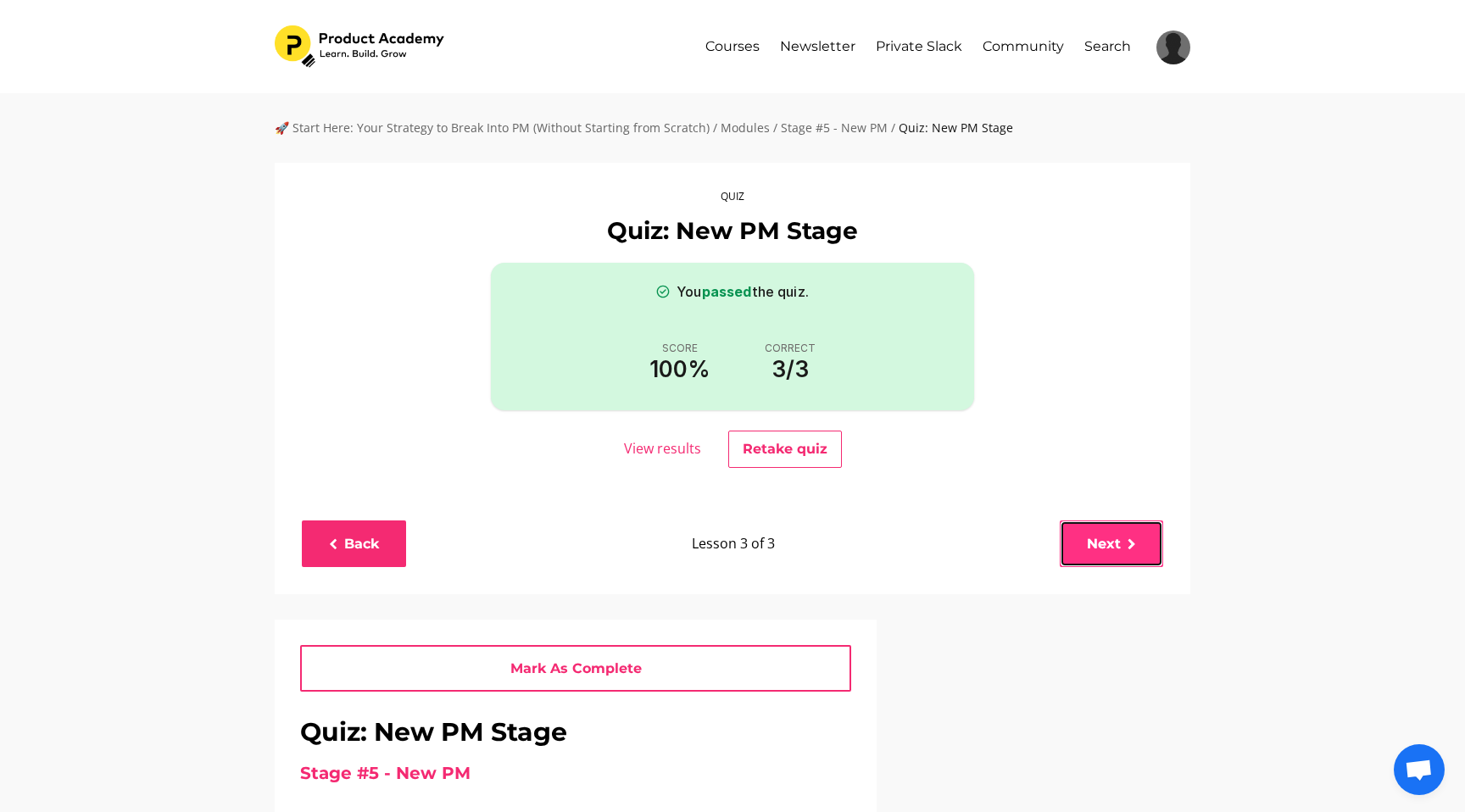
click at [1123, 544] on link "Next" at bounding box center [1111, 544] width 104 height 47
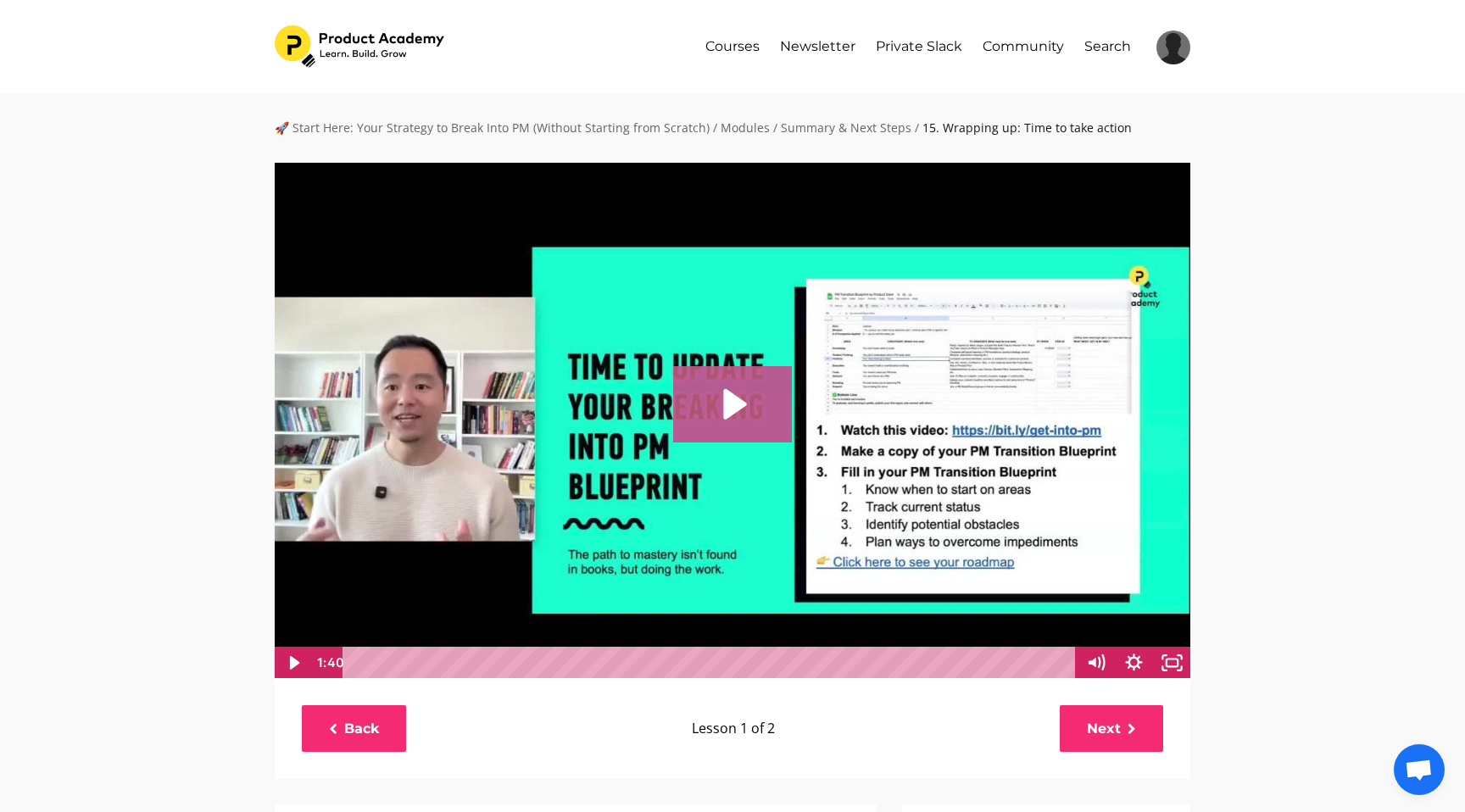
click at [732, 394] on icon "Play Video: file-uploads/sites/127338/video/80dfd65-a1b3-31a-2f2a-f333b65b645_1…" at bounding box center [735, 404] width 24 height 30
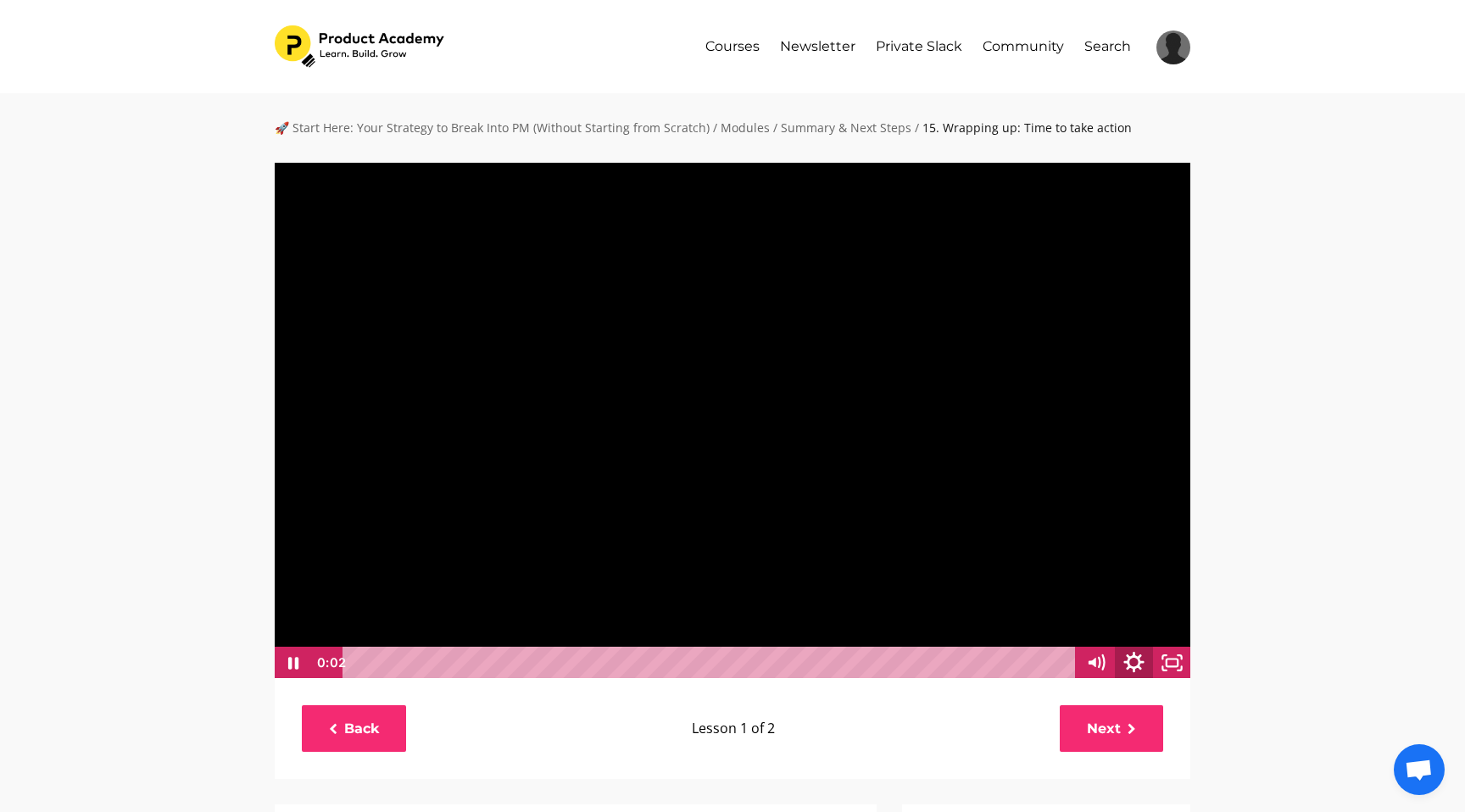
click at [1134, 657] on icon "Show settings menu" at bounding box center [1133, 661] width 21 height 21
click at [1111, 594] on span "Speed" at bounding box center [1081, 597] width 67 height 32
click at [1097, 531] on label "1.5x" at bounding box center [1115, 534] width 153 height 33
click at [1040, 518] on input "1.5x" at bounding box center [1039, 517] width 1 height 1
radio input "true"
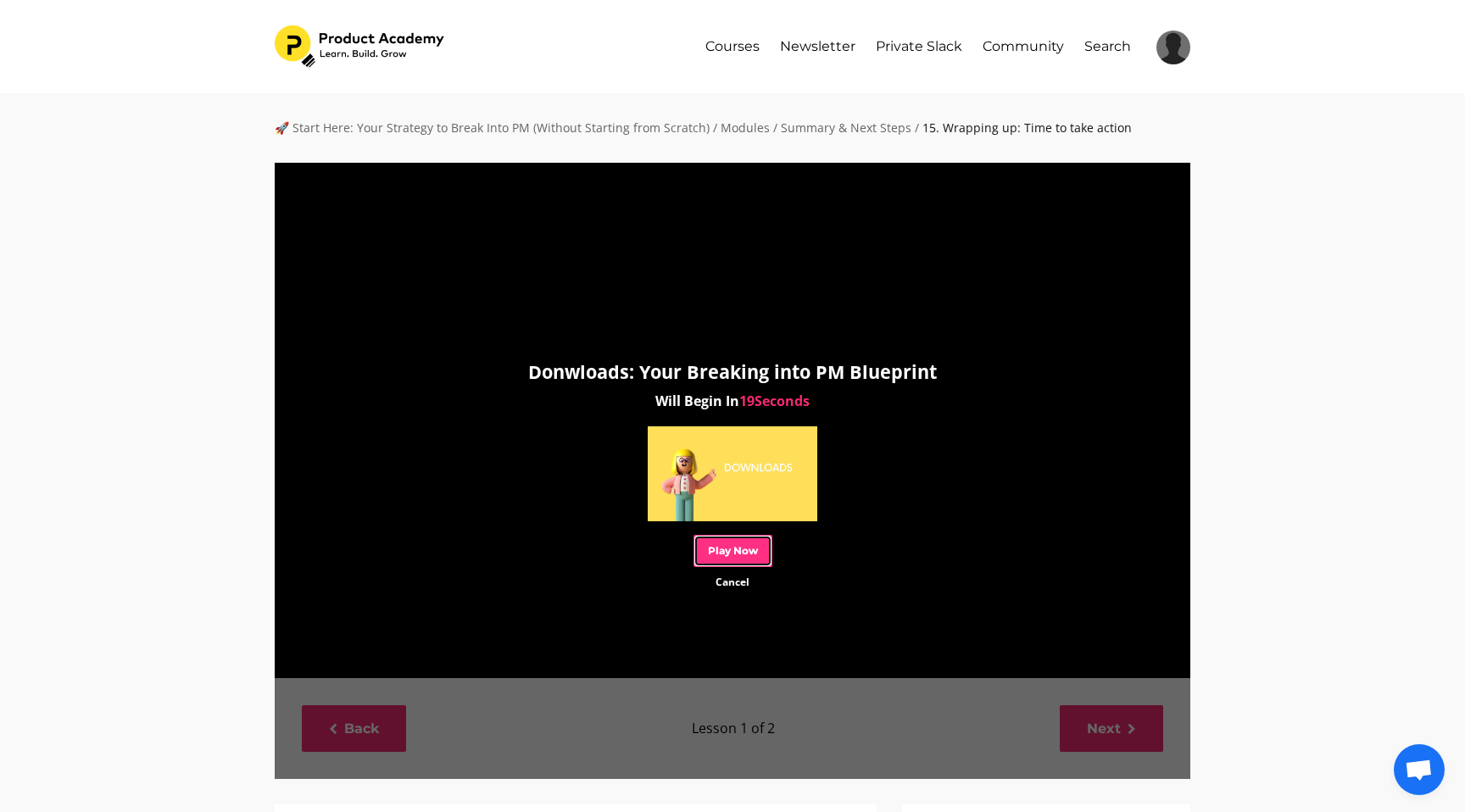
click at [745, 537] on link "Play Now" at bounding box center [733, 550] width 78 height 31
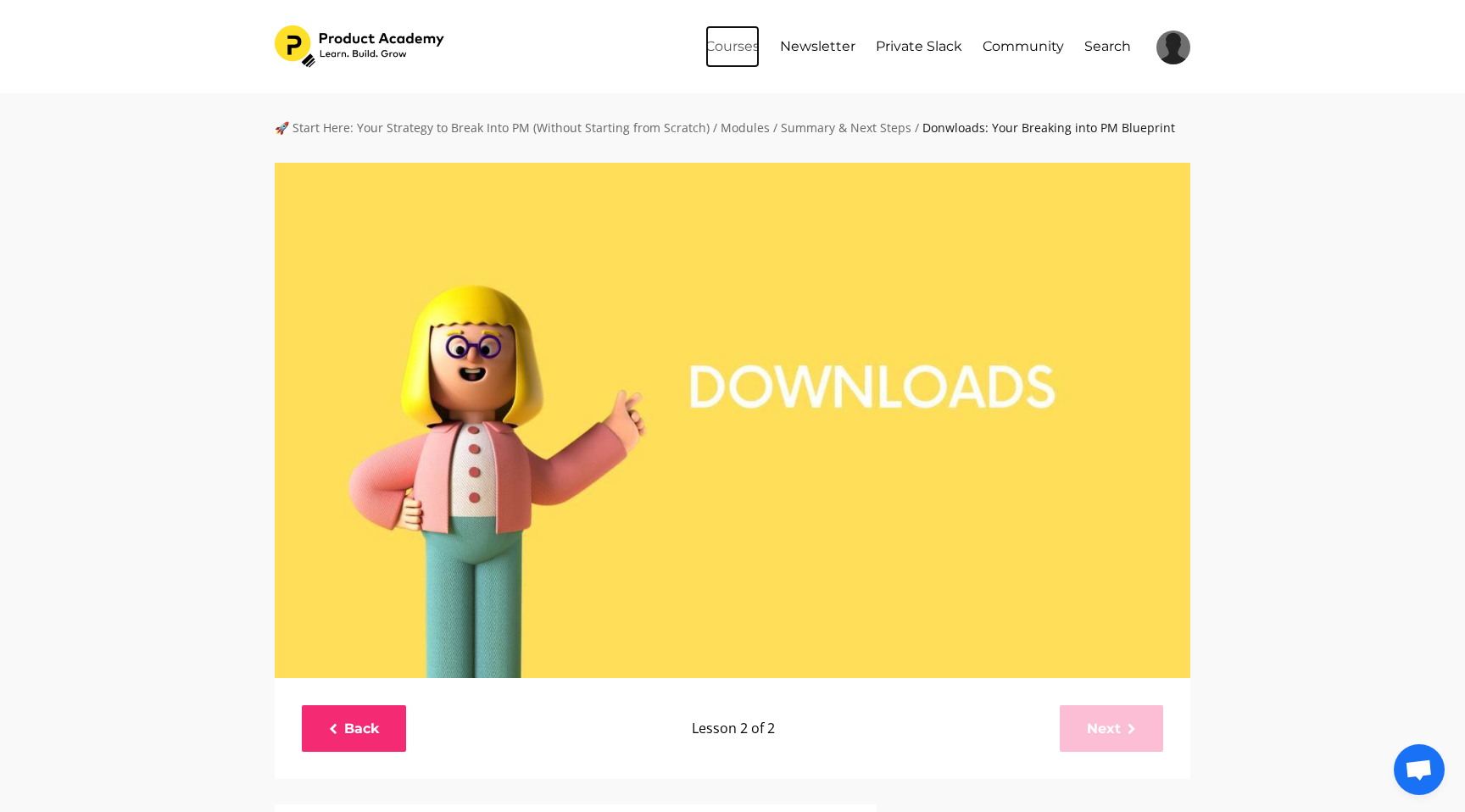
click at [718, 46] on link "Courses" at bounding box center [732, 46] width 54 height 42
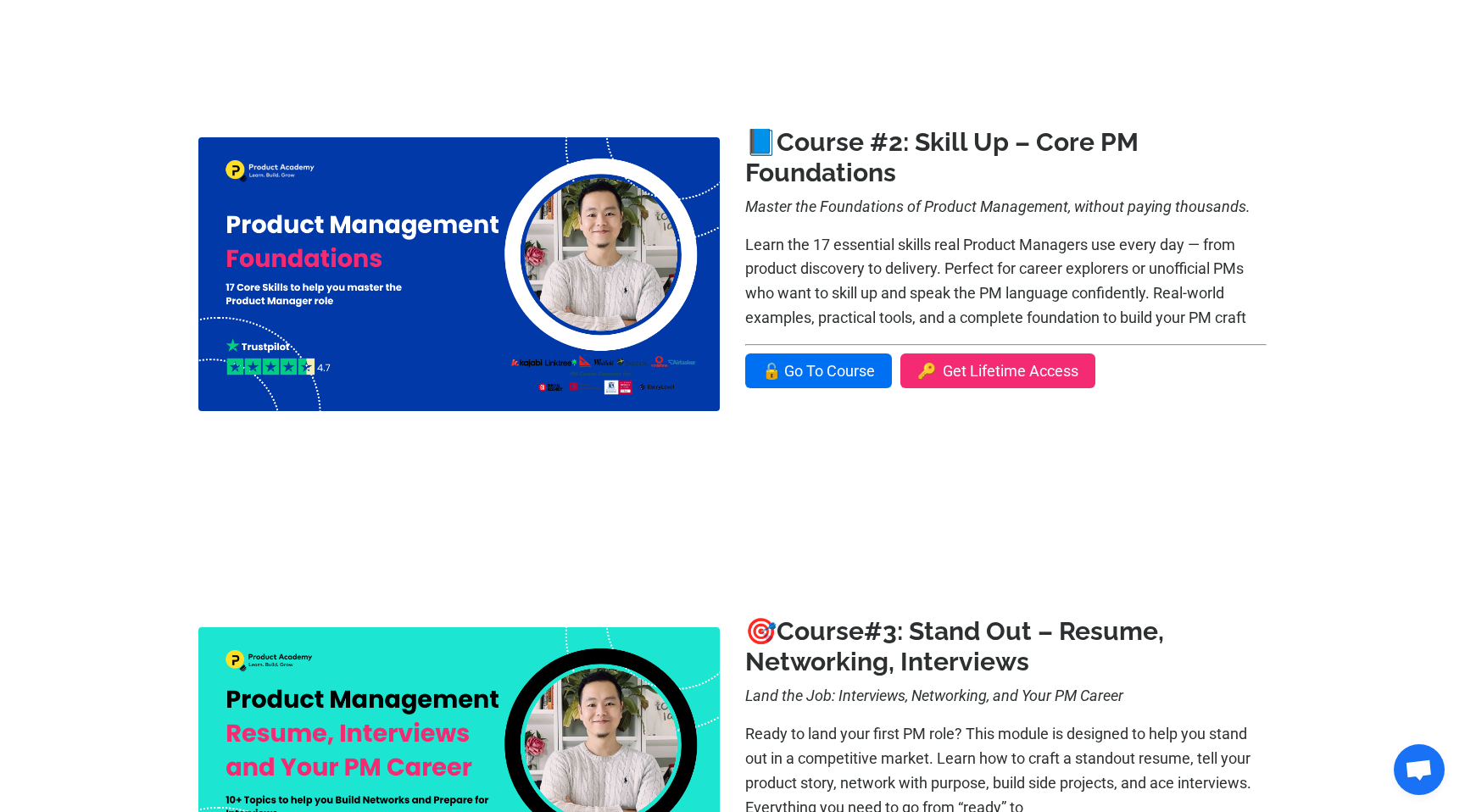
scroll to position [809, 0]
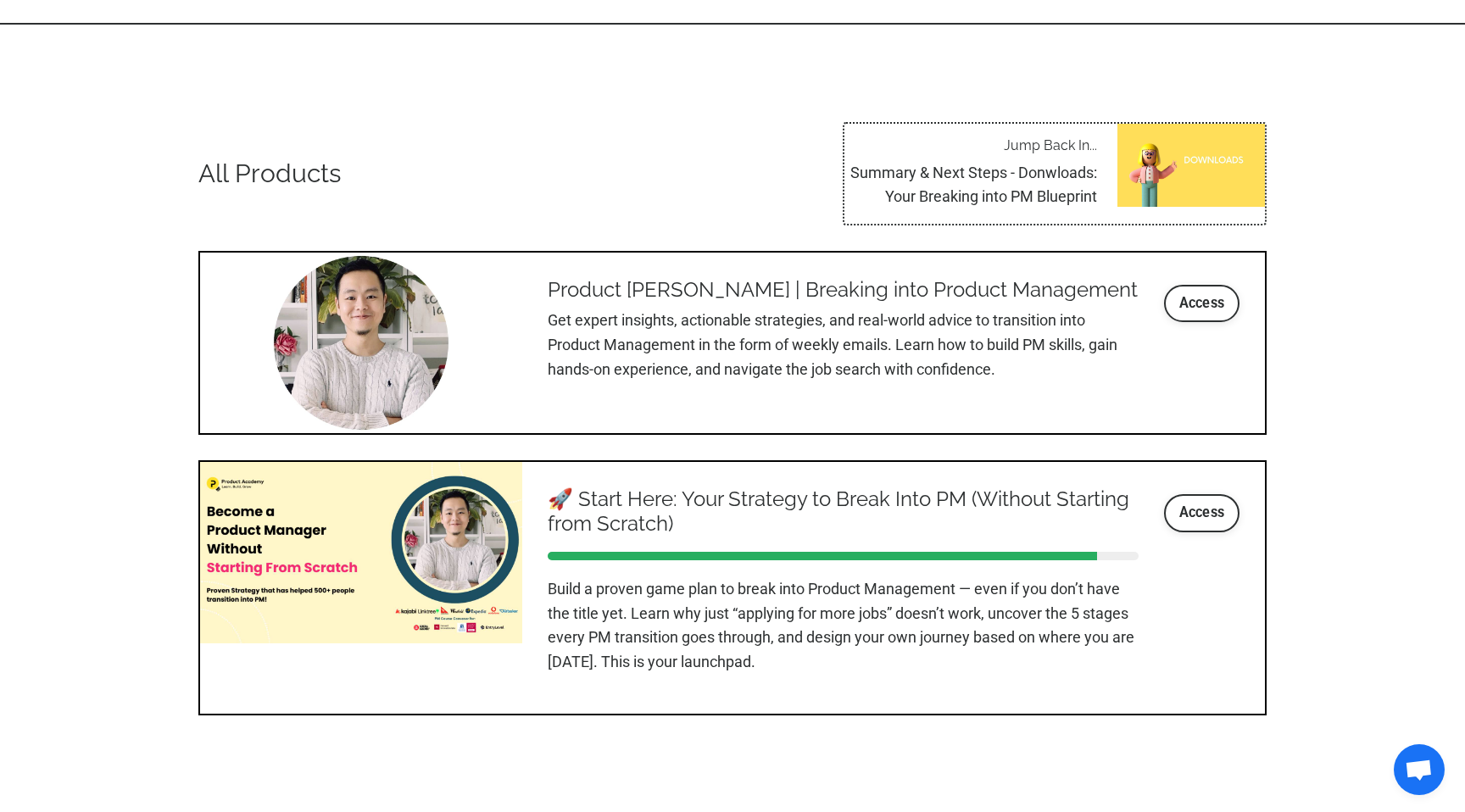
scroll to position [1826, 0]
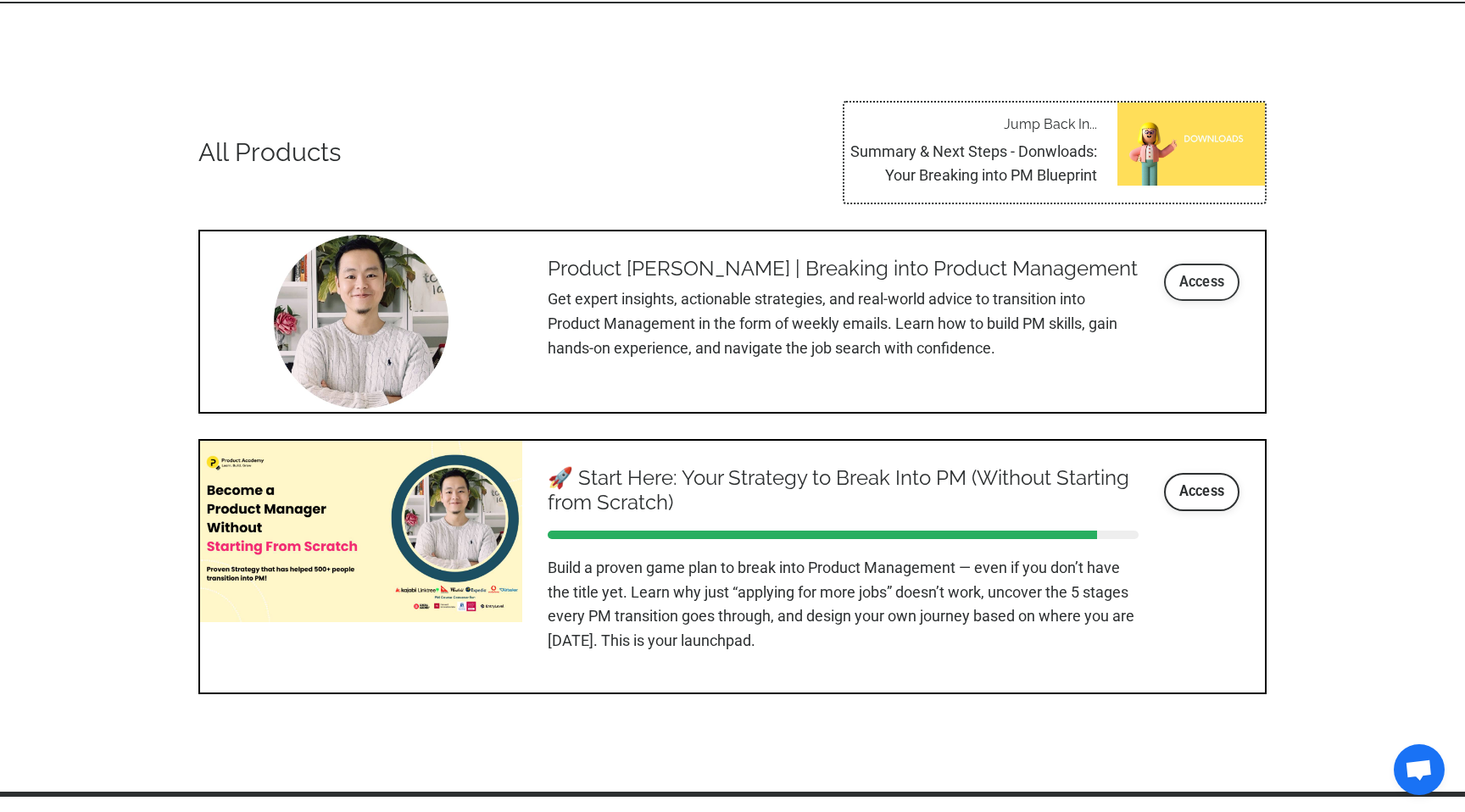
click at [1191, 290] on link "Access" at bounding box center [1202, 282] width 76 height 37
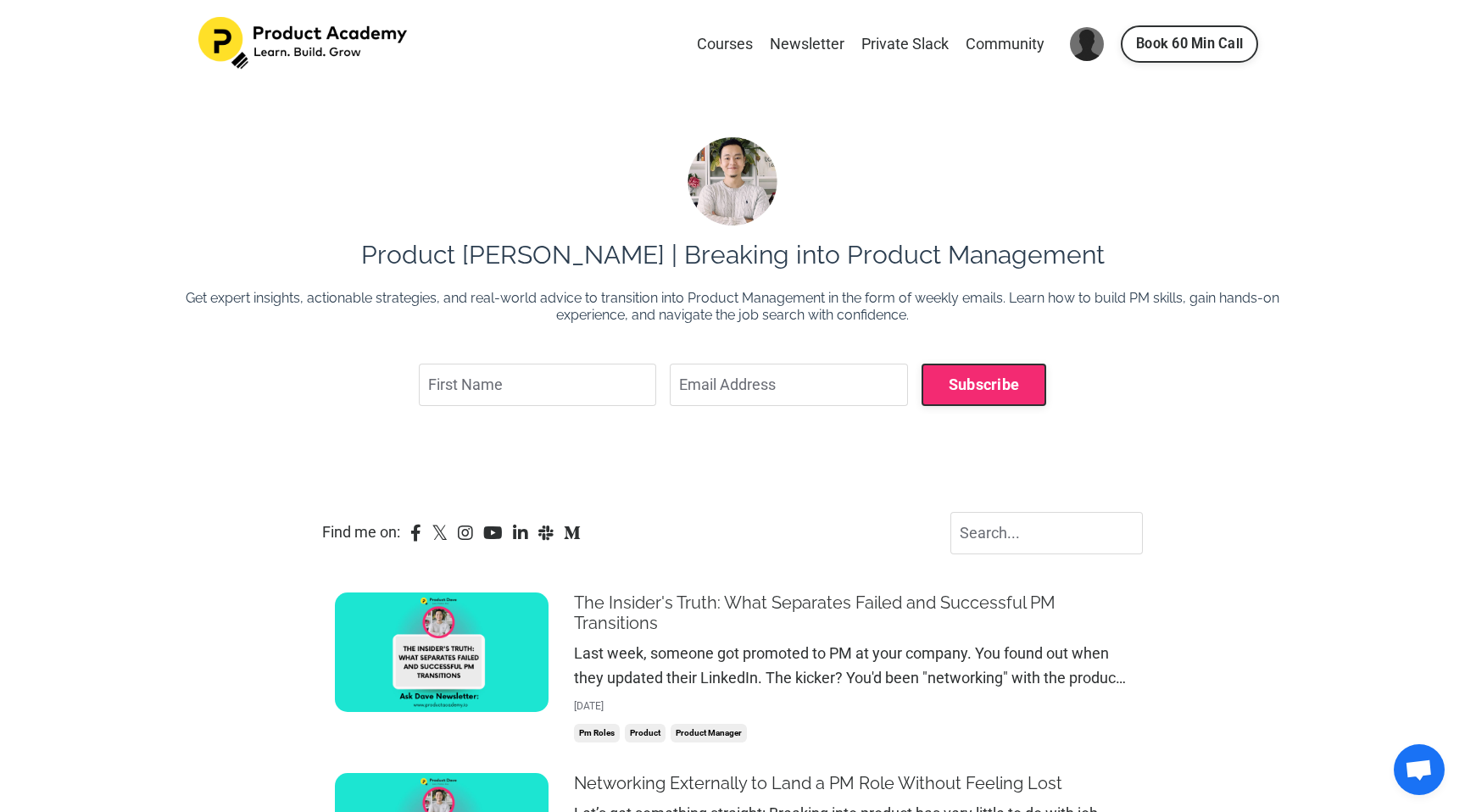
click at [658, 597] on link "The Insider's Truth: What Separates Failed and Successful PM Transitions" at bounding box center [852, 613] width 556 height 41
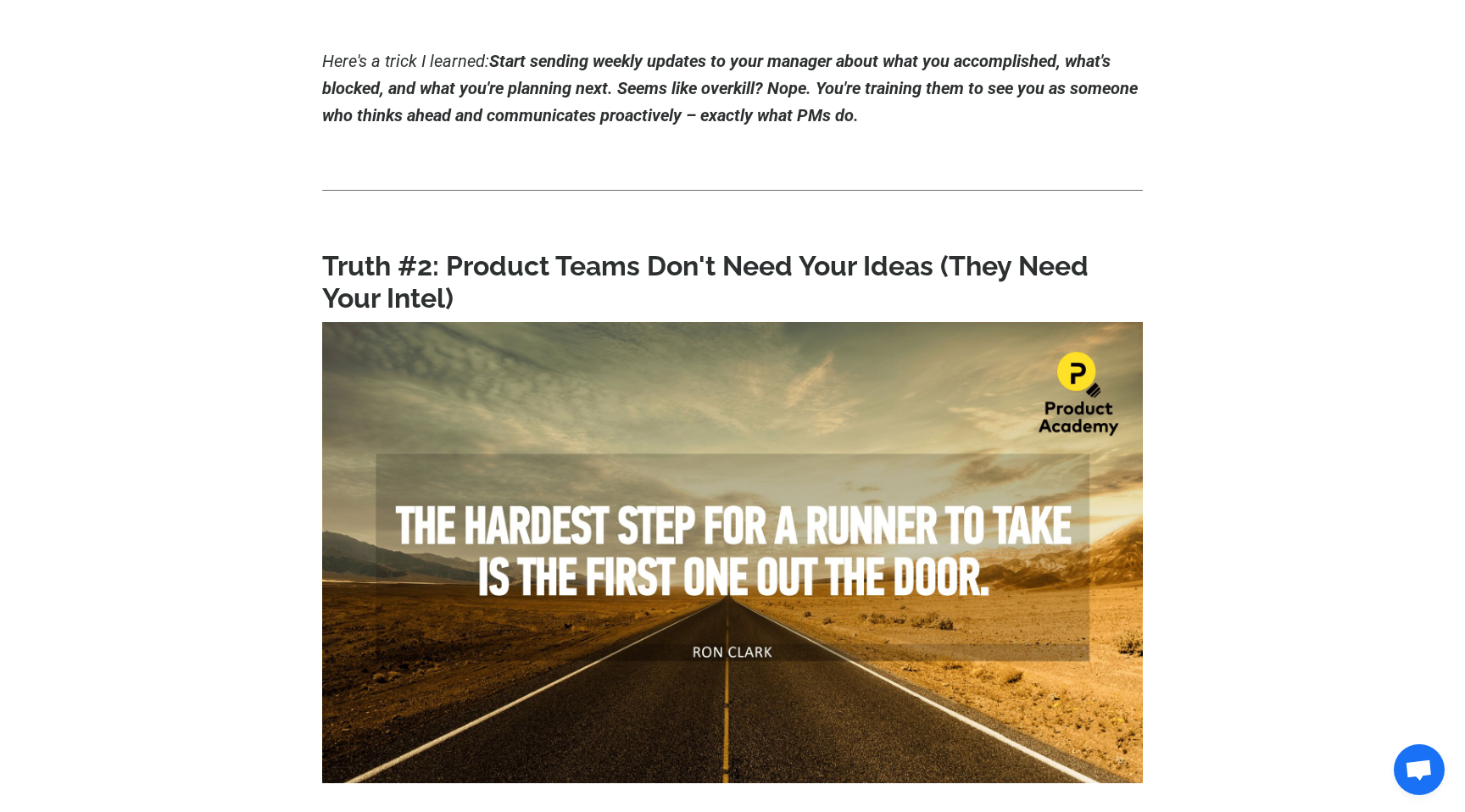
scroll to position [2976, 0]
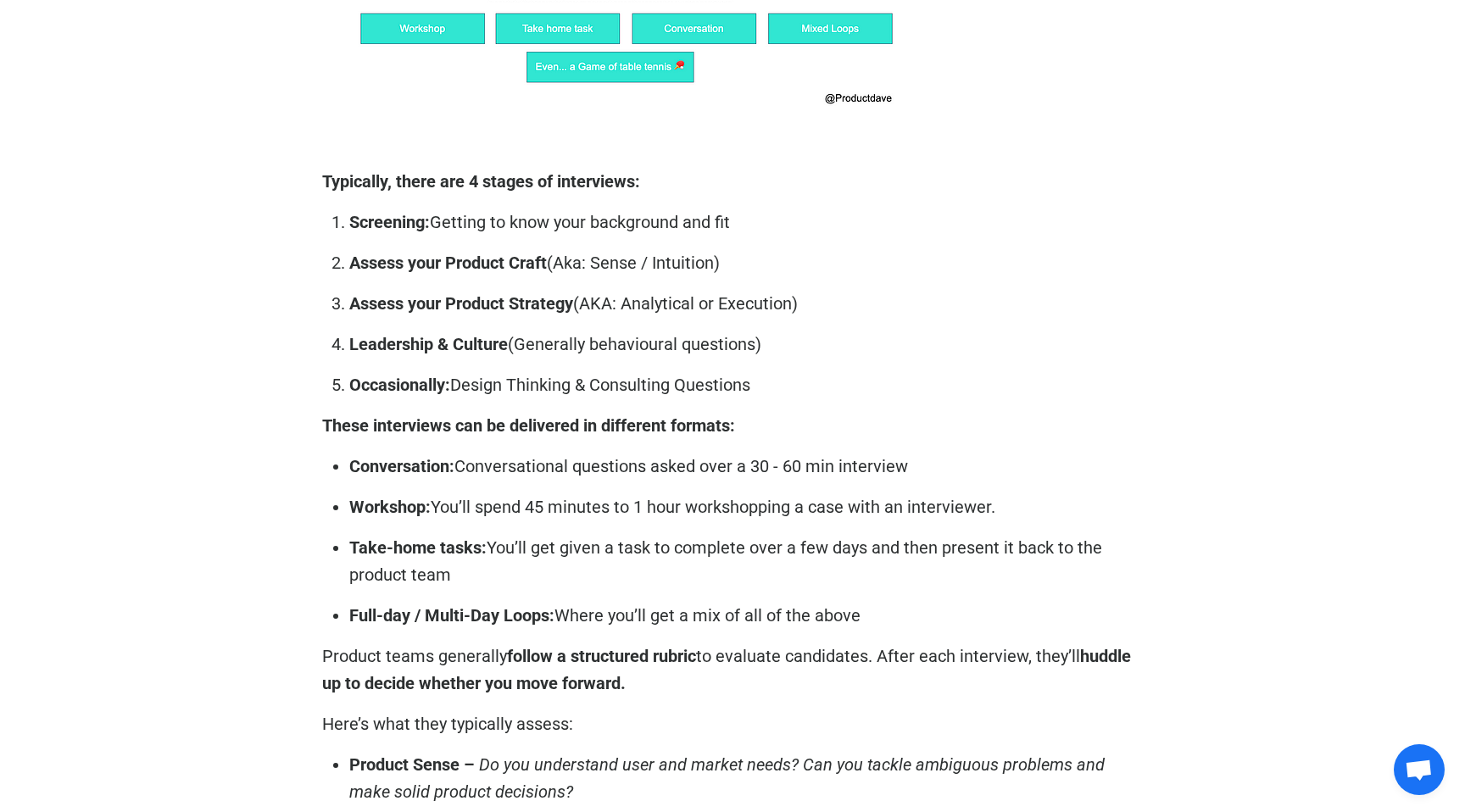
scroll to position [12213, 0]
